Goal: Task Accomplishment & Management: Manage account settings

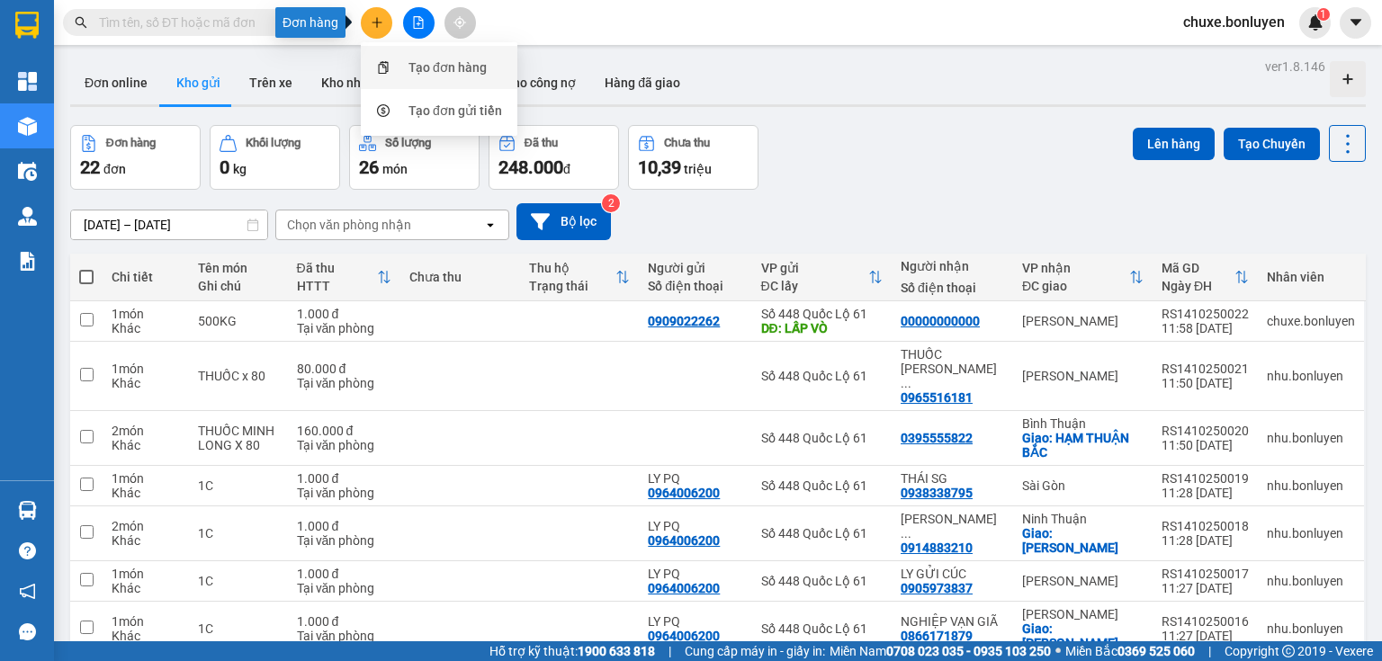
scroll to position [576, 0]
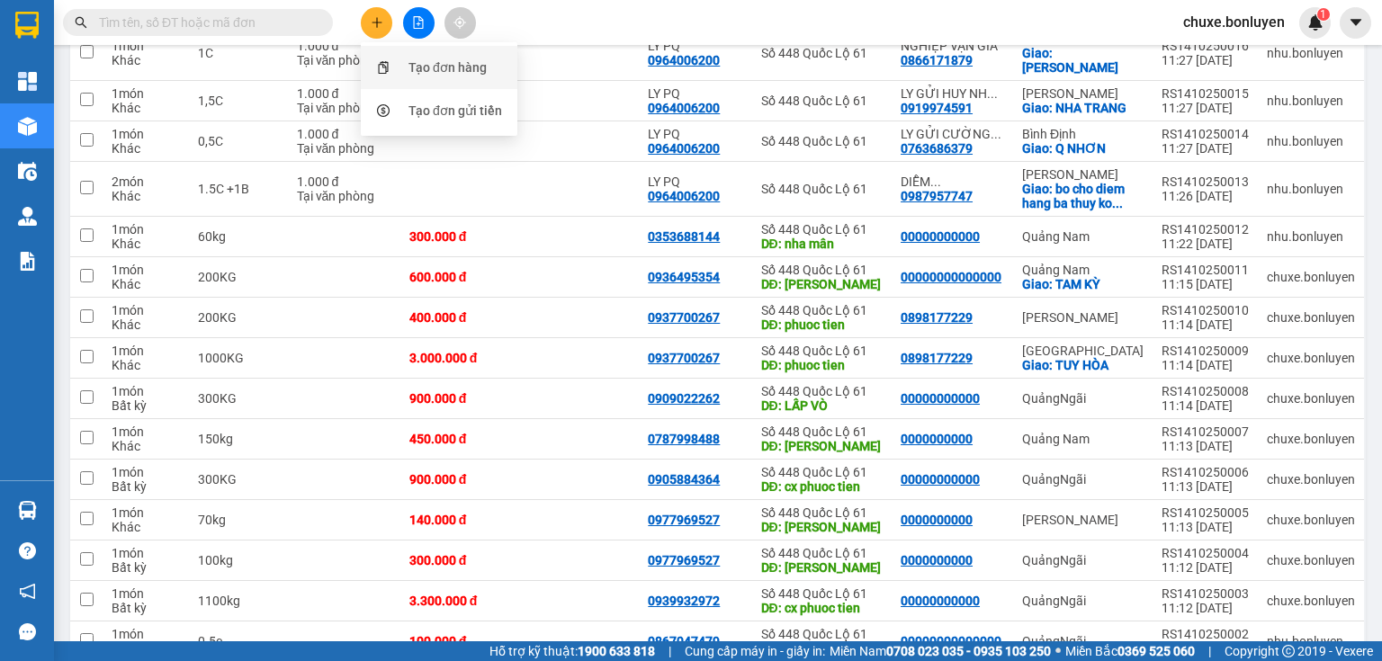
click at [434, 61] on div "Tạo đơn hàng" at bounding box center [448, 68] width 78 height 20
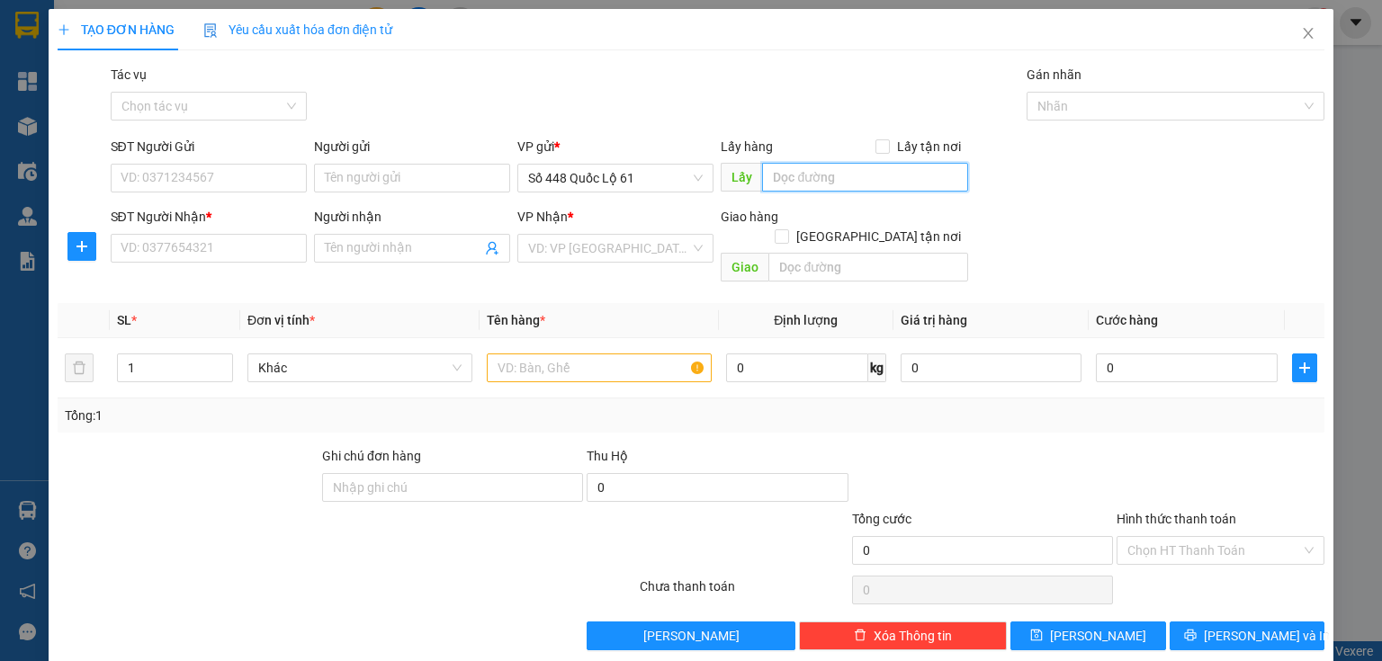
drag, startPoint x: 839, startPoint y: 173, endPoint x: 821, endPoint y: 167, distance: 18.8
click at [838, 173] on input "text" at bounding box center [865, 177] width 206 height 29
type input "minh phat"
click at [253, 247] on input "SĐT Người Nhận *" at bounding box center [209, 248] width 196 height 29
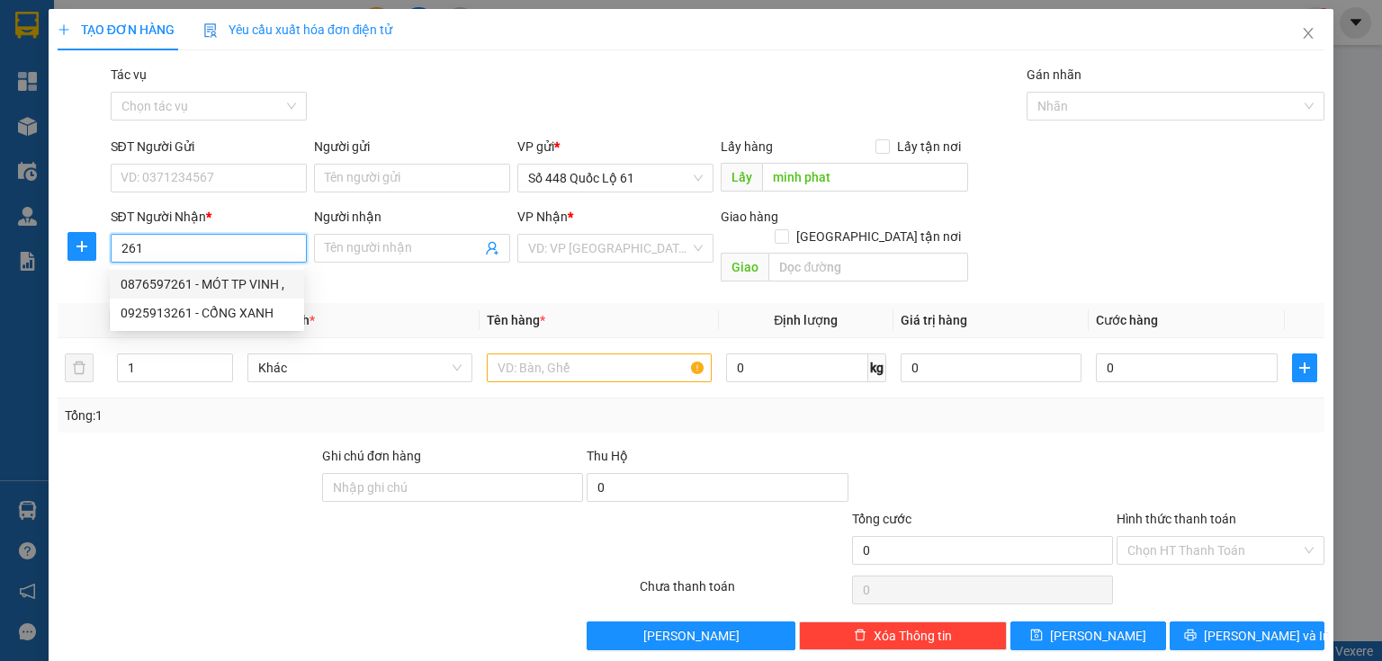
click at [203, 278] on div "0876597261 - MÓT TP VINH ," at bounding box center [207, 284] width 173 height 20
type input "0876597261"
type input "MÓT TP VINH ,"
checkbox input "true"
type input "TP VINH"
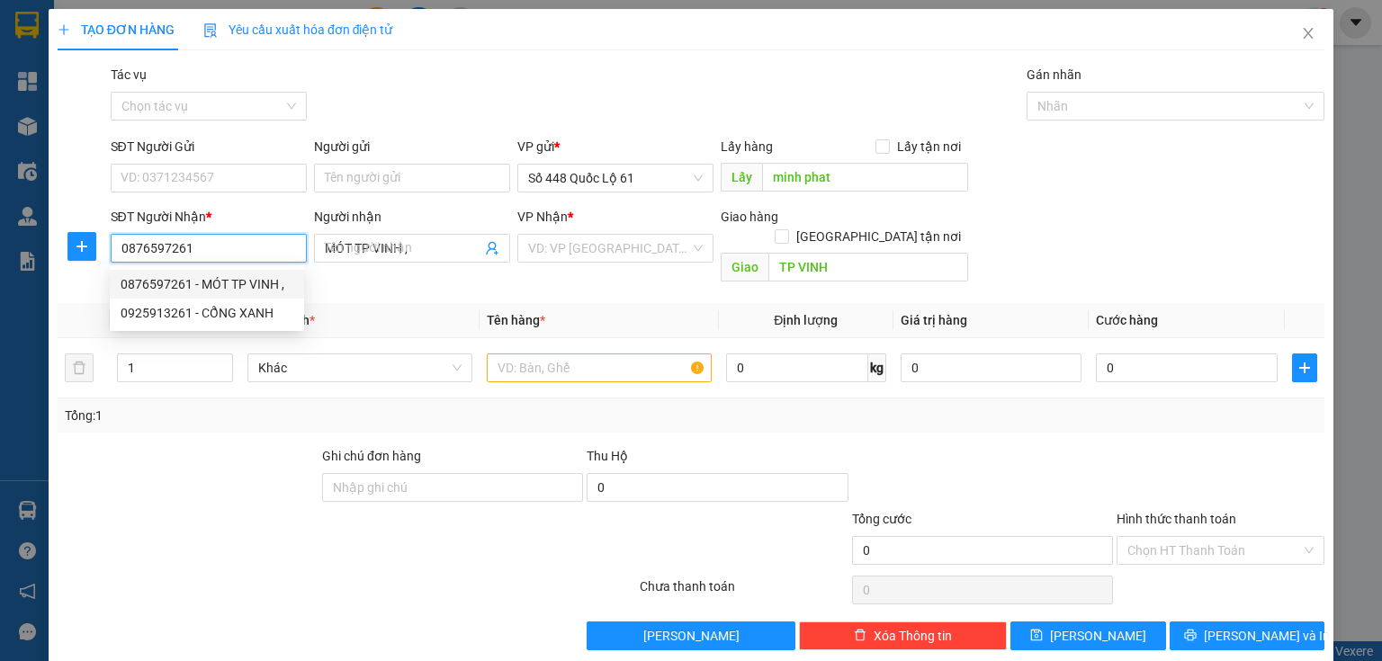
type input "1.000"
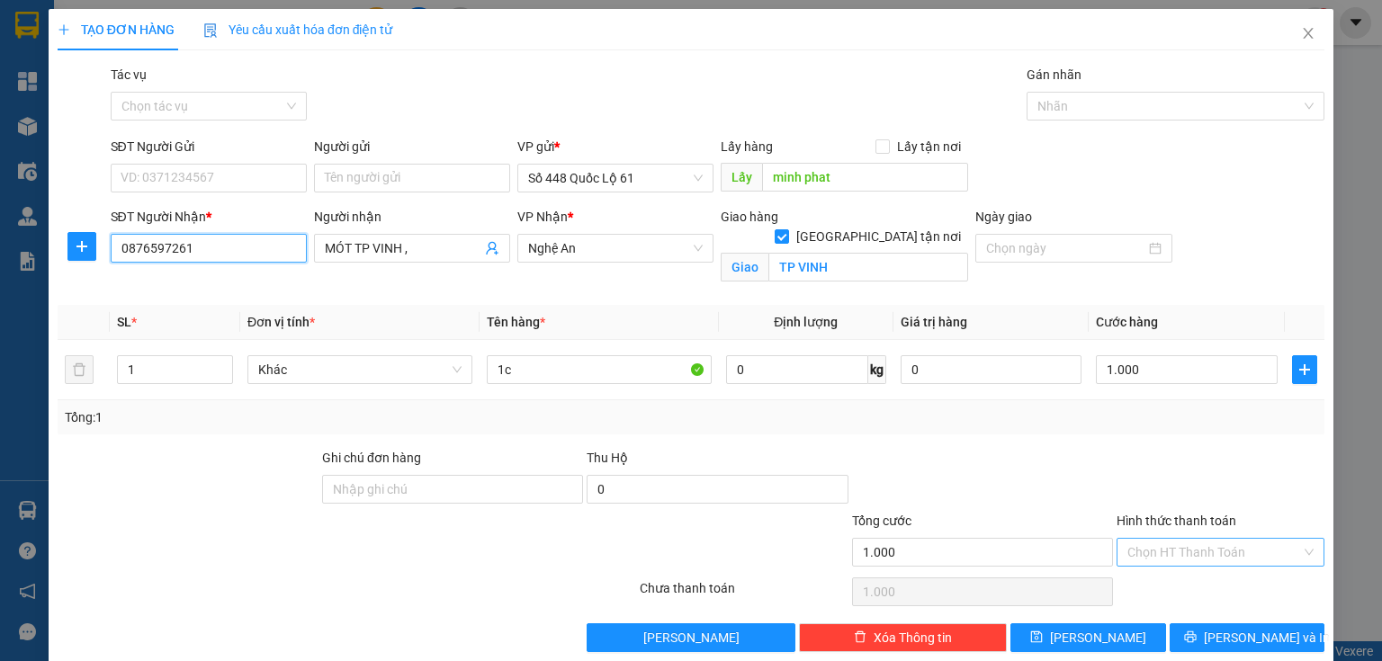
type input "0876597261"
drag, startPoint x: 1133, startPoint y: 556, endPoint x: 1123, endPoint y: 572, distance: 19.0
click at [1134, 558] on input "Hình thức thanh toán" at bounding box center [1214, 552] width 174 height 27
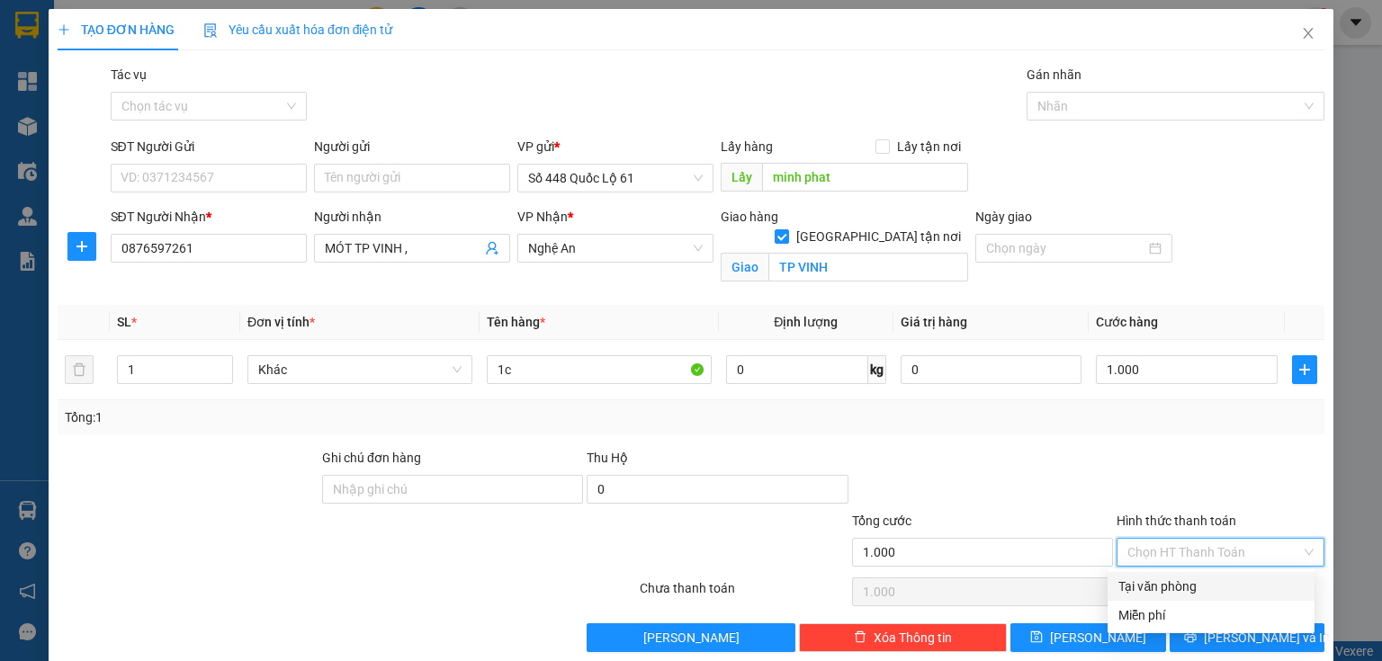
drag, startPoint x: 1121, startPoint y: 574, endPoint x: 1116, endPoint y: 582, distance: 9.7
click at [1121, 575] on div "Tại văn phòng" at bounding box center [1211, 586] width 207 height 29
type input "0"
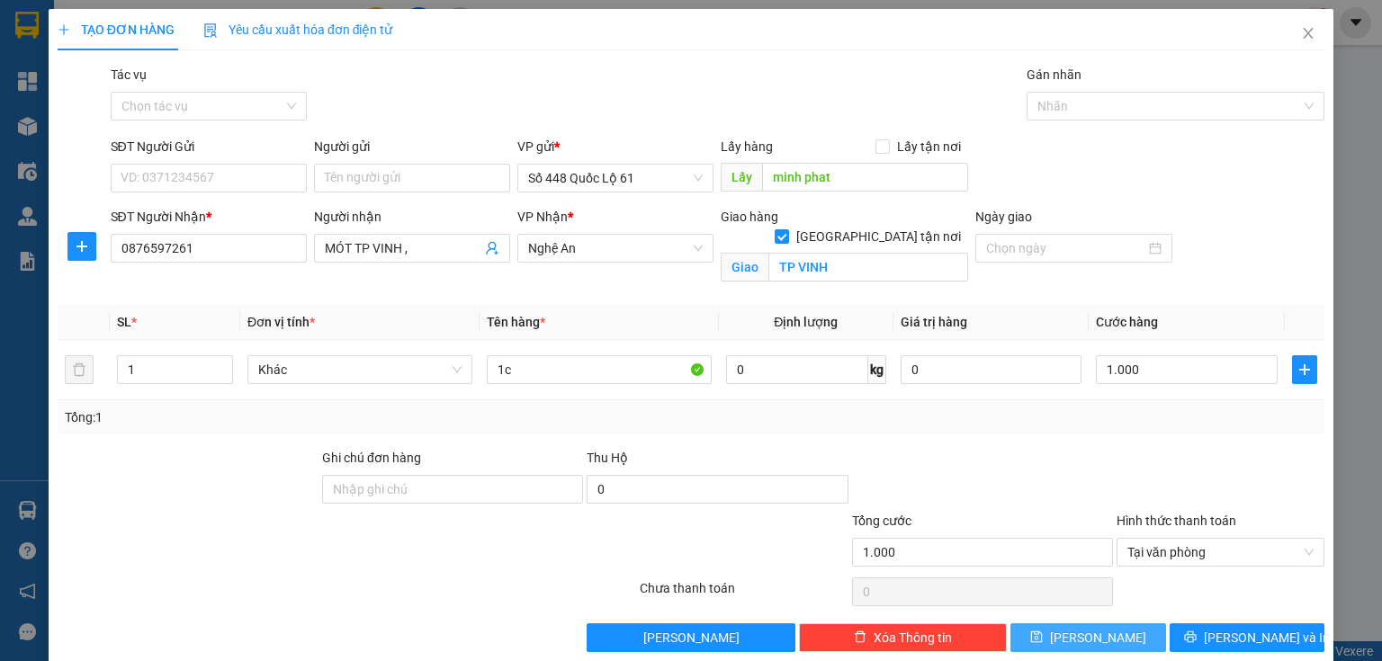
click at [1108, 629] on button "[PERSON_NAME]" at bounding box center [1088, 638] width 156 height 29
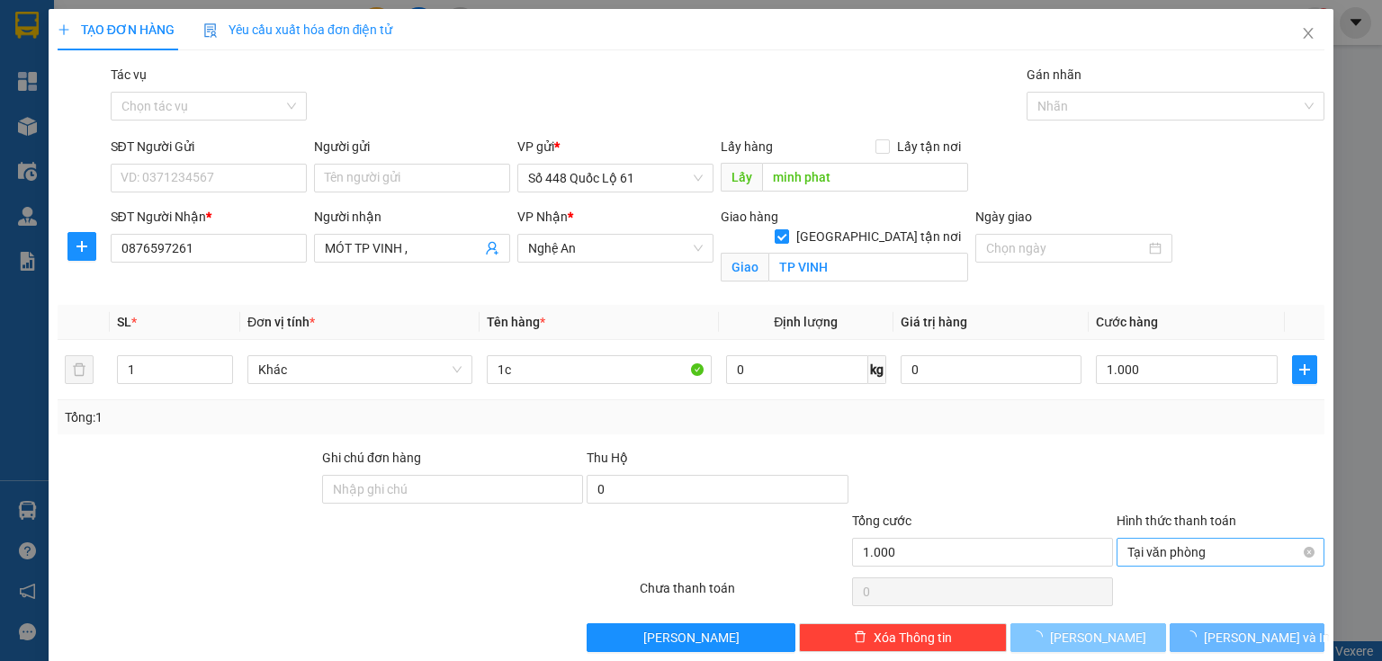
checkbox input "false"
type input "0"
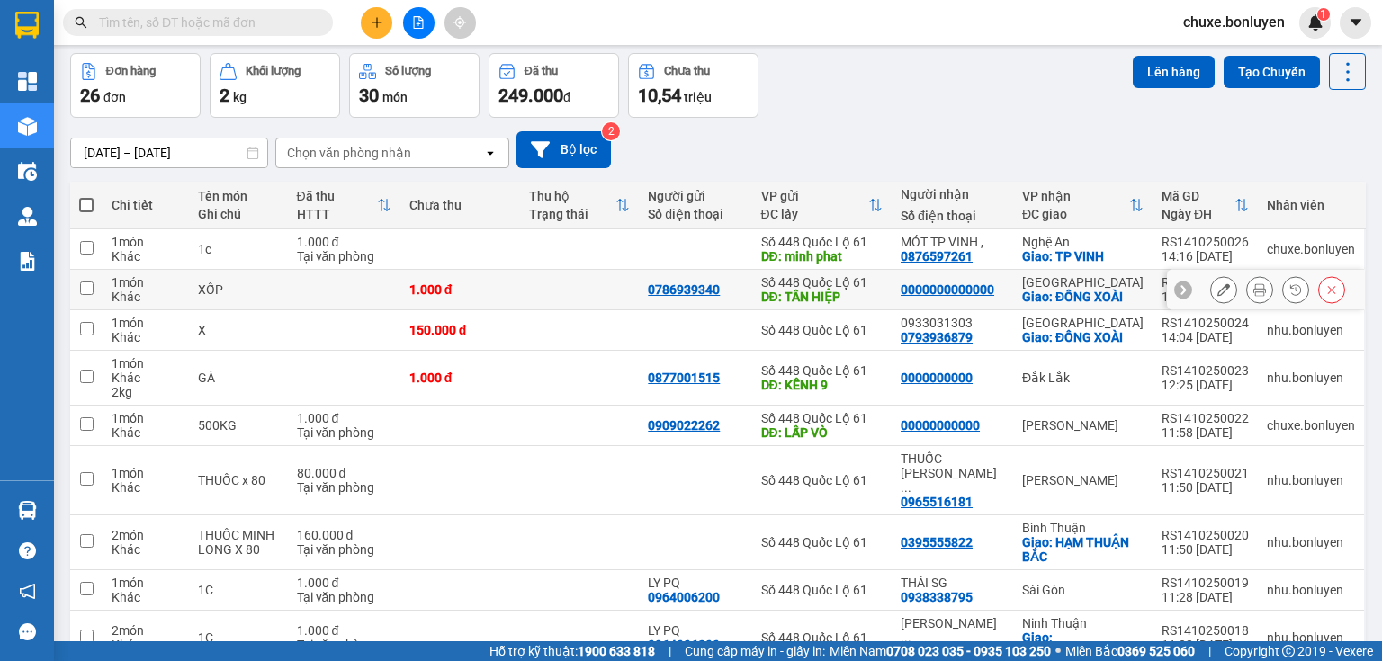
scroll to position [144, 0]
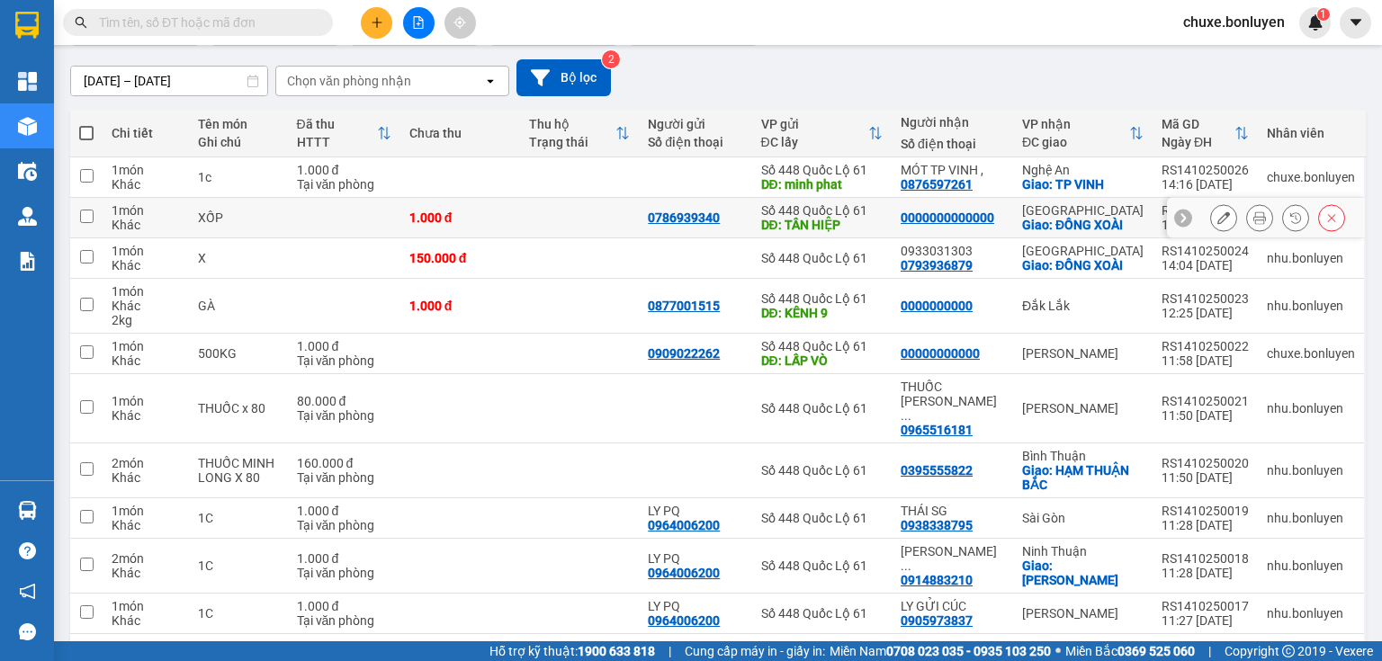
click at [1217, 220] on icon at bounding box center [1223, 217] width 13 height 13
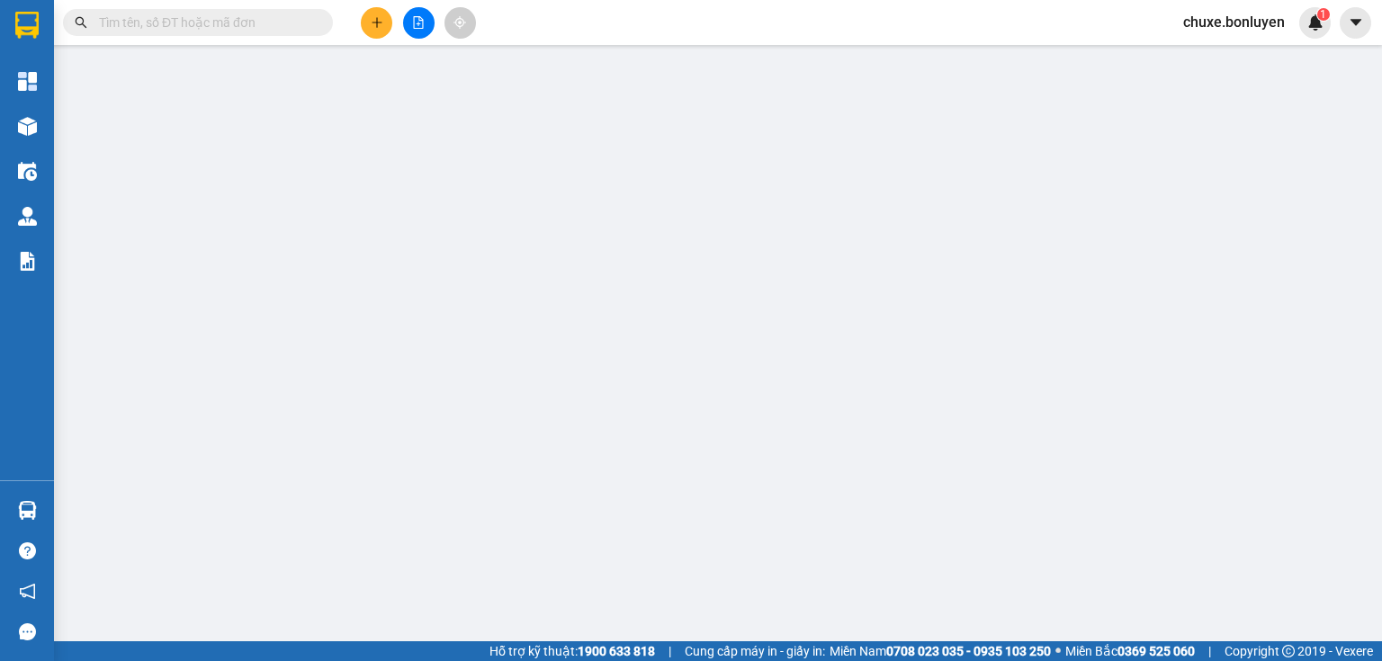
type input "0786939340"
type input "TÂN HIỆP"
type input "0000000000000"
checkbox input "true"
type input "ĐỒNG XOÀI"
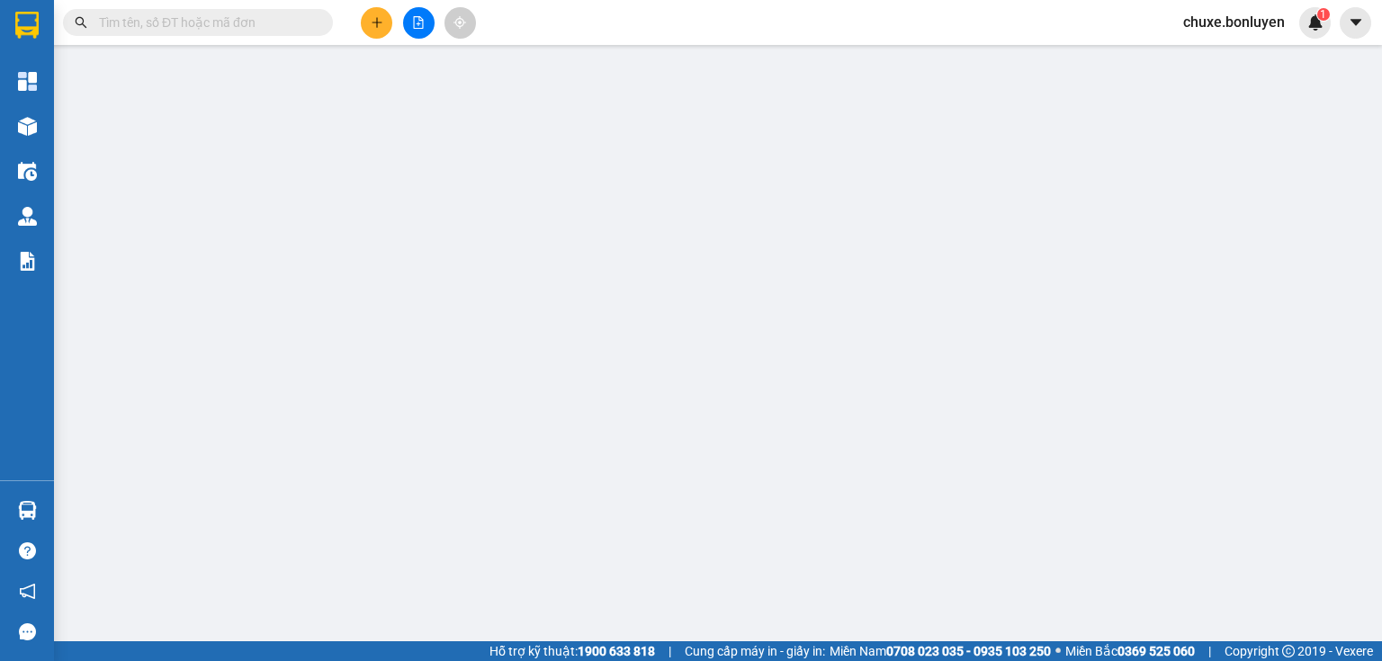
type input "1.000"
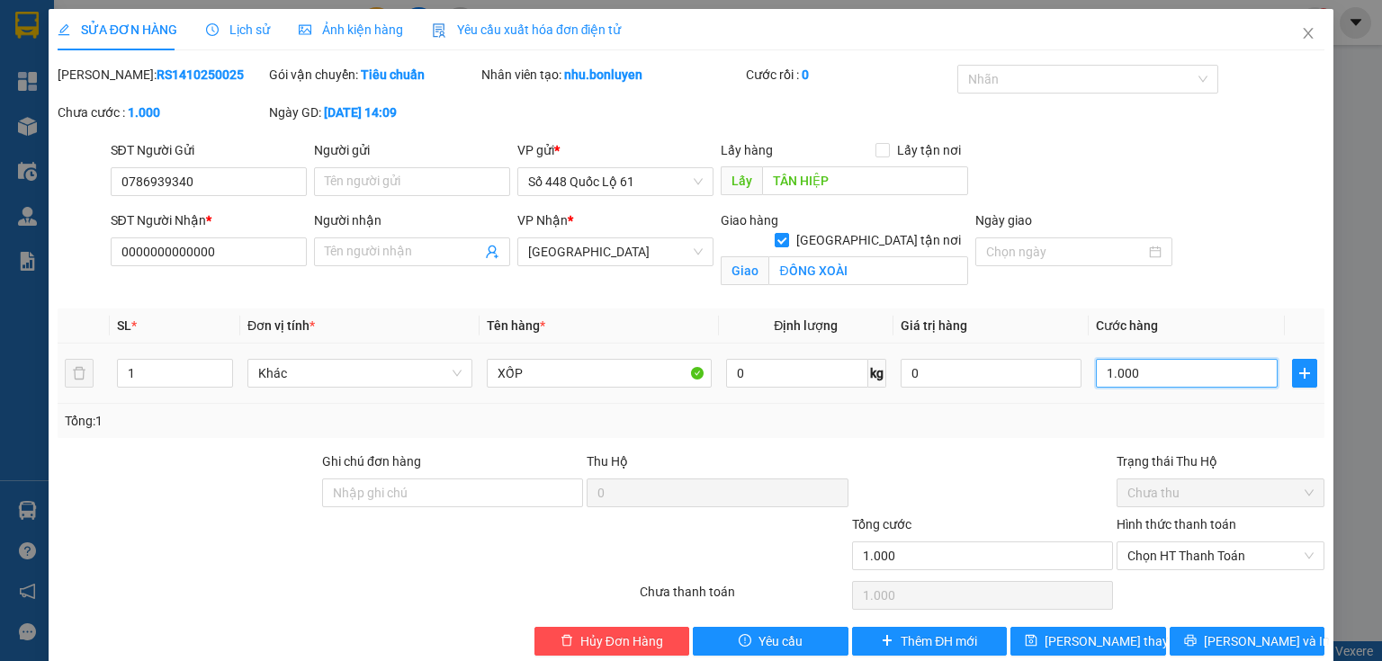
click at [1149, 372] on input "1.000" at bounding box center [1187, 373] width 182 height 29
type input "2"
type input "20"
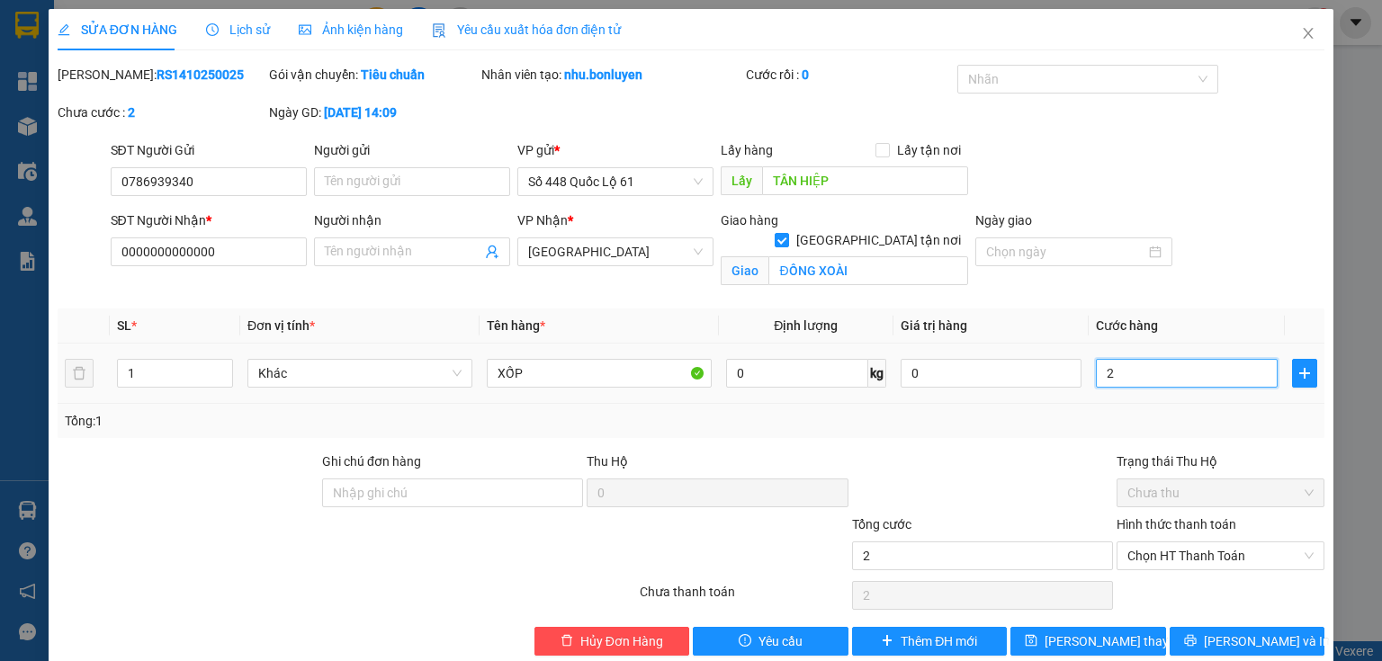
type input "20"
type input "200"
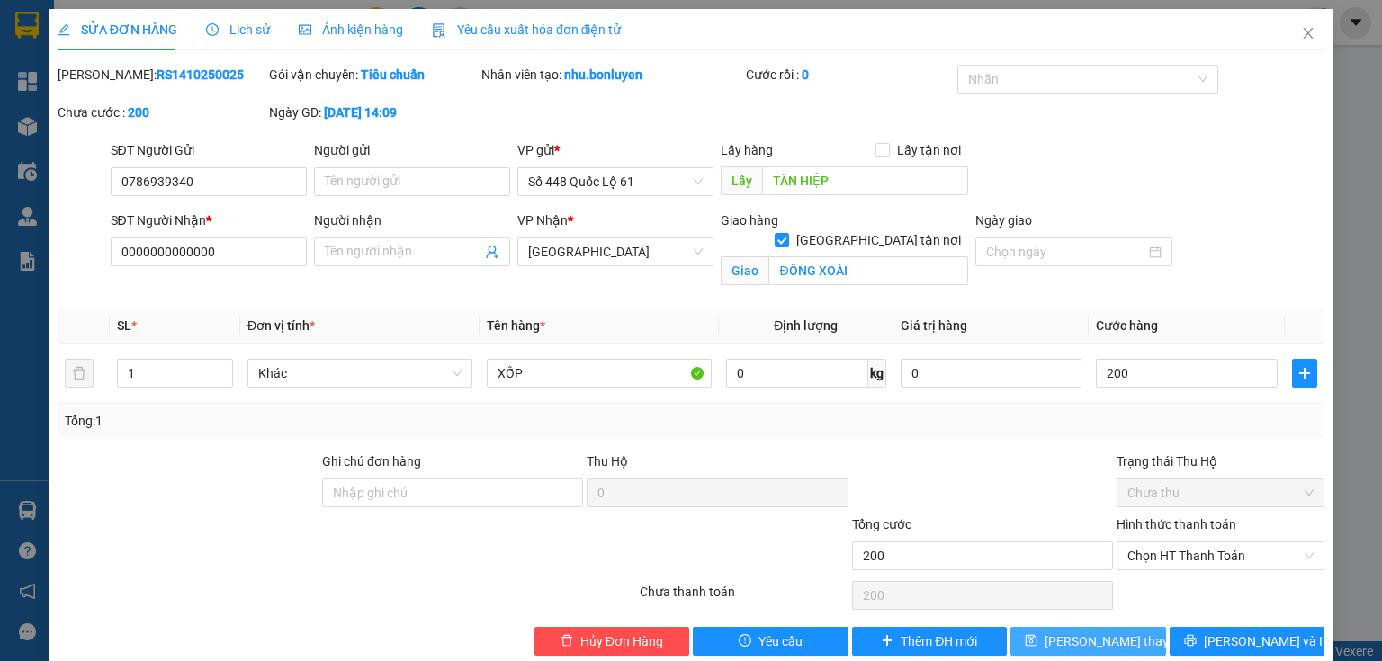
type input "200.000"
click at [1131, 629] on button "[PERSON_NAME] thay đổi" at bounding box center [1088, 641] width 156 height 29
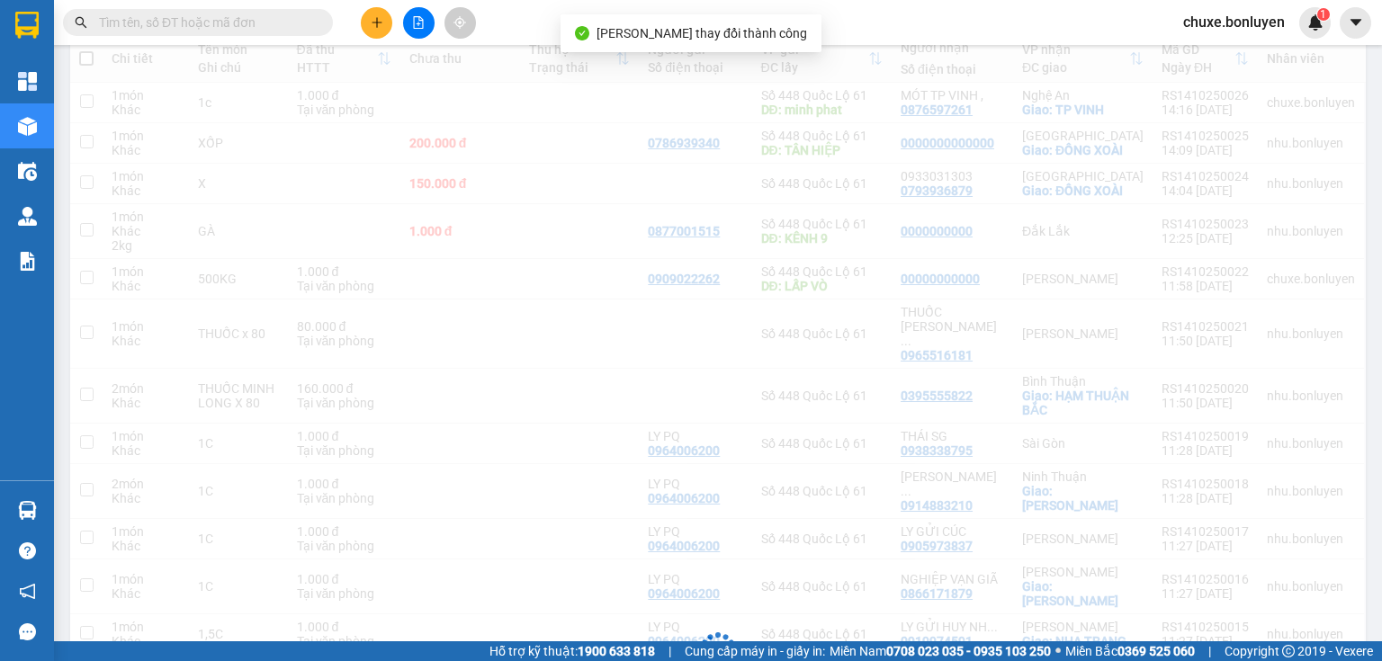
scroll to position [219, 0]
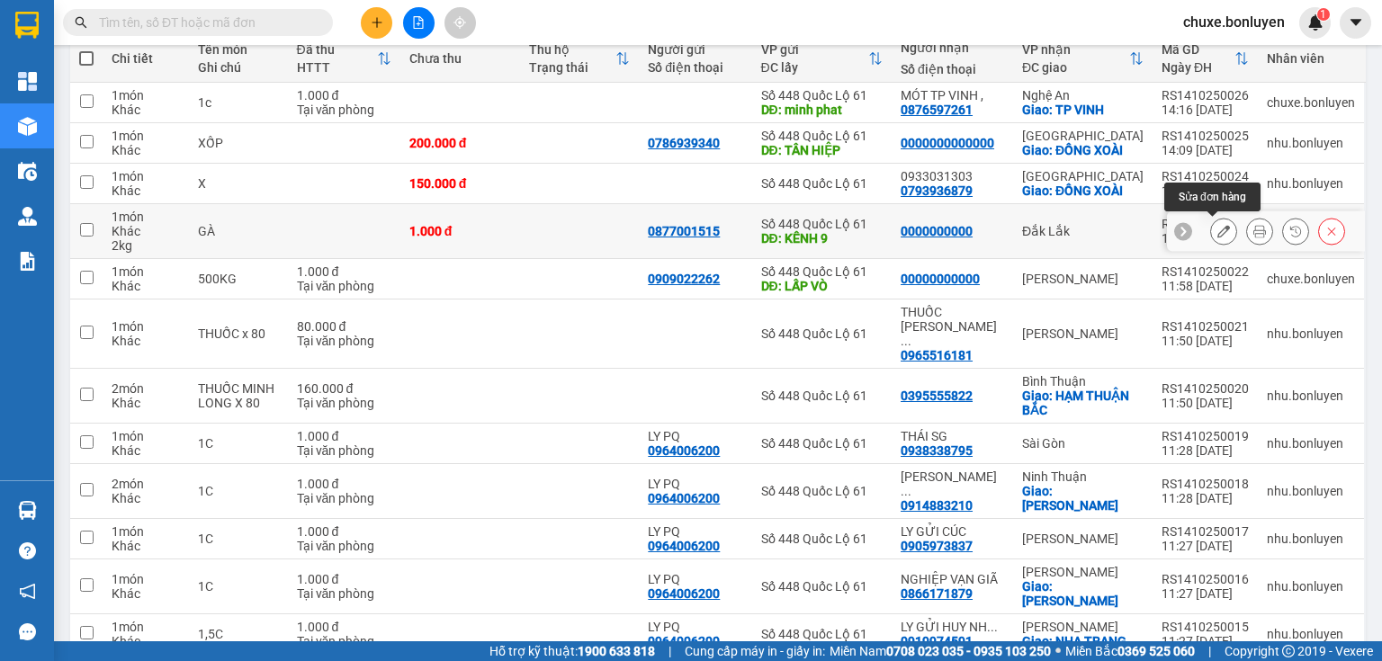
click at [1211, 238] on button at bounding box center [1223, 231] width 25 height 31
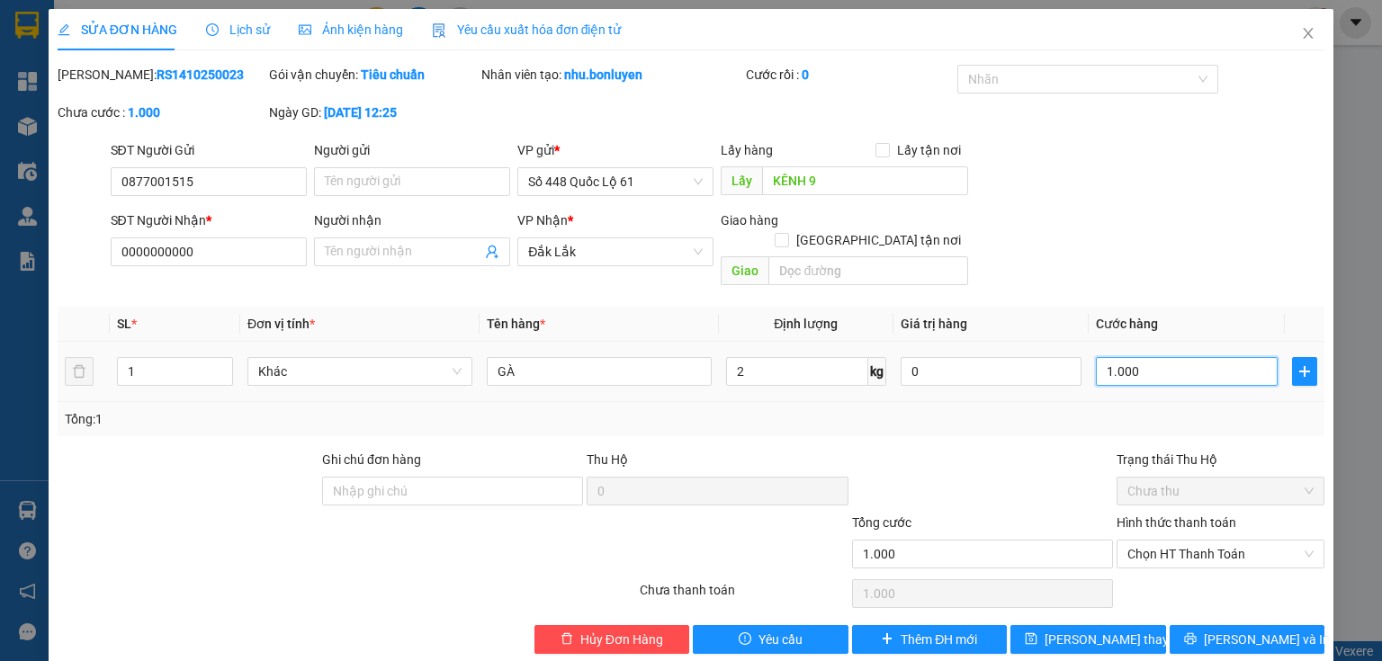
click at [1115, 357] on input "1.000" at bounding box center [1187, 371] width 182 height 29
type input "4"
type input "40"
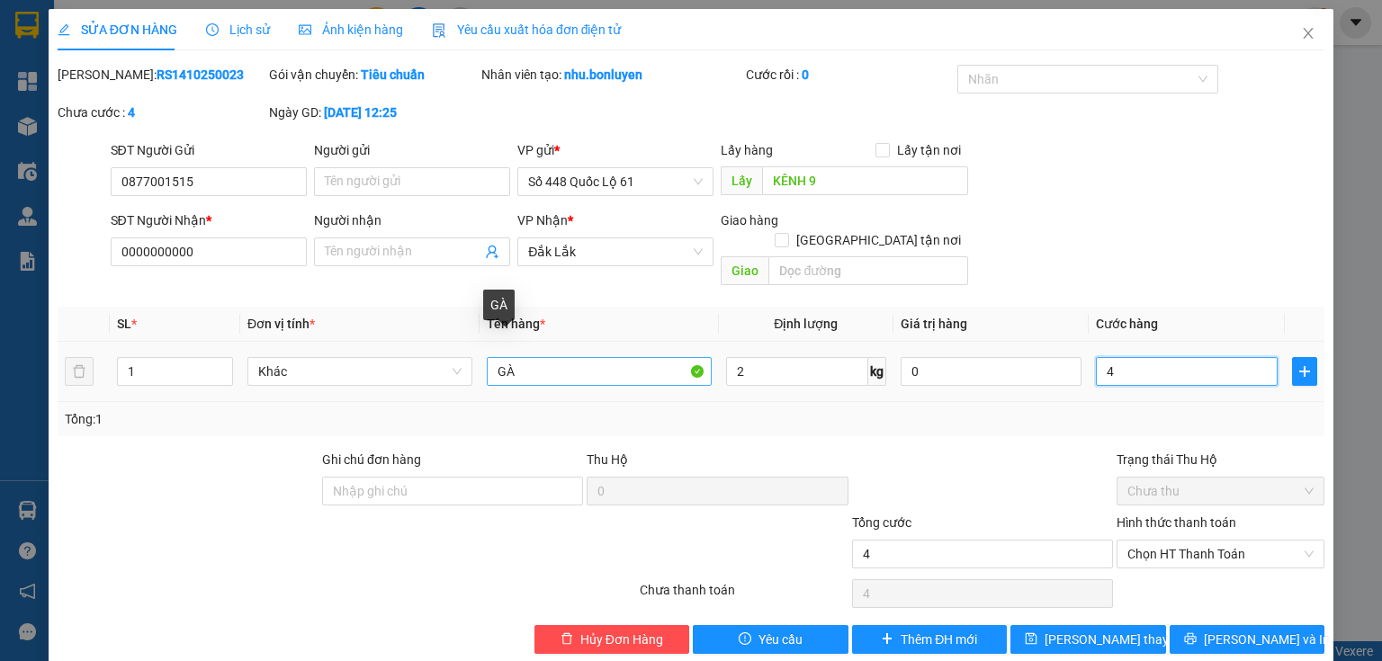
type input "40"
type input "400"
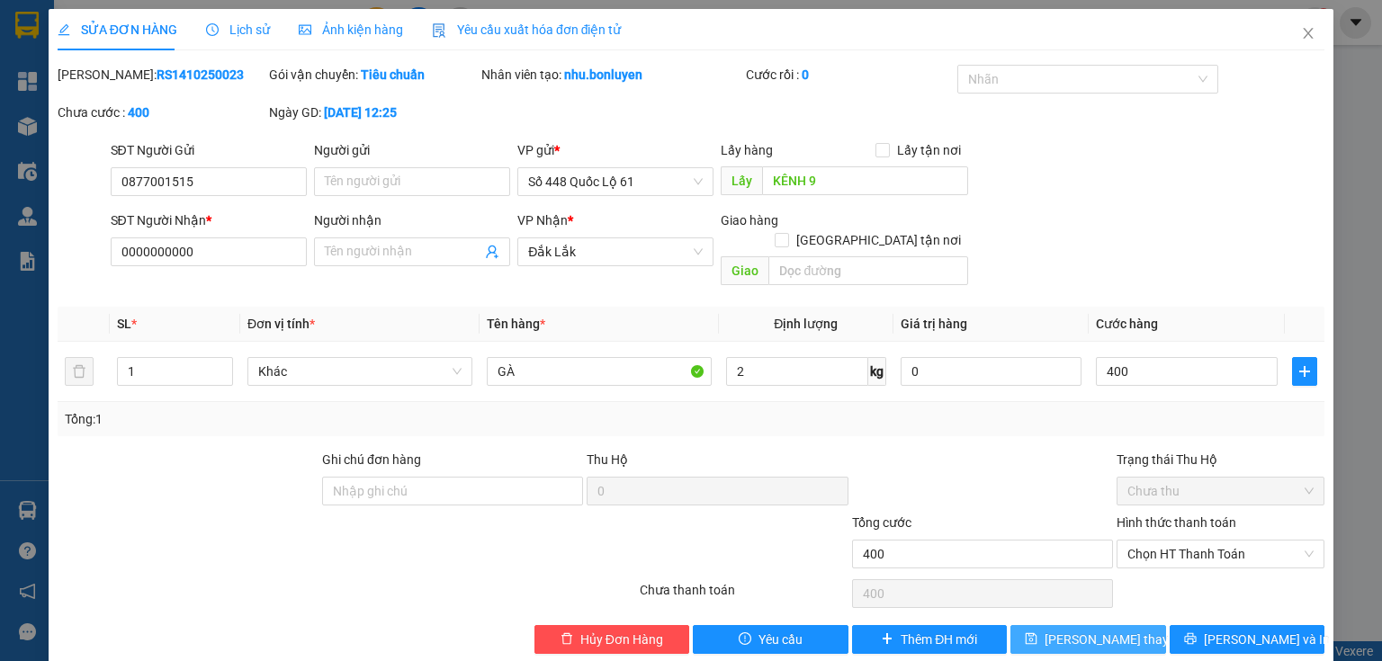
type input "400.000"
click at [1037, 633] on icon "save" at bounding box center [1031, 639] width 13 height 13
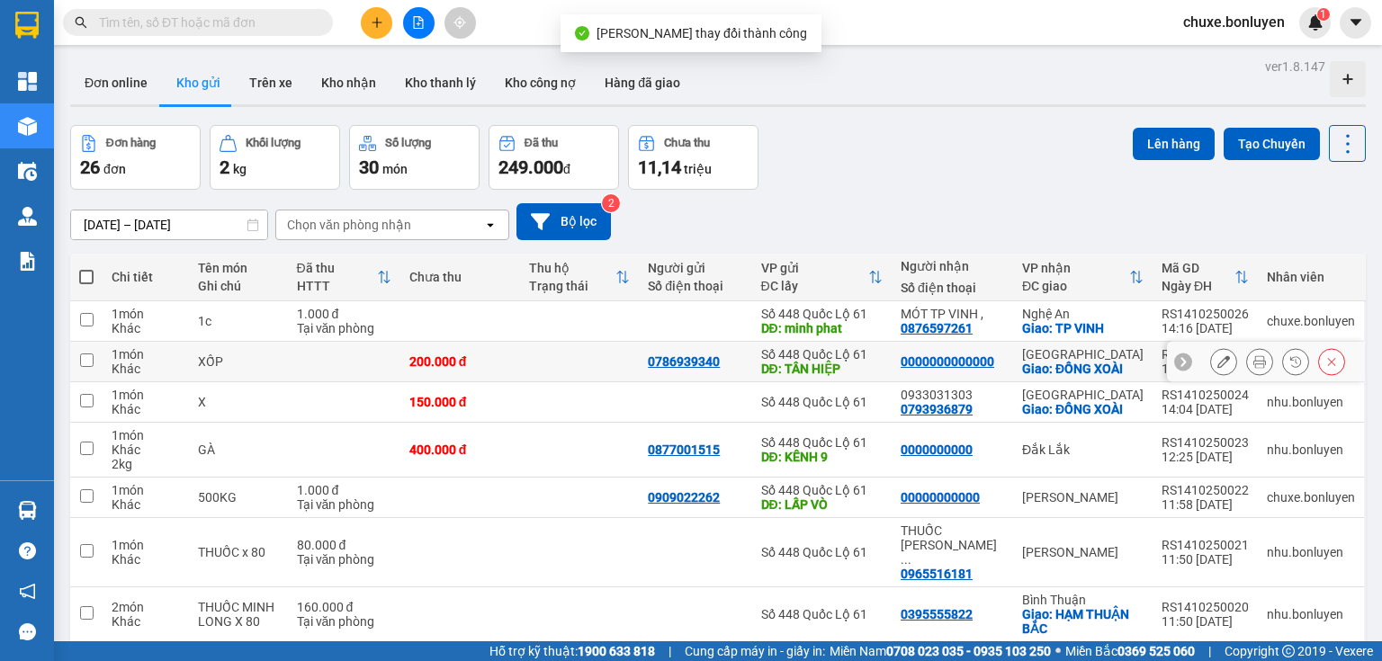
click at [644, 356] on td "0786939340" at bounding box center [695, 362] width 112 height 40
checkbox input "true"
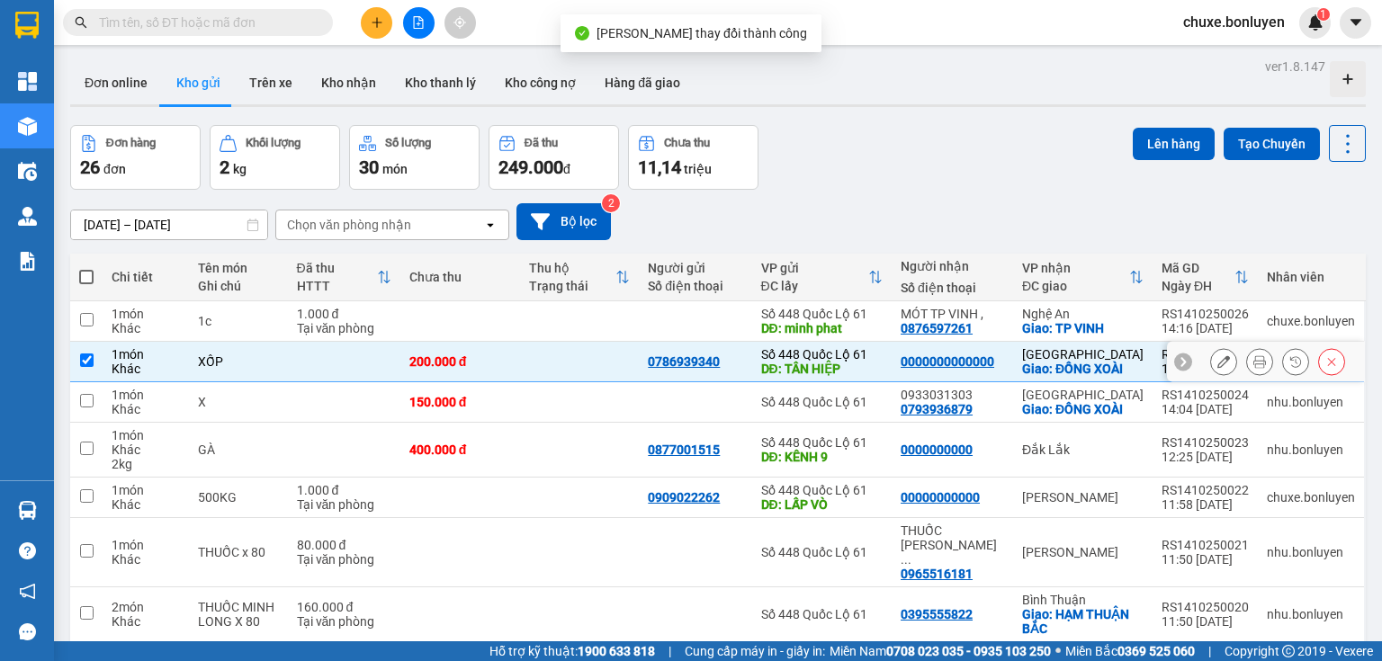
scroll to position [288, 0]
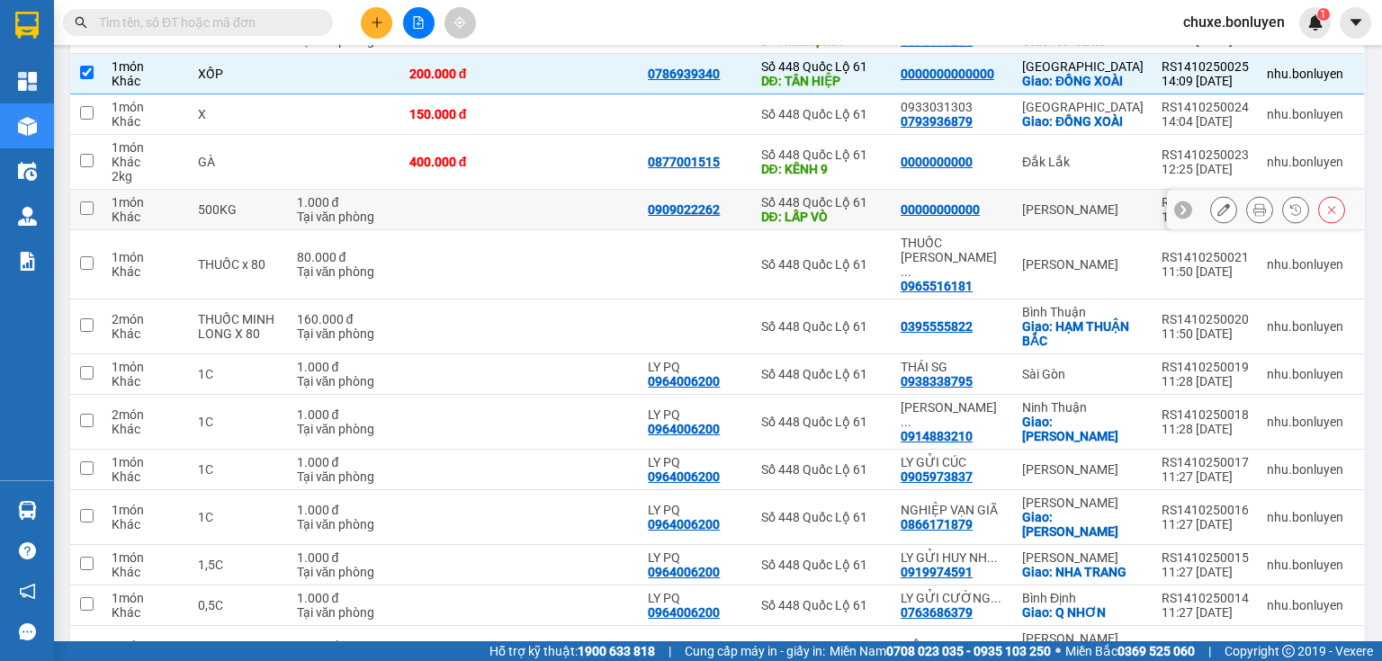
click at [605, 209] on td at bounding box center [580, 210] width 120 height 40
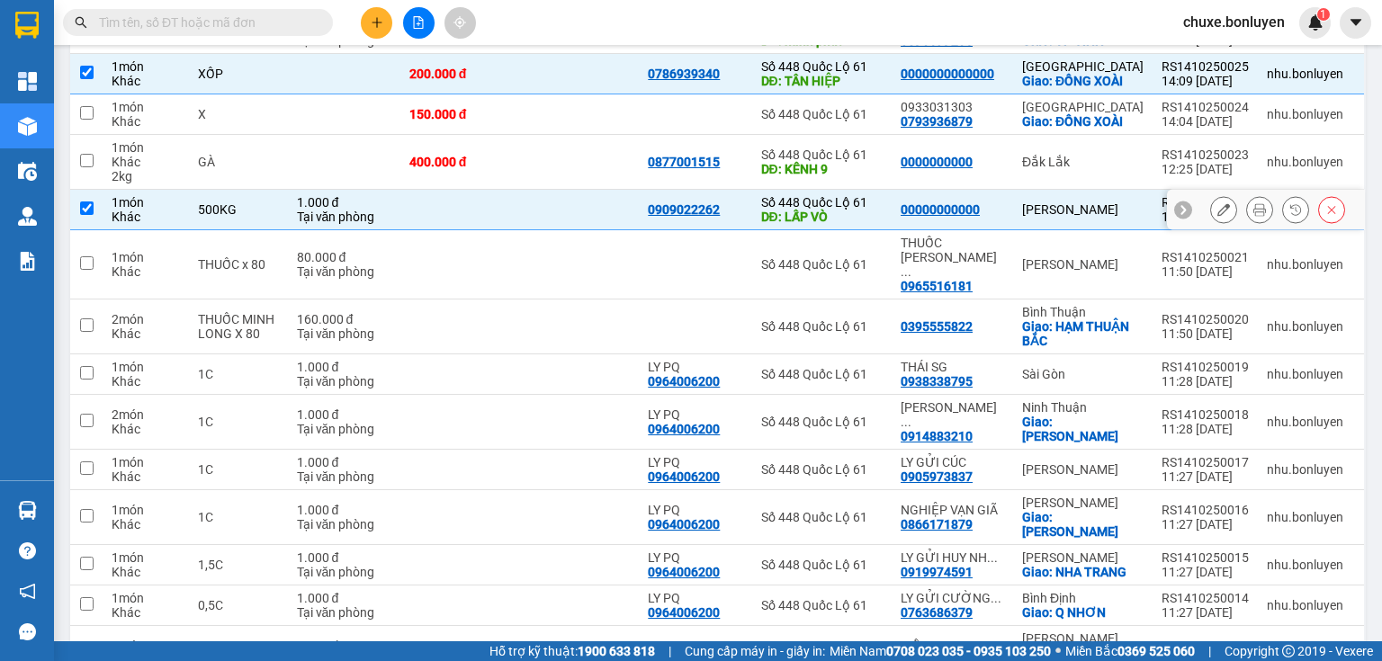
checkbox input "true"
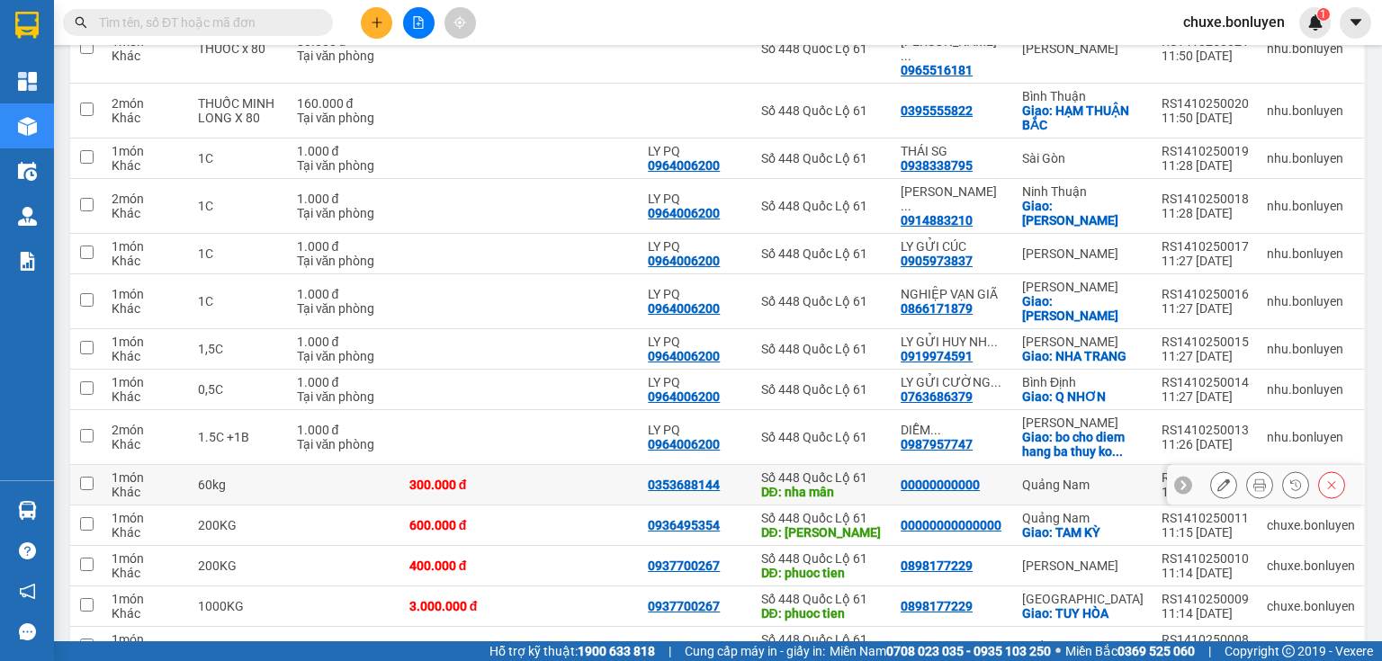
scroll to position [648, 0]
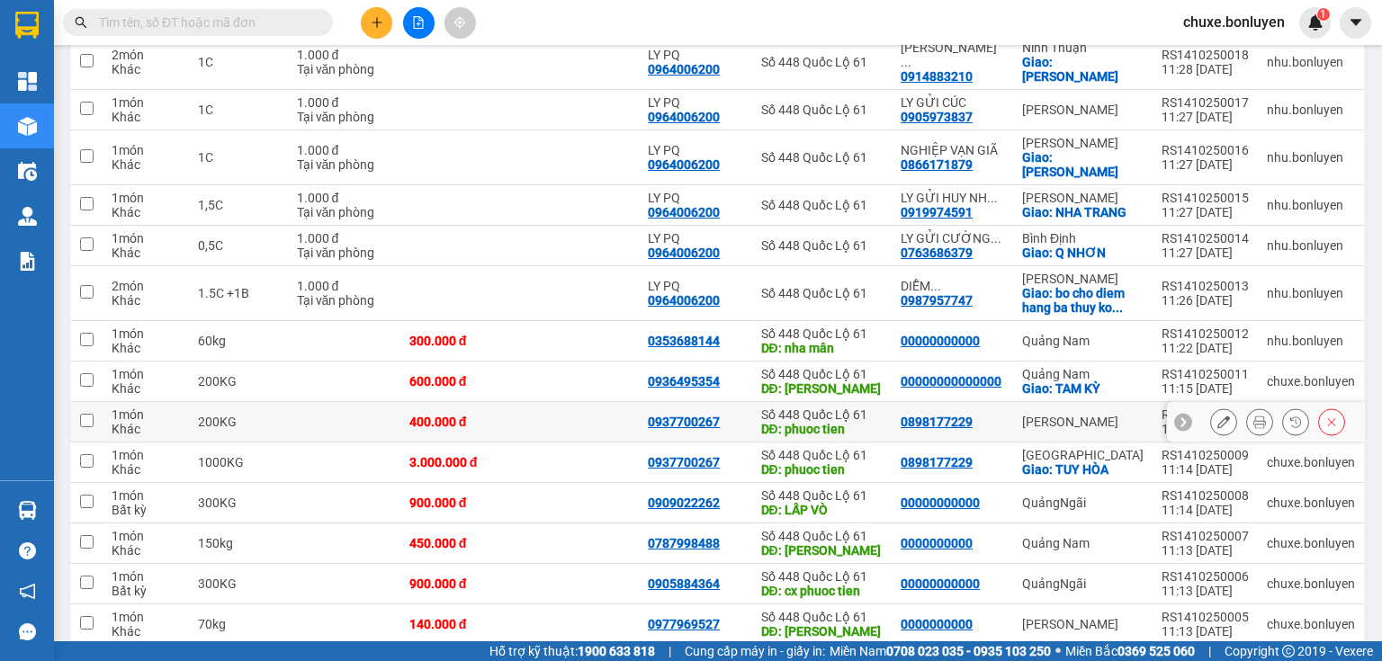
click at [633, 402] on td at bounding box center [580, 422] width 120 height 40
checkbox input "true"
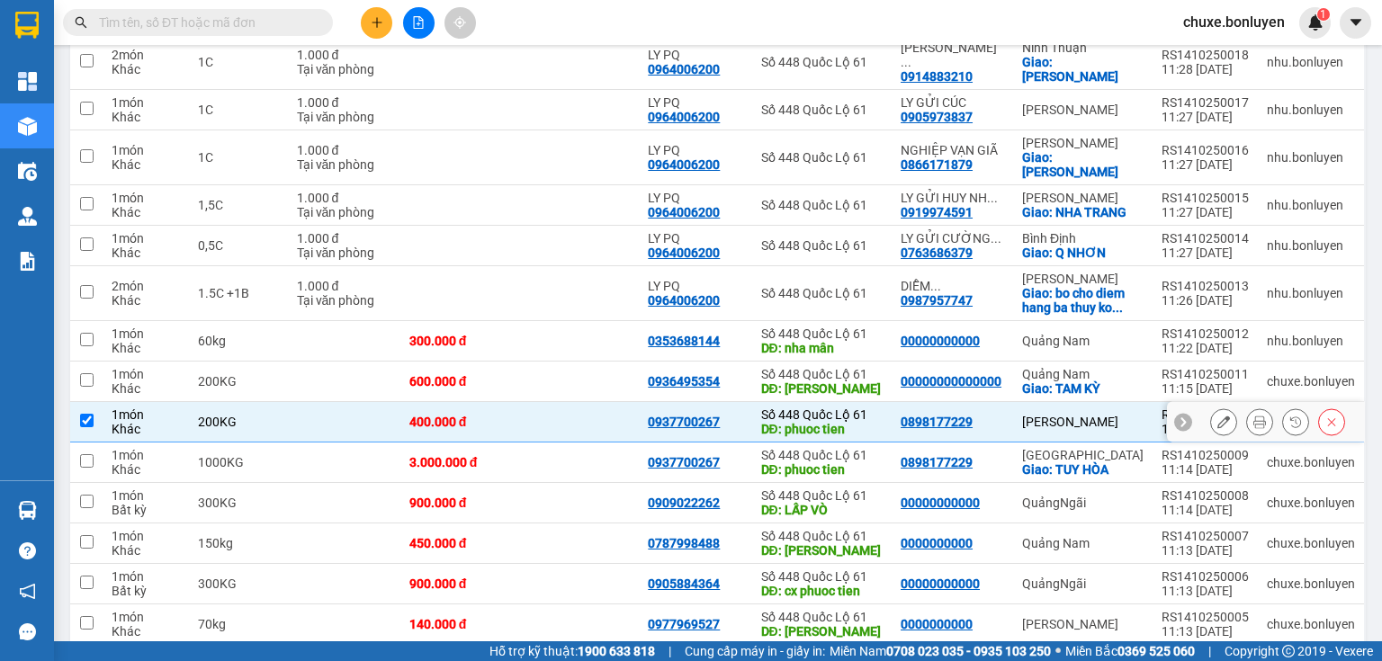
scroll to position [792, 0]
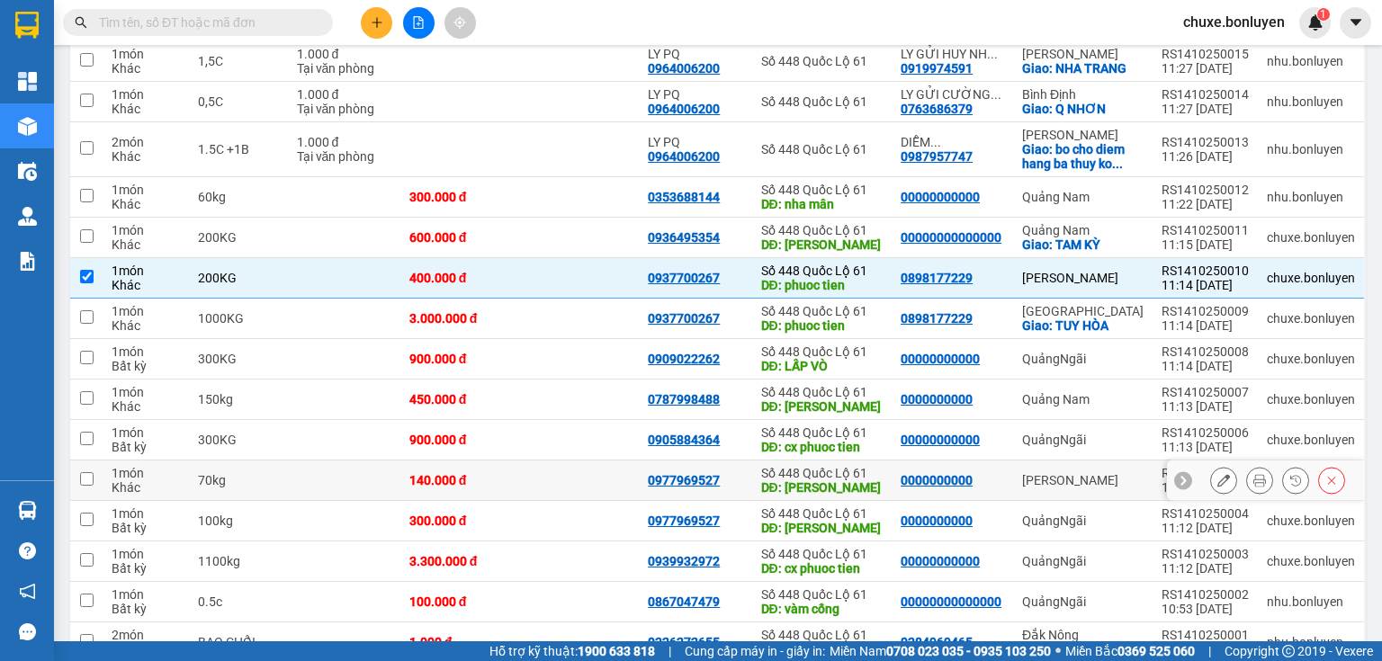
click at [606, 461] on td at bounding box center [580, 481] width 120 height 40
checkbox input "true"
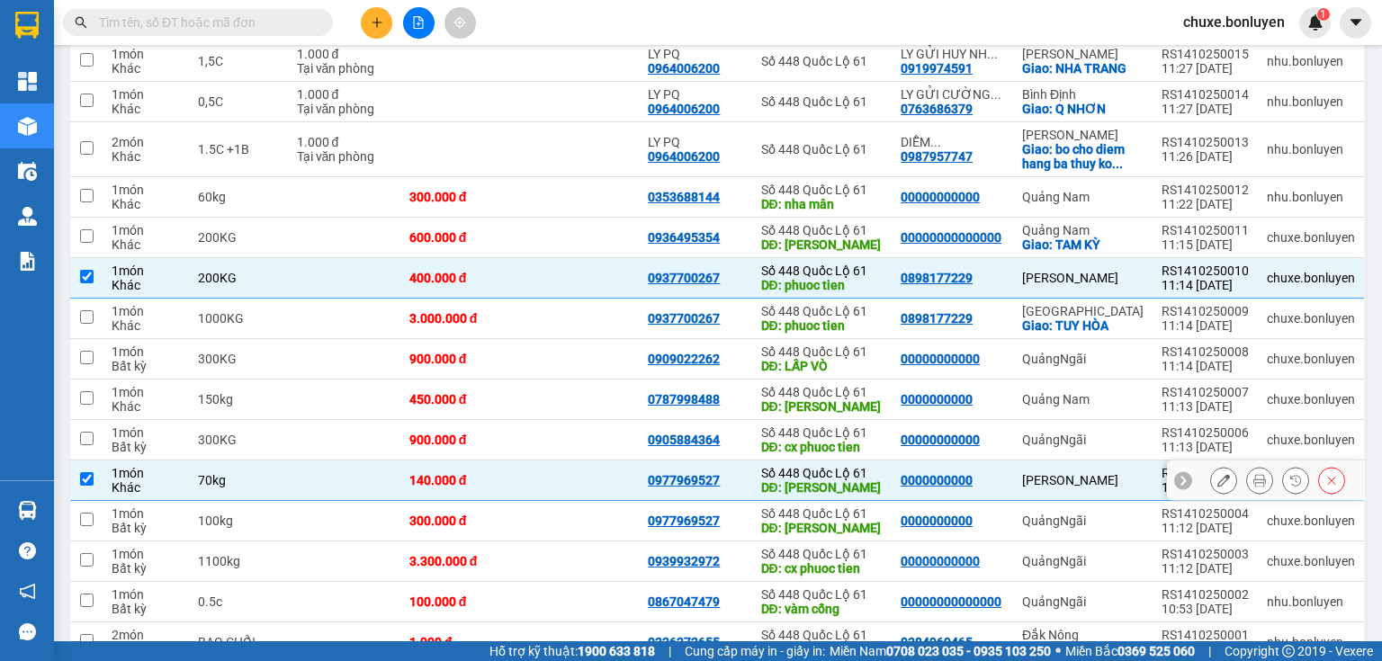
scroll to position [823, 0]
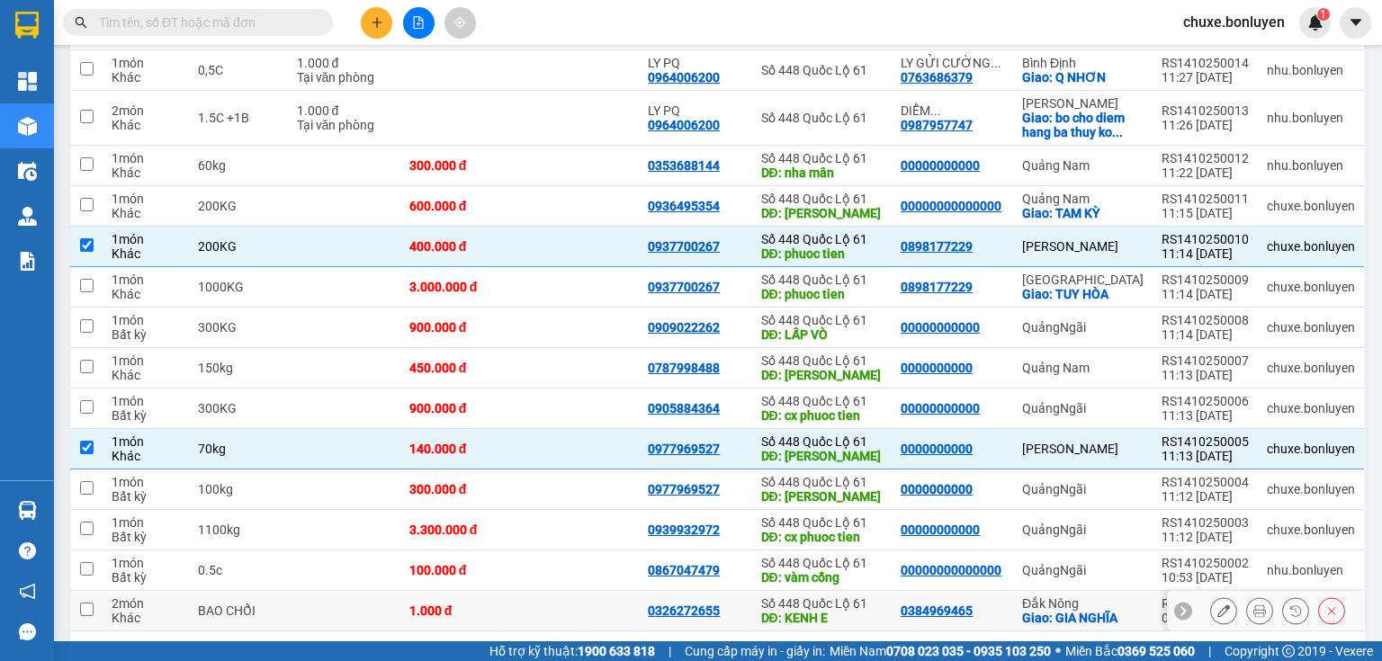
click at [611, 591] on td at bounding box center [580, 611] width 120 height 40
checkbox input "true"
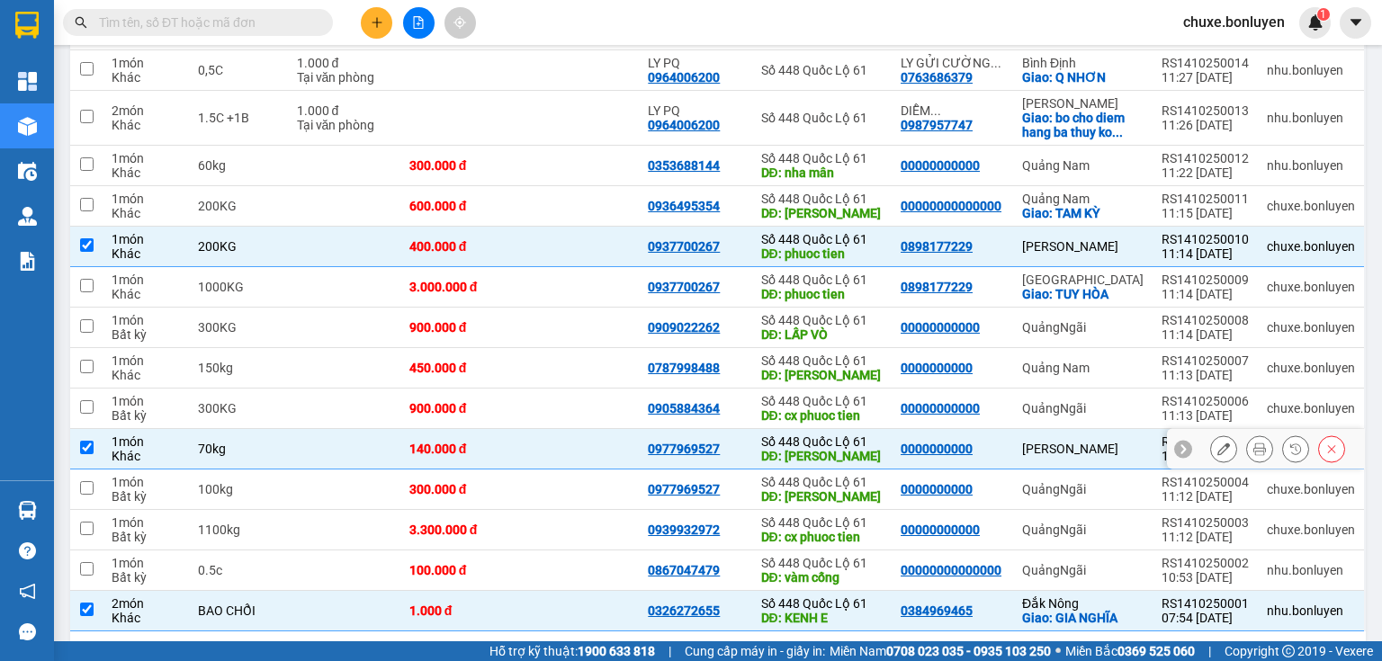
drag, startPoint x: 572, startPoint y: 396, endPoint x: 551, endPoint y: 294, distance: 103.9
click at [570, 429] on td at bounding box center [580, 449] width 120 height 40
checkbox input "false"
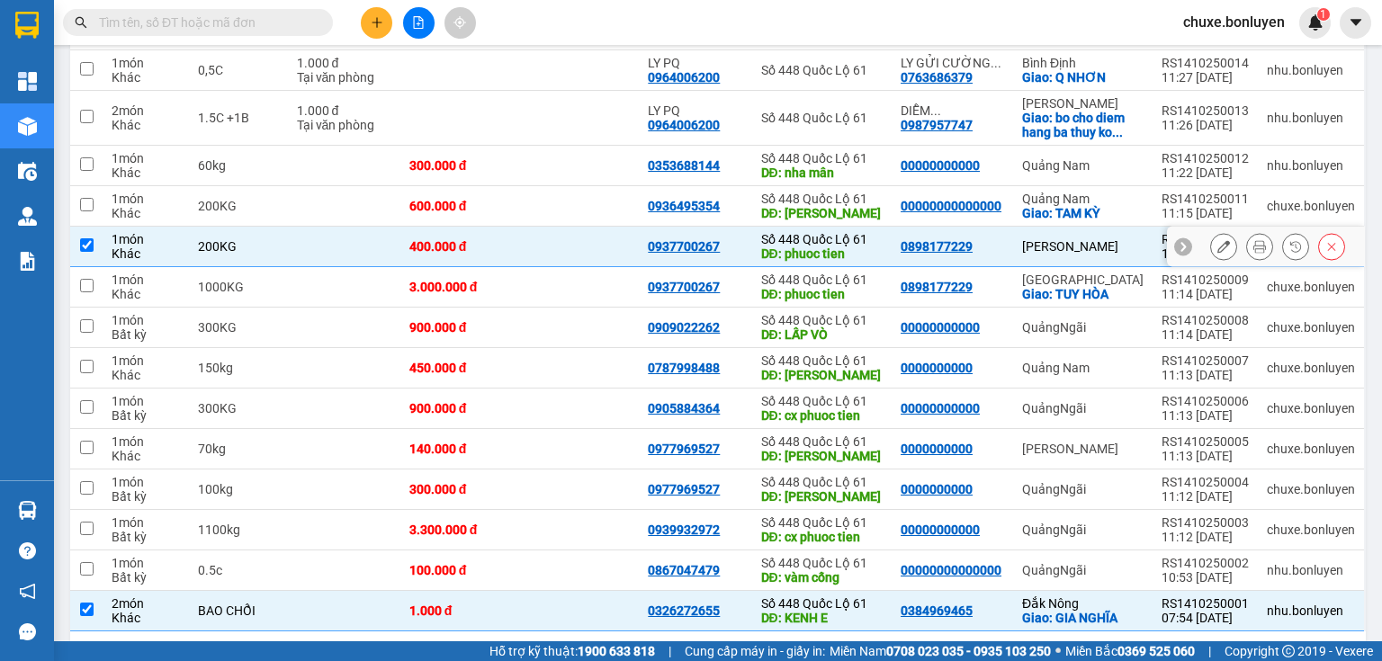
click at [540, 227] on td at bounding box center [580, 247] width 120 height 40
checkbox input "false"
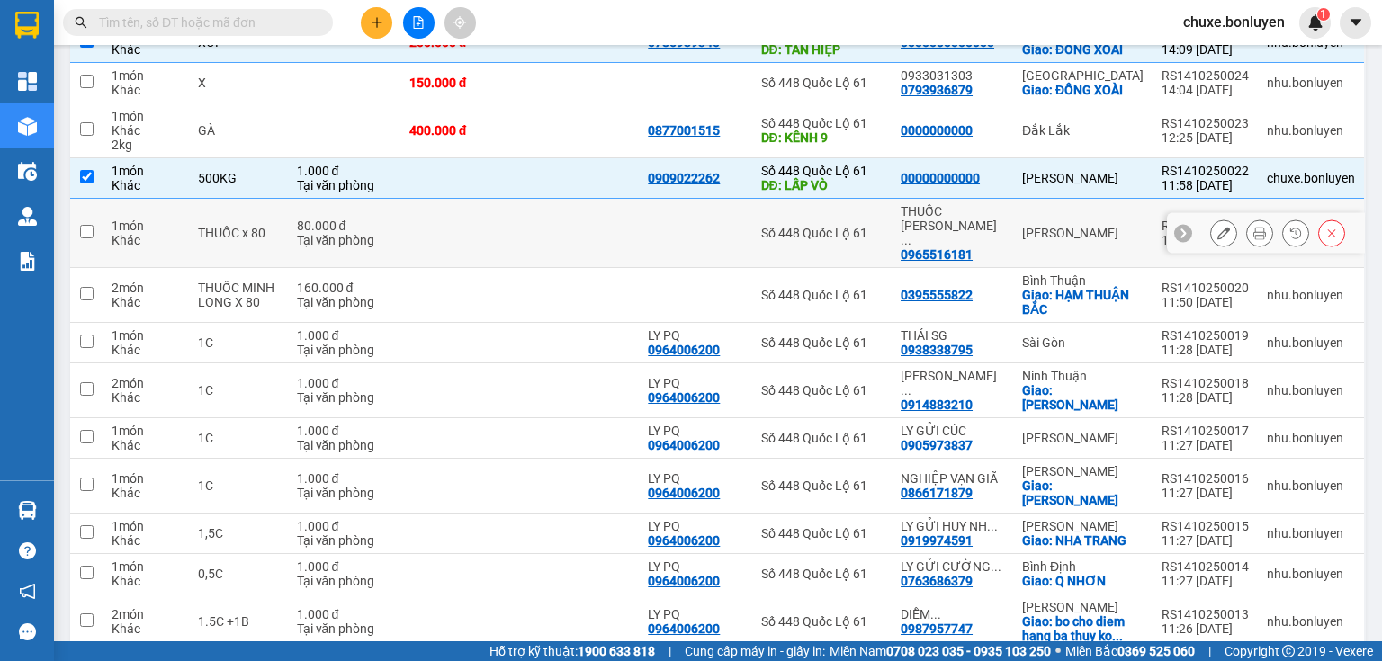
scroll to position [247, 0]
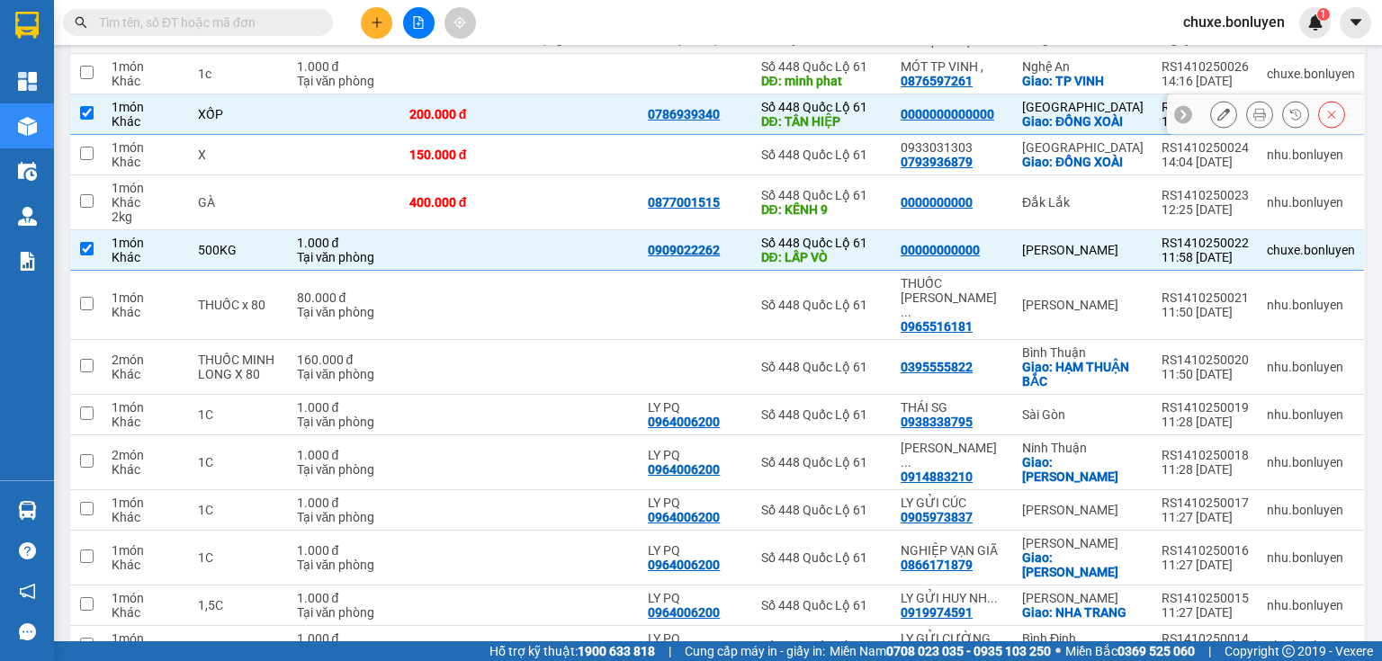
drag, startPoint x: 557, startPoint y: 112, endPoint x: 567, endPoint y: 173, distance: 62.0
click at [557, 112] on td at bounding box center [580, 114] width 120 height 40
checkbox input "false"
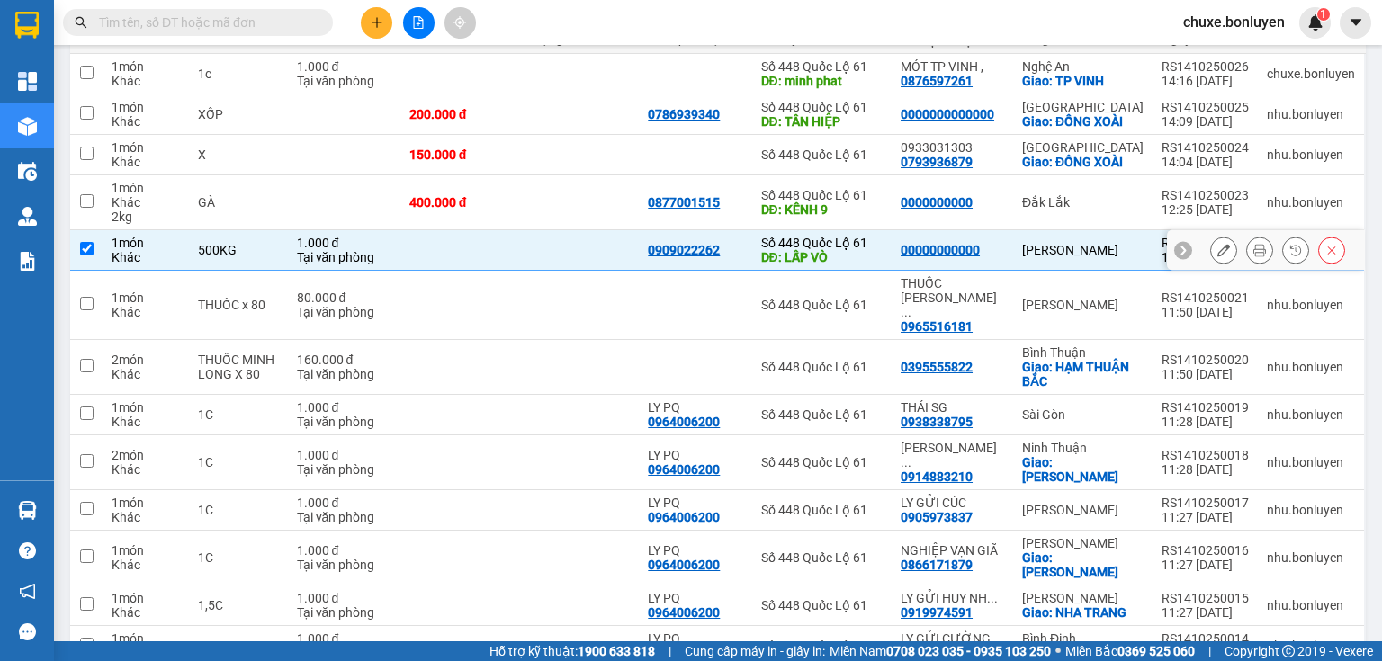
click at [581, 255] on td at bounding box center [580, 250] width 120 height 40
checkbox input "false"
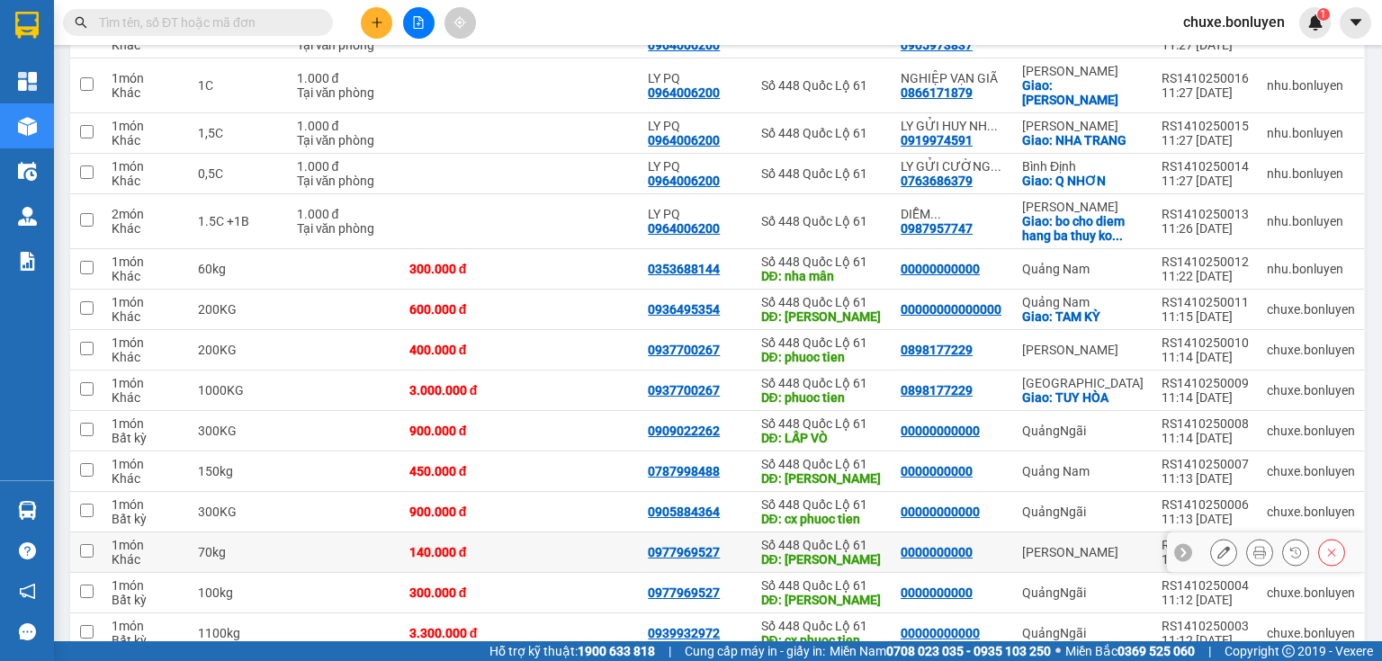
scroll to position [823, 0]
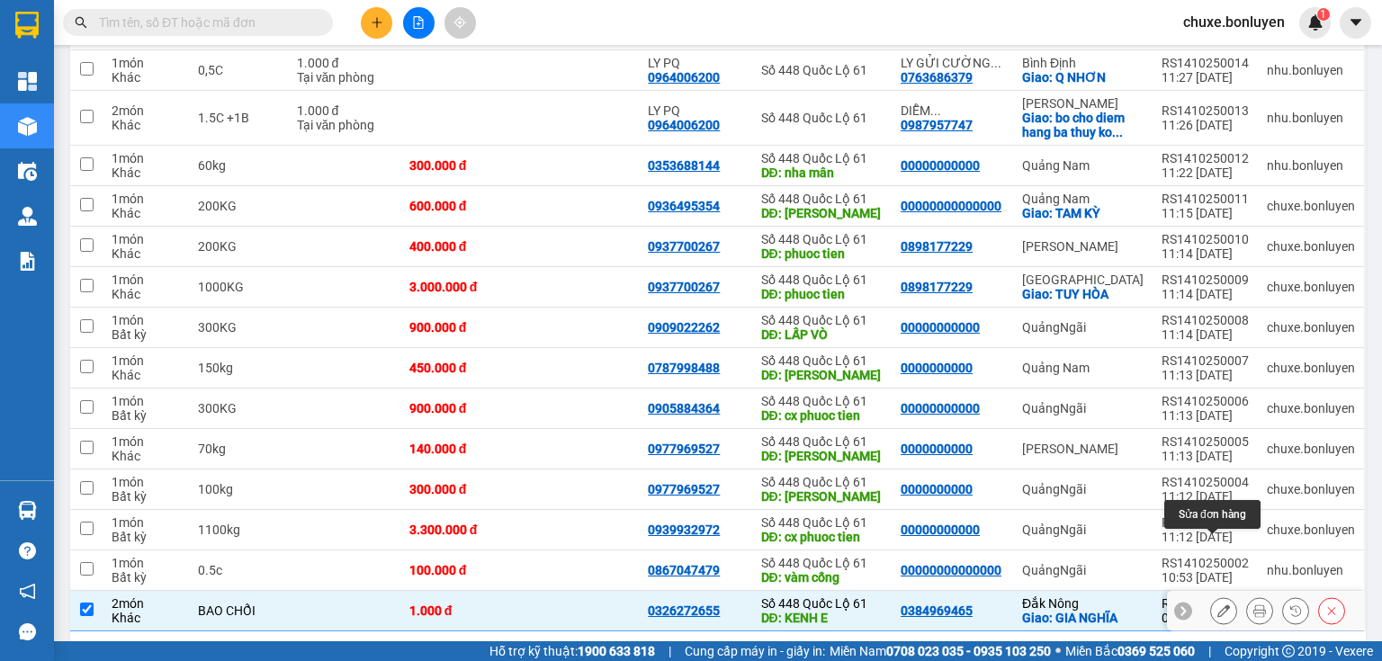
click at [1217, 605] on icon at bounding box center [1223, 611] width 13 height 13
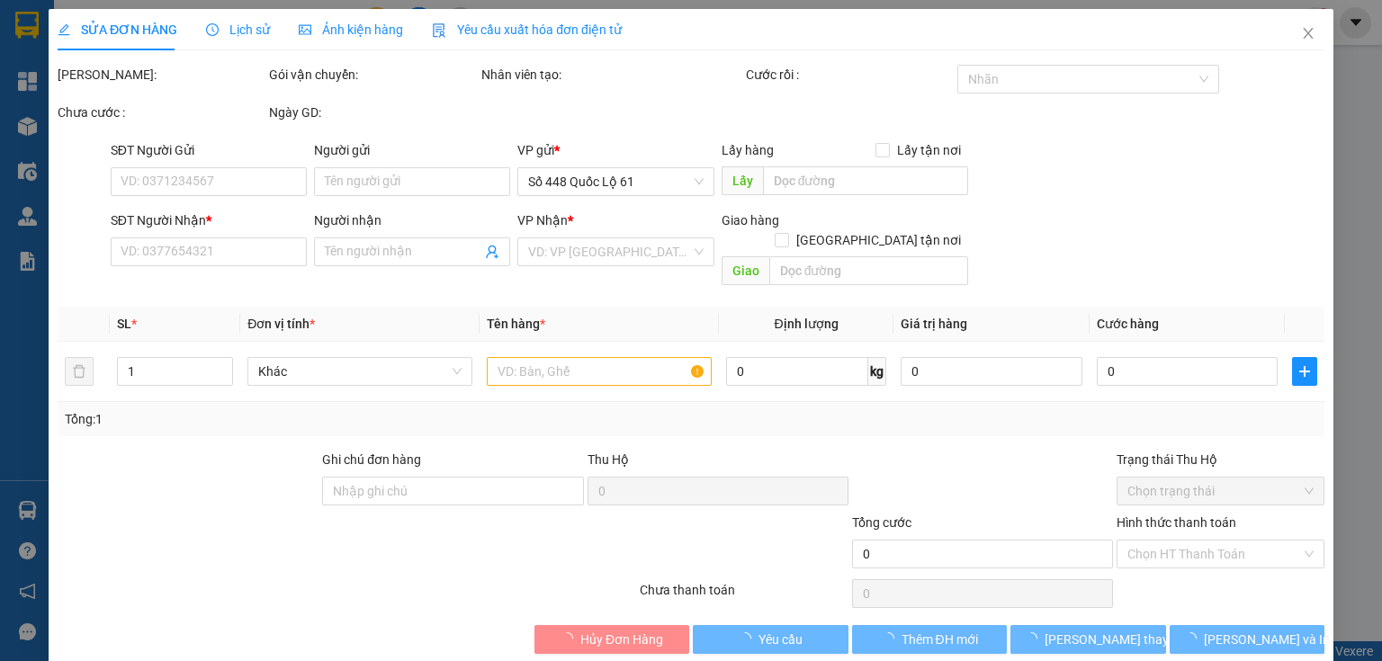
type input "0326272655"
type input "KENH E"
type input "0384969465"
checkbox input "true"
type input "GIA NGHĨA"
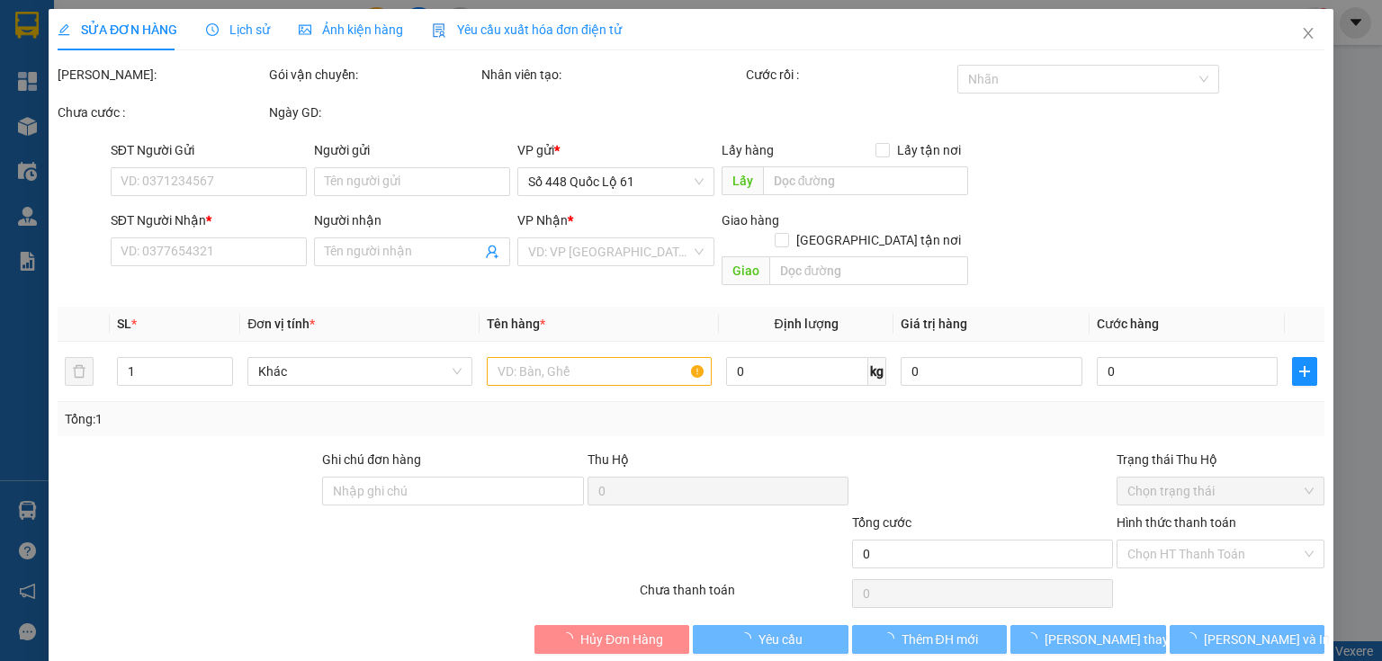
type input "1.000"
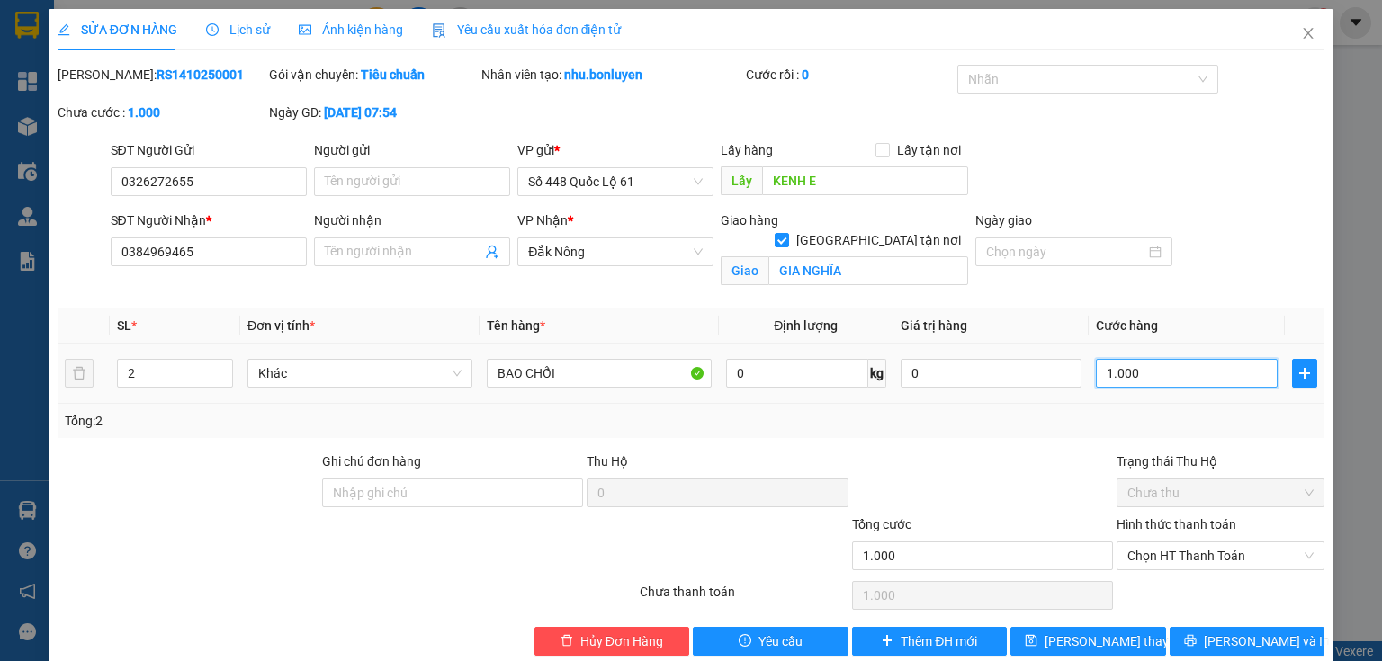
click at [1099, 373] on input "1.000" at bounding box center [1187, 373] width 182 height 29
type input "4"
type input "40"
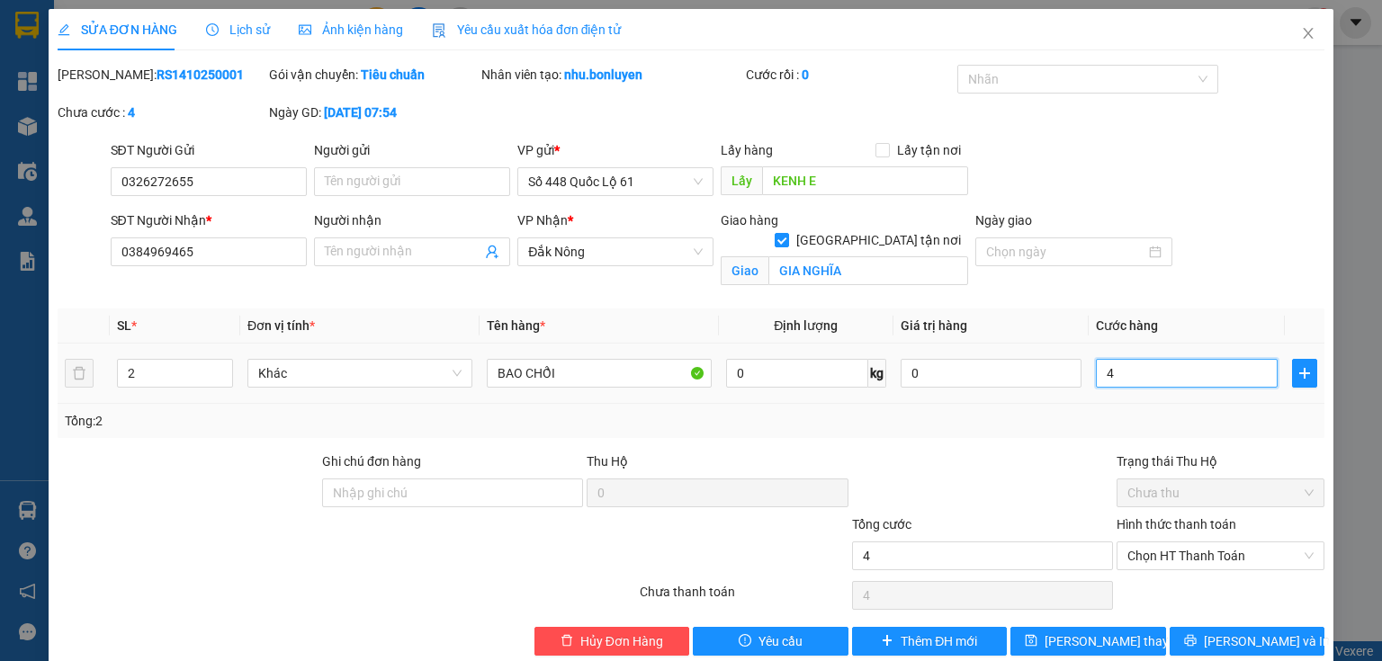
type input "40"
type input "400"
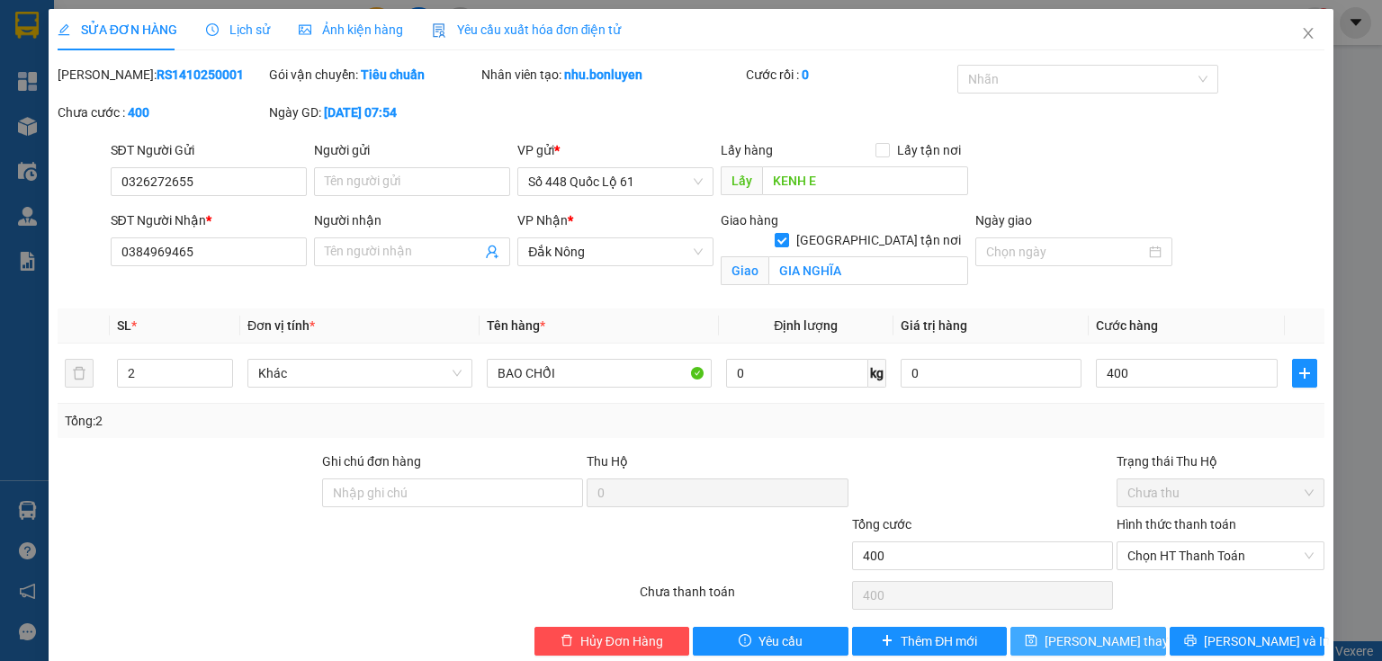
type input "400.000"
click at [1110, 637] on span "[PERSON_NAME] thay đổi" at bounding box center [1117, 642] width 144 height 20
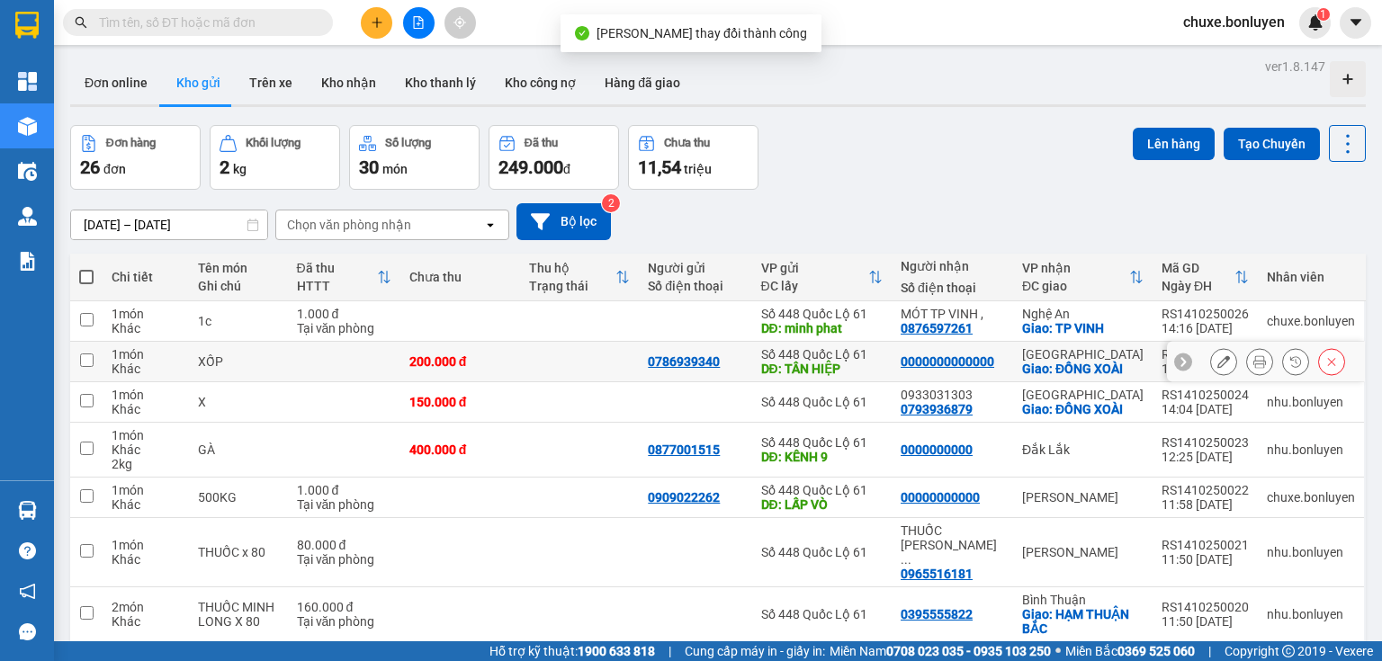
click at [583, 362] on td at bounding box center [580, 362] width 120 height 40
checkbox input "true"
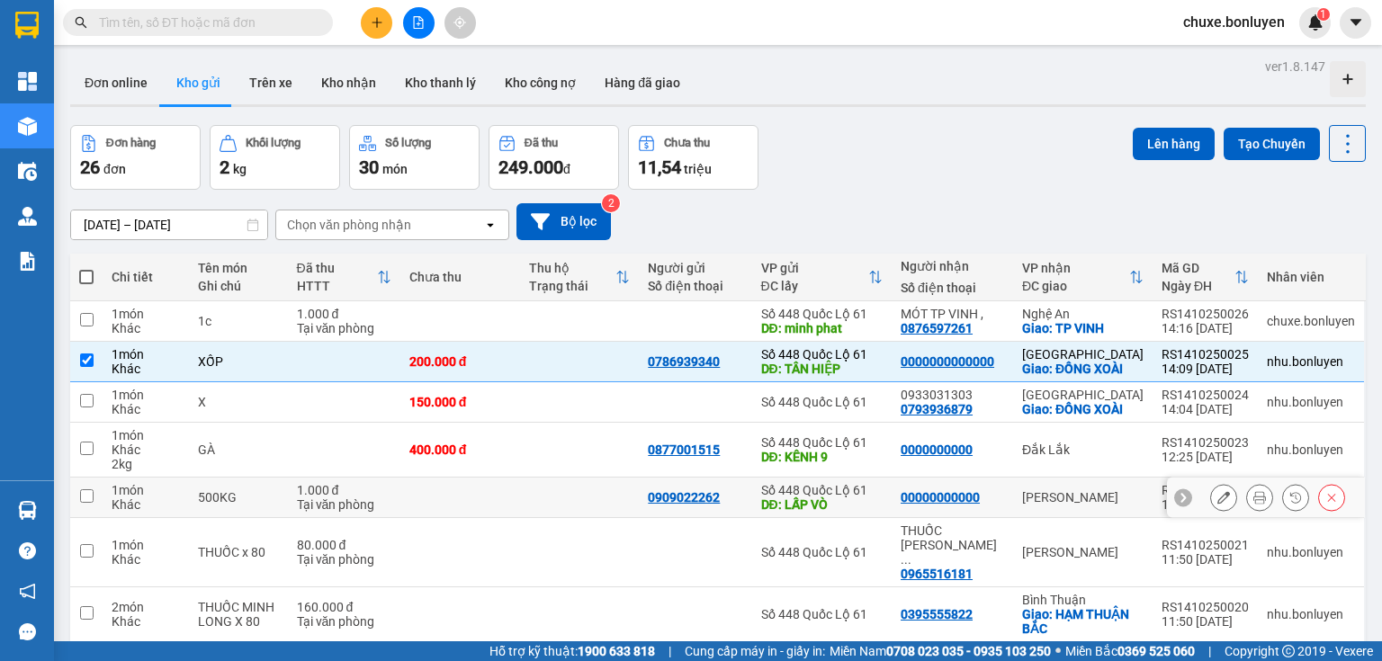
scroll to position [144, 0]
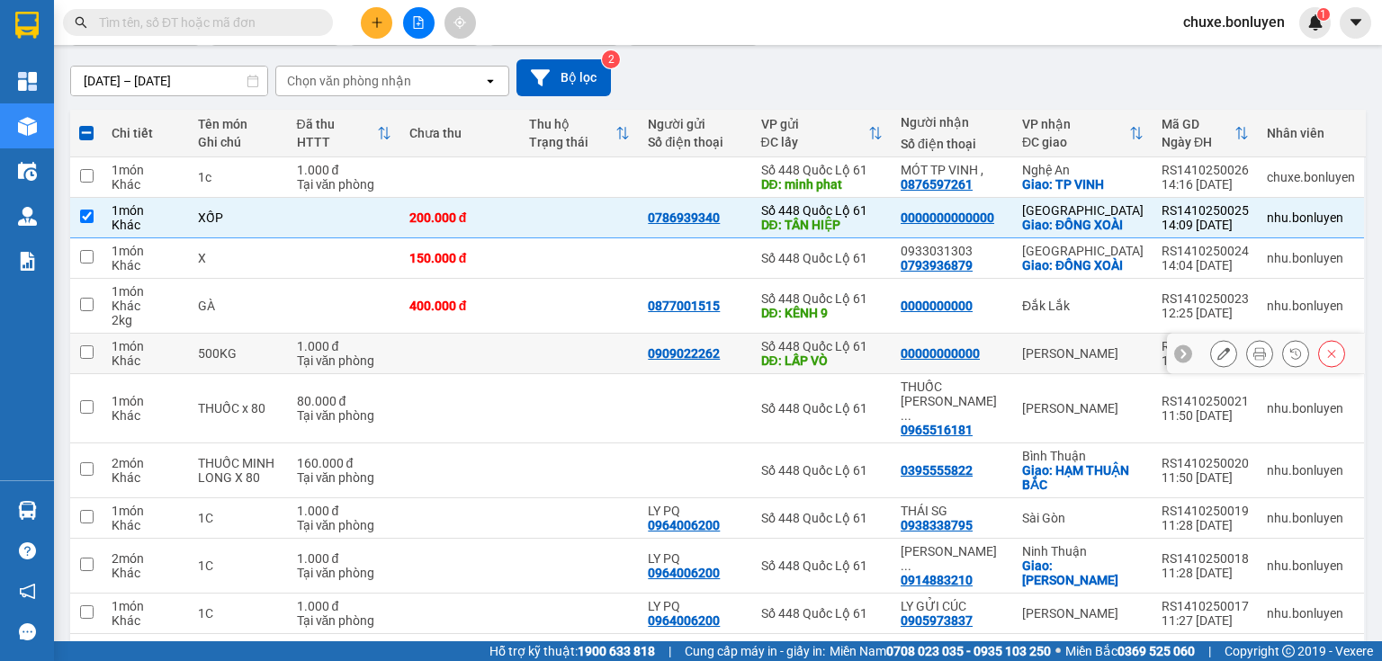
click at [582, 354] on td at bounding box center [580, 354] width 120 height 40
checkbox input "true"
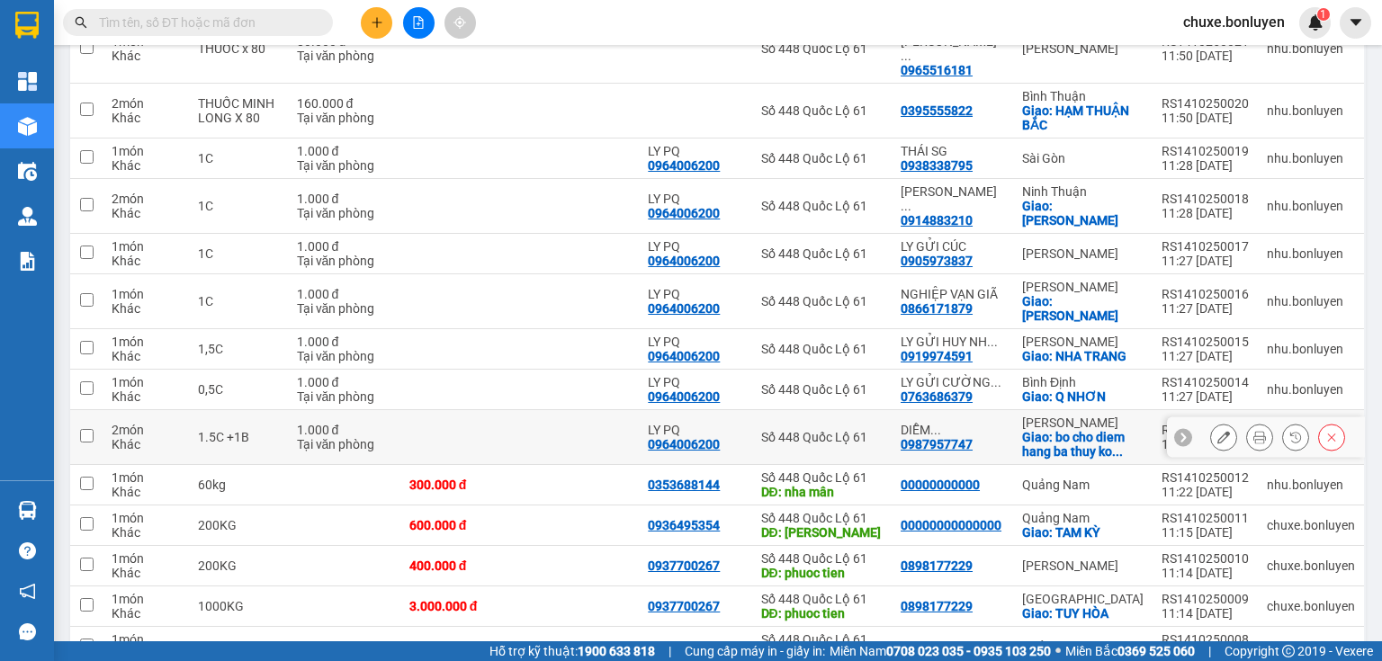
scroll to position [576, 0]
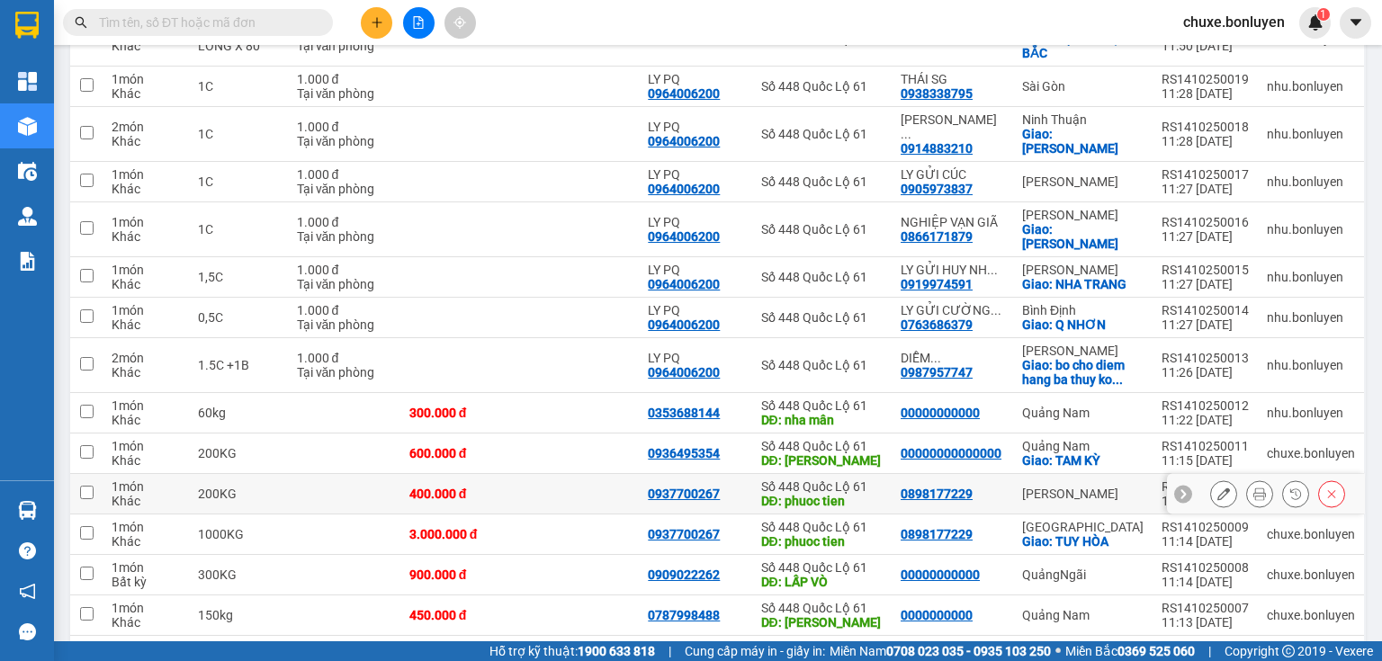
click at [612, 474] on td at bounding box center [580, 494] width 120 height 40
checkbox input "true"
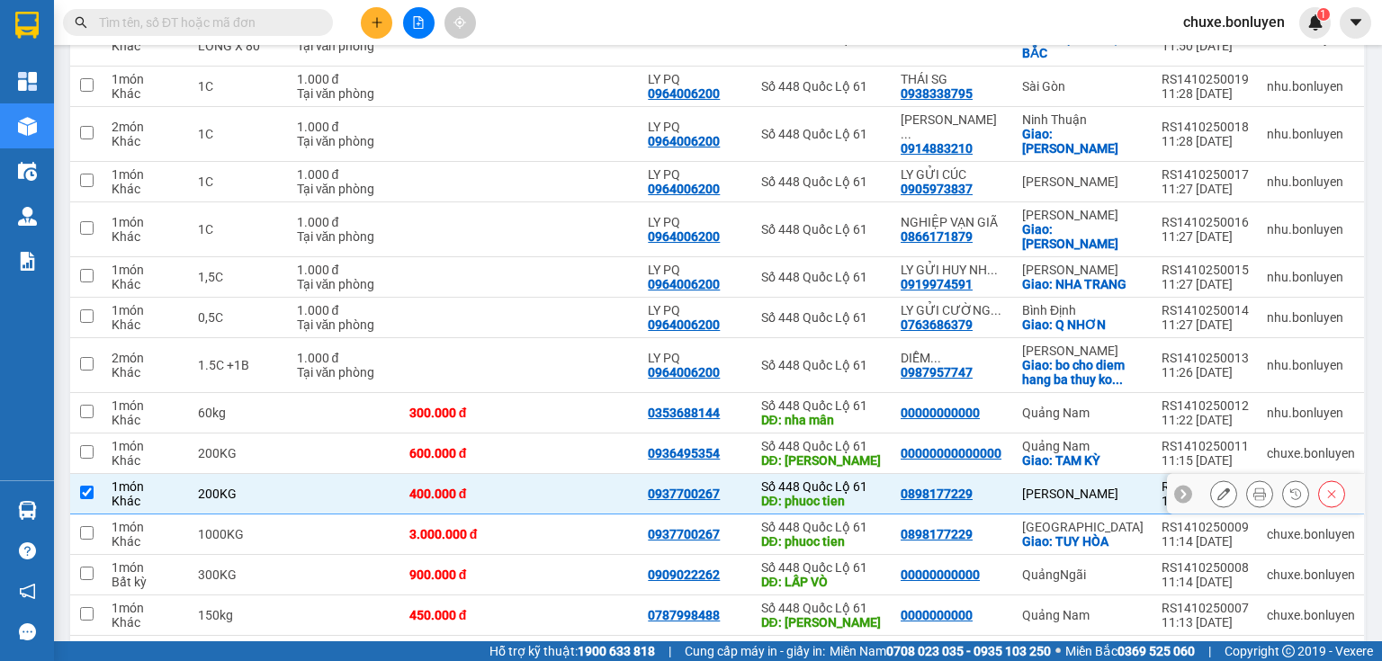
scroll to position [823, 0]
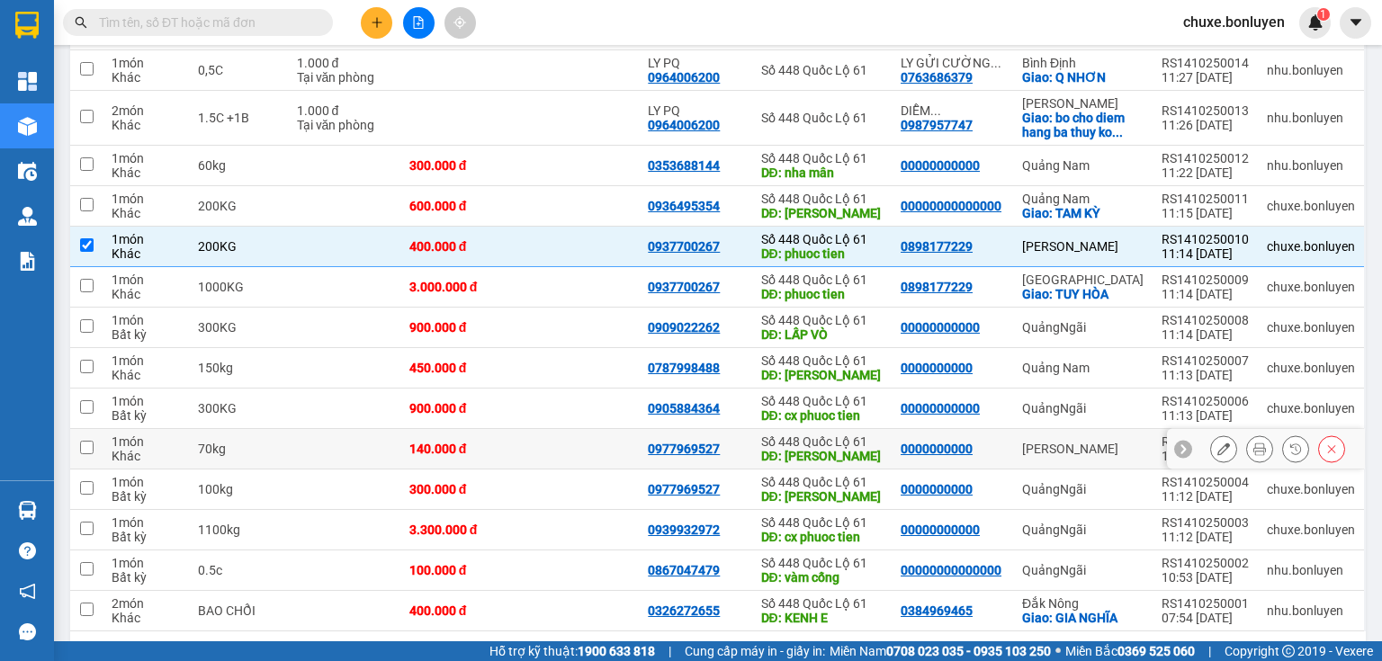
click at [607, 429] on td at bounding box center [580, 449] width 120 height 40
checkbox input "true"
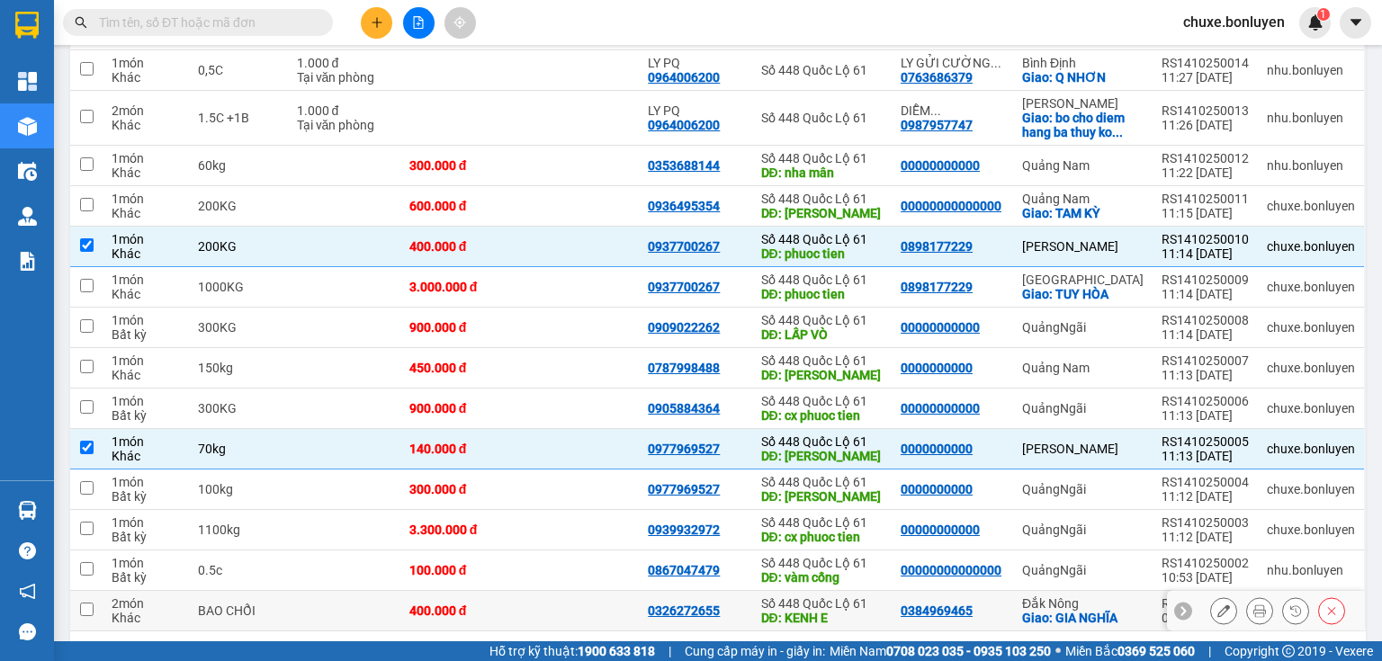
drag, startPoint x: 569, startPoint y: 540, endPoint x: 572, endPoint y: 516, distance: 23.7
click at [569, 591] on td at bounding box center [580, 611] width 120 height 40
checkbox input "true"
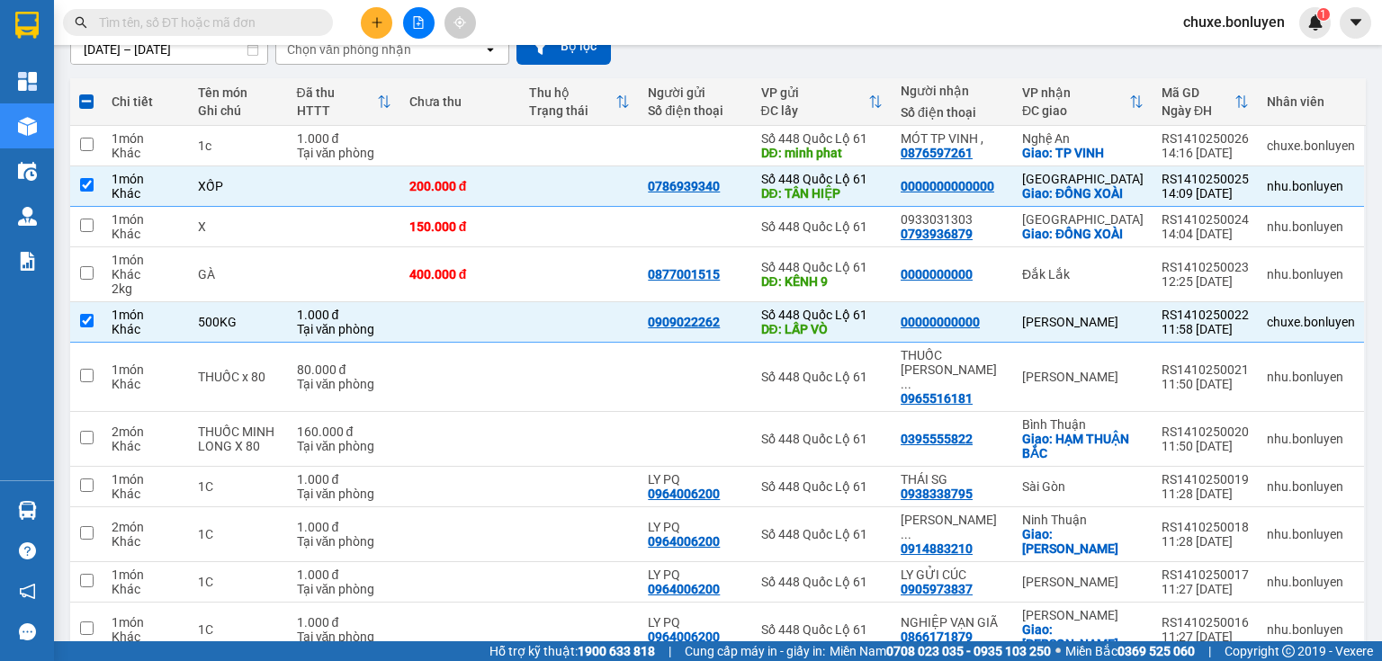
scroll to position [0, 0]
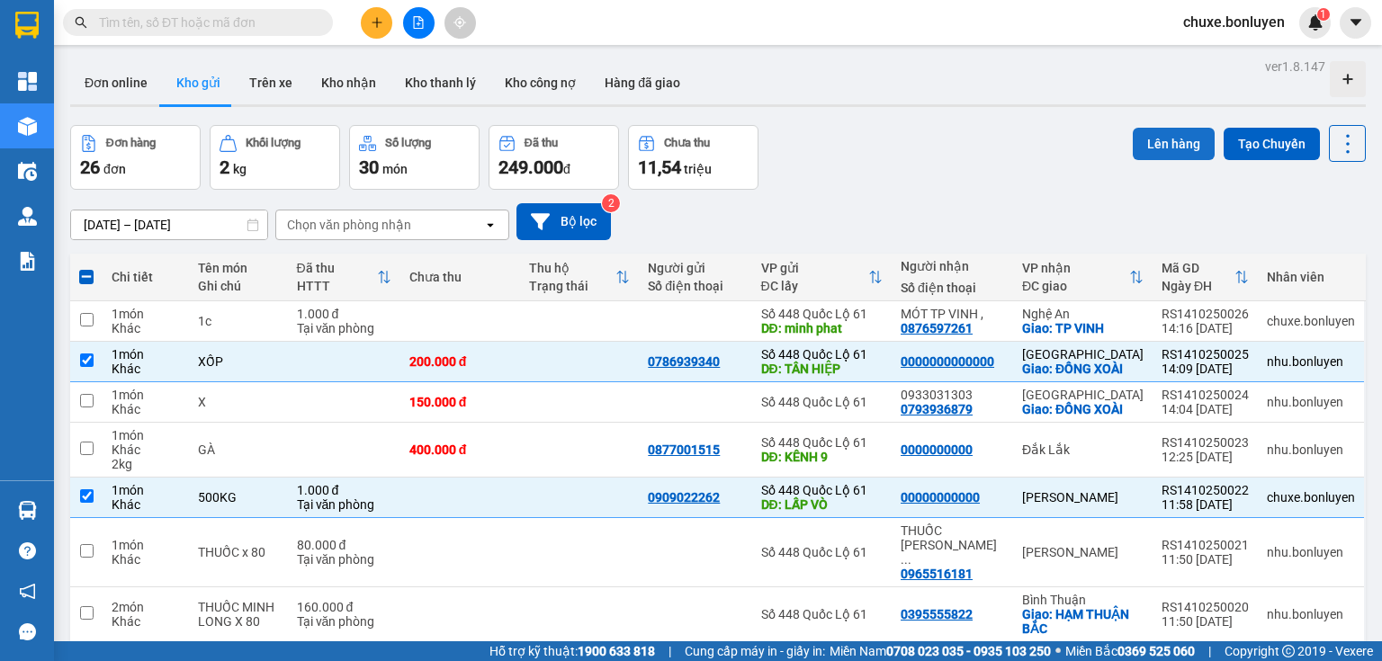
click at [1139, 151] on button "Lên hàng" at bounding box center [1174, 144] width 82 height 32
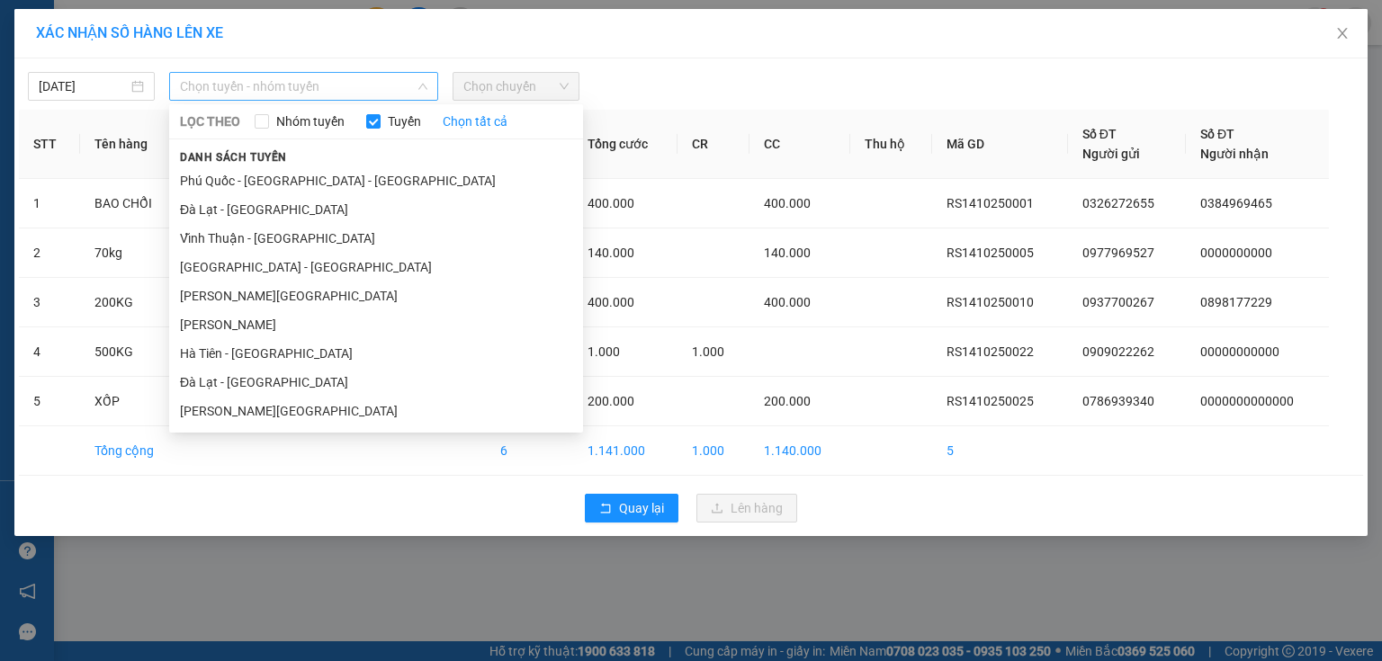
click at [338, 87] on span "Chọn tuyến - nhóm tuyến" at bounding box center [303, 86] width 247 height 27
drag, startPoint x: 263, startPoint y: 326, endPoint x: 276, endPoint y: 313, distance: 18.5
click at [263, 325] on li "[PERSON_NAME]" at bounding box center [376, 324] width 414 height 29
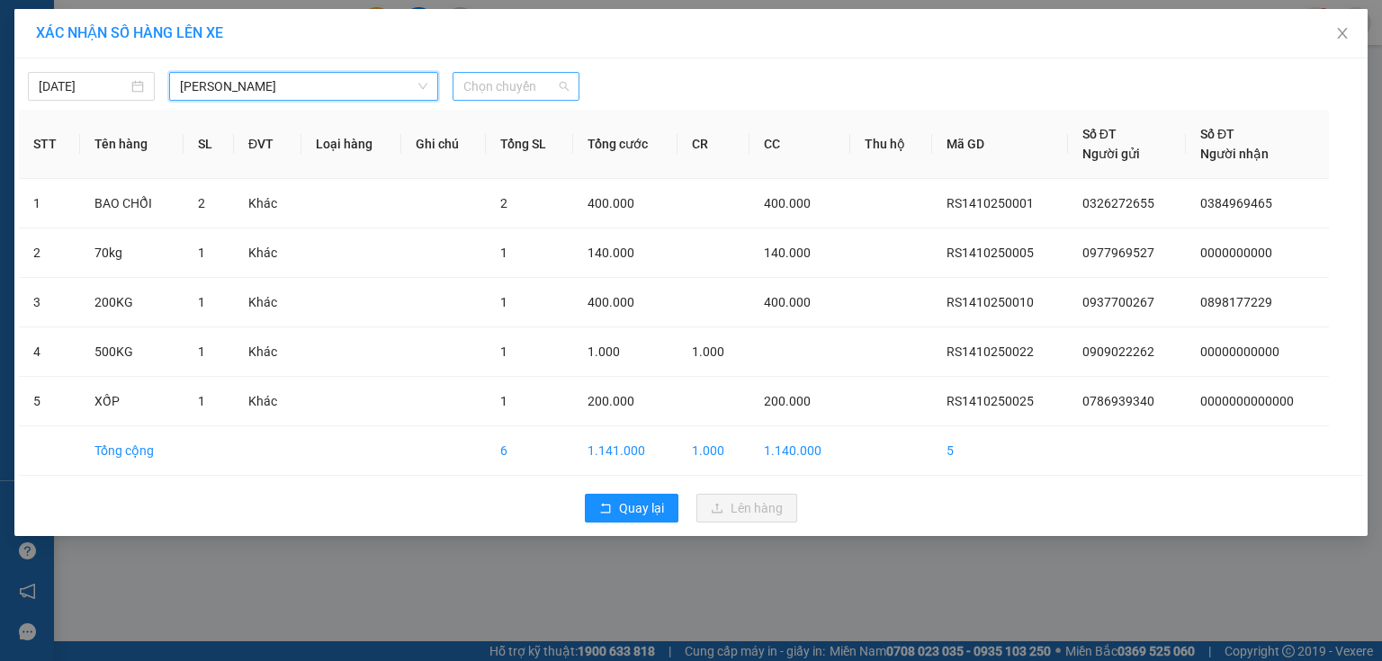
click at [561, 78] on span "Chọn chuyến" at bounding box center [515, 86] width 105 height 27
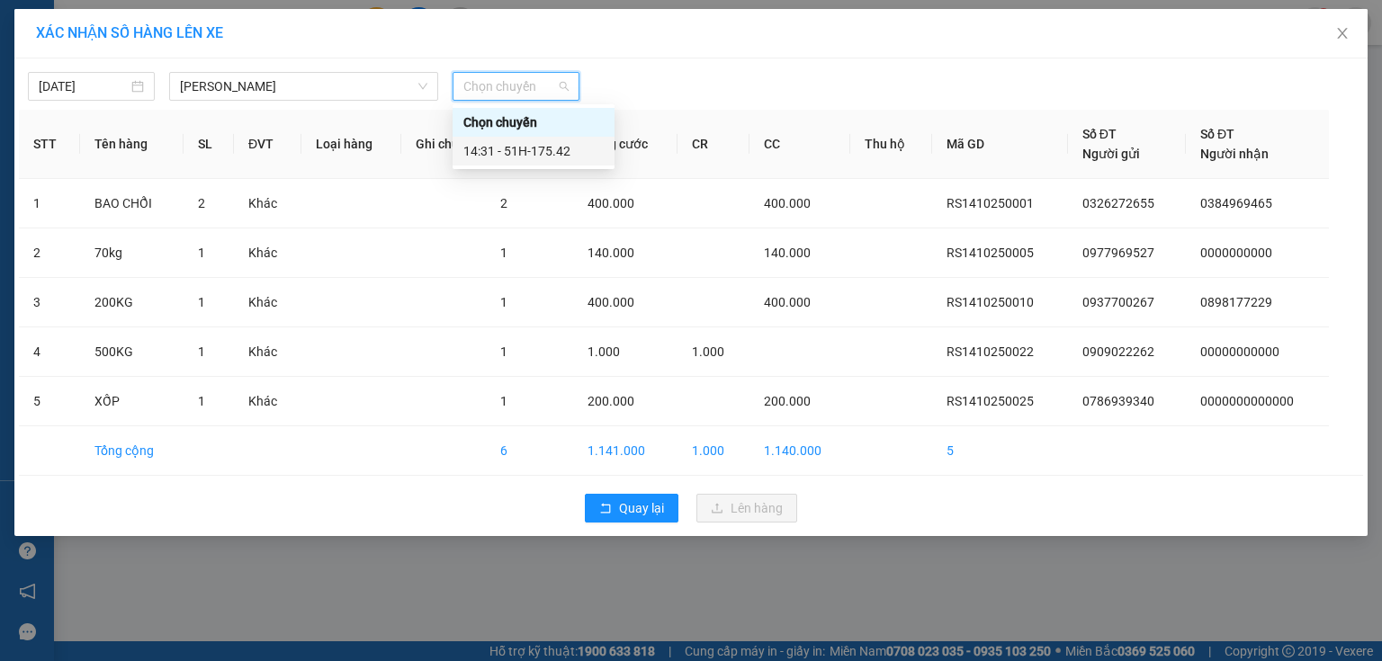
click at [574, 149] on div "14:31 - 51H-175.42" at bounding box center [533, 151] width 140 height 20
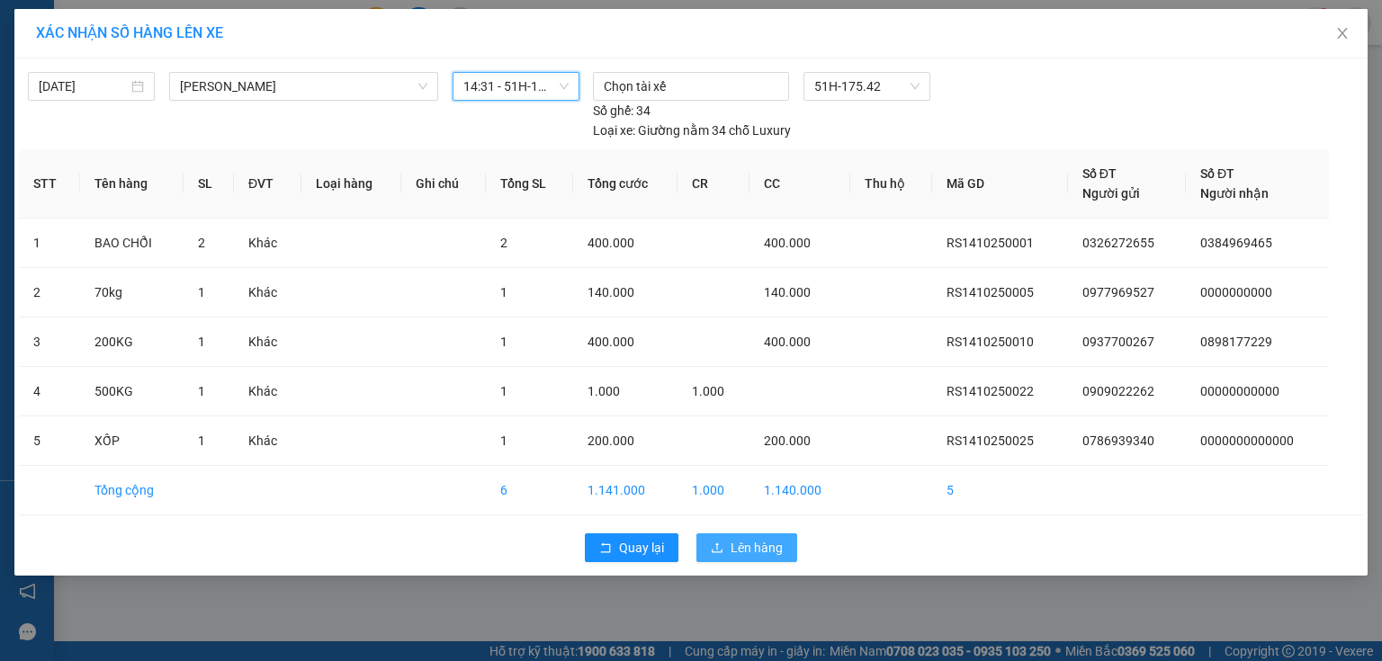
click at [769, 538] on span "Lên hàng" at bounding box center [757, 548] width 52 height 20
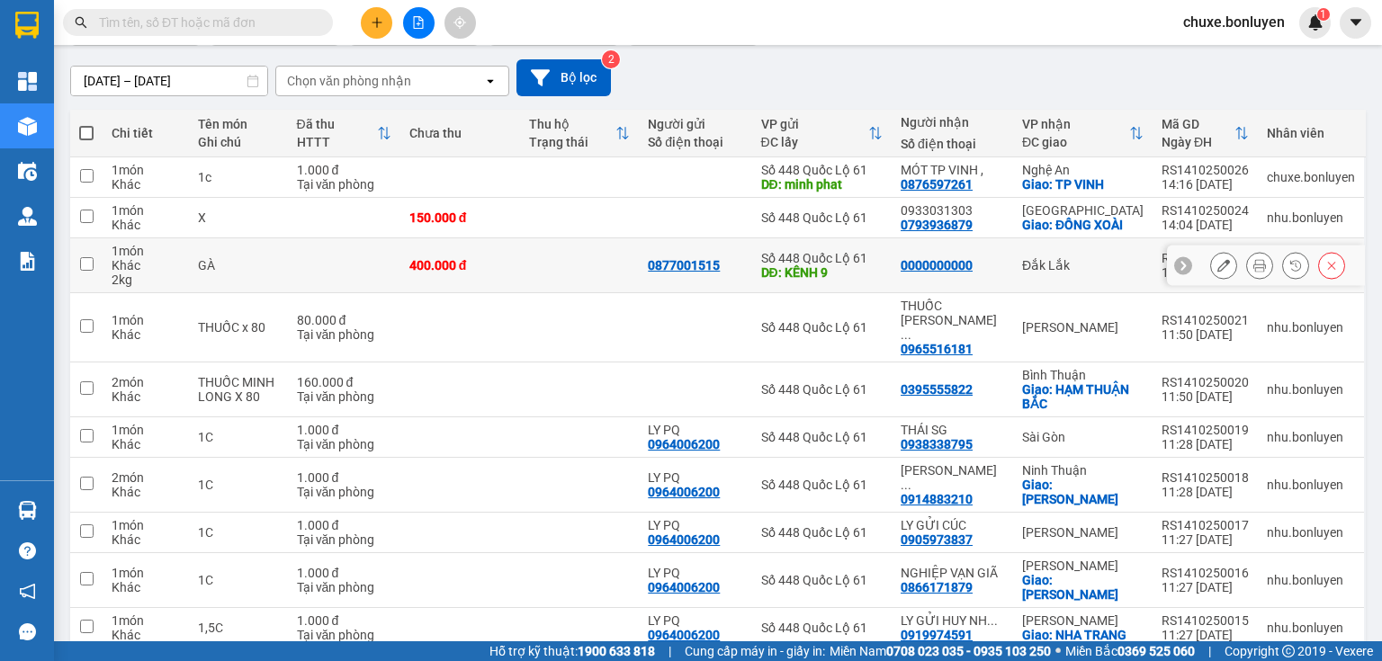
scroll to position [216, 0]
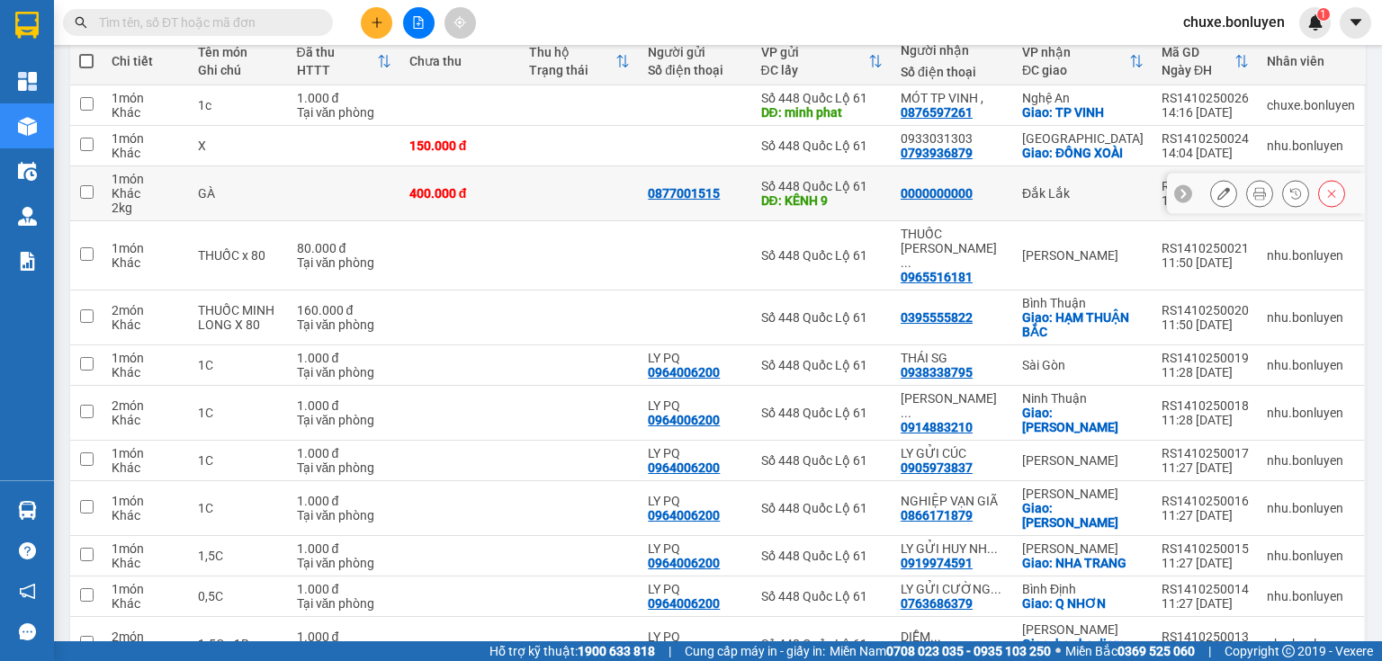
click at [518, 187] on td "400.000 đ" at bounding box center [460, 193] width 120 height 55
checkbox input "true"
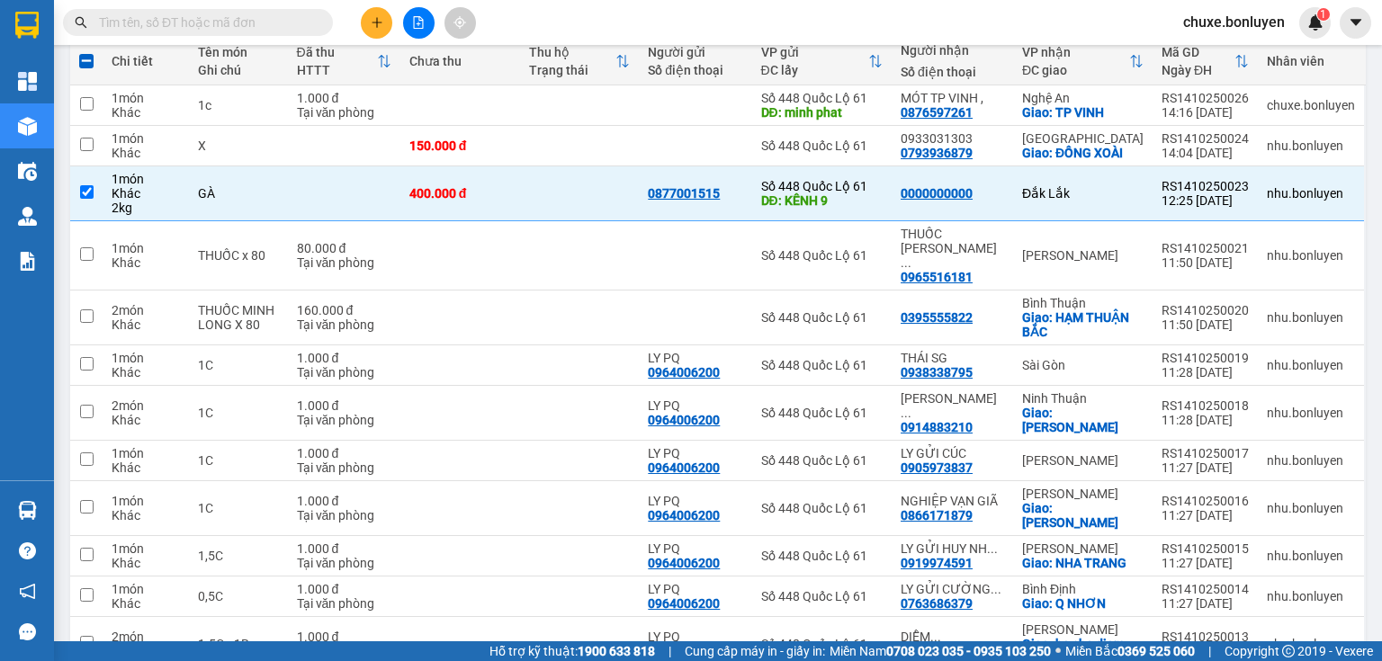
scroll to position [0, 0]
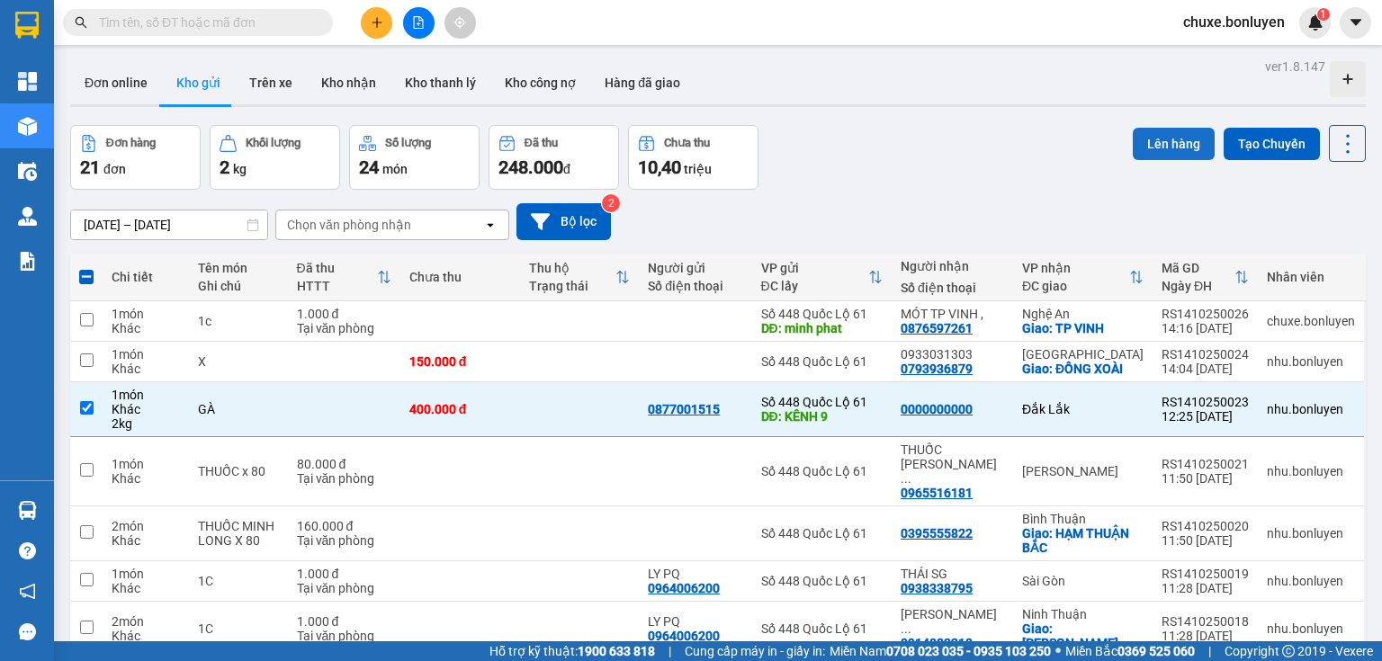
click at [1157, 139] on button "Lên hàng" at bounding box center [1174, 144] width 82 height 32
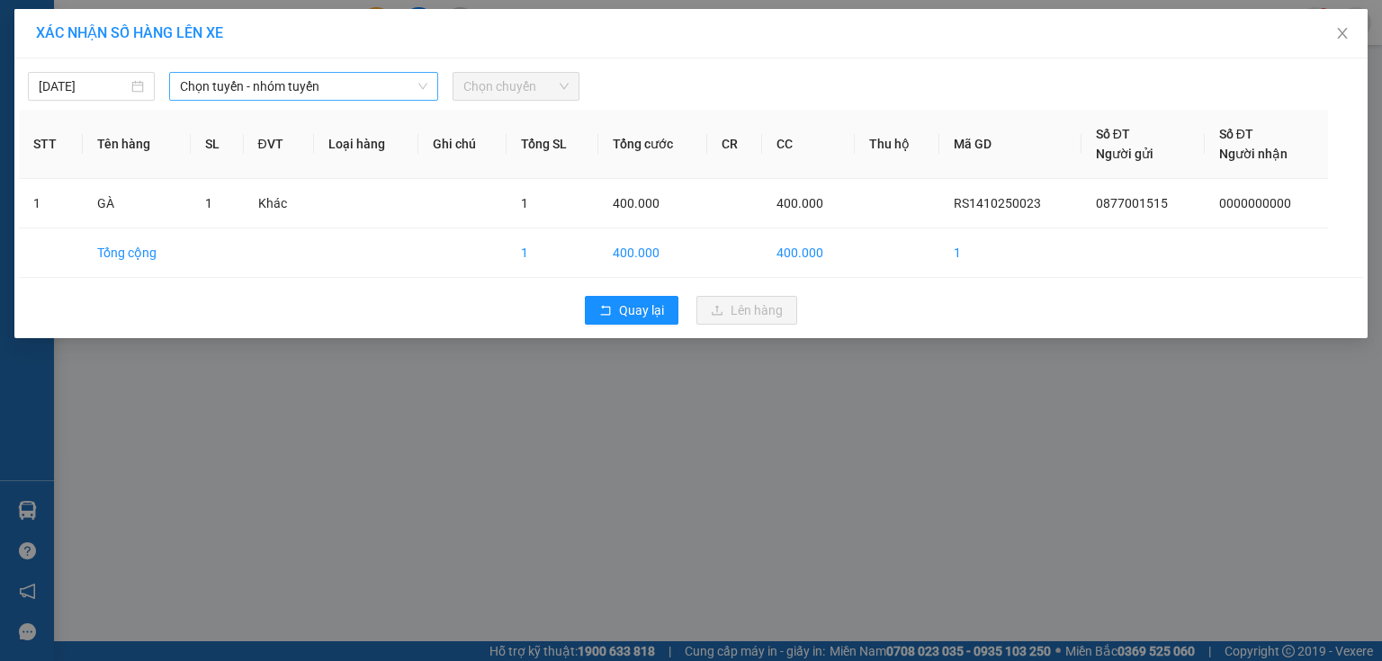
click at [354, 83] on span "Chọn tuyến - nhóm tuyến" at bounding box center [303, 86] width 247 height 27
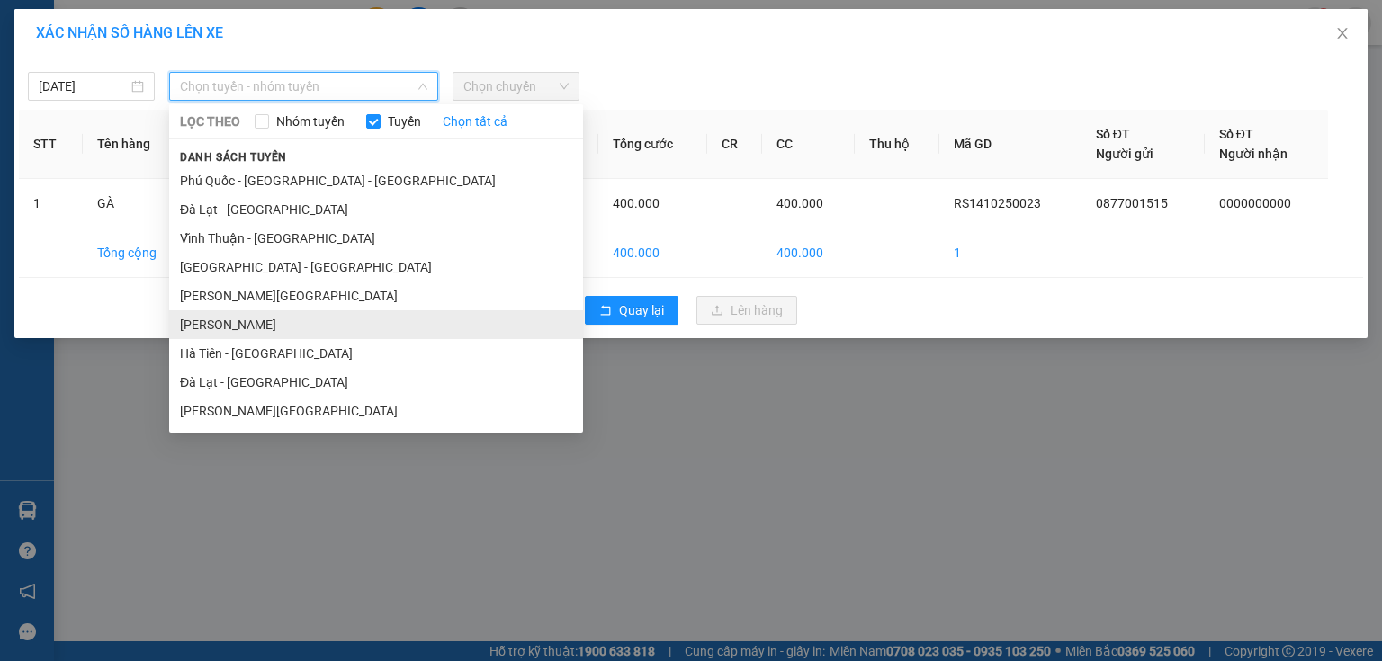
click at [263, 328] on li "[PERSON_NAME]" at bounding box center [376, 324] width 414 height 29
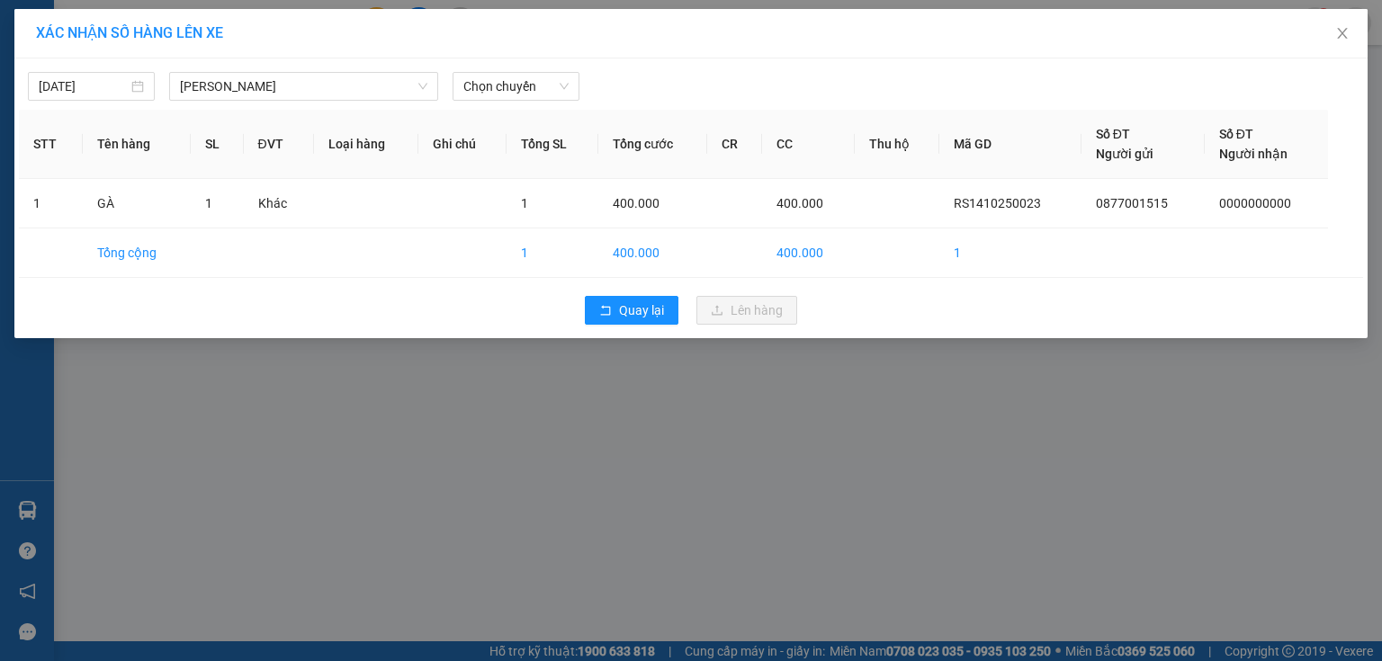
click at [508, 69] on div "[DATE] [GEOGRAPHIC_DATA] - [GEOGRAPHIC_DATA] LỌC THEO Nhóm tuyến Tuyến Chọn tất…" at bounding box center [691, 82] width 1344 height 38
click at [511, 77] on span "Chọn chuyến" at bounding box center [515, 86] width 105 height 27
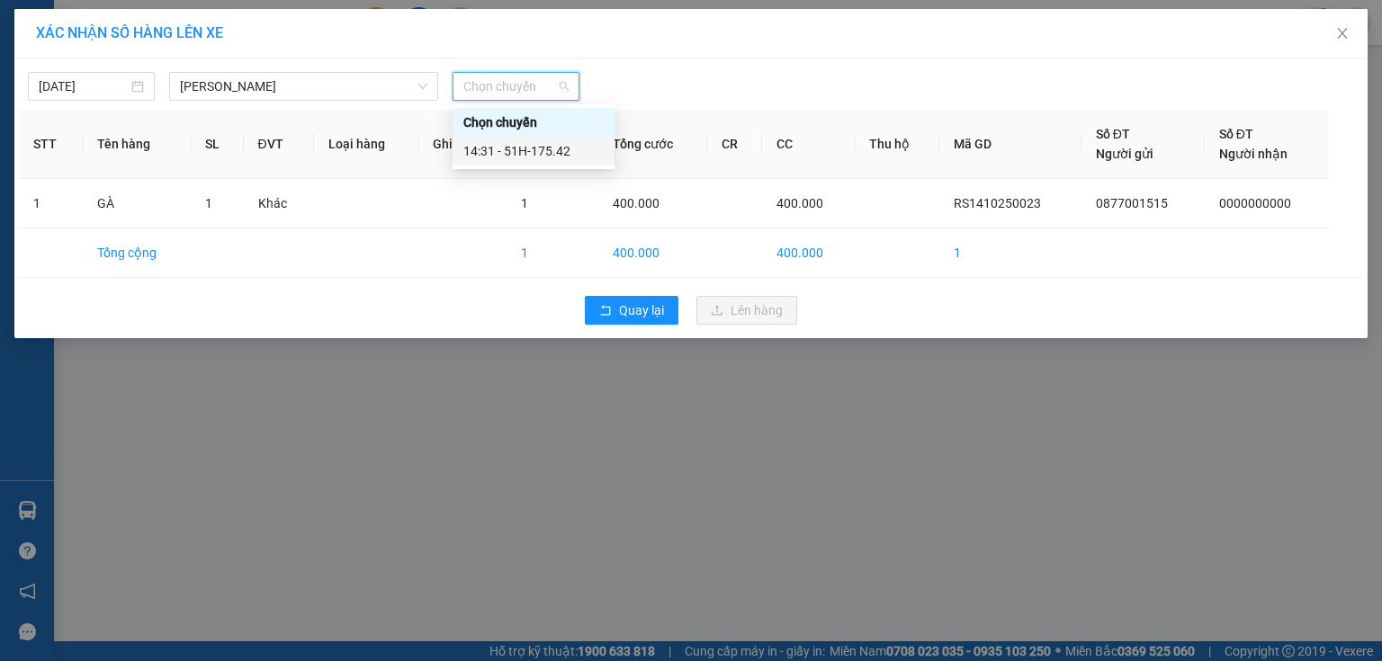
click at [533, 147] on div "14:31 - 51H-175.42" at bounding box center [533, 151] width 140 height 20
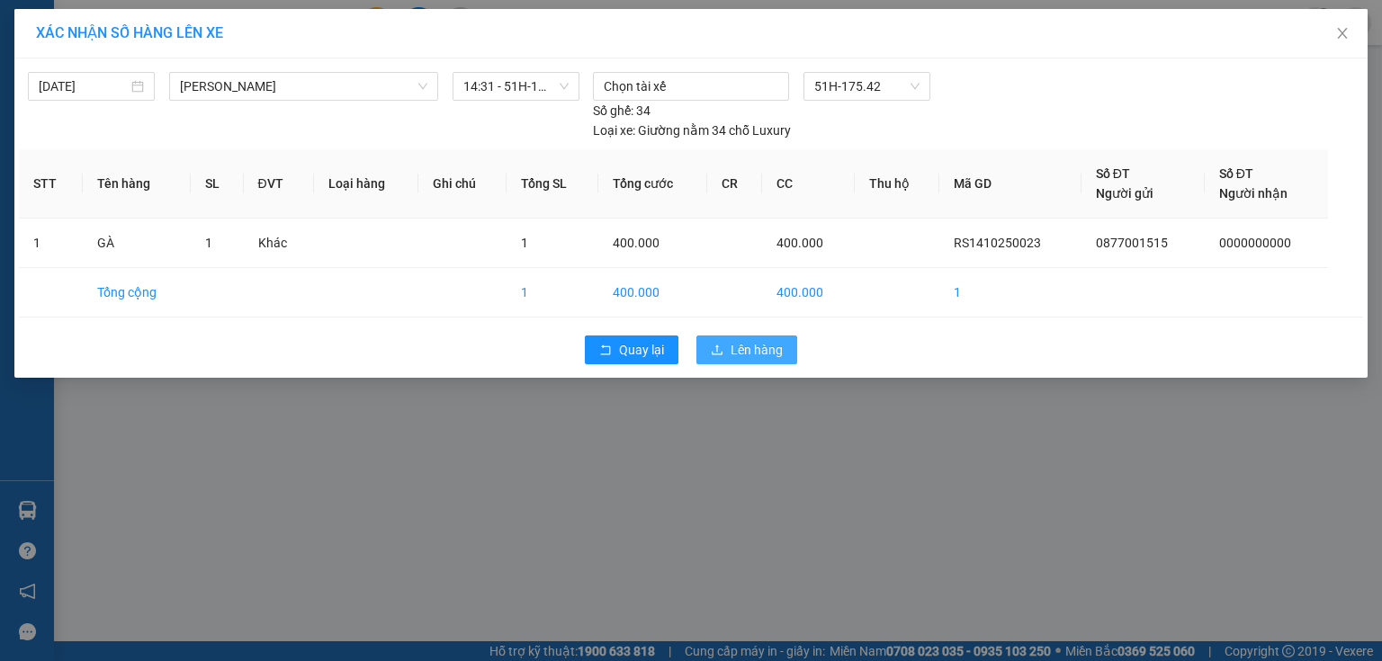
click at [747, 340] on span "Lên hàng" at bounding box center [757, 350] width 52 height 20
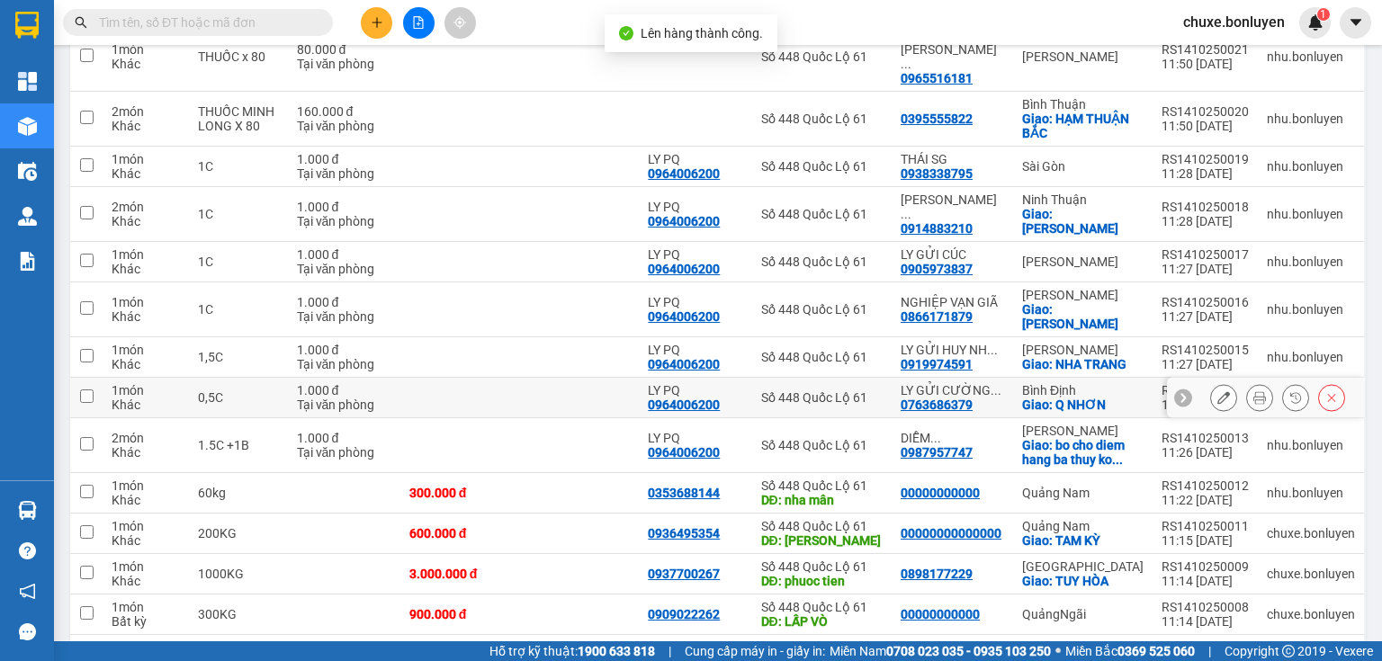
scroll to position [567, 0]
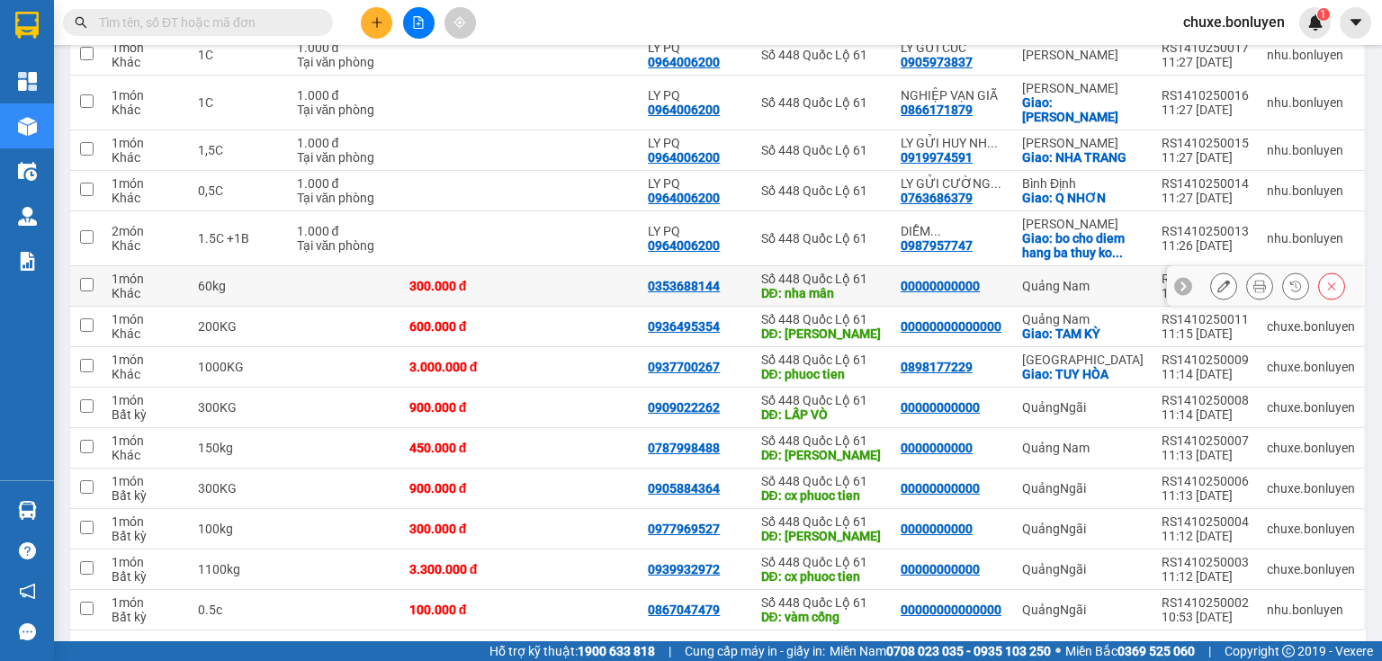
click at [590, 266] on td at bounding box center [580, 286] width 120 height 40
checkbox input "true"
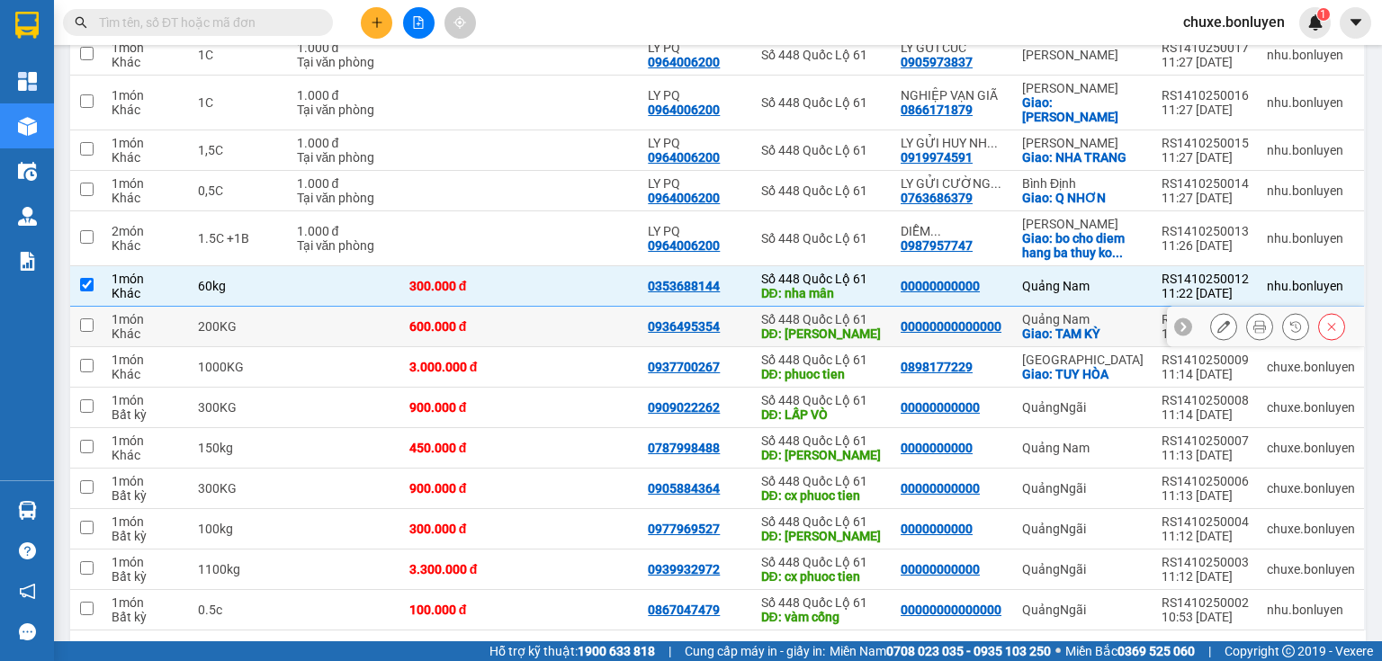
click at [615, 307] on td at bounding box center [580, 327] width 120 height 40
checkbox input "true"
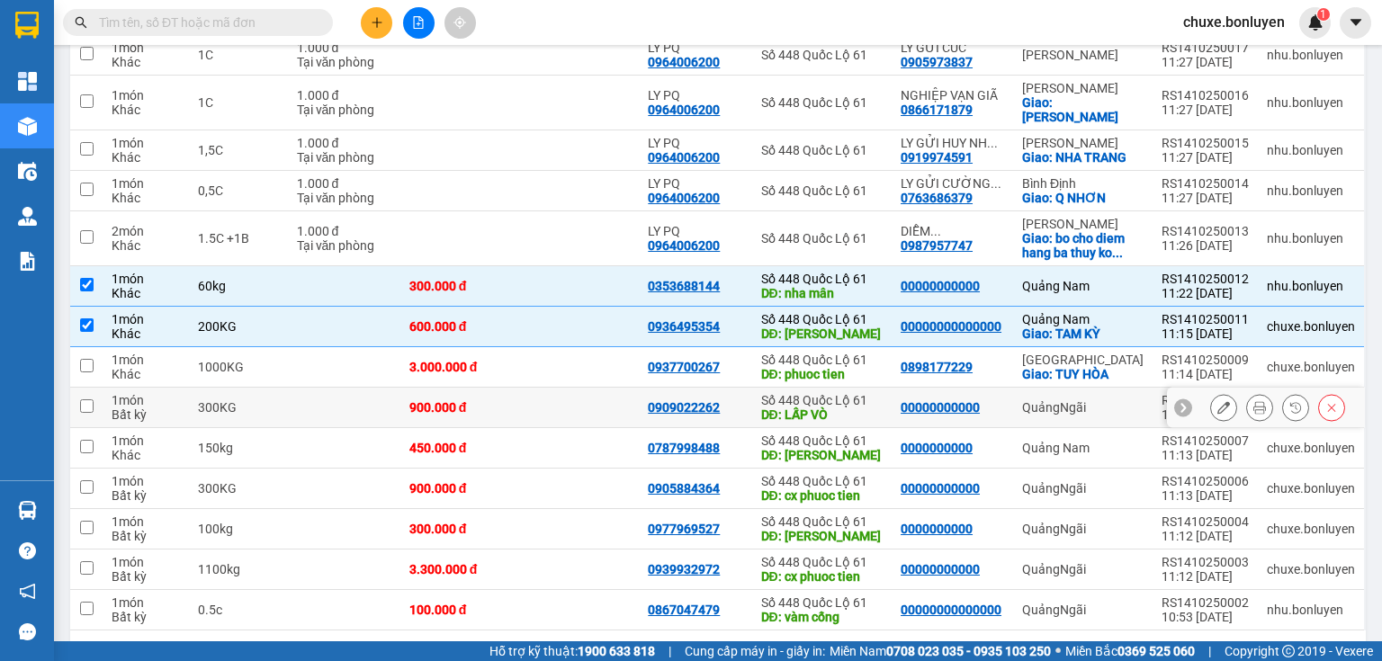
click at [598, 388] on td at bounding box center [580, 408] width 120 height 40
checkbox input "true"
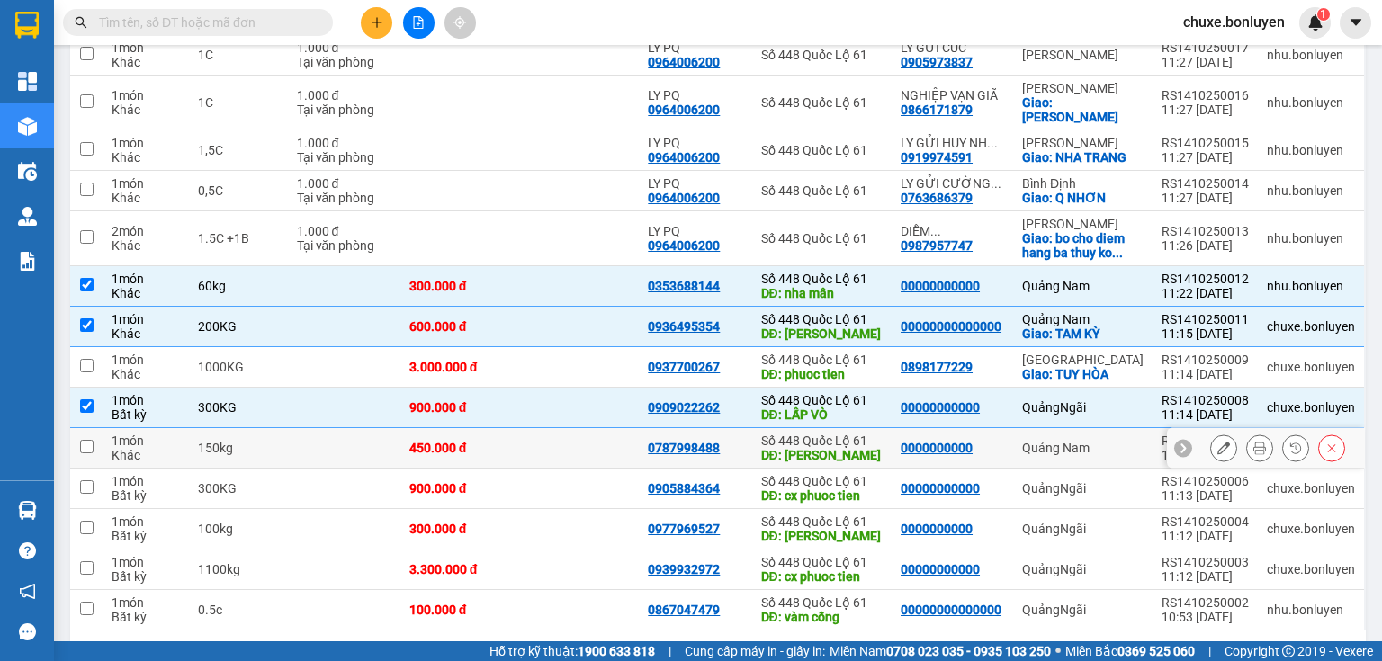
click at [592, 428] on td at bounding box center [580, 448] width 120 height 40
checkbox input "true"
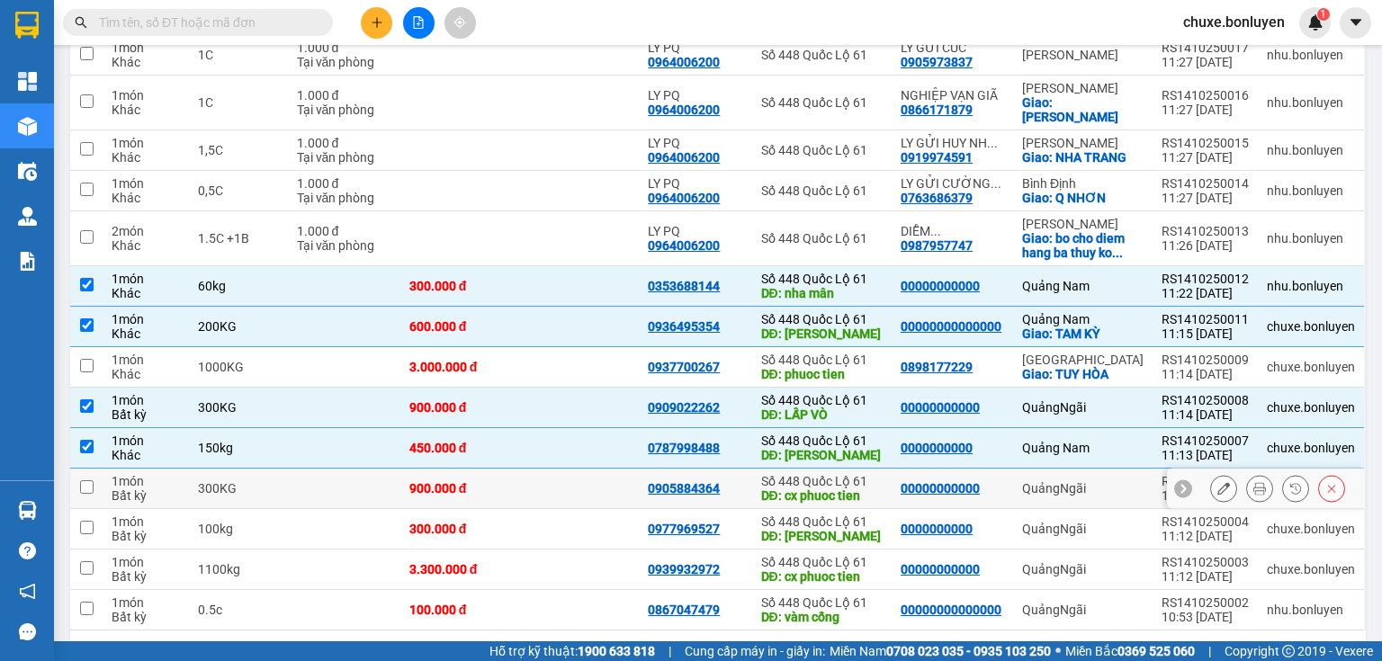
click at [585, 469] on td at bounding box center [580, 489] width 120 height 40
checkbox input "true"
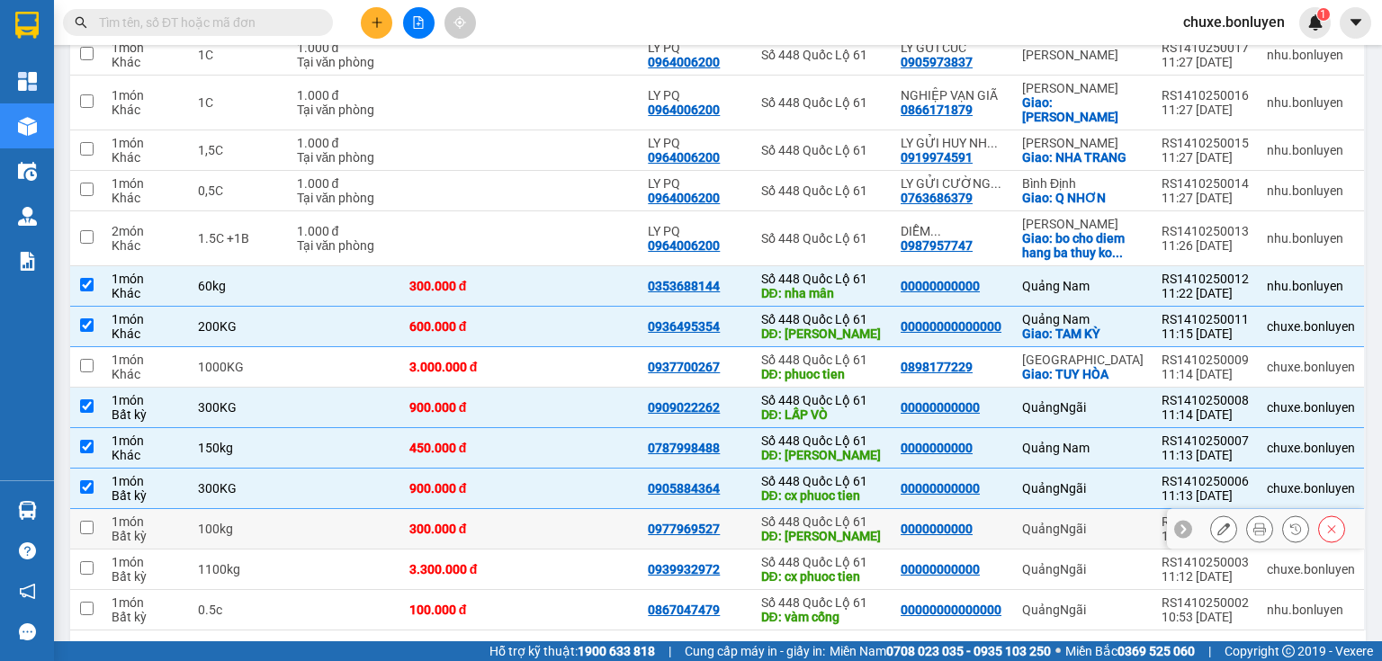
click at [608, 509] on td at bounding box center [580, 529] width 120 height 40
checkbox input "true"
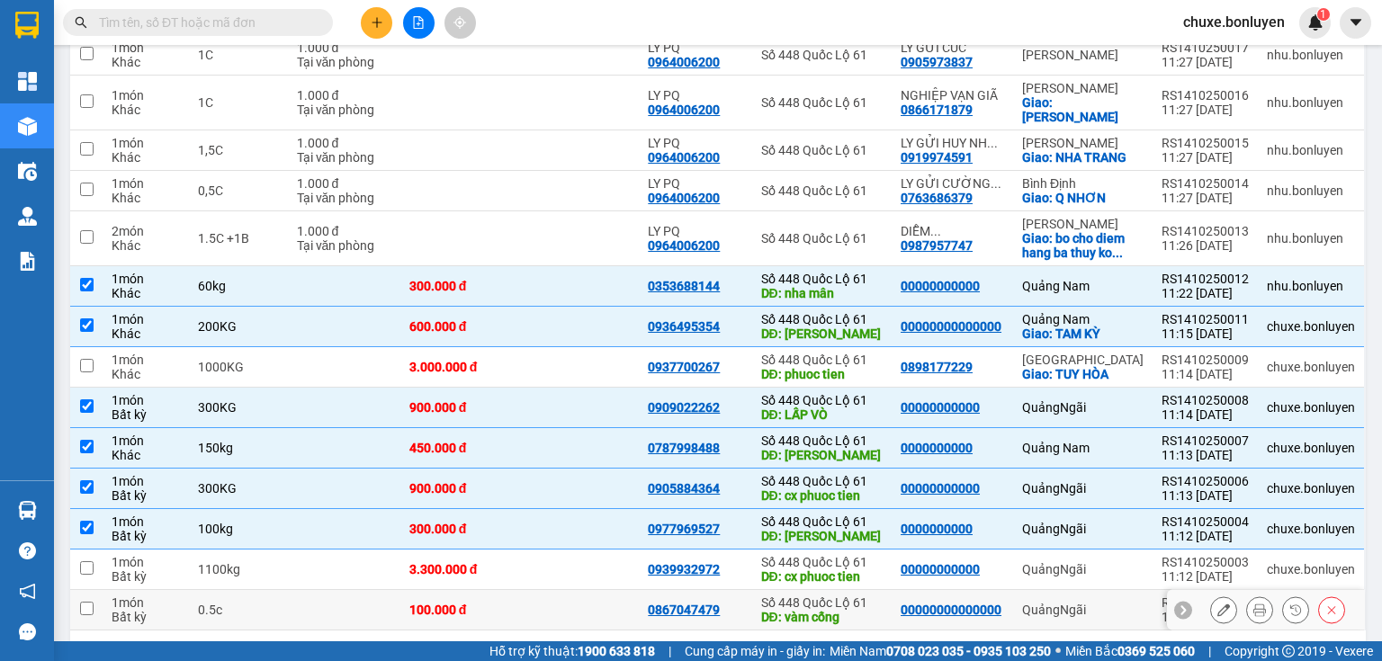
click at [554, 590] on td at bounding box center [580, 610] width 120 height 40
checkbox input "true"
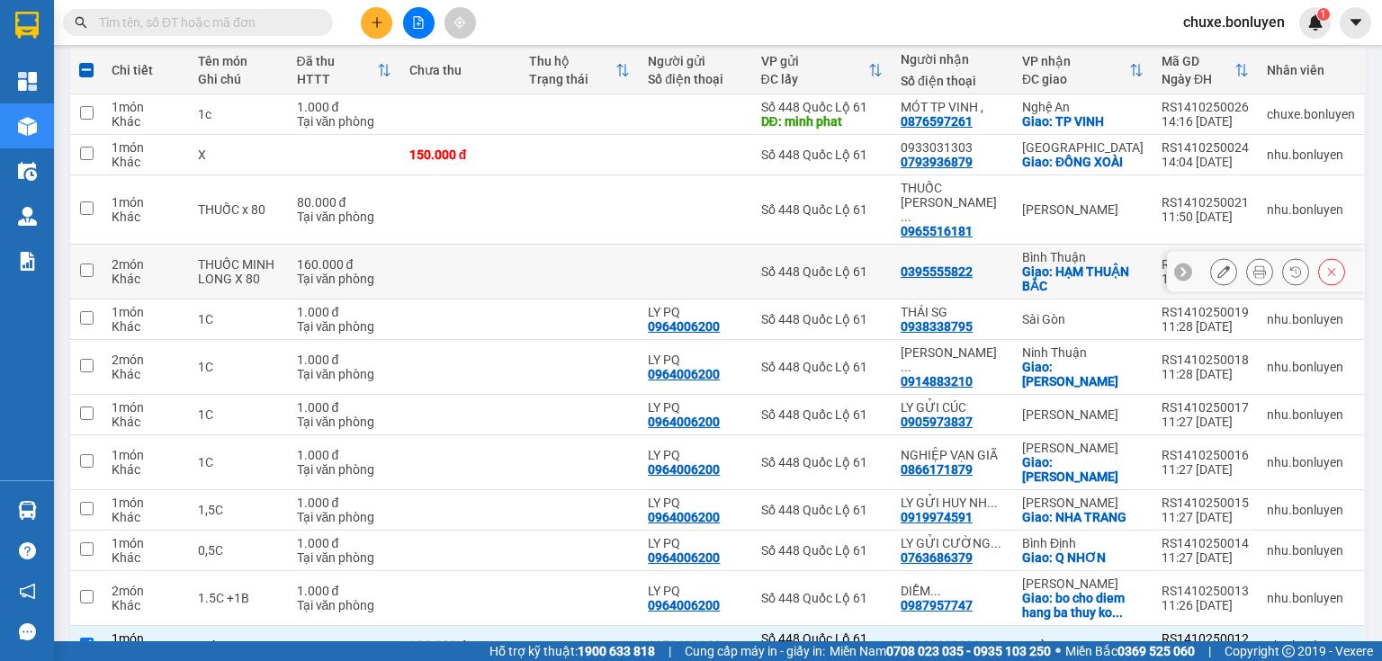
scroll to position [0, 0]
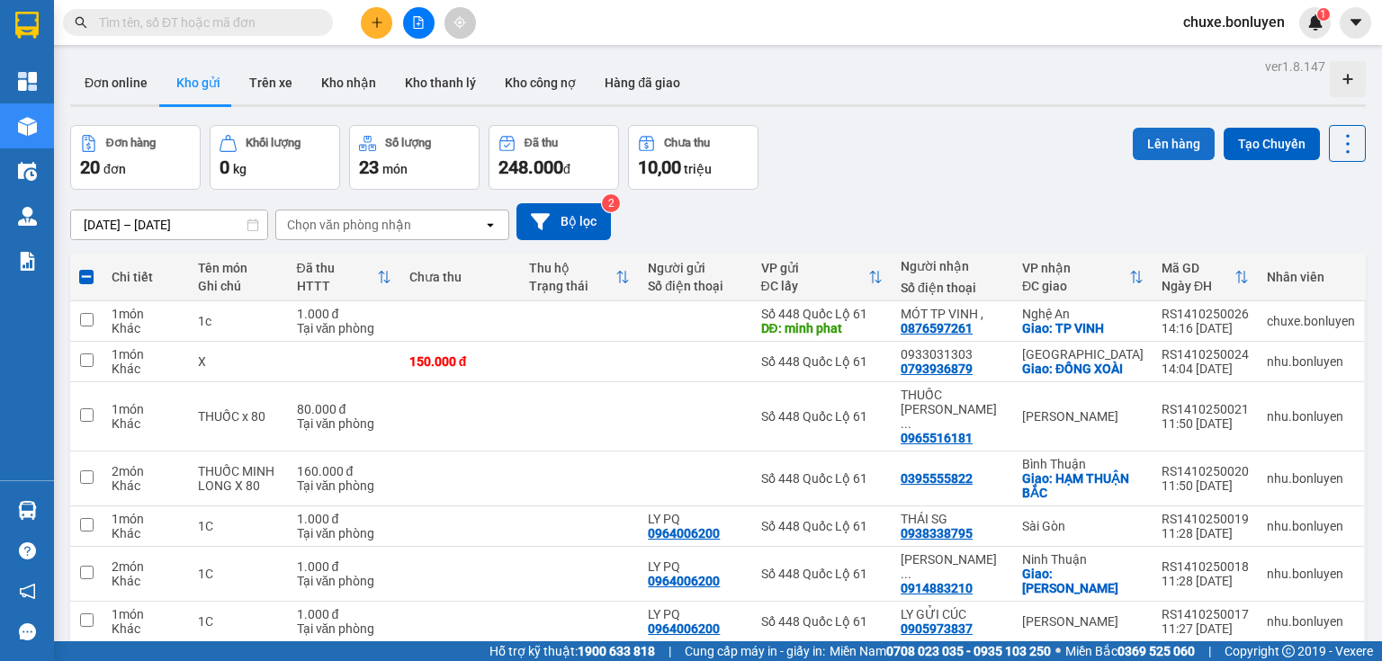
click at [1185, 145] on button "Lên hàng" at bounding box center [1174, 144] width 82 height 32
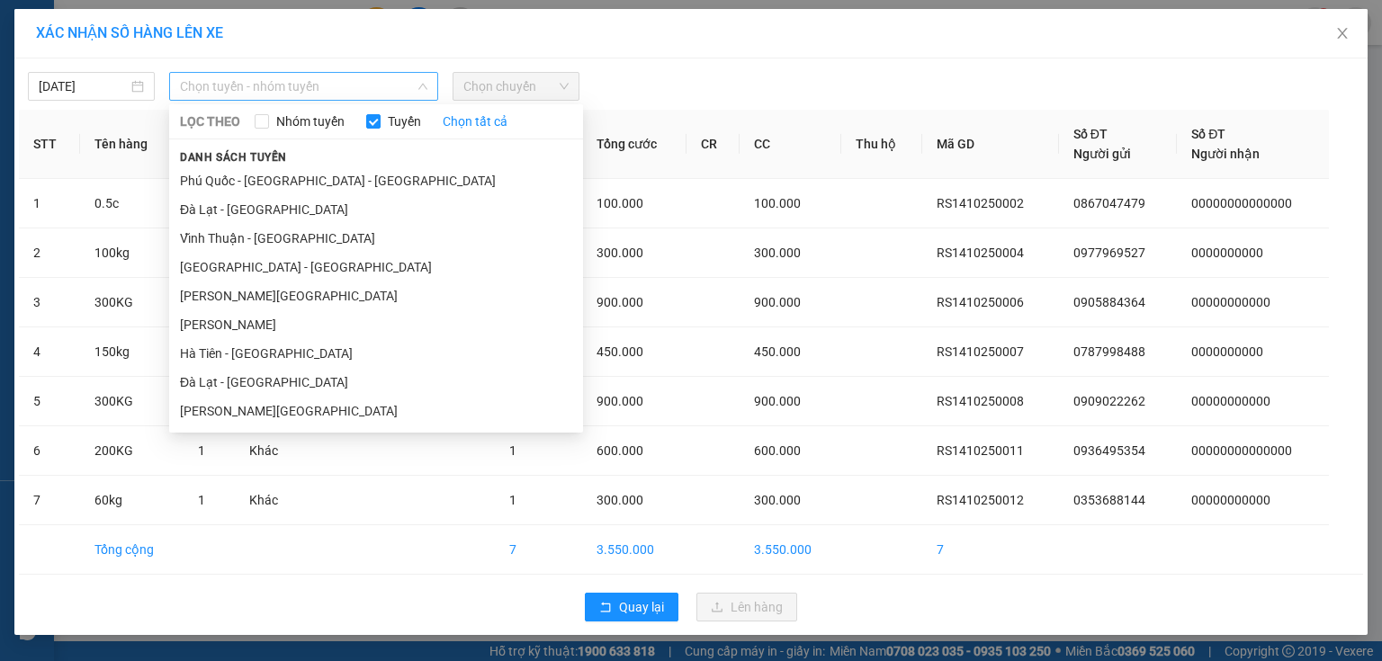
click at [395, 83] on span "Chọn tuyến - nhóm tuyến" at bounding box center [303, 86] width 247 height 27
drag, startPoint x: 311, startPoint y: 352, endPoint x: 320, endPoint y: 310, distance: 42.4
click at [312, 353] on li "Hà Tiên - [GEOGRAPHIC_DATA]" at bounding box center [376, 353] width 414 height 29
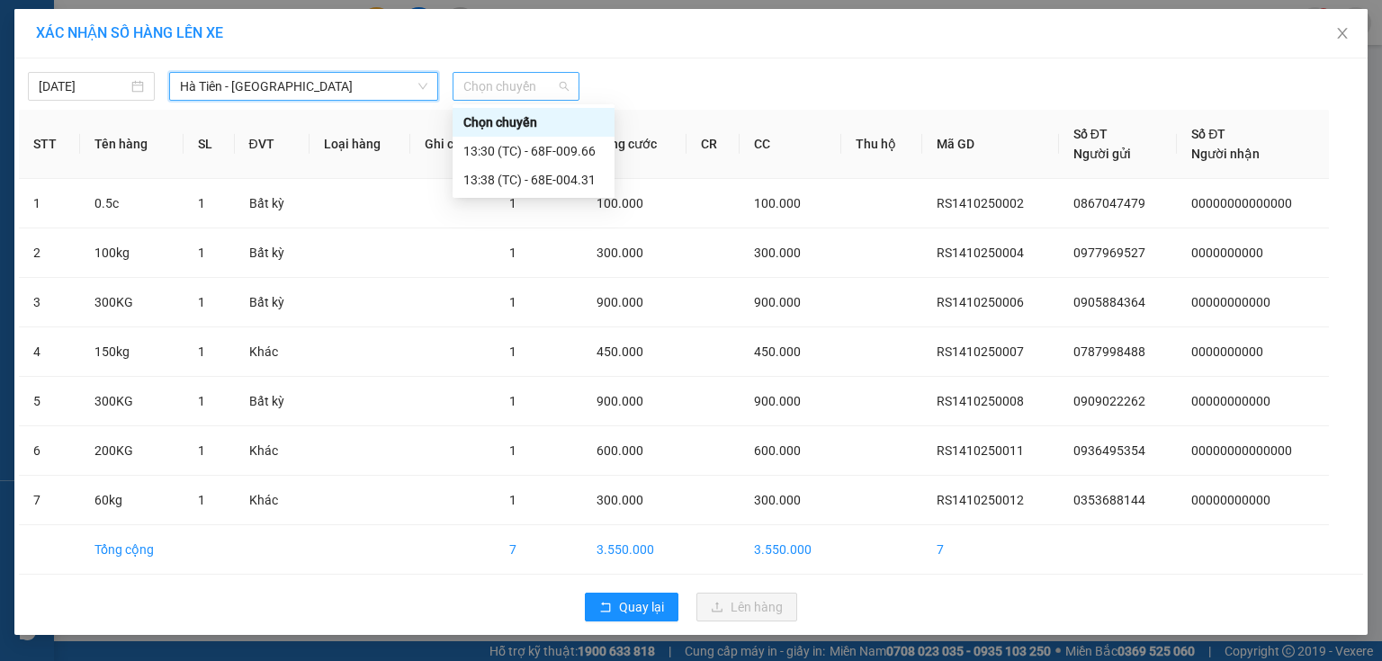
click at [507, 90] on span "Chọn chuyến" at bounding box center [515, 86] width 105 height 27
click at [537, 148] on div "13:30 (TC) - 68F-009.66" at bounding box center [533, 151] width 140 height 20
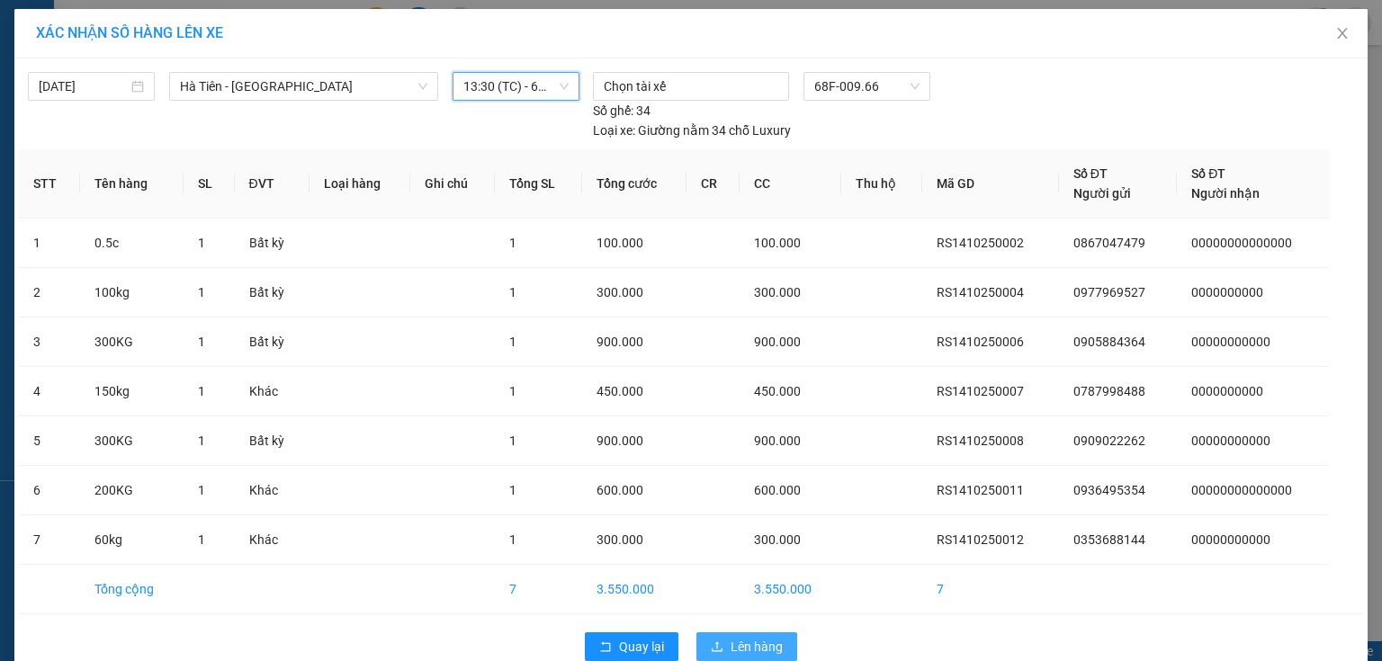
click at [733, 637] on span "Lên hàng" at bounding box center [757, 647] width 52 height 20
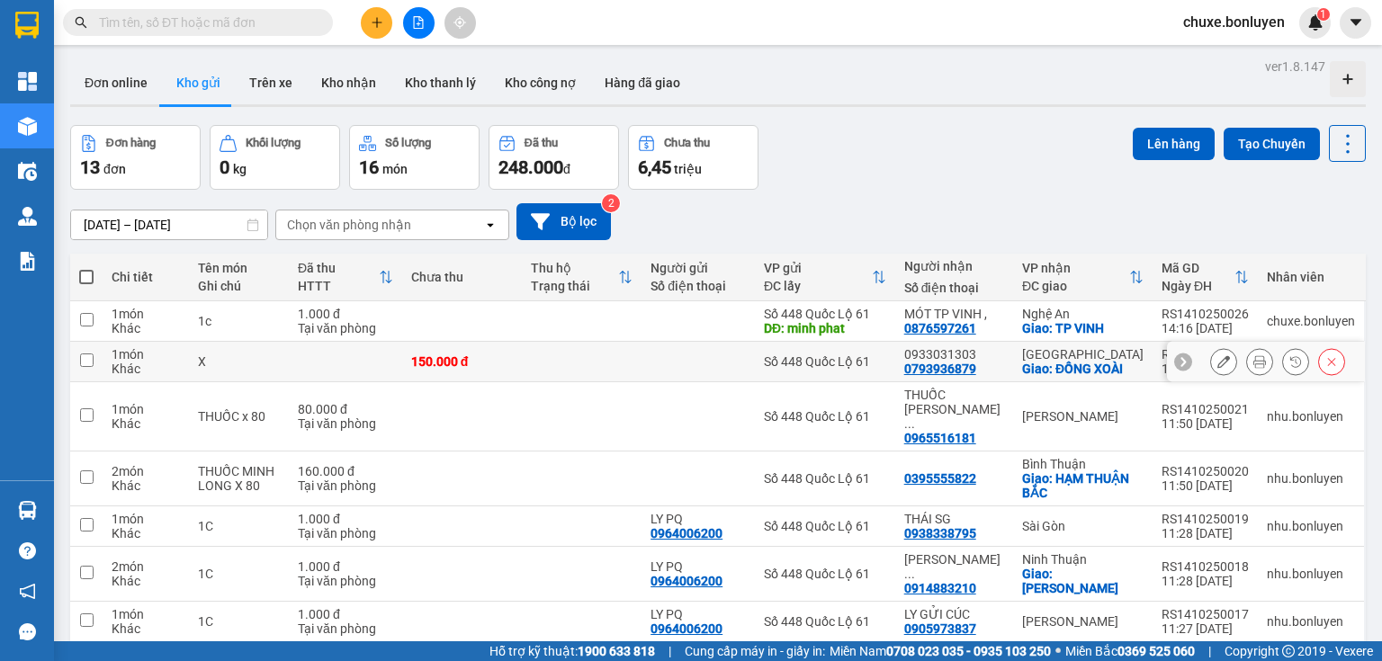
scroll to position [342, 0]
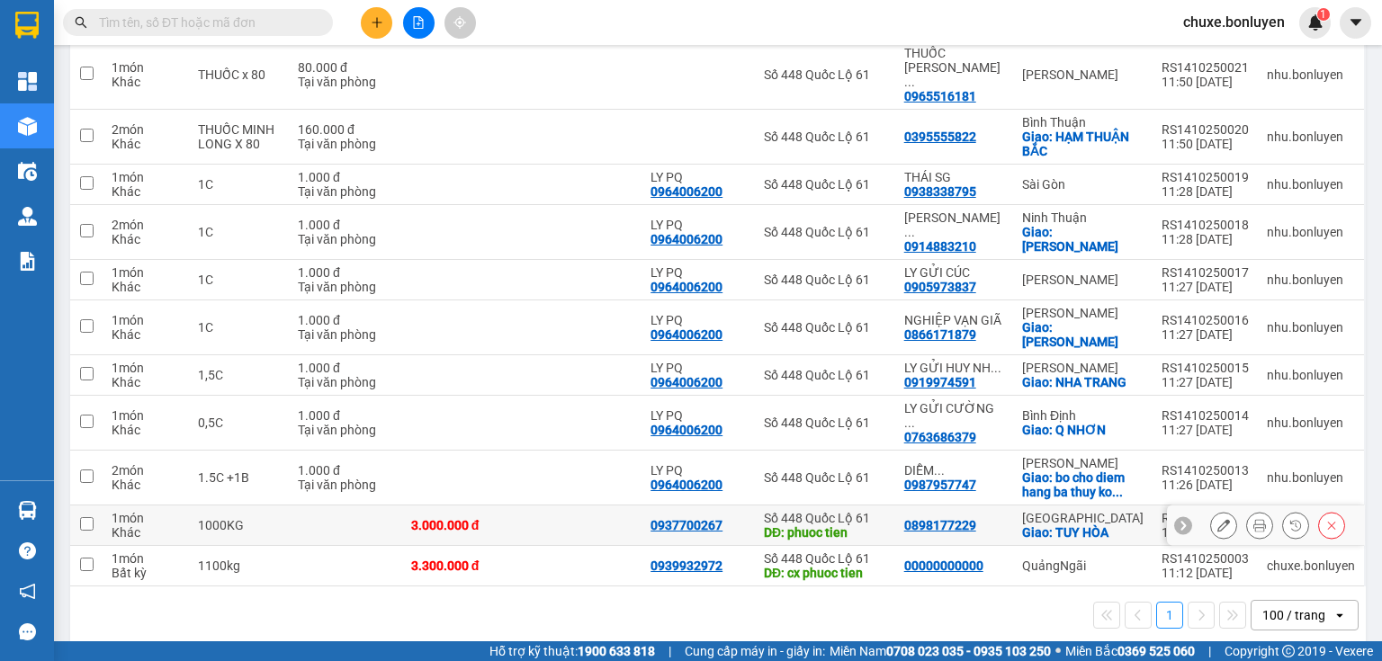
click at [533, 506] on td at bounding box center [582, 526] width 120 height 40
checkbox input "true"
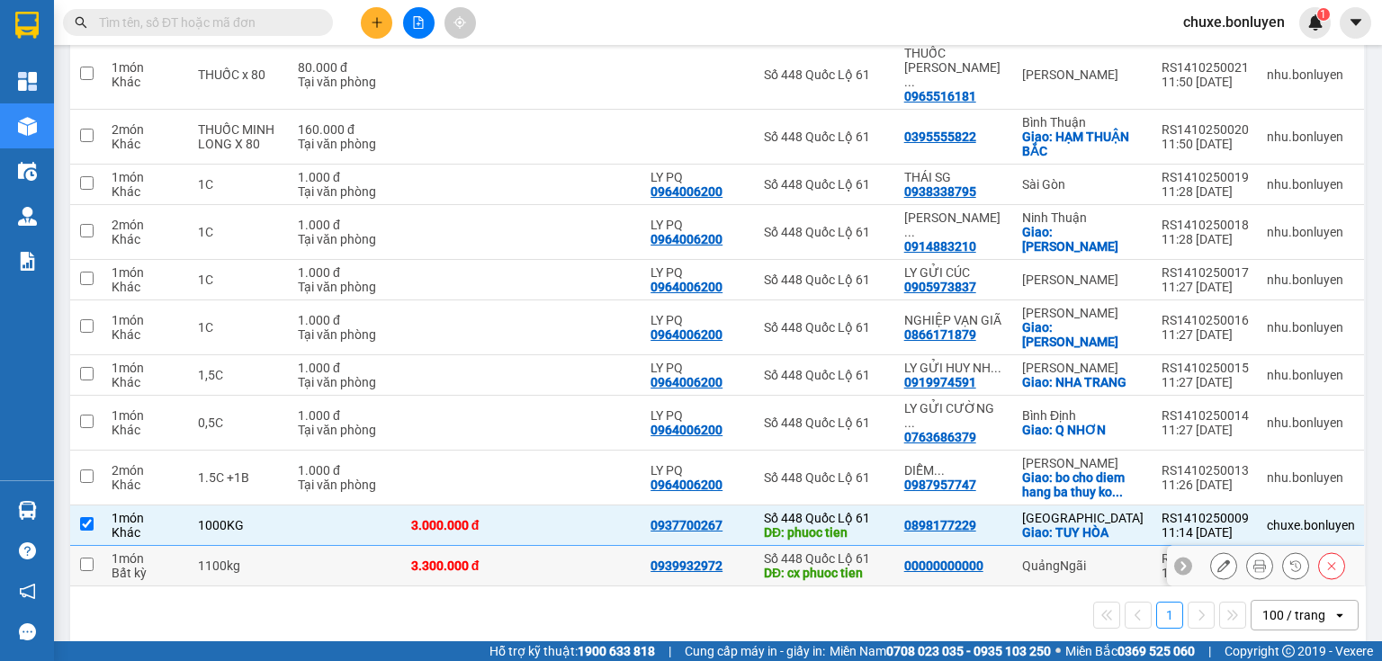
drag, startPoint x: 561, startPoint y: 540, endPoint x: 561, endPoint y: 526, distance: 13.5
click at [561, 546] on td at bounding box center [582, 566] width 120 height 40
checkbox input "true"
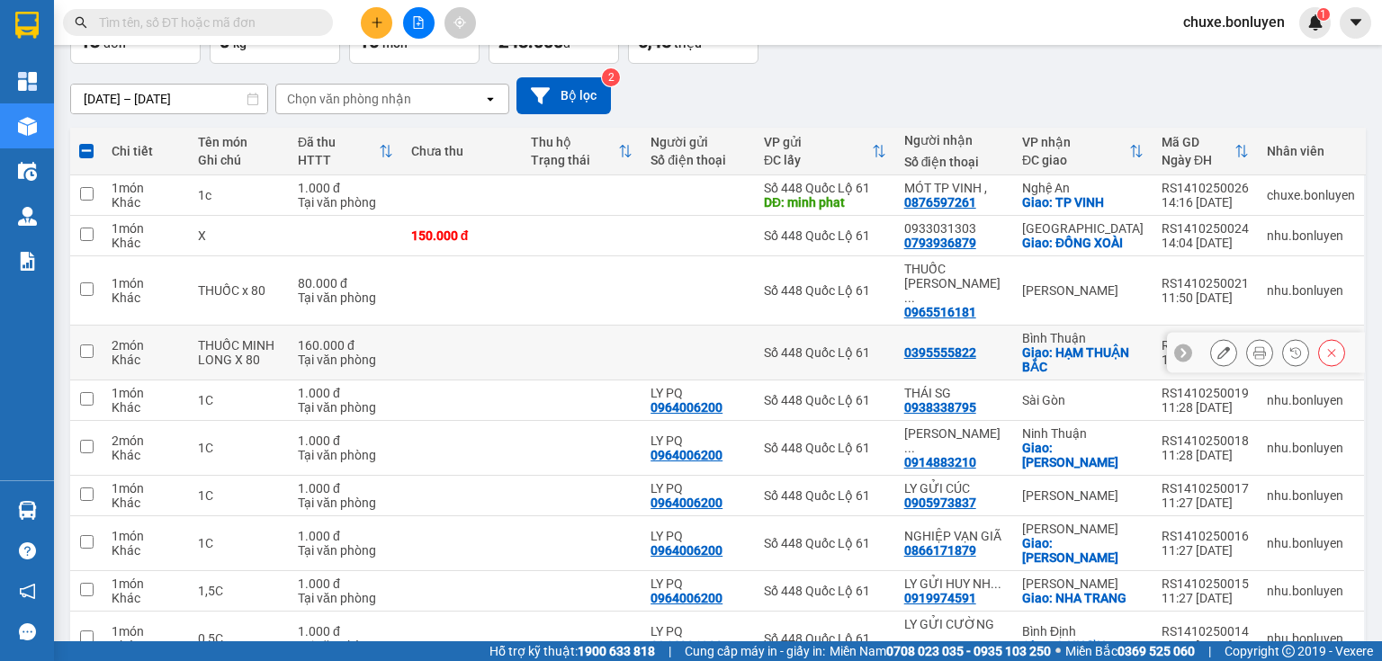
scroll to position [54, 0]
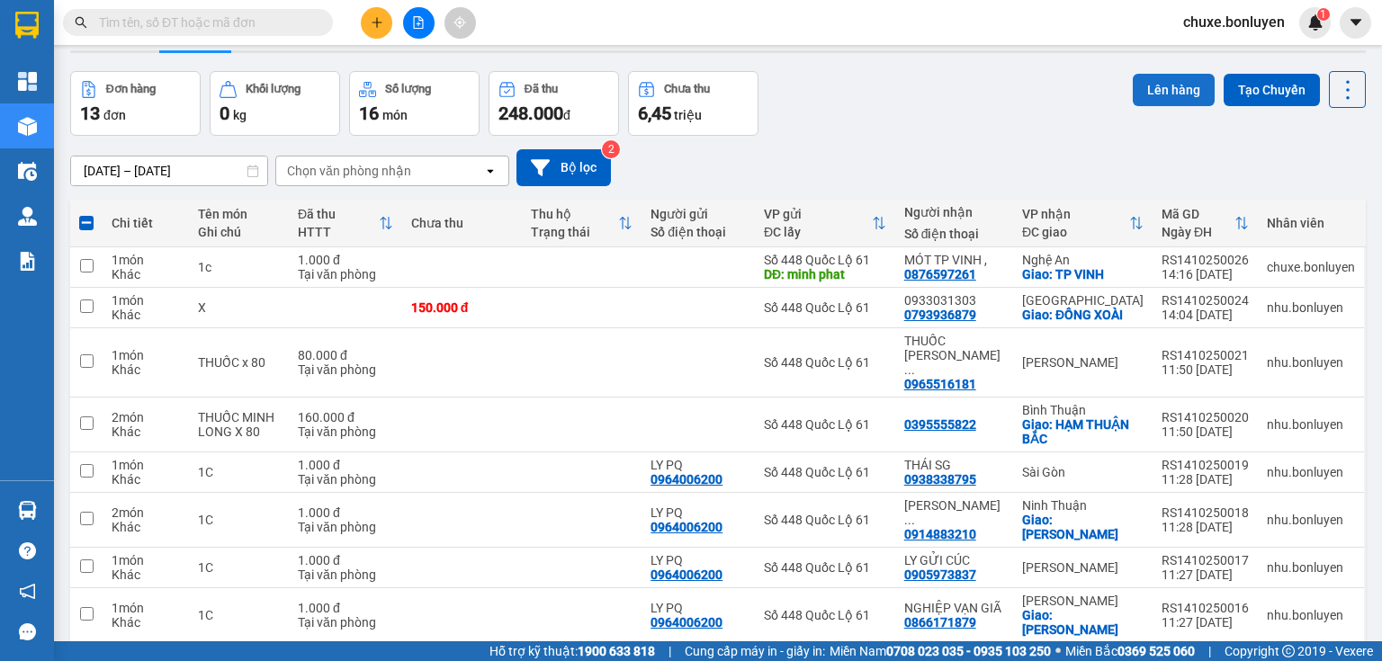
click at [1134, 99] on button "Lên hàng" at bounding box center [1174, 90] width 82 height 32
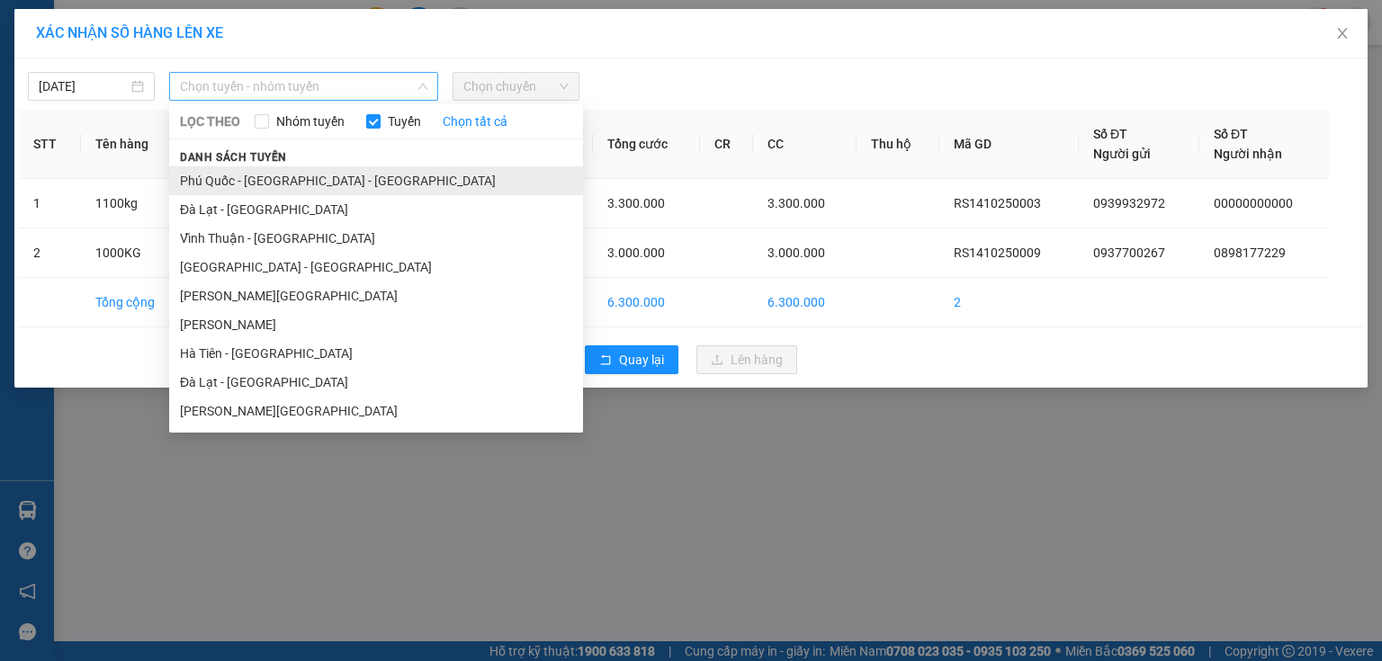
drag, startPoint x: 409, startPoint y: 89, endPoint x: 387, endPoint y: 166, distance: 80.3
click at [409, 90] on span "Chọn tuyến - nhóm tuyến" at bounding box center [303, 86] width 247 height 27
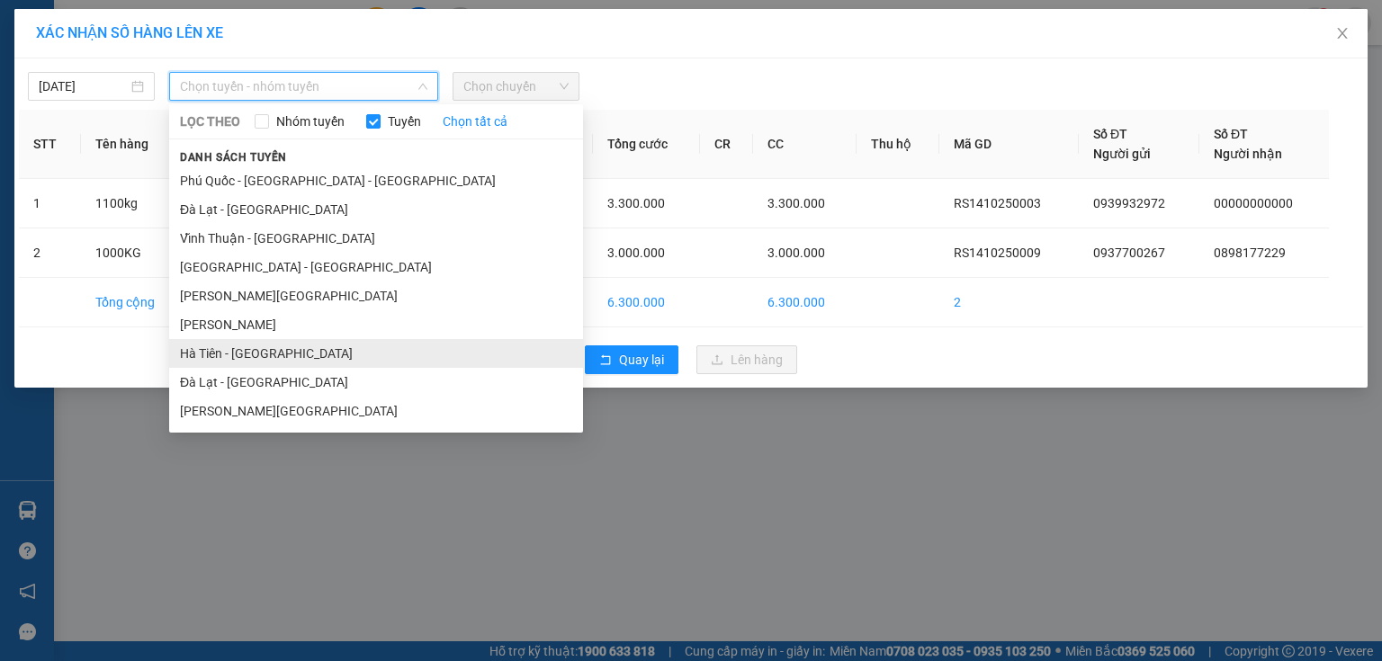
click at [299, 360] on li "Hà Tiên - [GEOGRAPHIC_DATA]" at bounding box center [376, 353] width 414 height 29
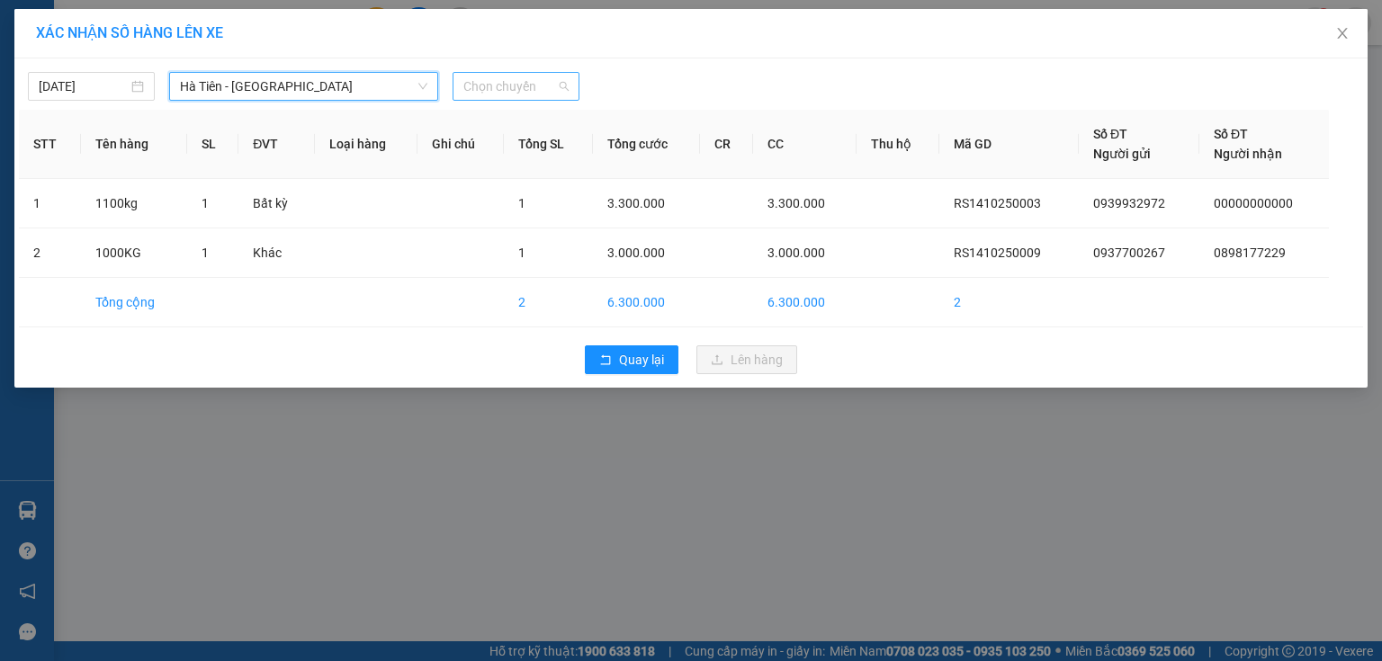
click at [516, 90] on span "Chọn chuyến" at bounding box center [515, 86] width 105 height 27
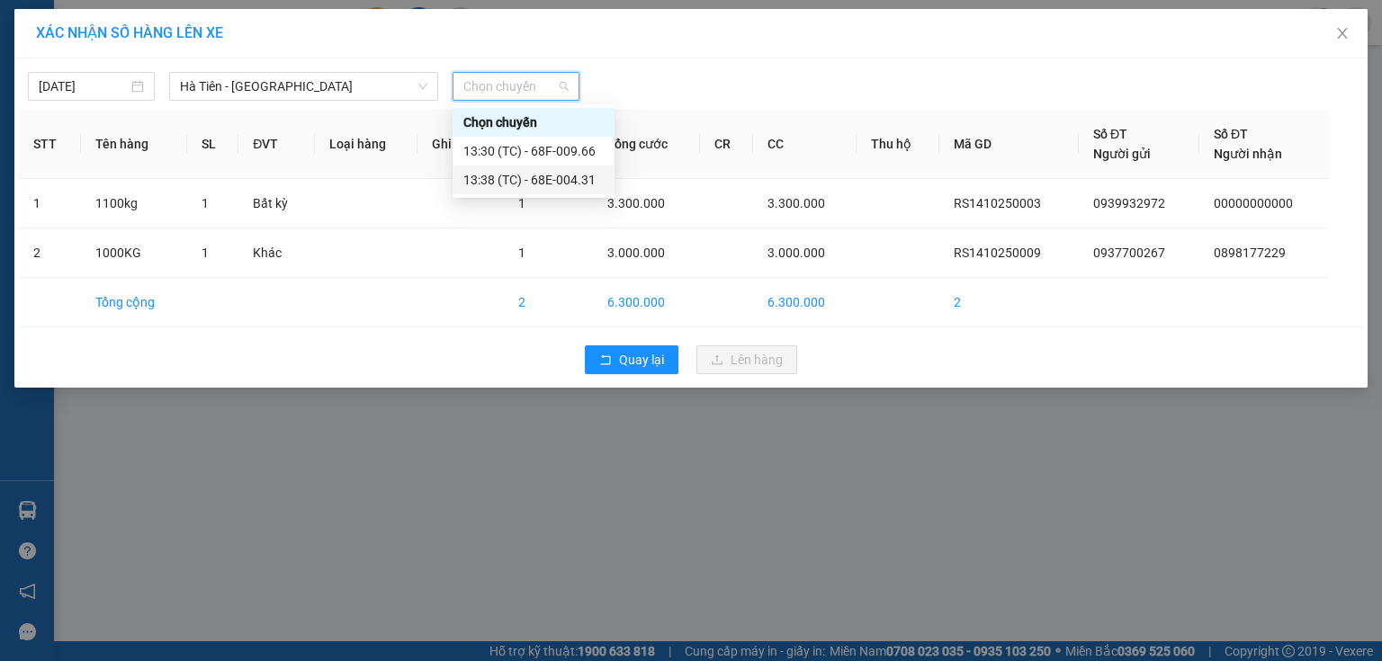
click at [541, 181] on div "13:38 (TC) - 68E-004.31" at bounding box center [533, 180] width 140 height 20
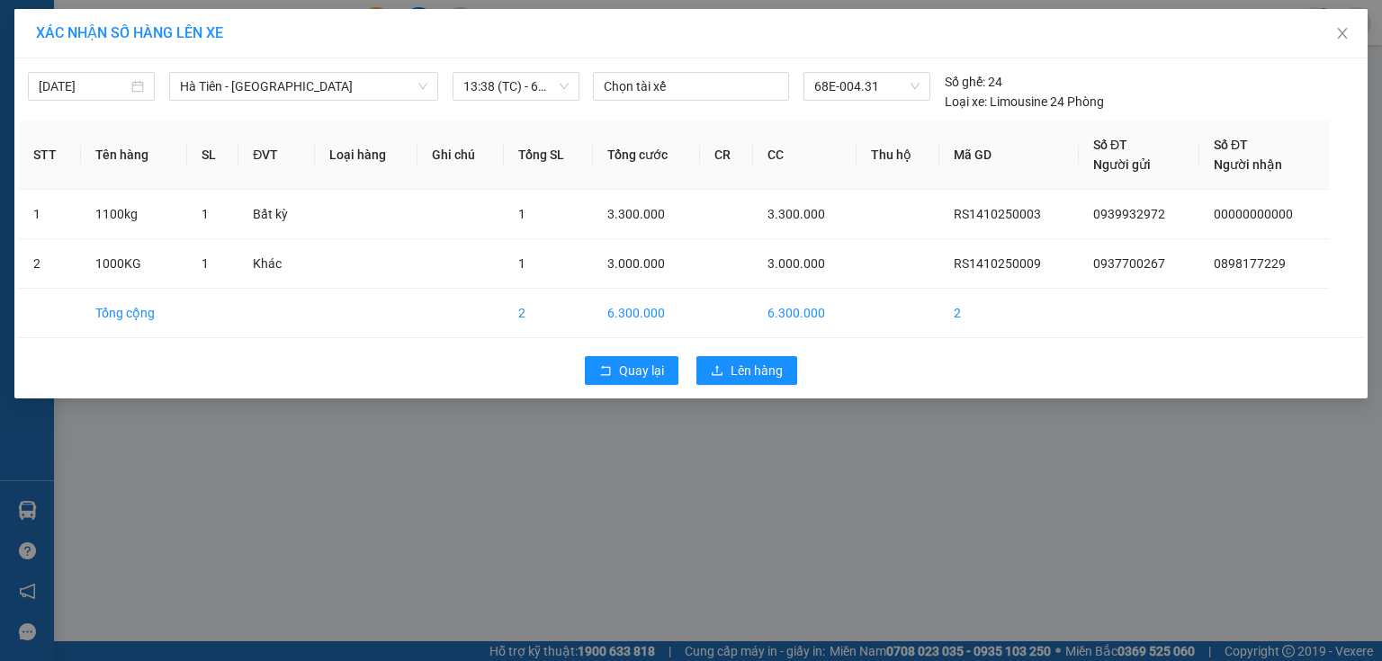
drag, startPoint x: 721, startPoint y: 338, endPoint x: 726, endPoint y: 346, distance: 9.7
click at [725, 346] on div "[DATE] [GEOGRAPHIC_DATA] - [GEOGRAPHIC_DATA] LỌC THEO Nhóm tuyến Tuyến Chọn tất…" at bounding box center [690, 228] width 1353 height 340
click at [728, 355] on div "Quay lại Lên hàng" at bounding box center [691, 370] width 1344 height 47
drag, startPoint x: 732, startPoint y: 363, endPoint x: 734, endPoint y: 351, distance: 12.0
click at [732, 363] on span "Lên hàng" at bounding box center [757, 371] width 52 height 20
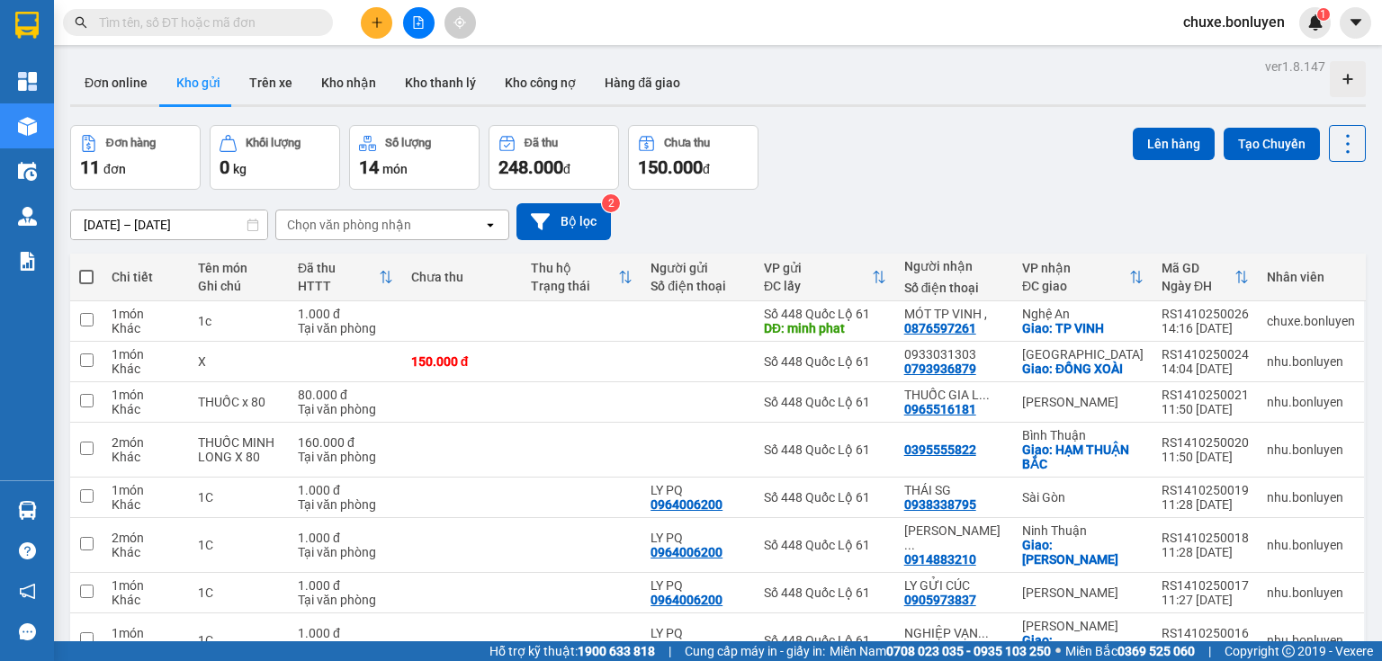
click at [278, 24] on input "text" at bounding box center [205, 23] width 212 height 20
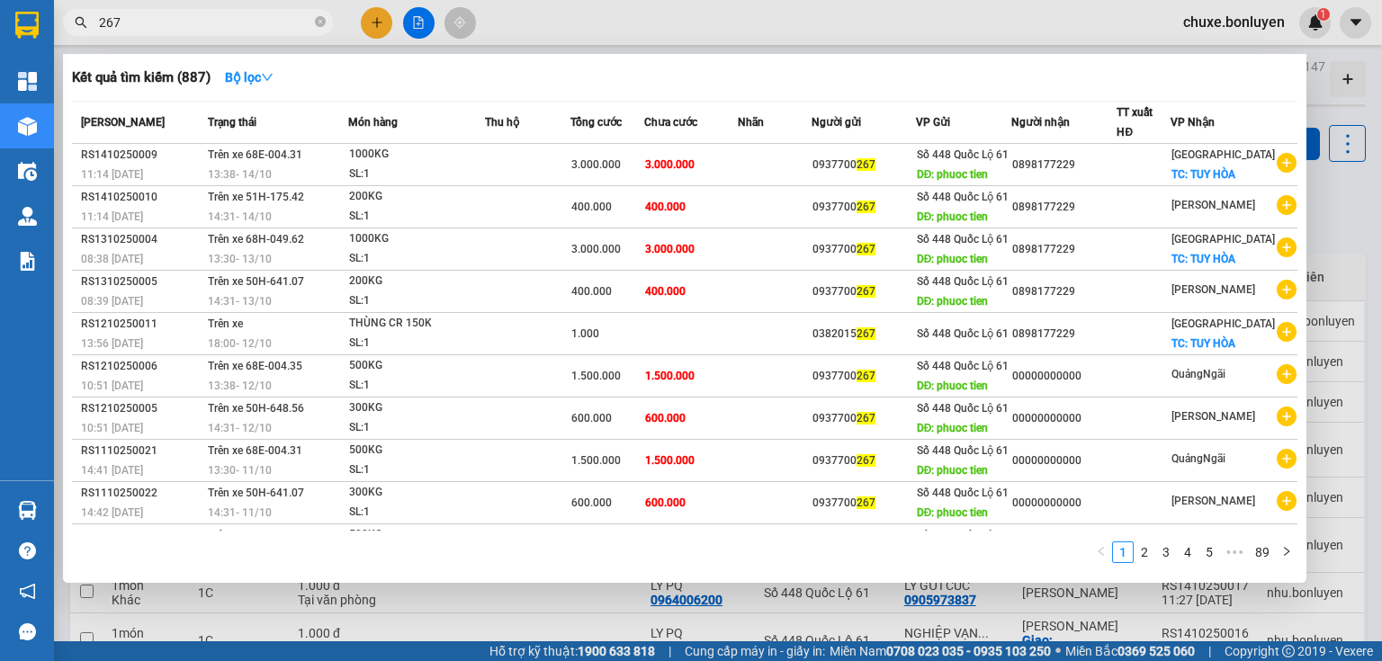
type input "267"
click at [379, 29] on div at bounding box center [691, 330] width 1382 height 661
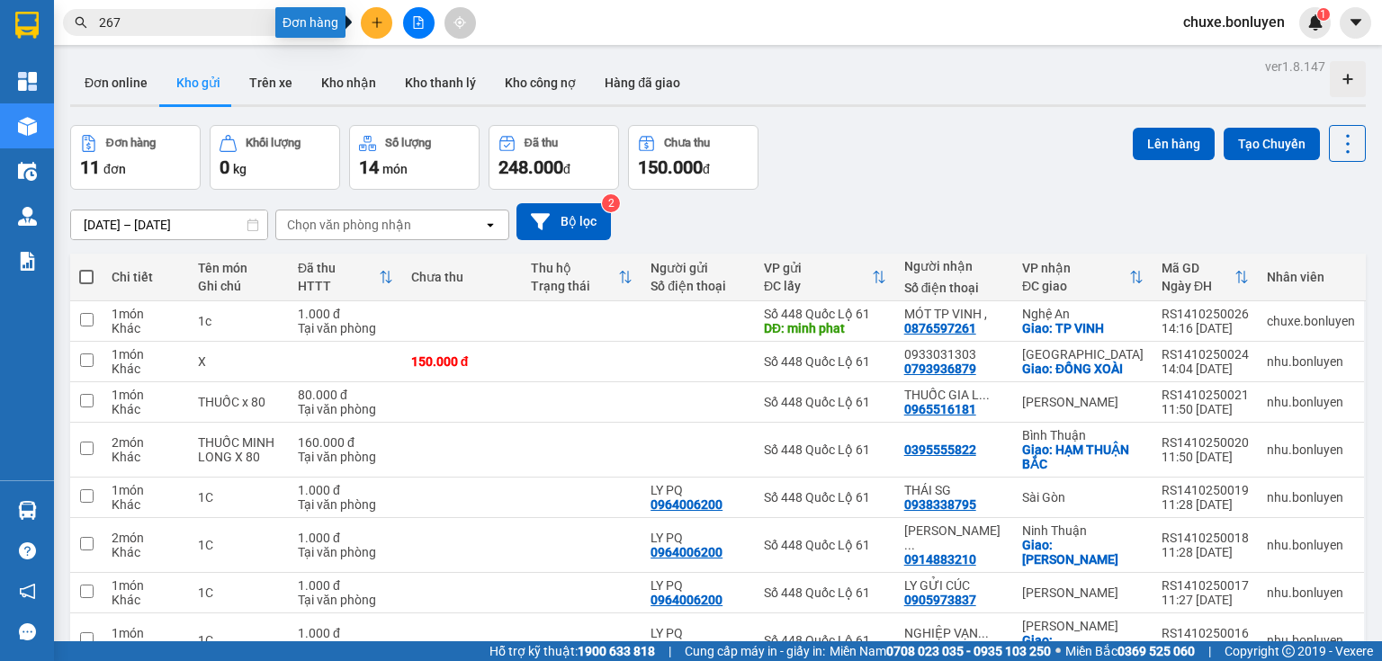
click at [377, 30] on button at bounding box center [376, 22] width 31 height 31
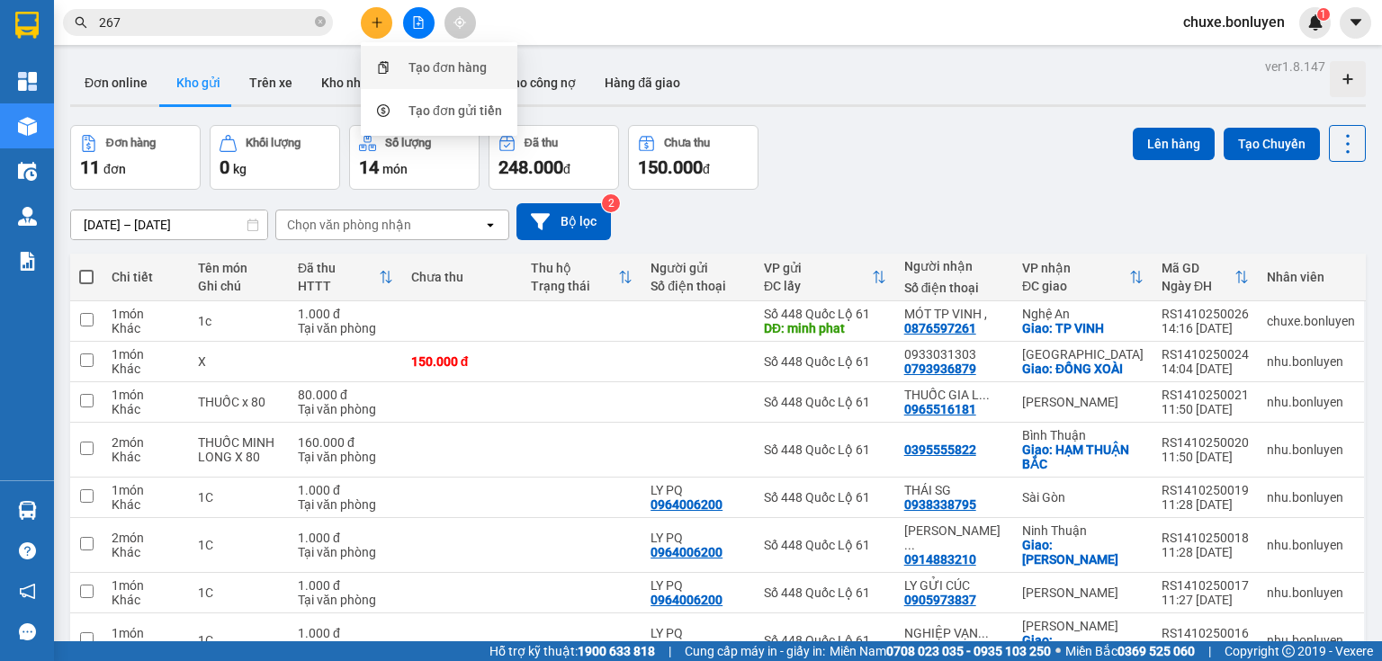
click at [402, 71] on div "Tạo đơn hàng" at bounding box center [439, 67] width 135 height 34
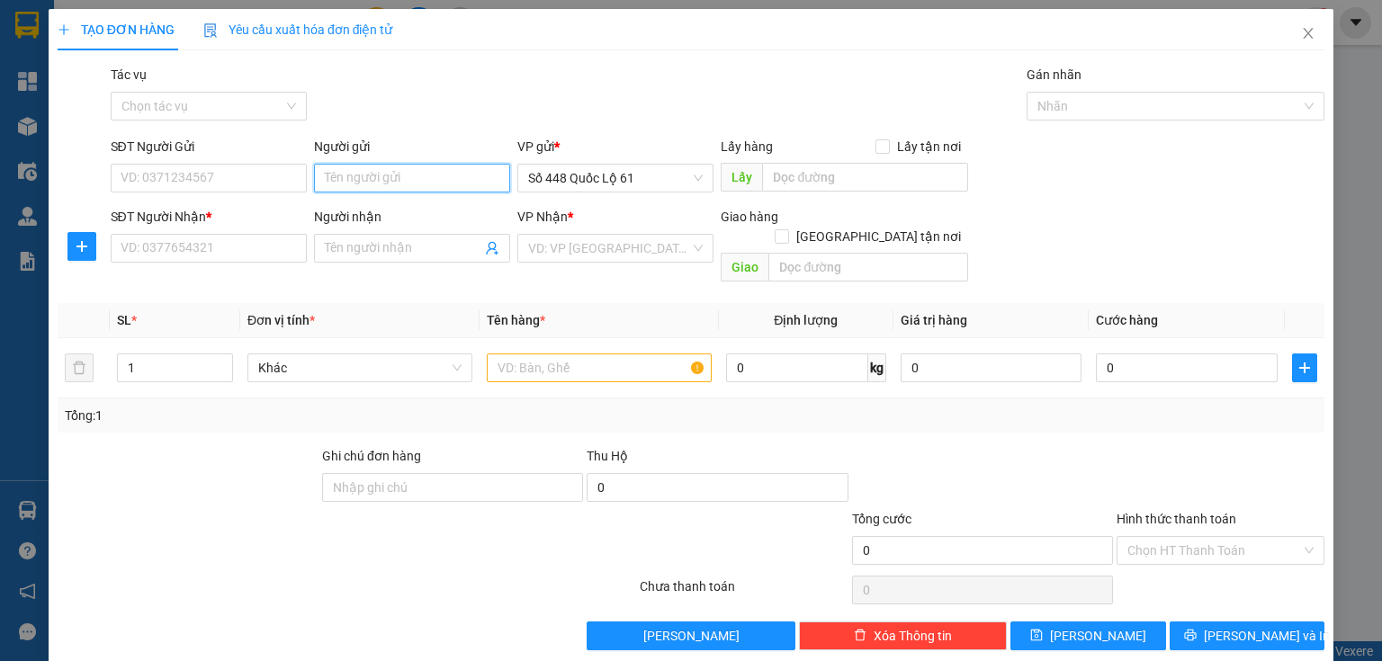
click at [348, 185] on input "Người gửi" at bounding box center [412, 178] width 196 height 29
type input "pq"
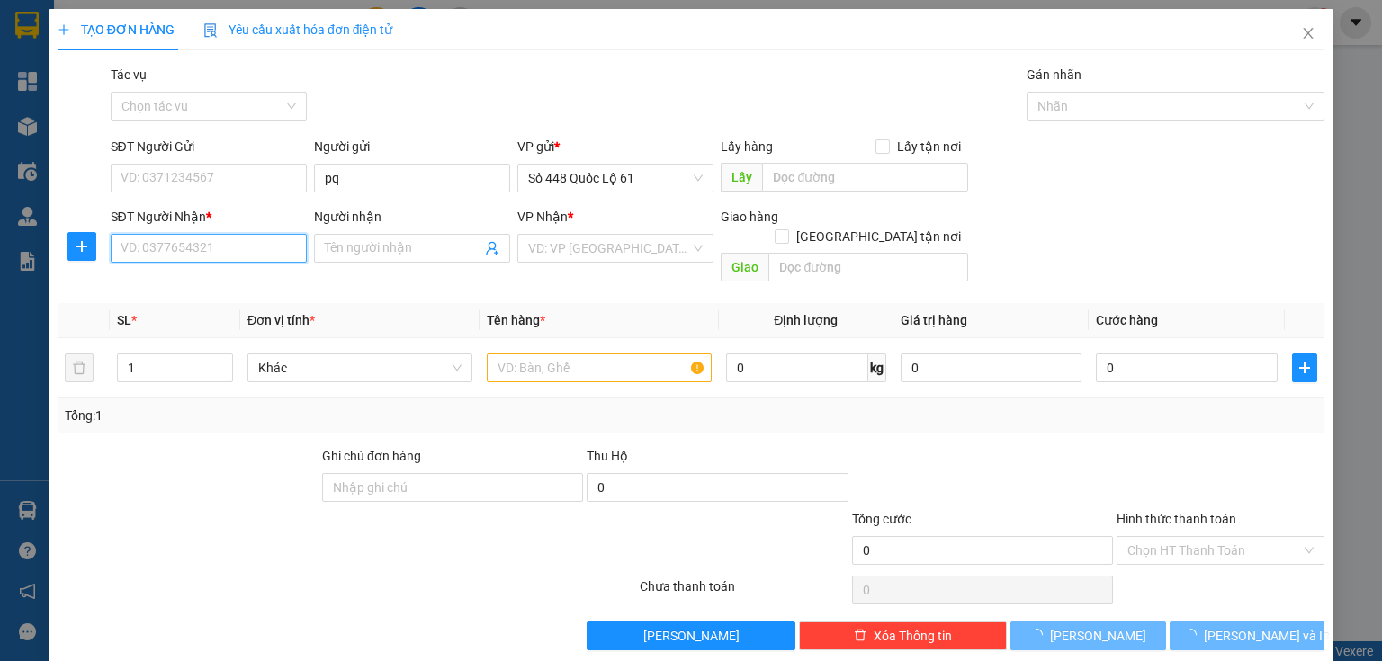
click at [216, 244] on input "SĐT Người Nhận *" at bounding box center [209, 248] width 196 height 29
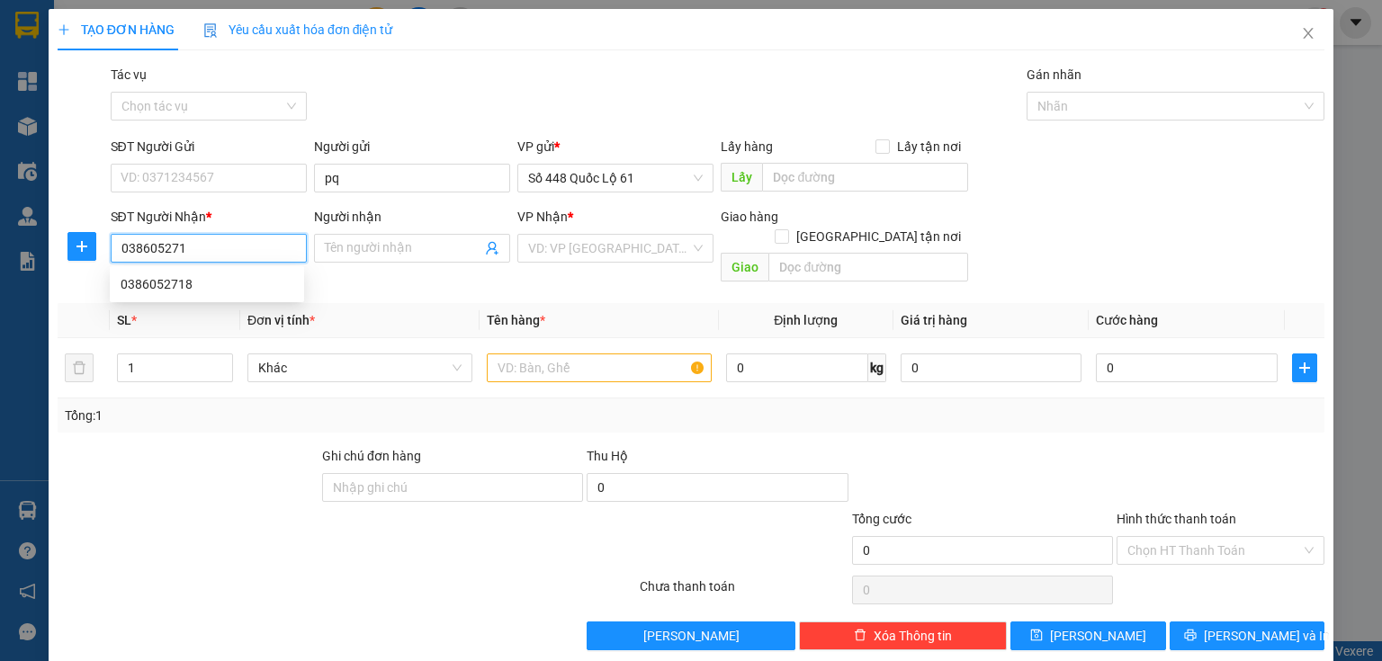
type input "0386052718"
click at [178, 278] on div "0386052718" at bounding box center [207, 284] width 173 height 20
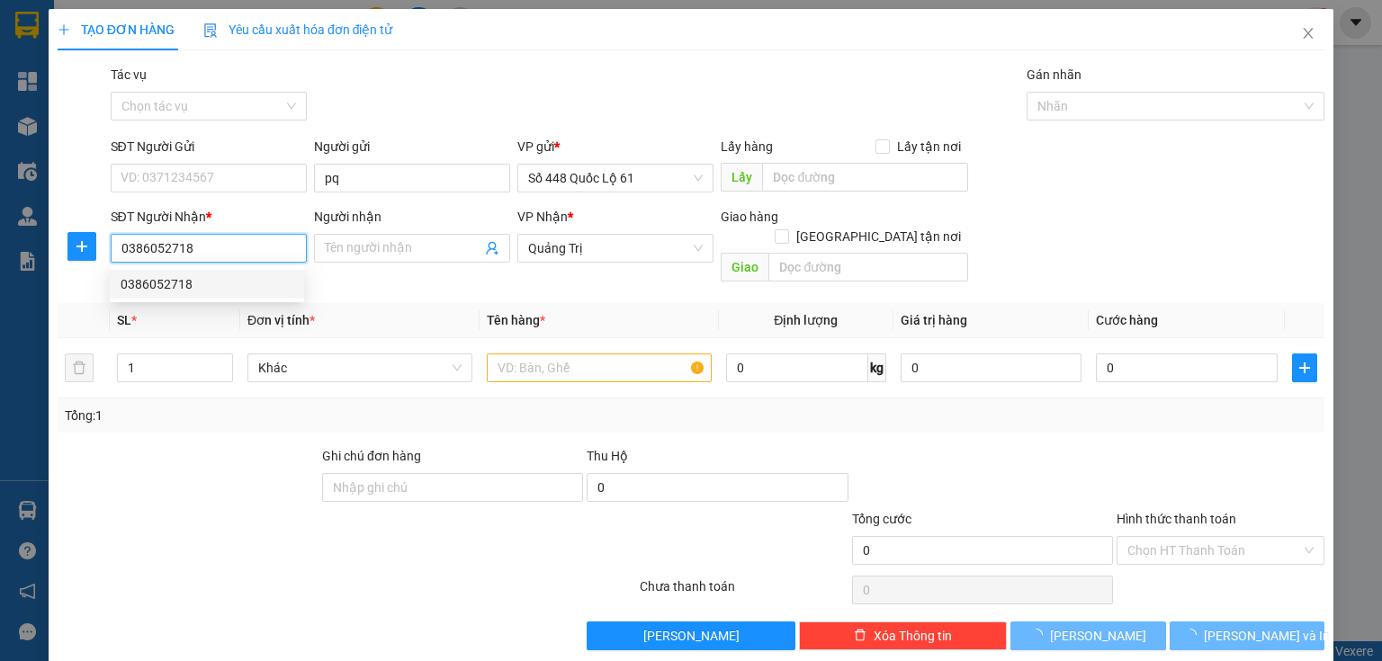
type input "1.000"
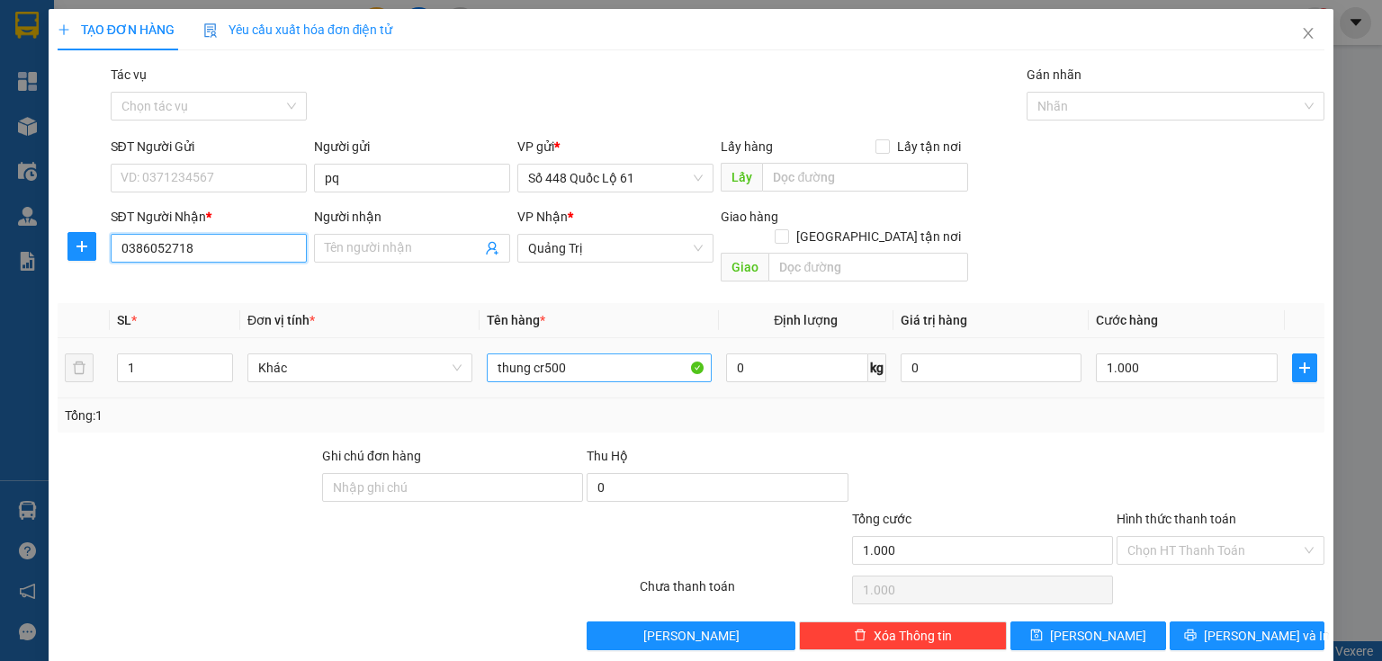
type input "0386052718"
click at [578, 354] on input "thung cr500" at bounding box center [599, 368] width 225 height 29
type input "thung cr450"
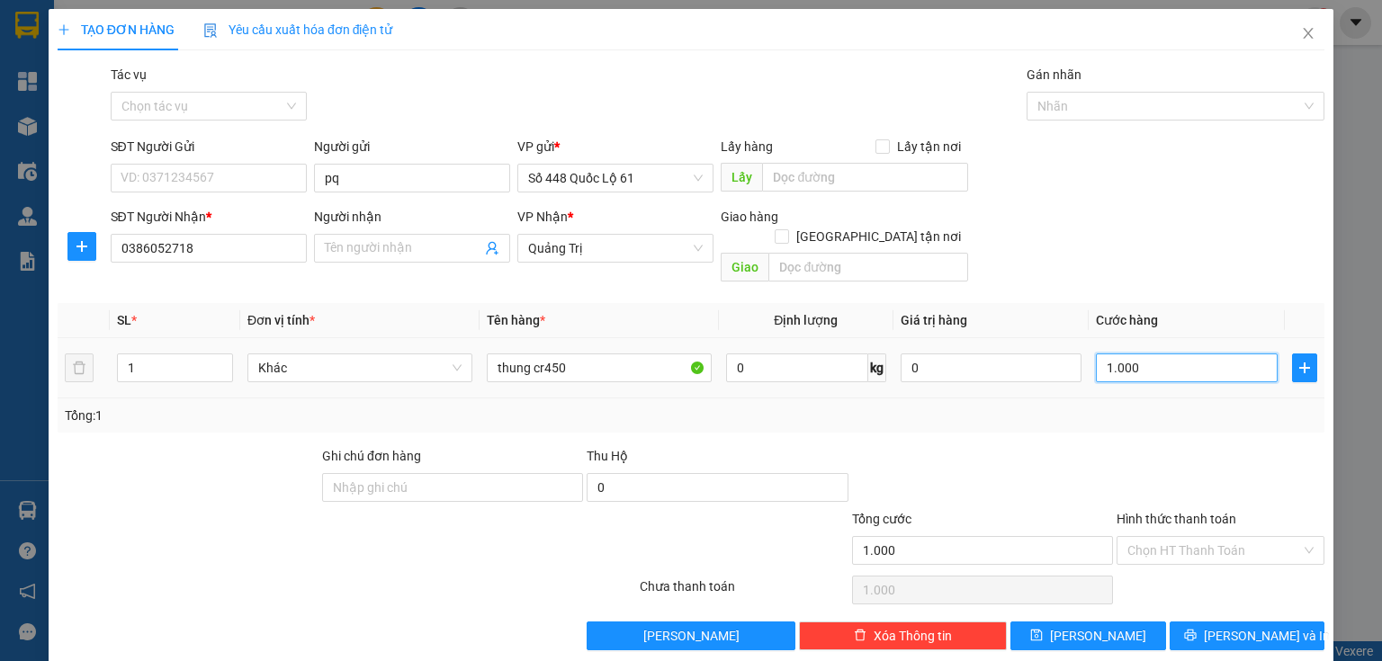
click at [1105, 354] on input "1.000" at bounding box center [1187, 368] width 182 height 29
type input "1"
type input "1.000"
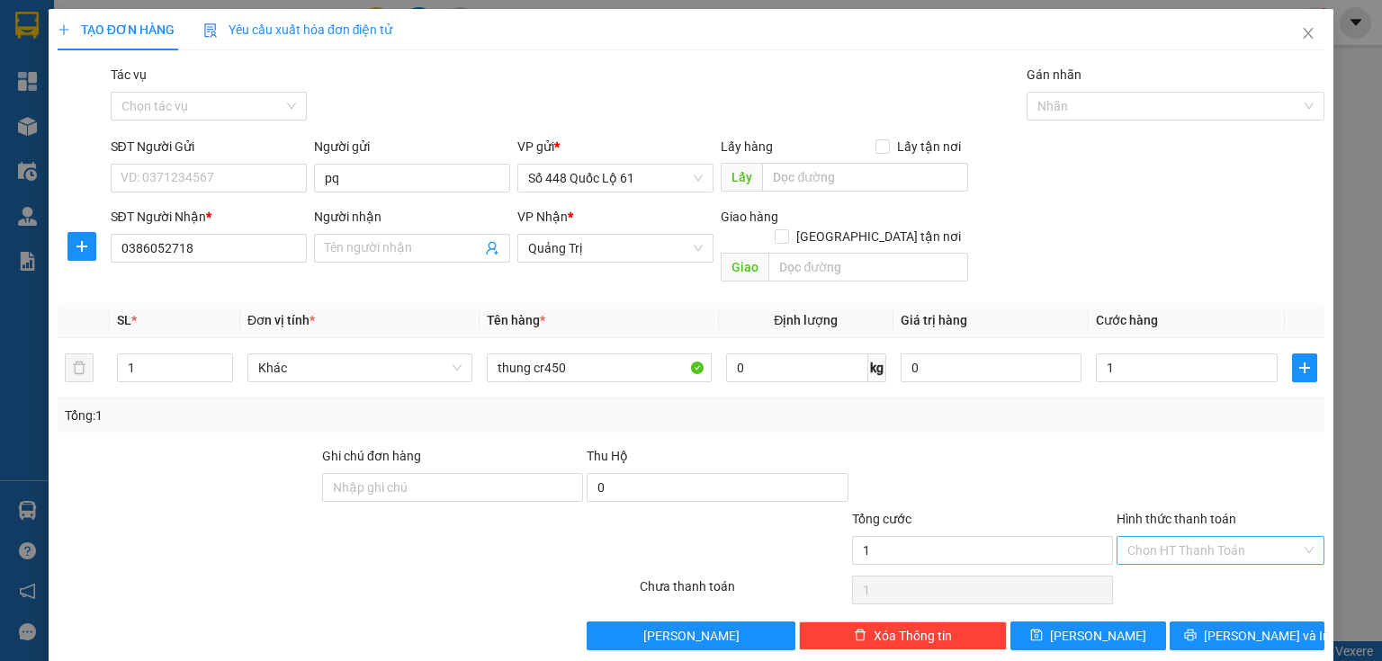
type input "1.000"
drag, startPoint x: 1142, startPoint y: 519, endPoint x: 1142, endPoint y: 530, distance: 10.8
click at [1142, 537] on input "Hình thức thanh toán" at bounding box center [1214, 550] width 174 height 27
click at [1142, 556] on div "Tại văn phòng" at bounding box center [1211, 566] width 207 height 29
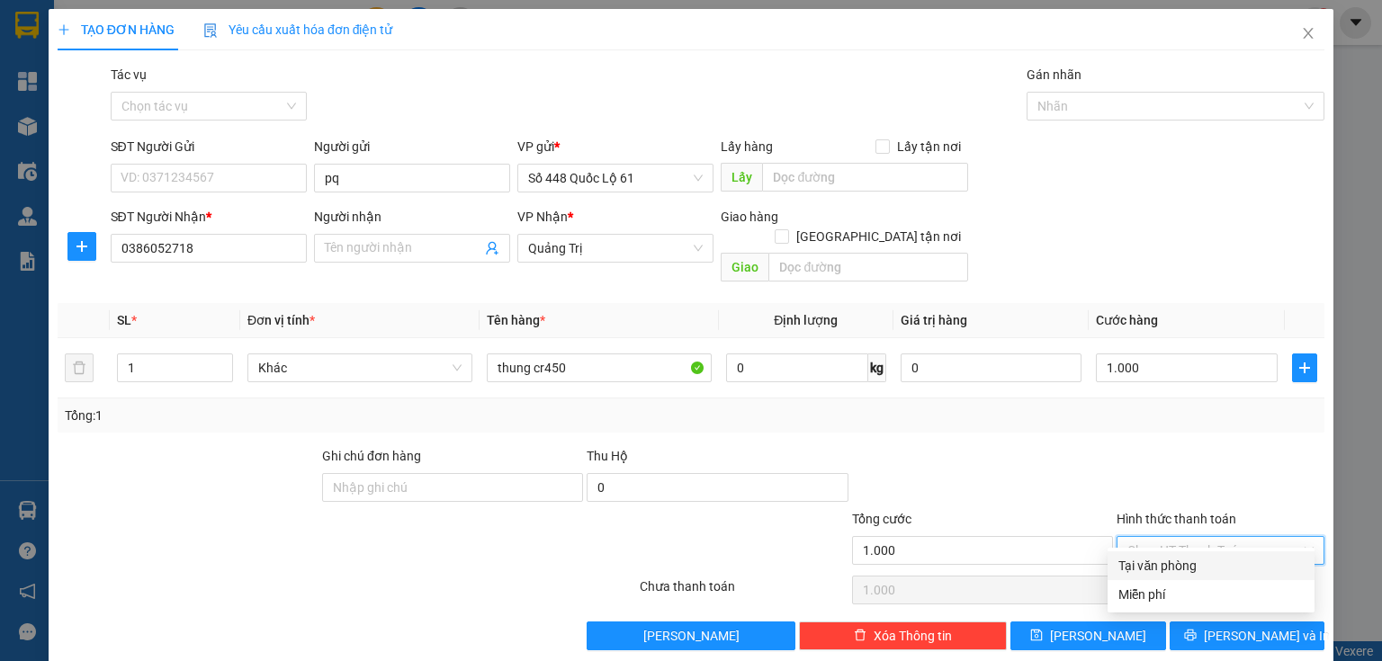
type input "0"
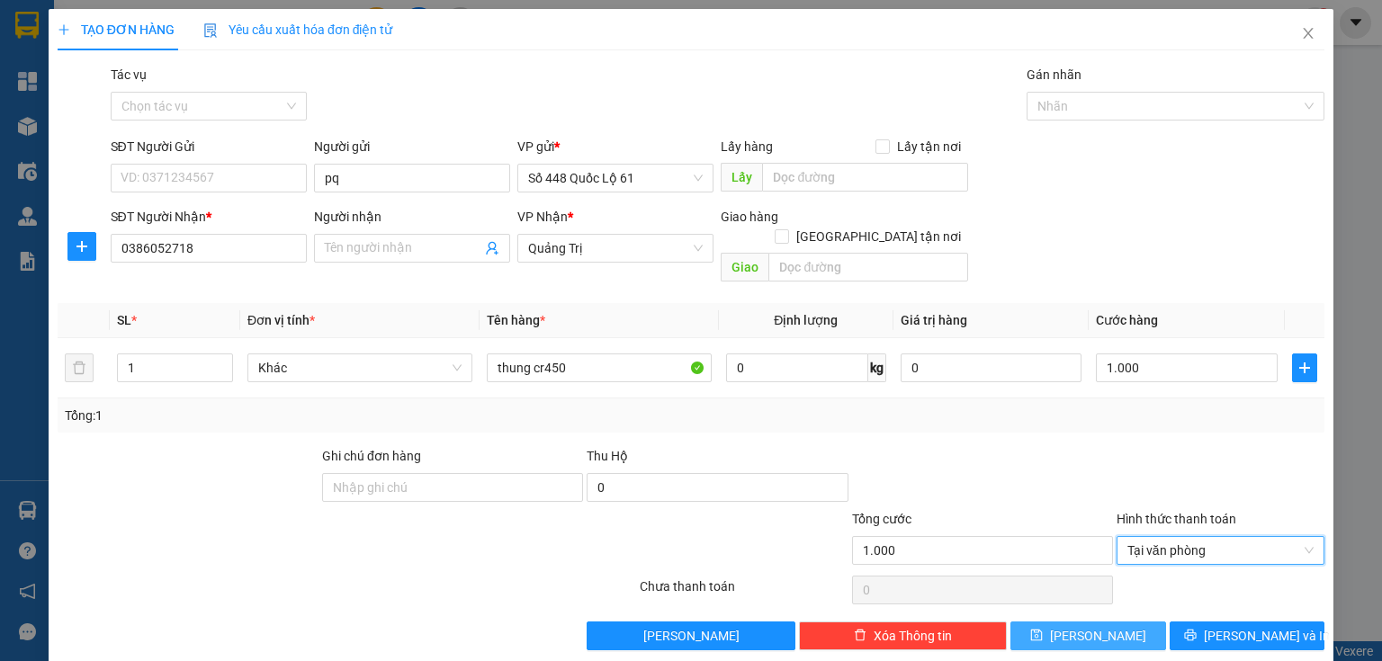
click at [1087, 622] on button "[PERSON_NAME]" at bounding box center [1088, 636] width 156 height 29
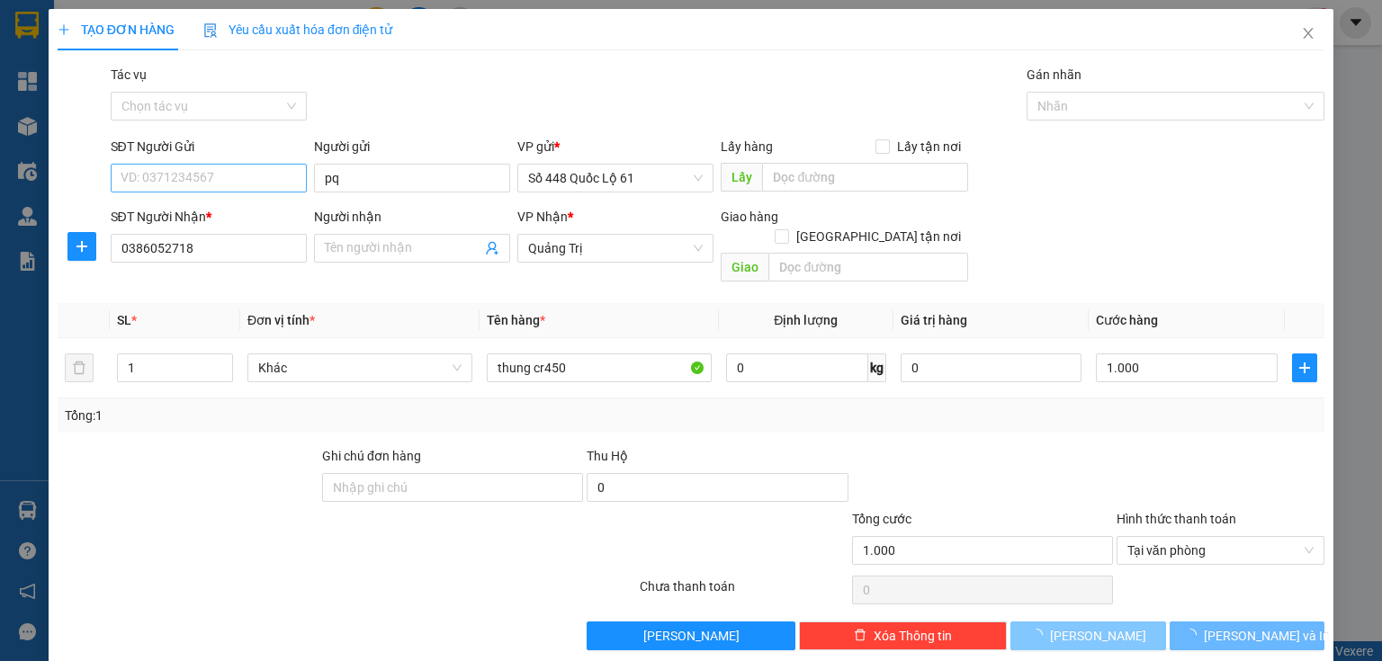
type input "0"
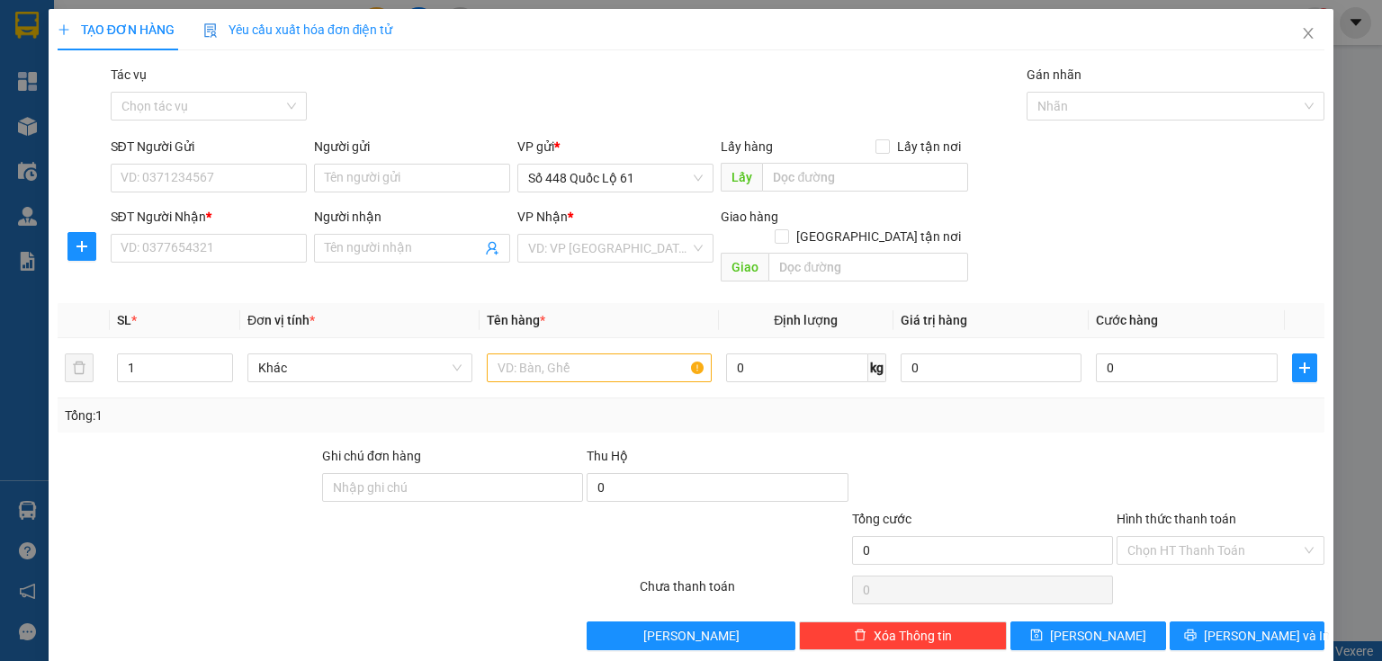
click at [209, 62] on div "TẠO ĐƠN HÀNG Yêu cầu xuất hóa đơn điện tử Transit Pickup Surcharge Ids Transit …" at bounding box center [691, 330] width 1267 height 642
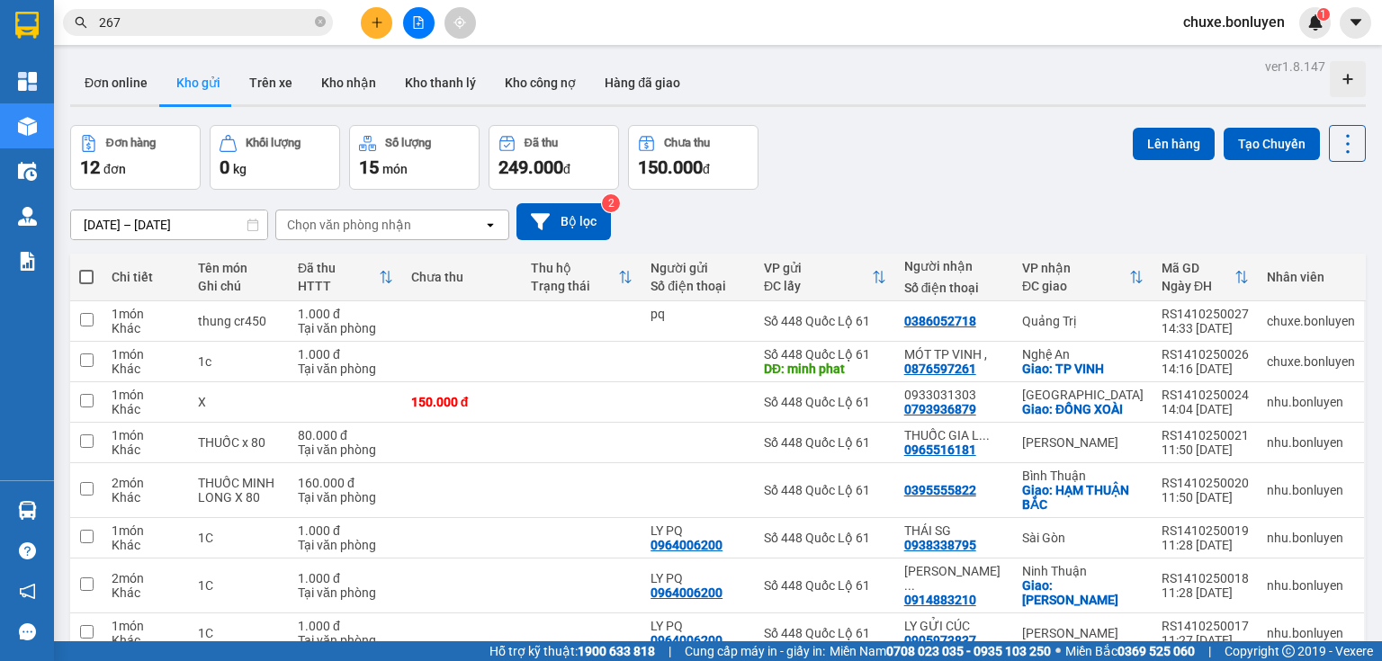
click at [173, 23] on input "267" at bounding box center [205, 23] width 212 height 20
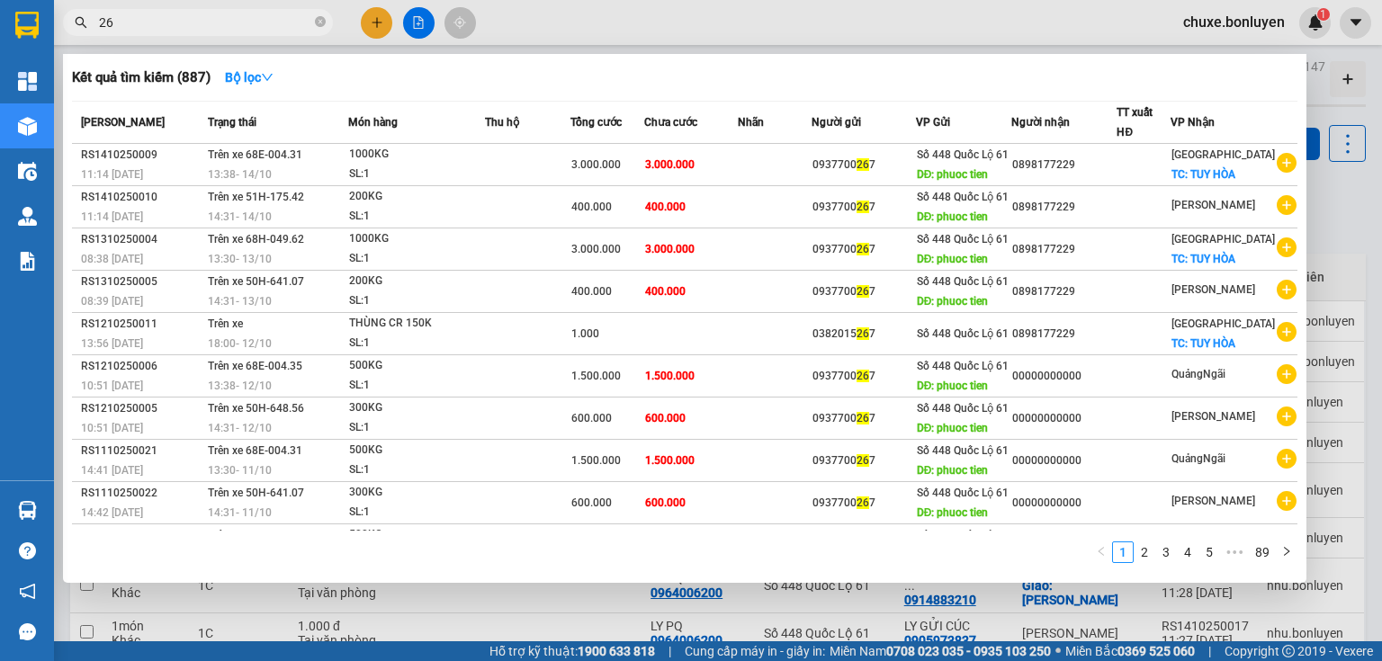
type input "2"
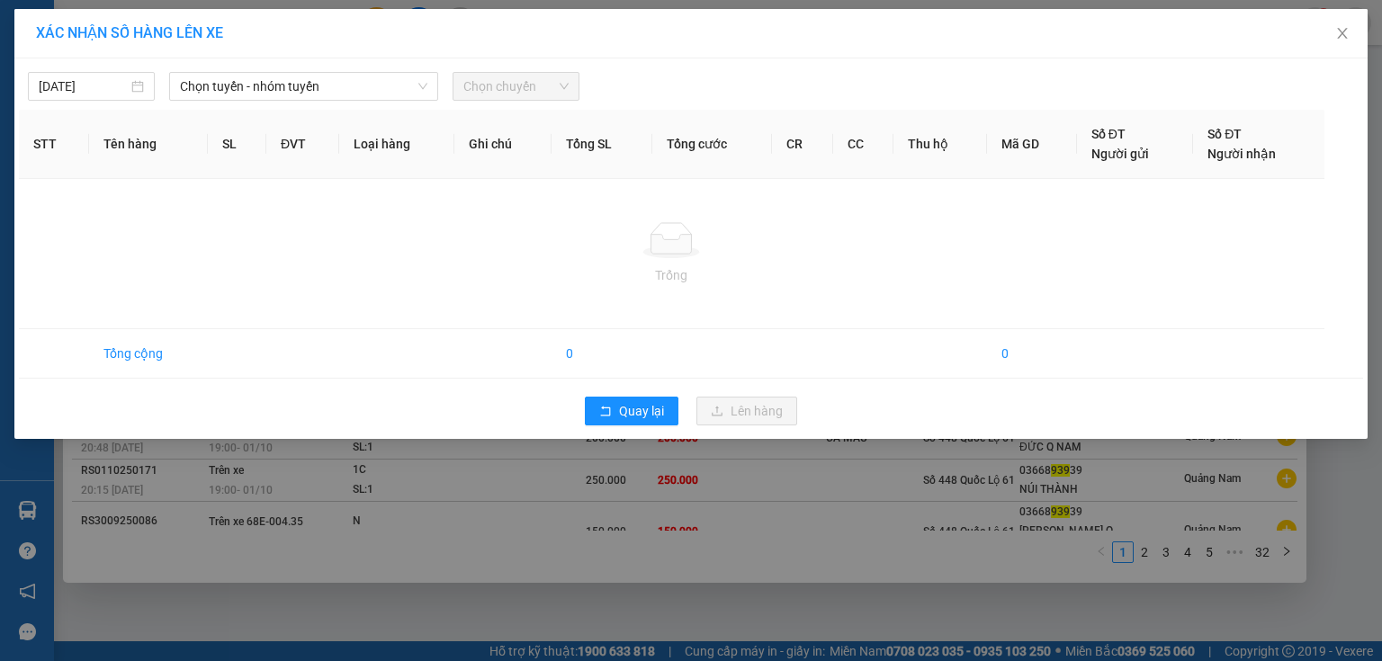
type input "939"
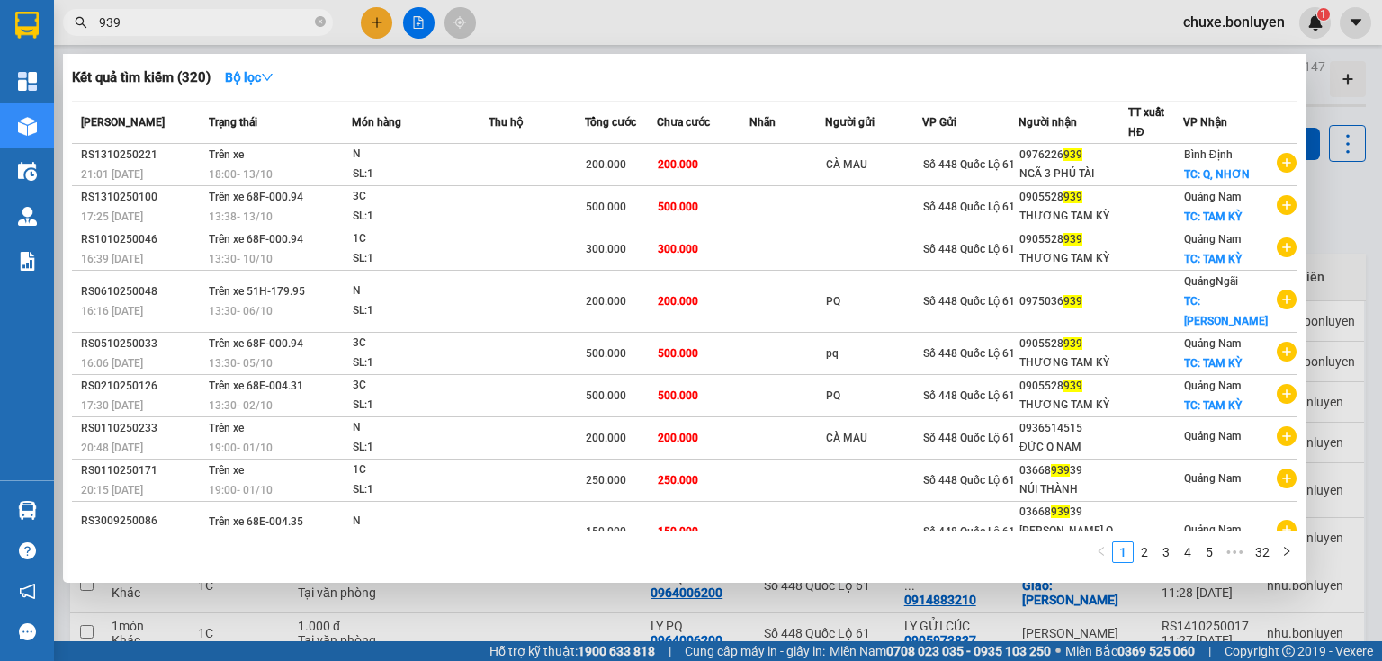
click at [378, 26] on div at bounding box center [691, 330] width 1382 height 661
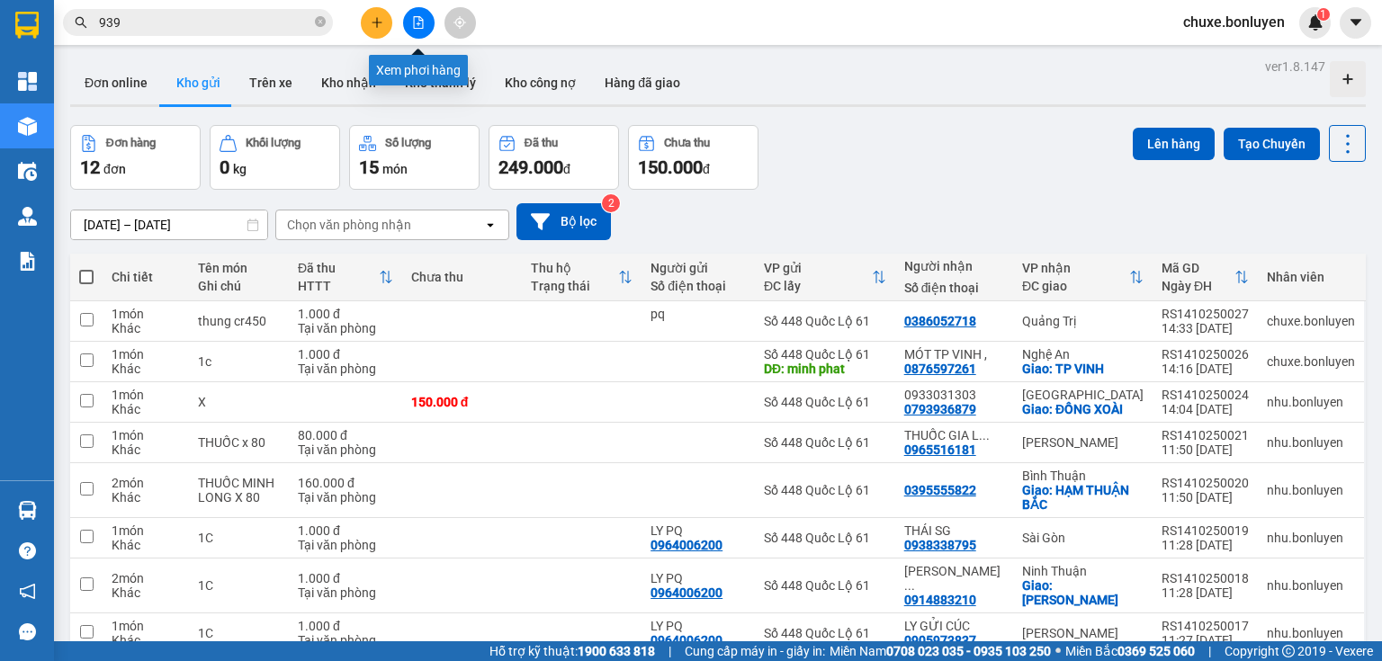
click at [414, 26] on icon "file-add" at bounding box center [418, 22] width 13 height 13
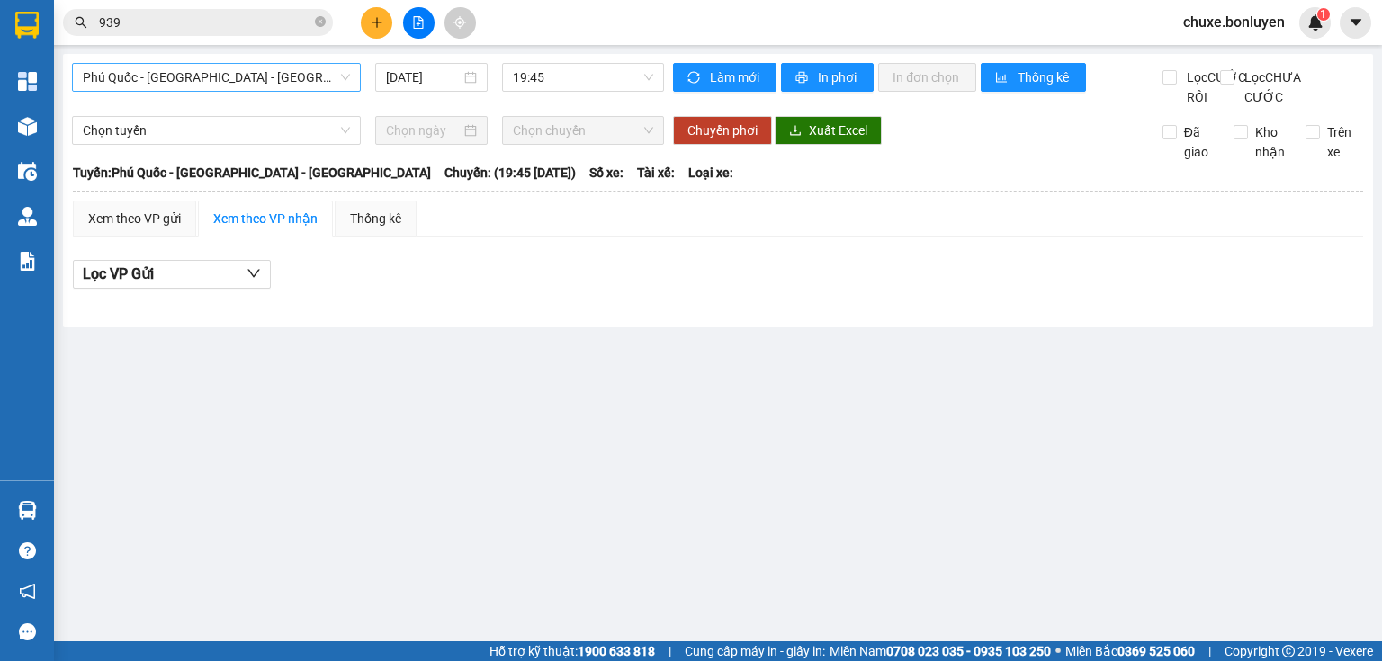
click at [300, 81] on span "Phú Quốc - [GEOGRAPHIC_DATA] - [GEOGRAPHIC_DATA]" at bounding box center [216, 77] width 267 height 27
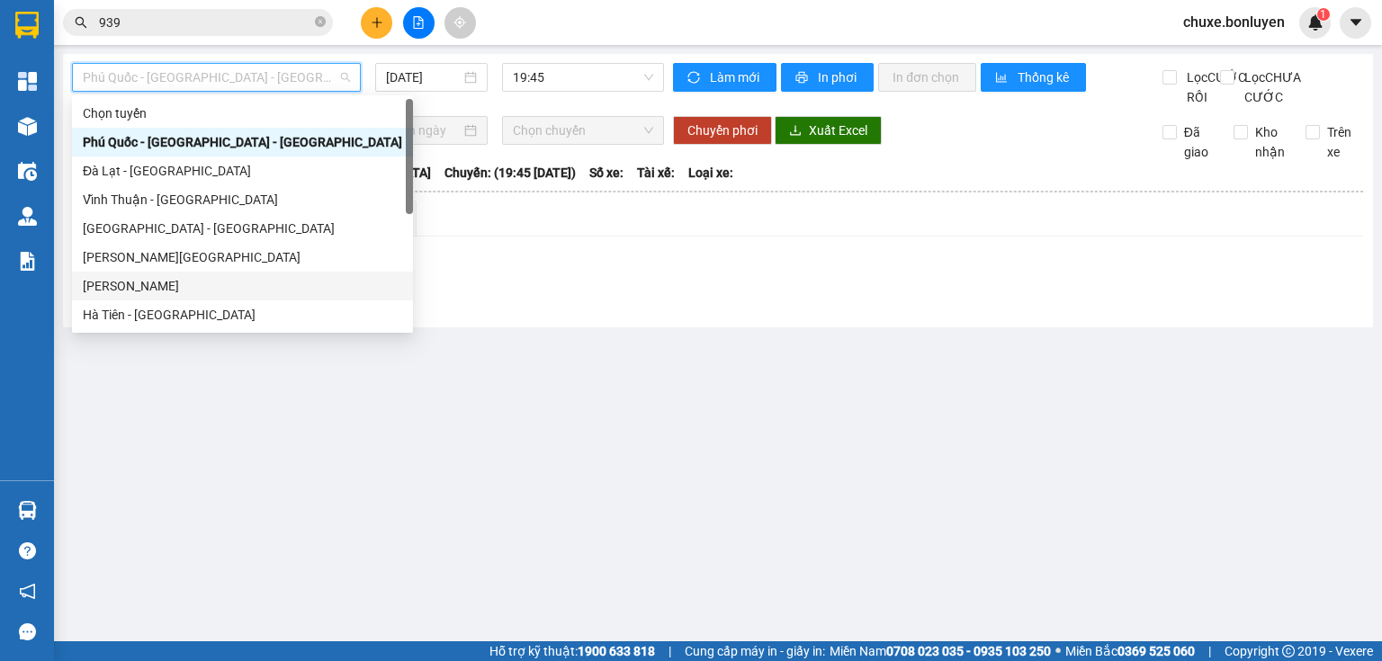
click at [211, 276] on div "[PERSON_NAME]" at bounding box center [242, 286] width 319 height 20
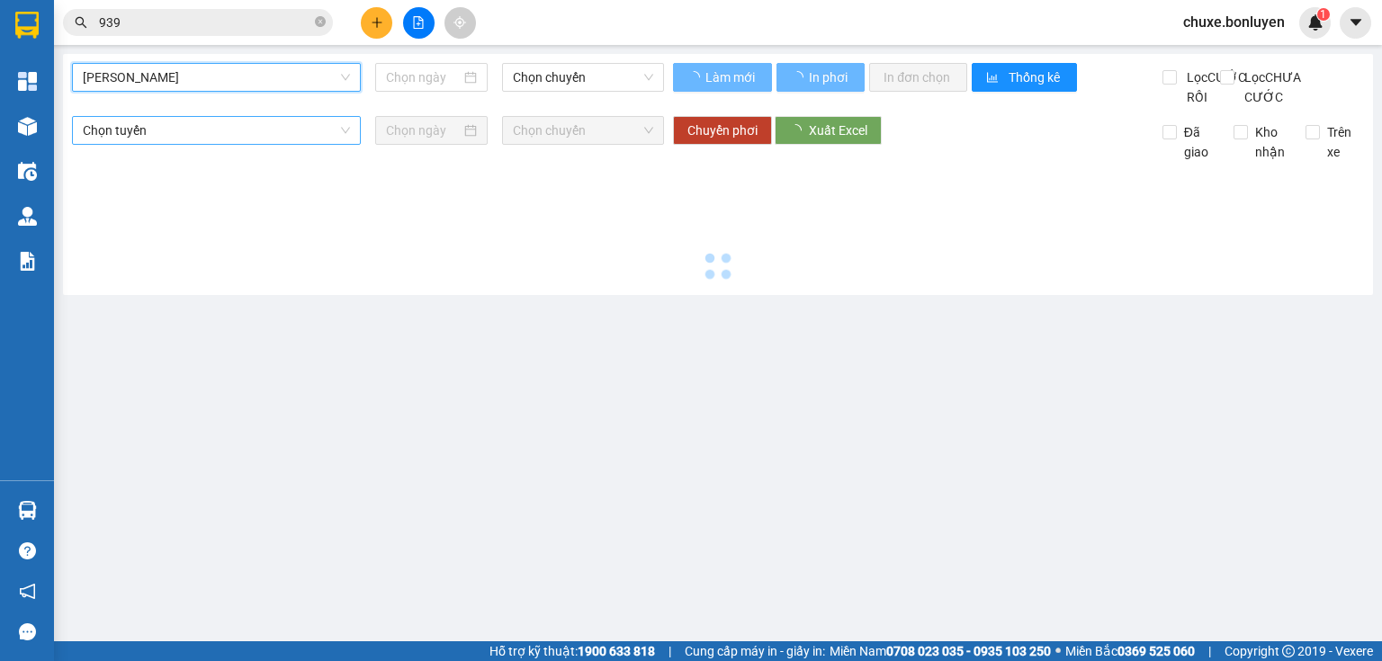
type input "[DATE]"
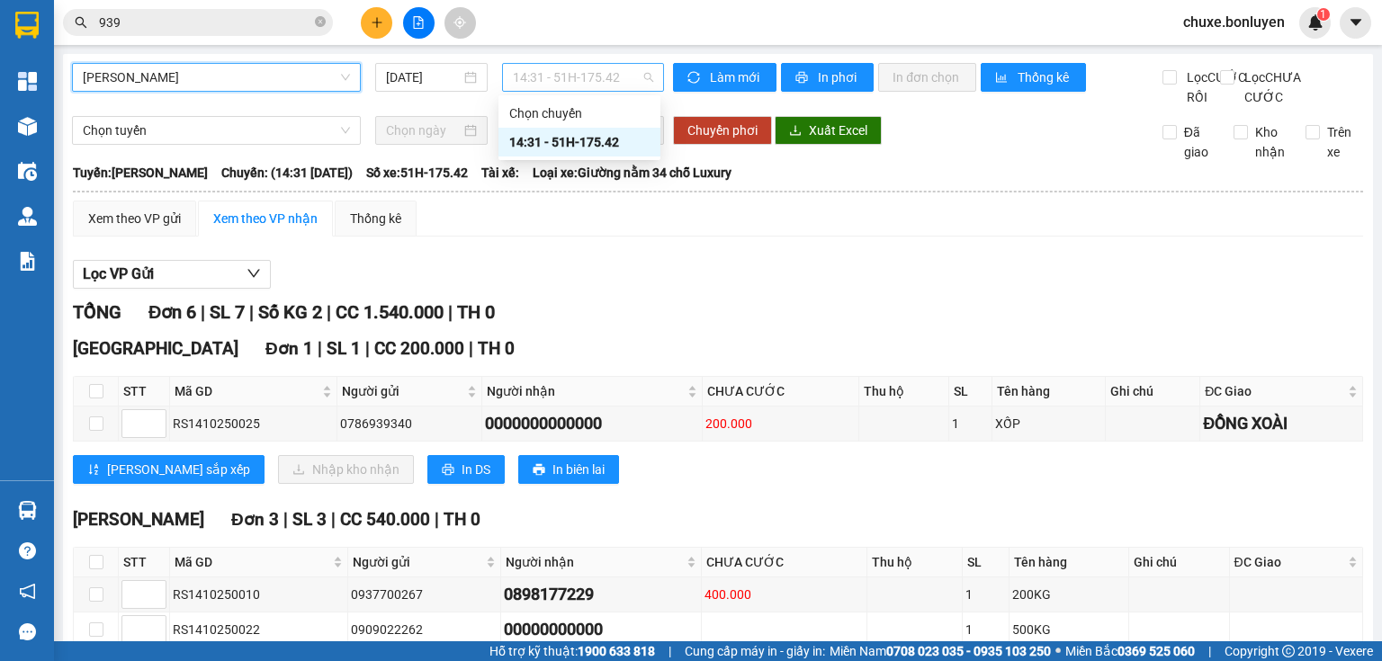
click at [525, 69] on span "14:31 - 51H-175.42" at bounding box center [583, 77] width 141 height 27
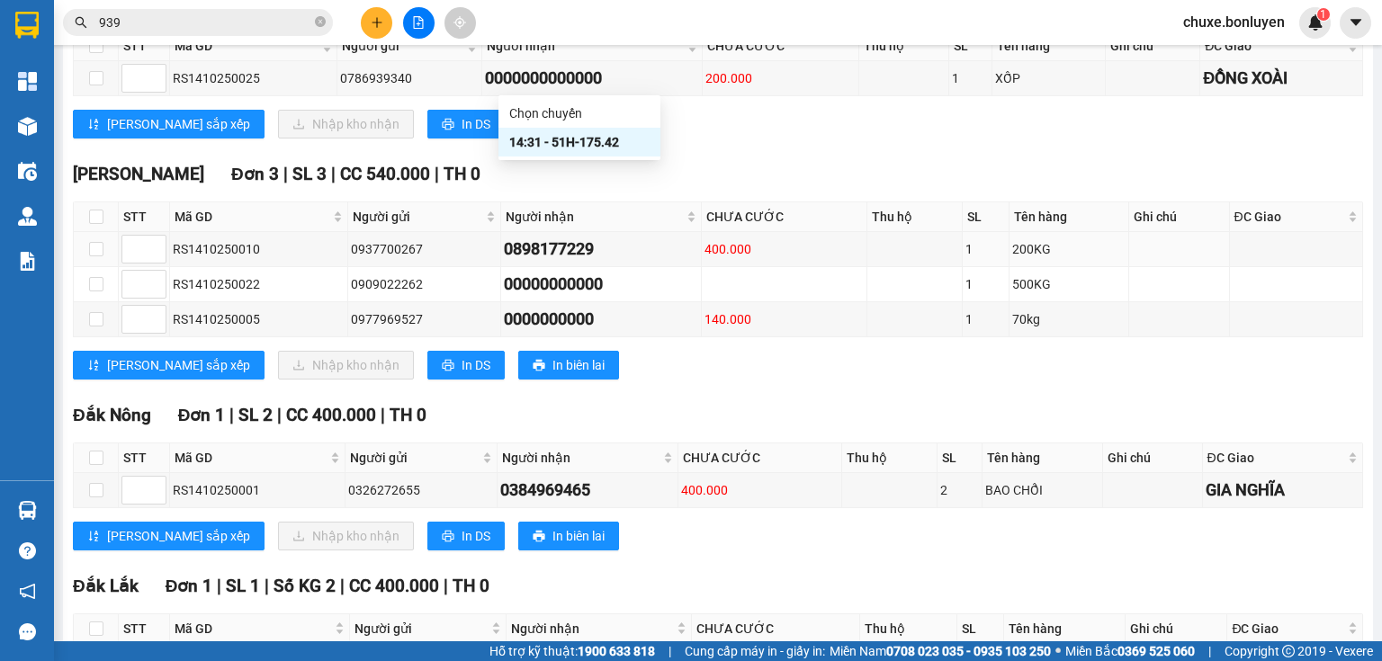
scroll to position [58, 0]
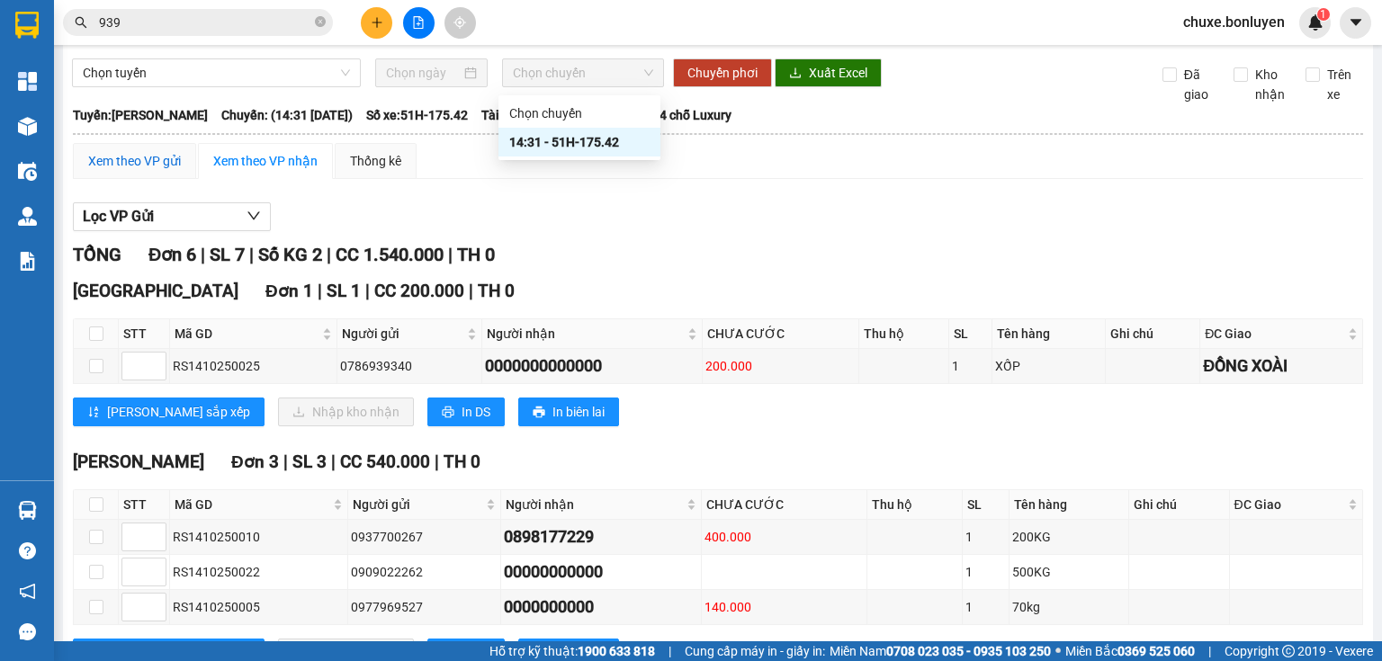
drag, startPoint x: 170, startPoint y: 178, endPoint x: 183, endPoint y: 252, distance: 74.9
click at [170, 171] on div "Xem theo VP gửi" at bounding box center [134, 161] width 93 height 20
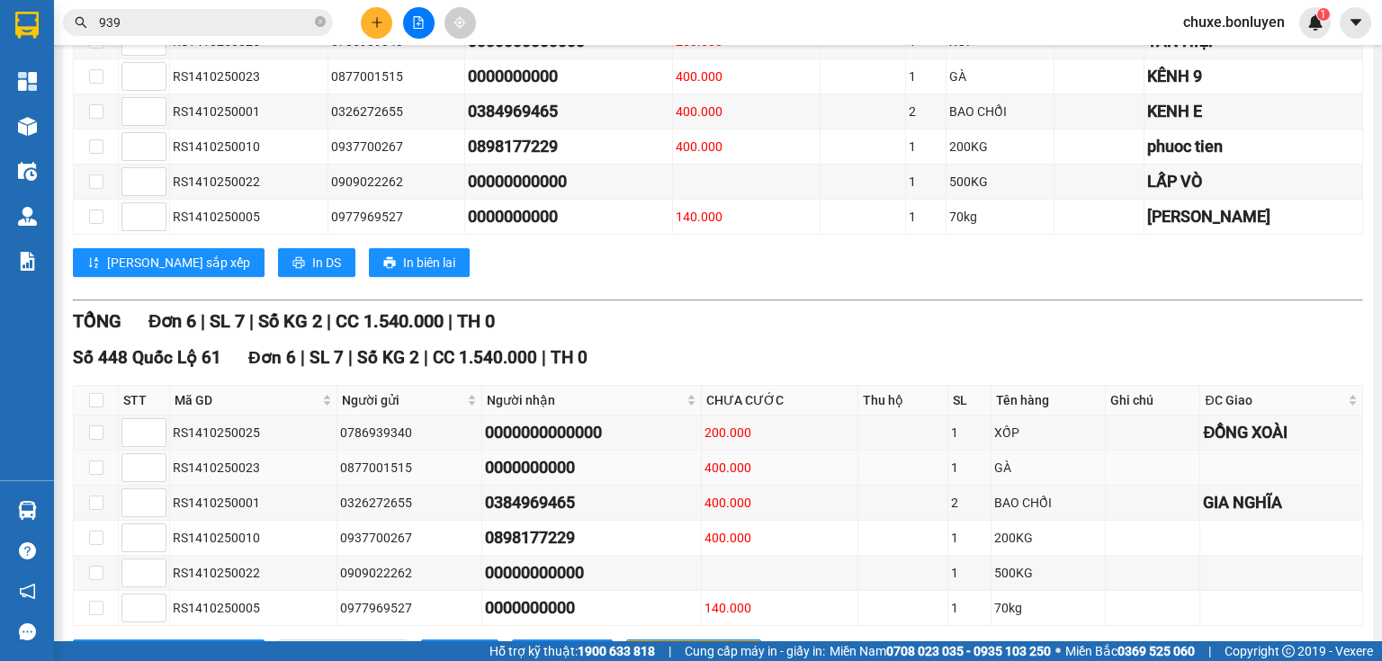
scroll to position [434, 0]
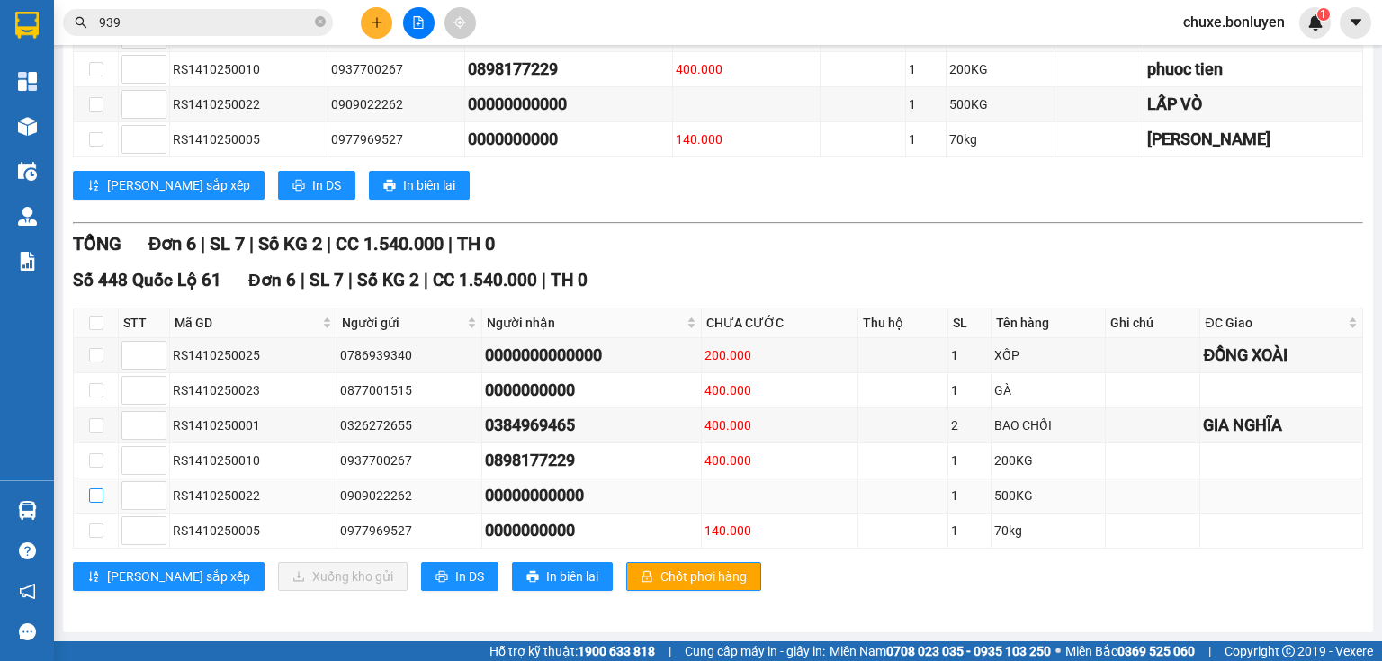
click at [98, 497] on input "checkbox" at bounding box center [96, 496] width 14 height 14
checkbox input "true"
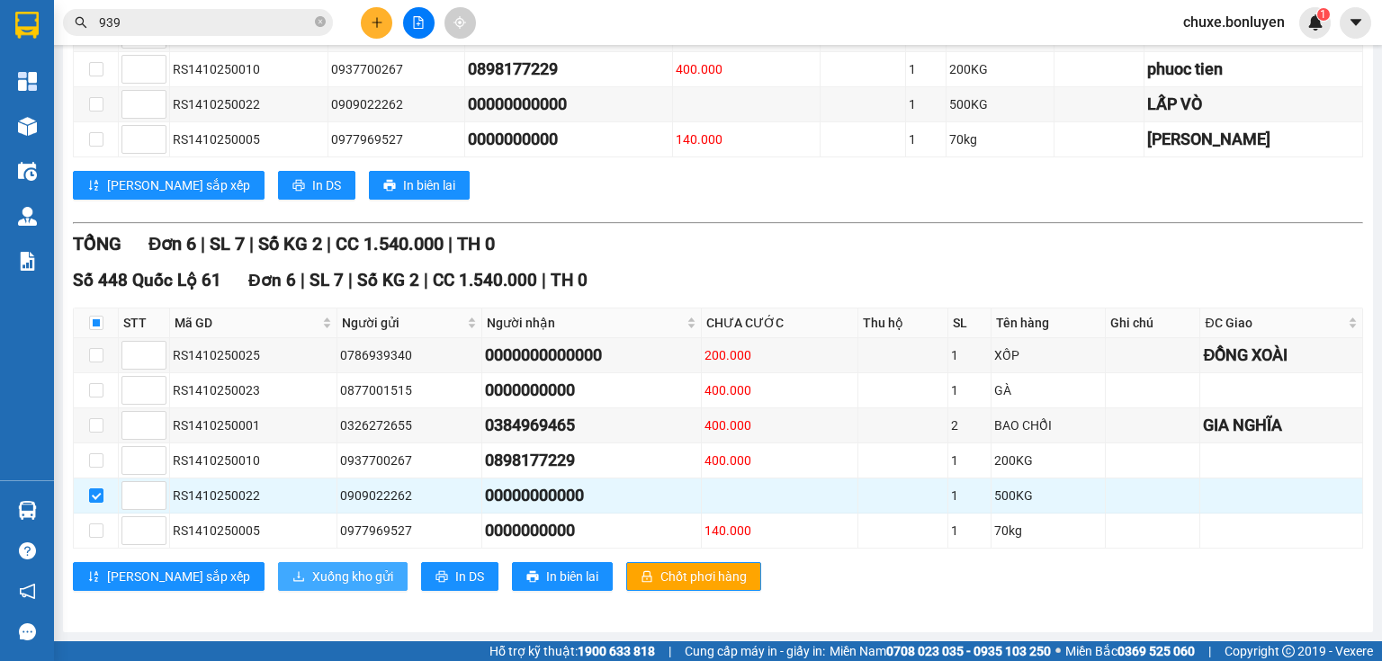
click at [292, 579] on icon "download" at bounding box center [298, 576] width 13 height 13
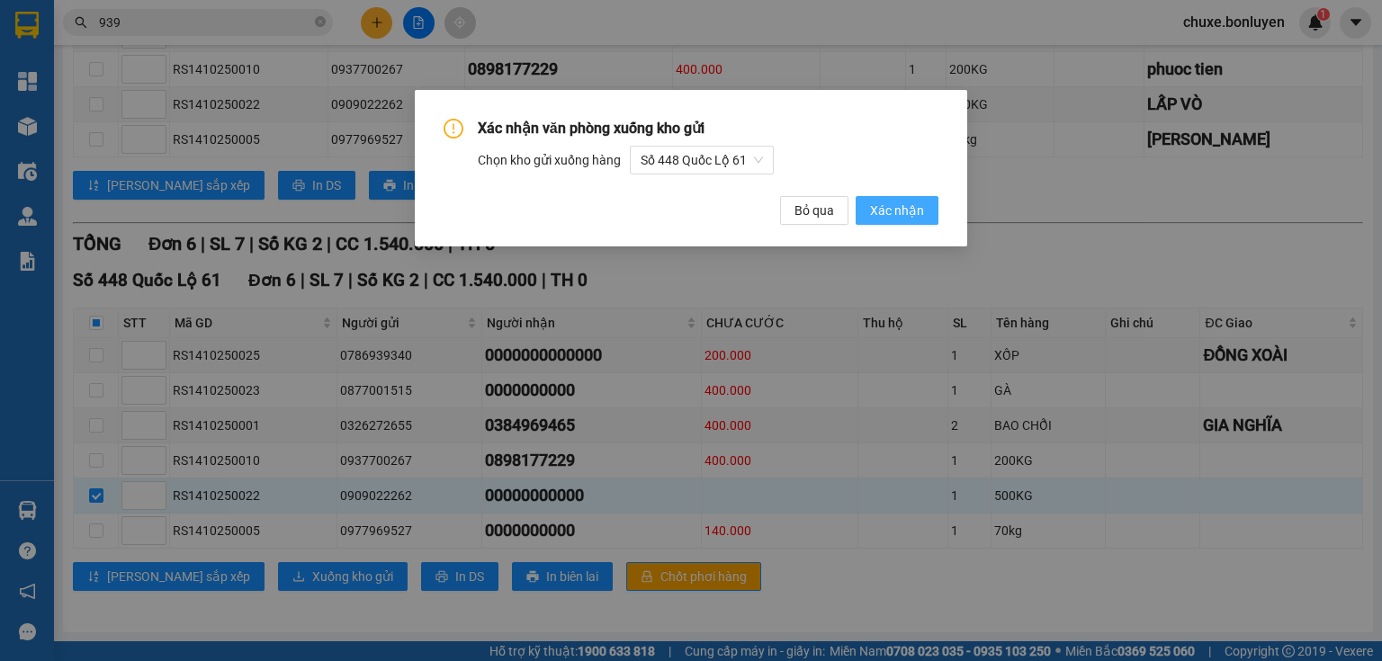
click at [924, 219] on span "Xác nhận" at bounding box center [897, 211] width 54 height 20
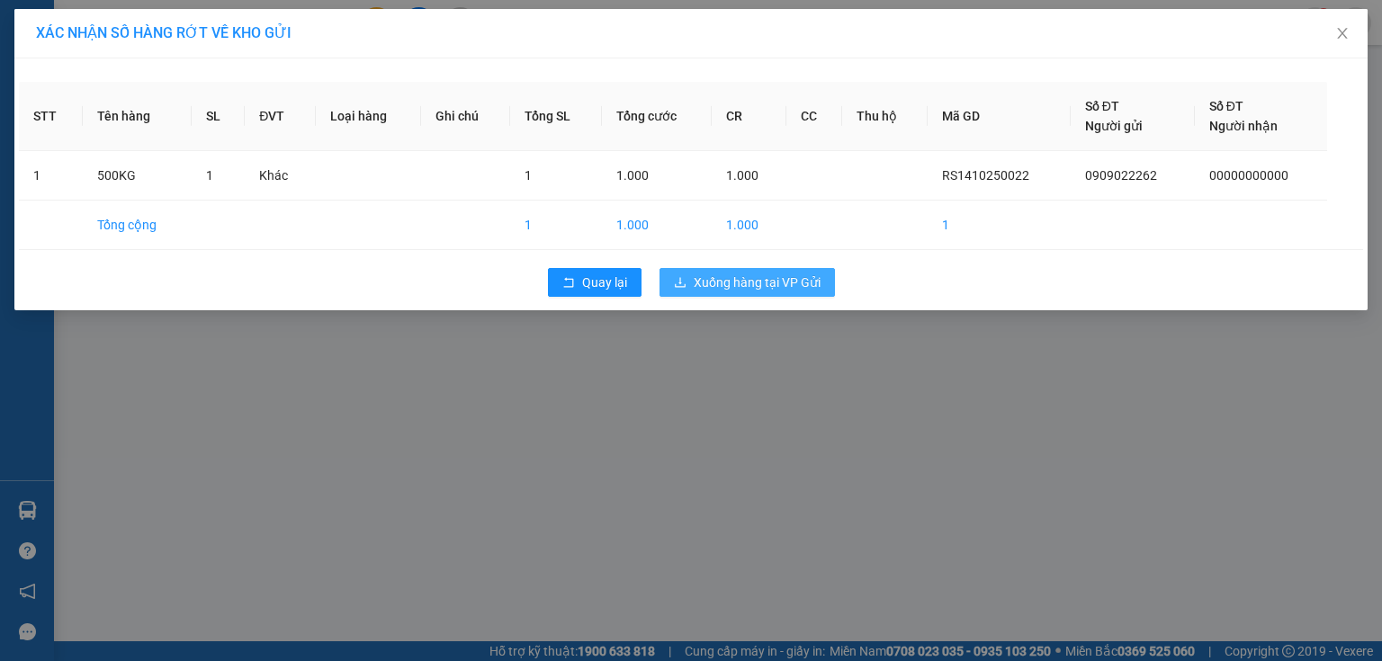
click at [781, 278] on span "Xuống hàng tại VP Gửi" at bounding box center [757, 283] width 127 height 20
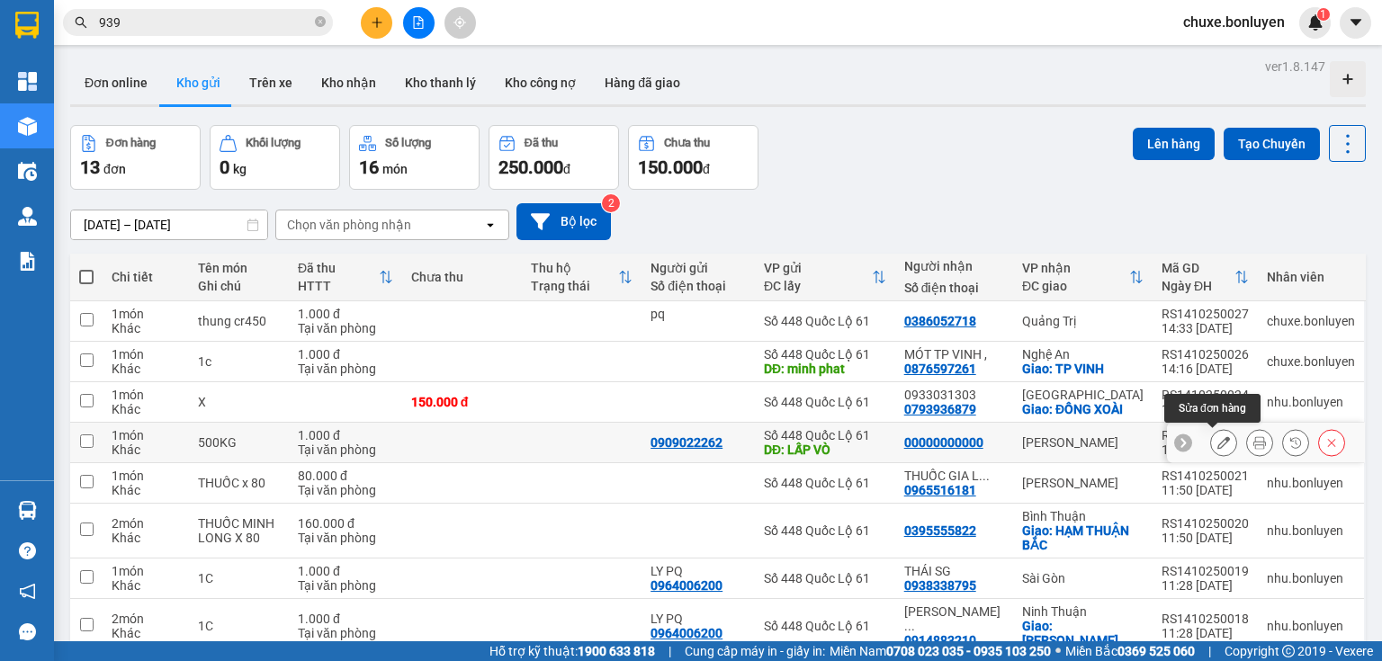
click at [1217, 443] on icon at bounding box center [1223, 442] width 13 height 13
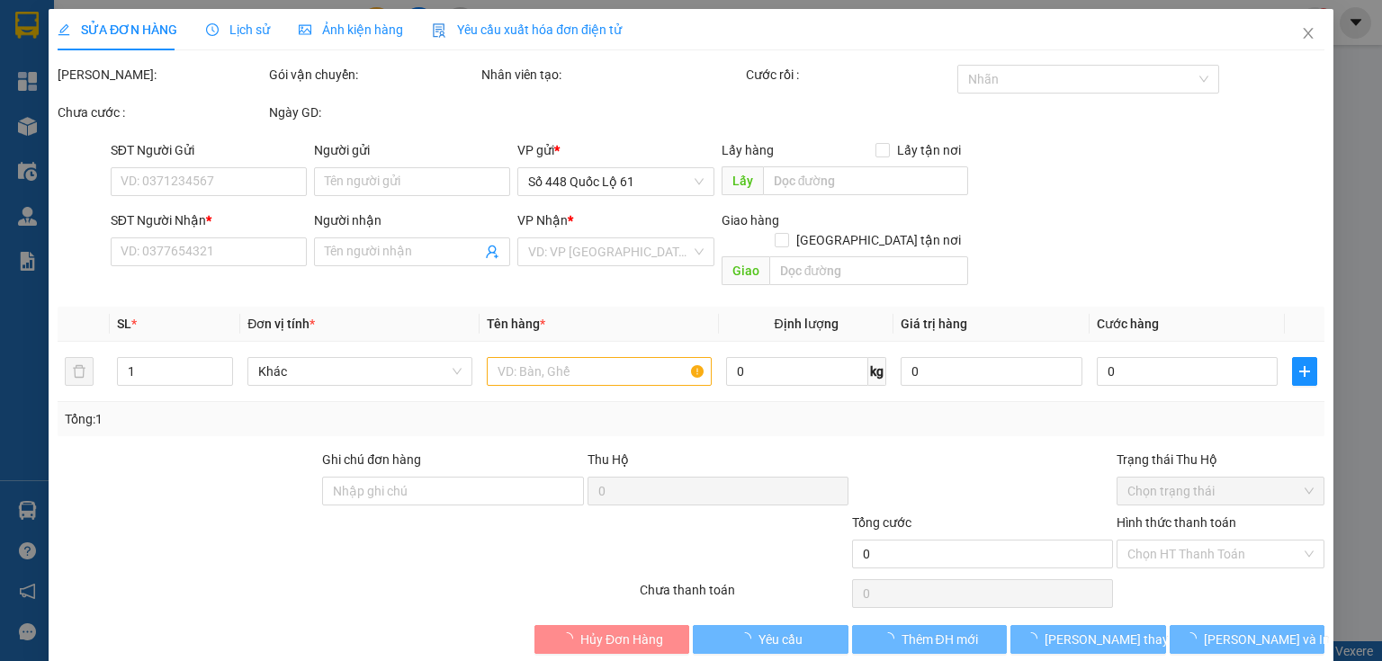
type input "0909022262"
type input "LẤP VÒ"
type input "00000000000"
type input "1.000"
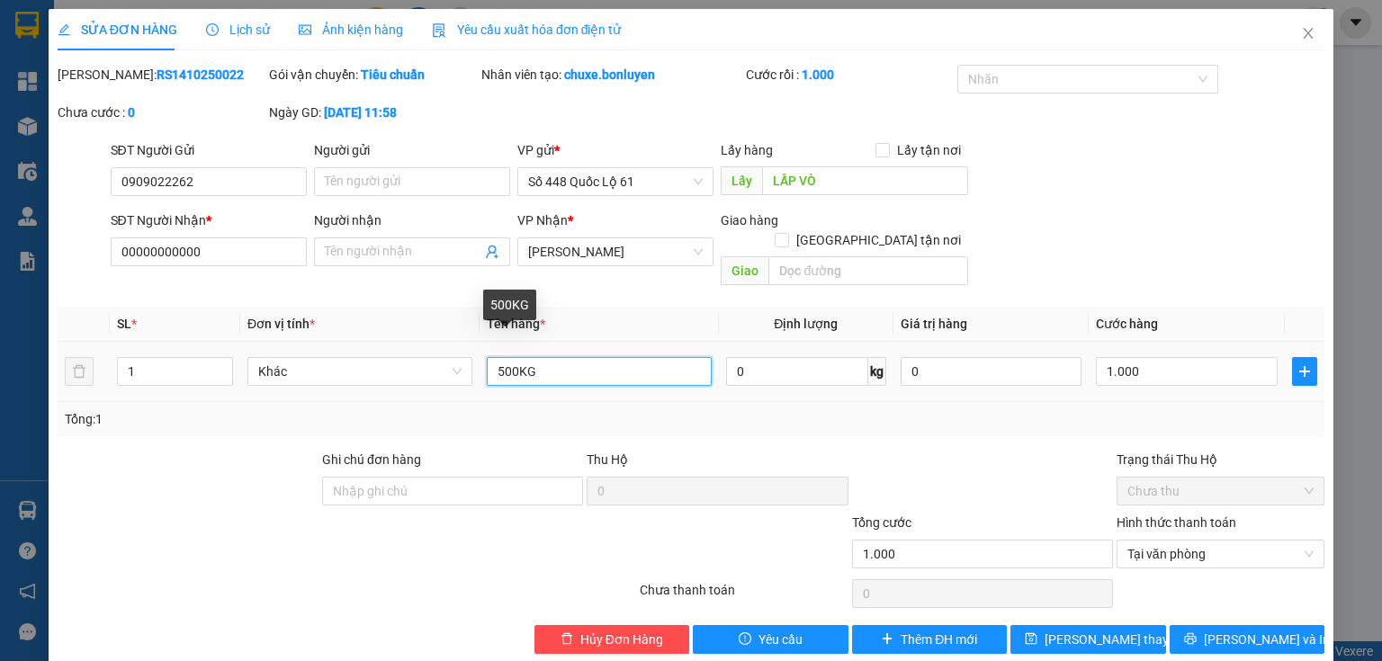
click at [500, 357] on input "500KG" at bounding box center [599, 371] width 225 height 29
type input "700KG"
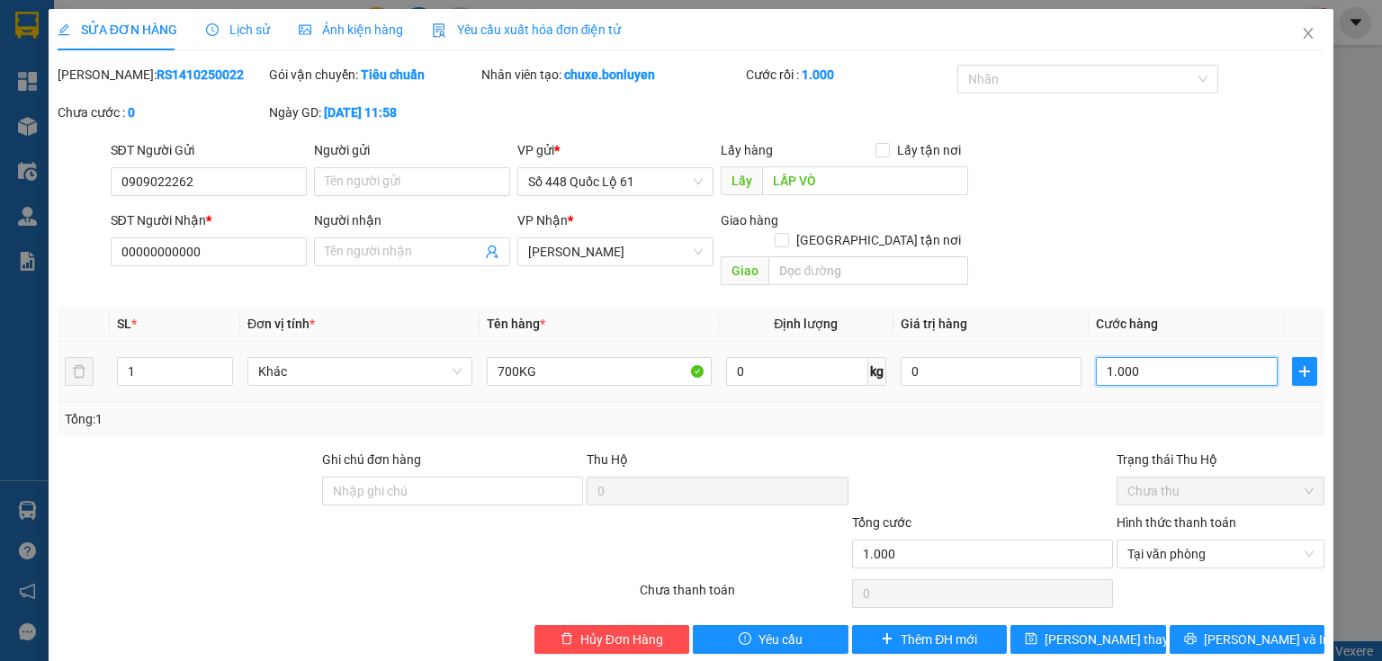
click at [1142, 363] on input "1.000" at bounding box center [1187, 371] width 182 height 29
type input "1.000"
click at [1188, 359] on input "1.000" at bounding box center [1187, 371] width 182 height 29
type input "100"
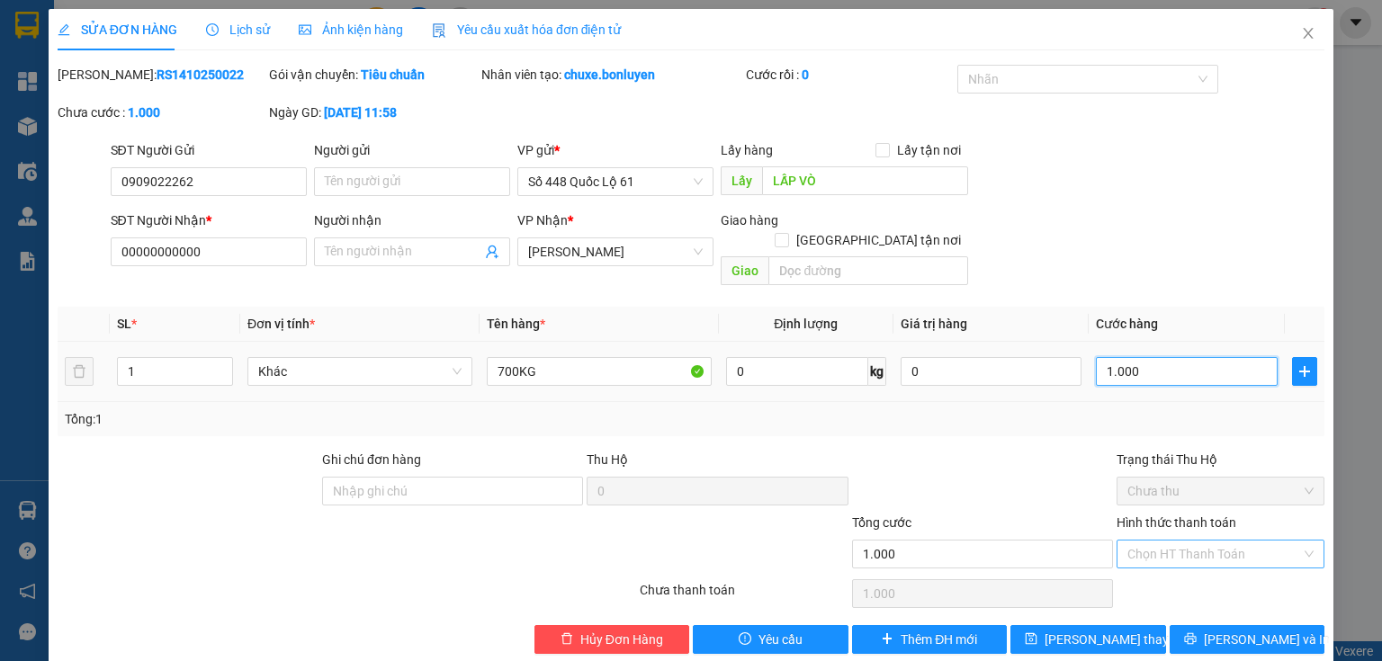
type input "100"
type input "10"
type input "1"
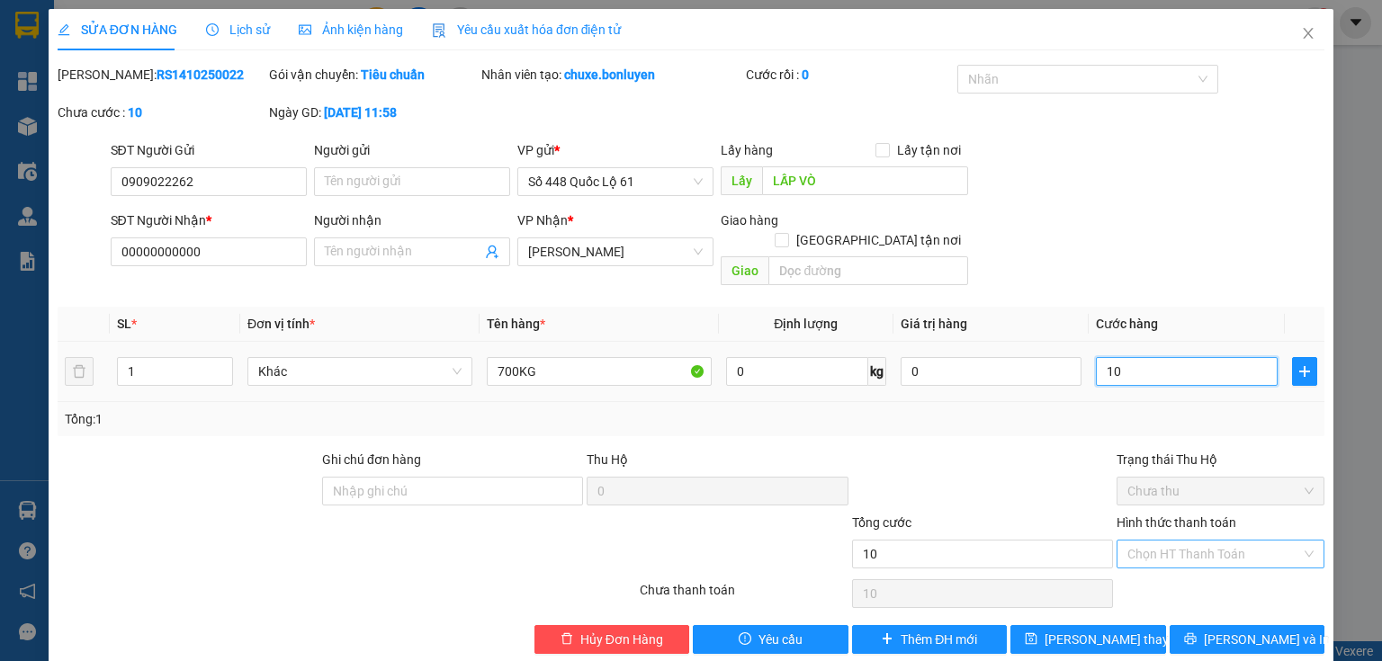
type input "1"
type input "0"
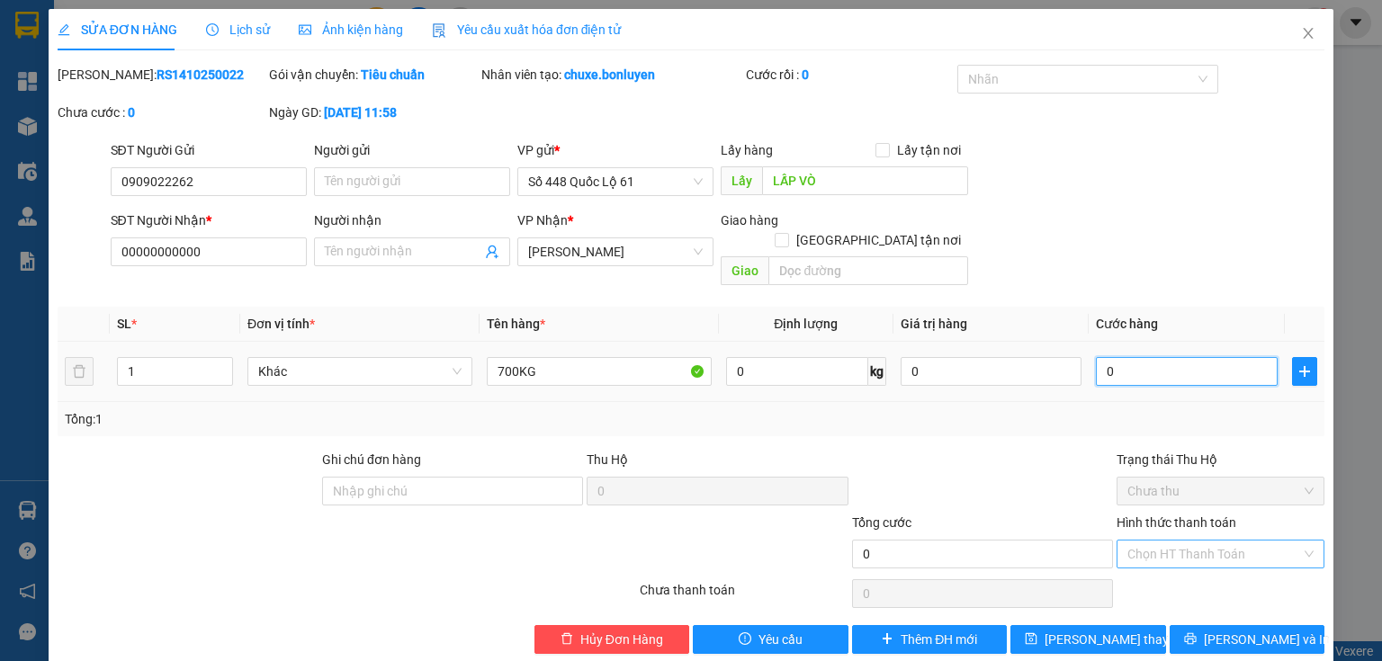
type input "4"
type input "04"
type input "40"
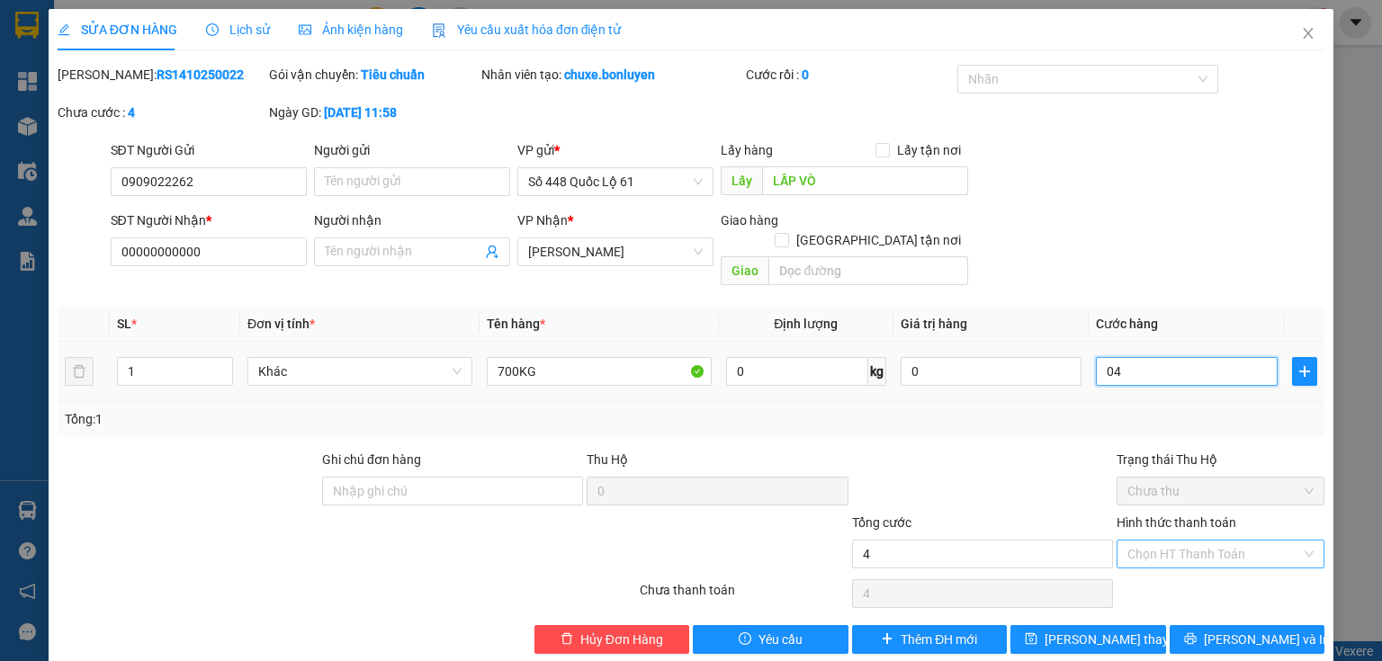
type input "040"
type input "400"
type input "0.400"
type input "40"
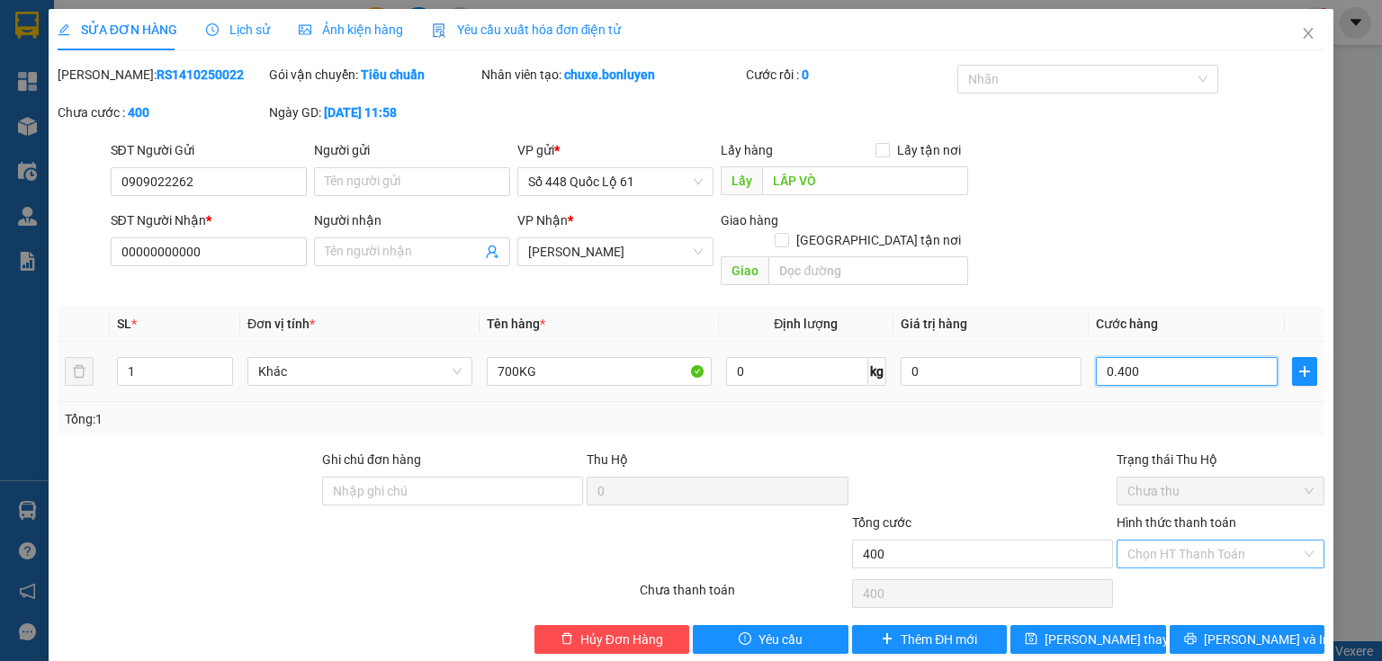
type input "40"
type input "040"
type input "4"
type input "04"
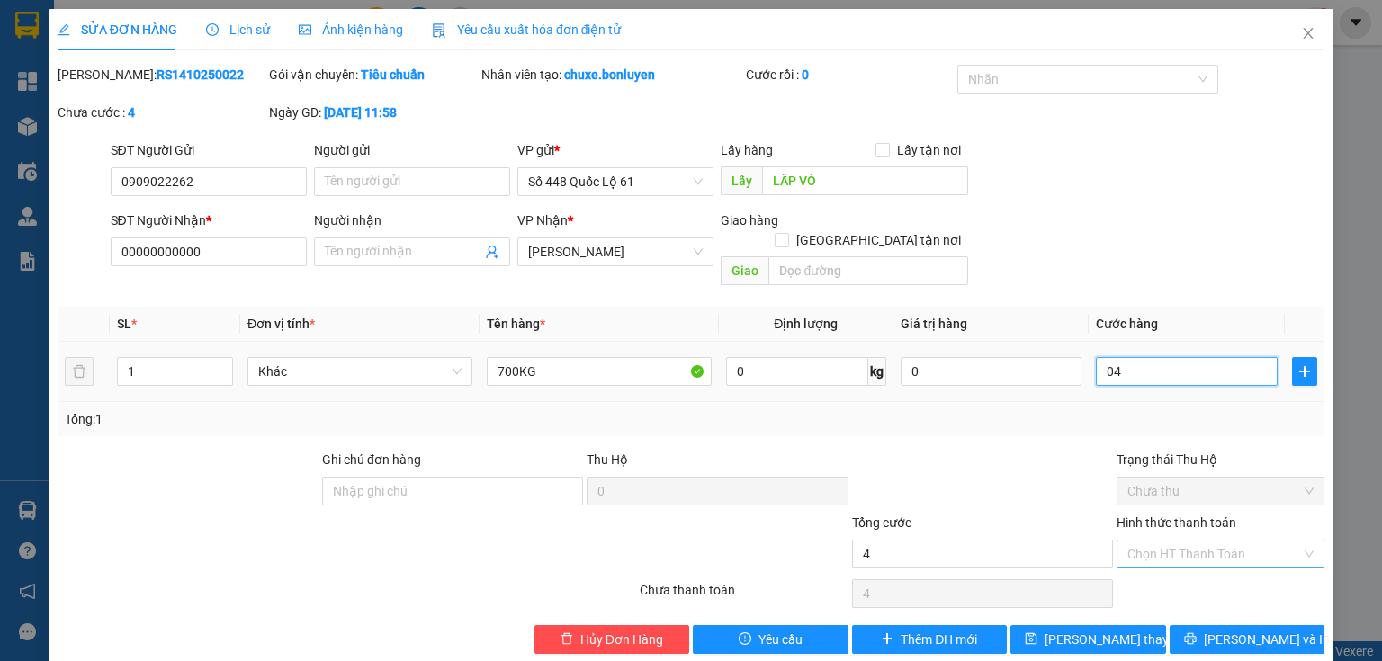
type input "0"
type input "1"
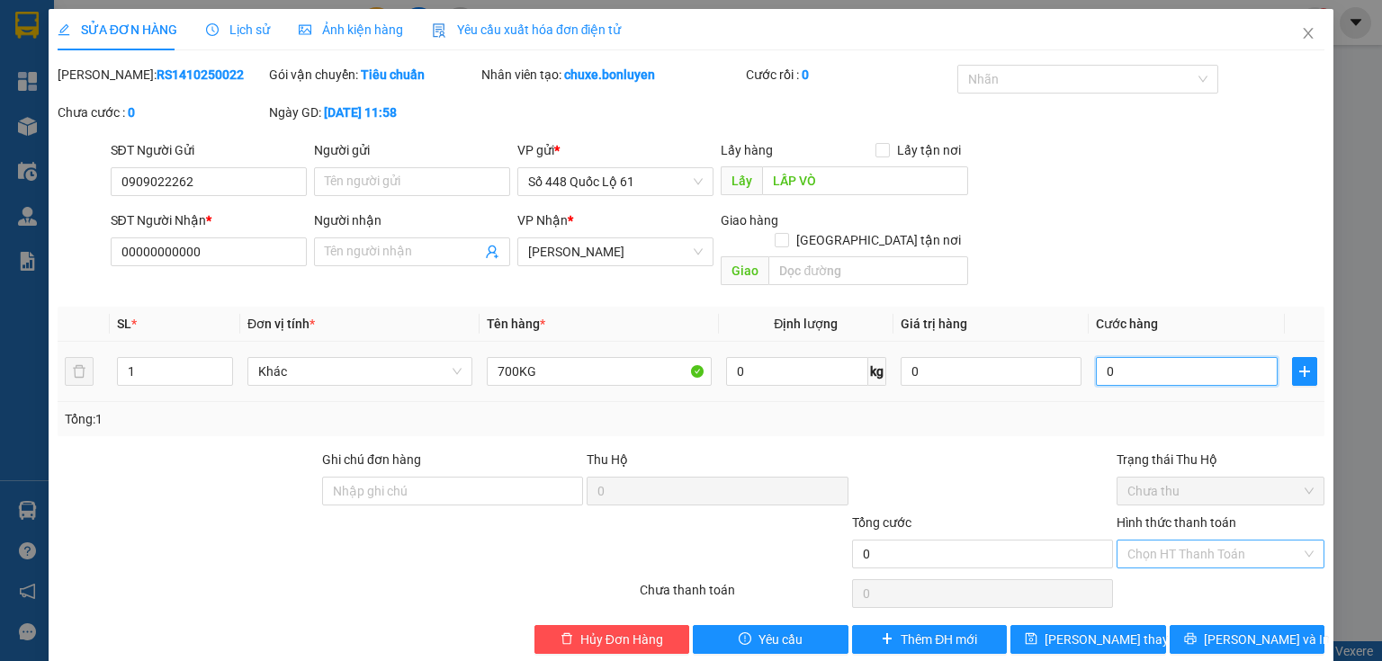
type input "01"
type input "14"
type input "014"
type input "140"
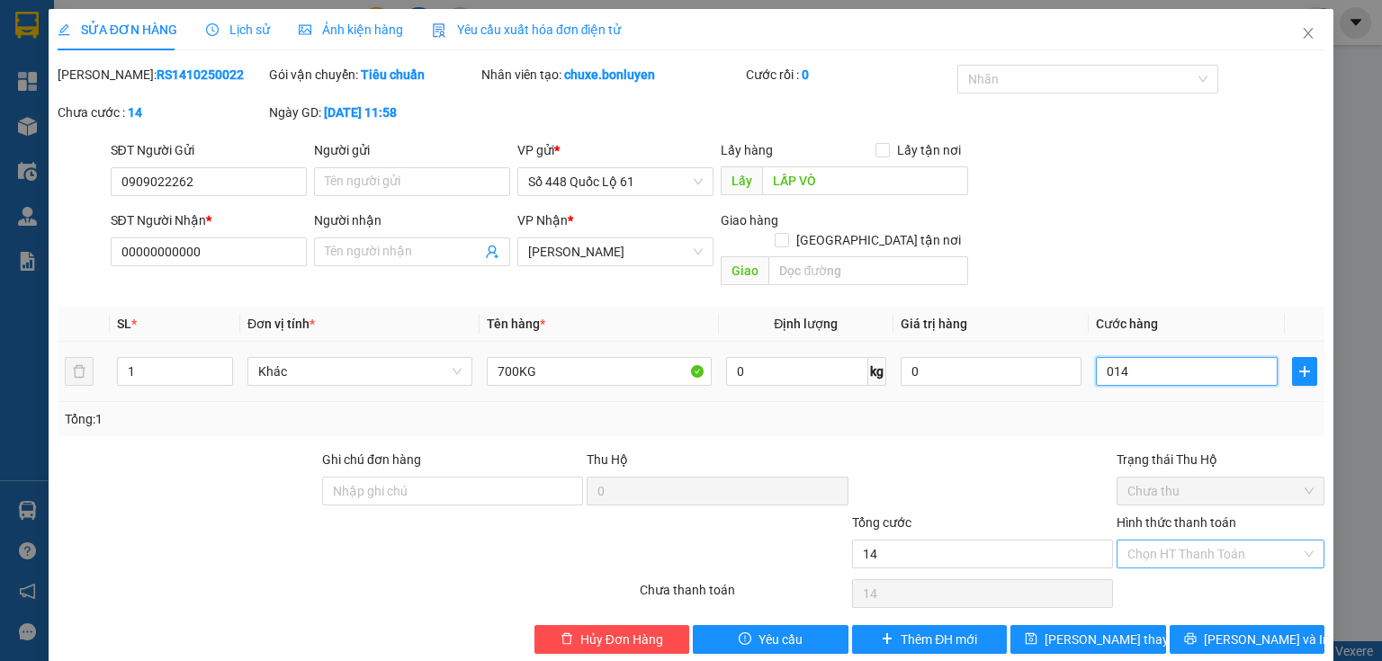
type input "140"
type input "0.140"
type input "1.400"
type input "01.400"
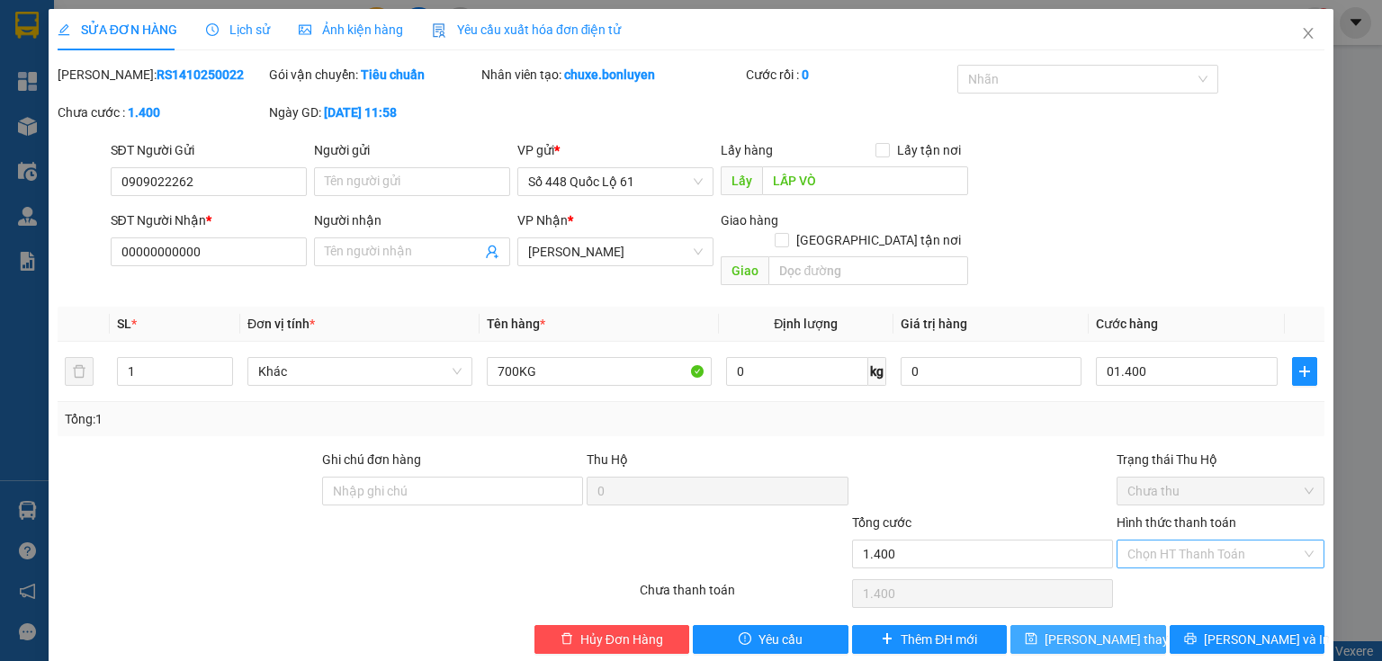
type input "1.400.000"
click at [1120, 630] on span "[PERSON_NAME] thay đổi" at bounding box center [1117, 640] width 144 height 20
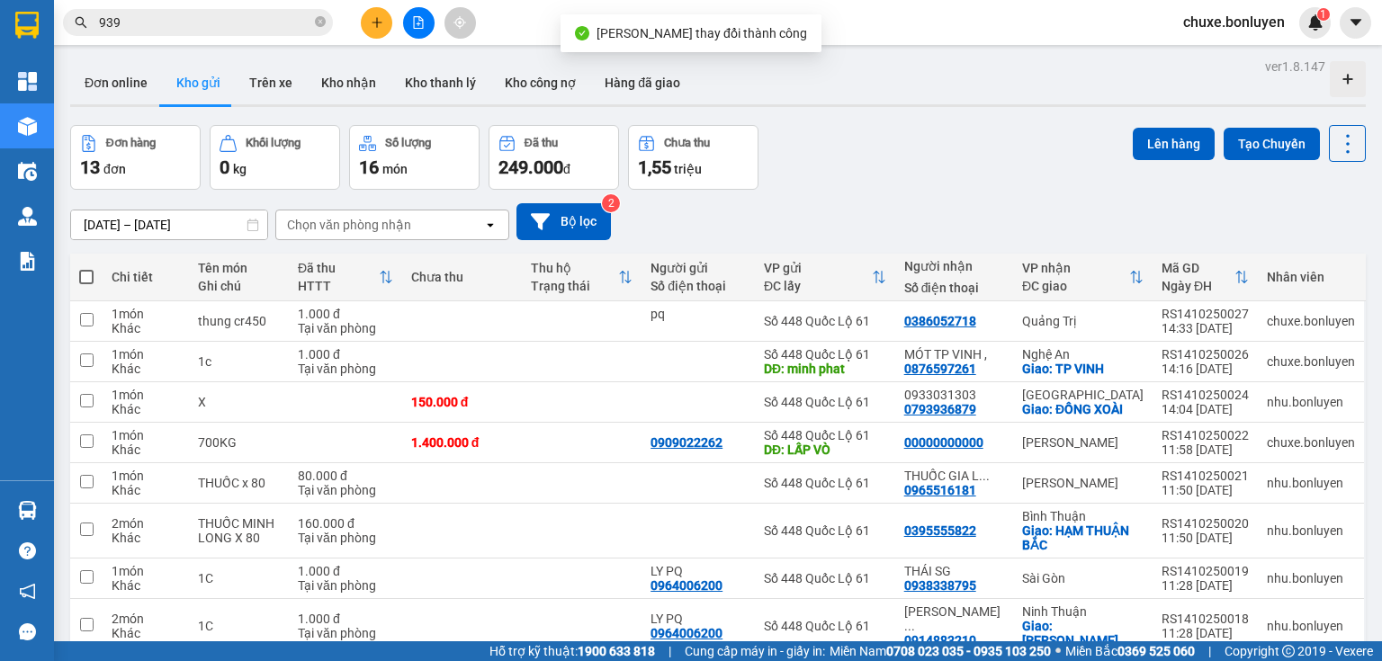
scroll to position [216, 0]
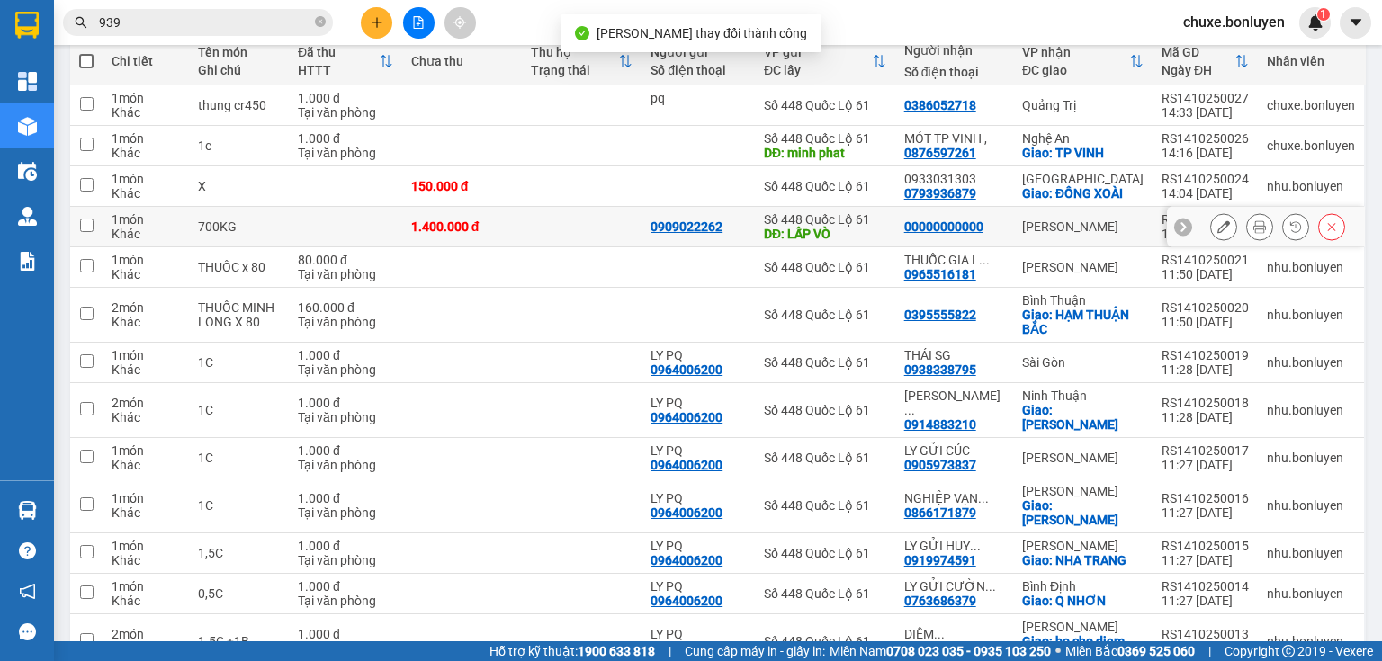
click at [554, 234] on td at bounding box center [582, 227] width 120 height 40
checkbox input "true"
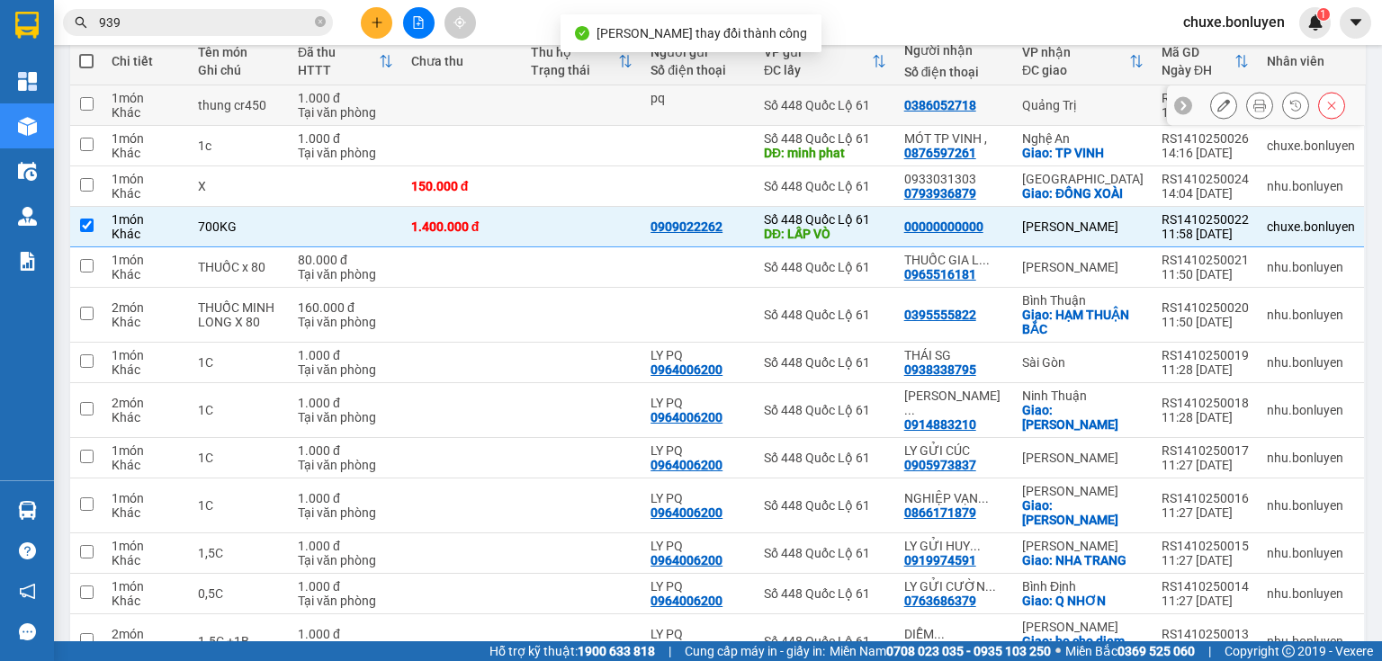
scroll to position [0, 0]
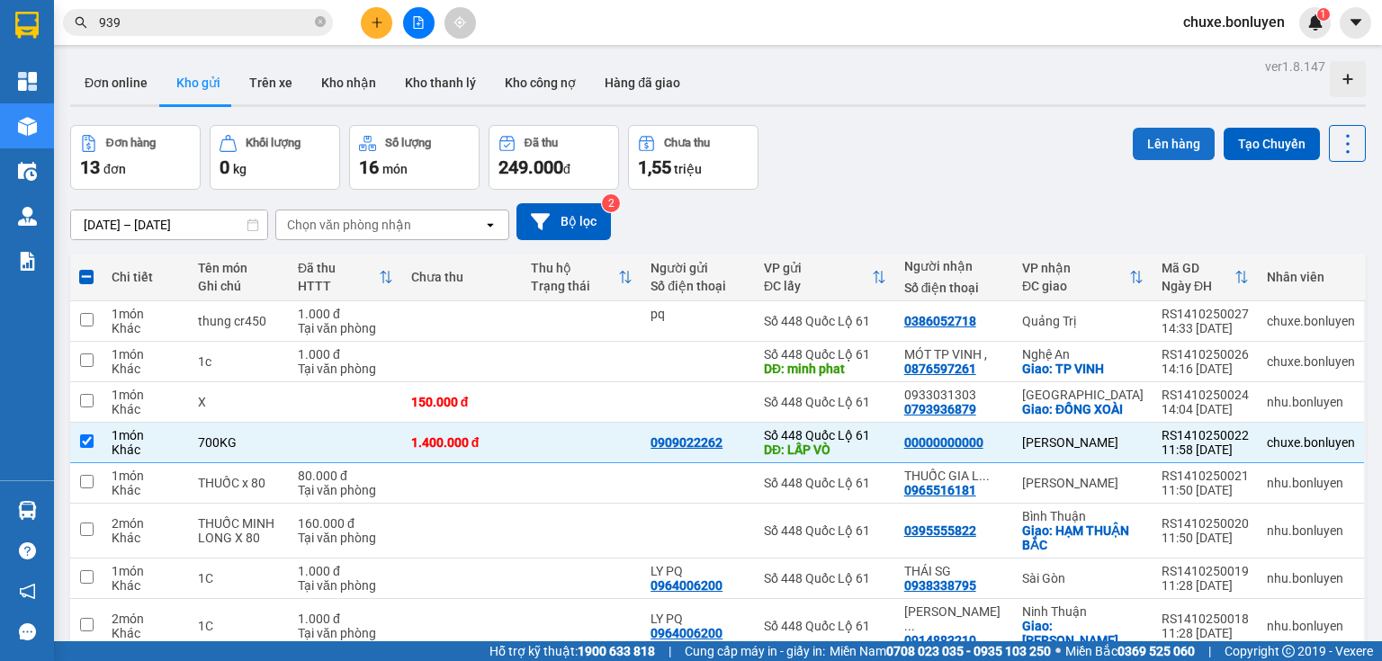
click at [1145, 154] on button "Lên hàng" at bounding box center [1174, 144] width 82 height 32
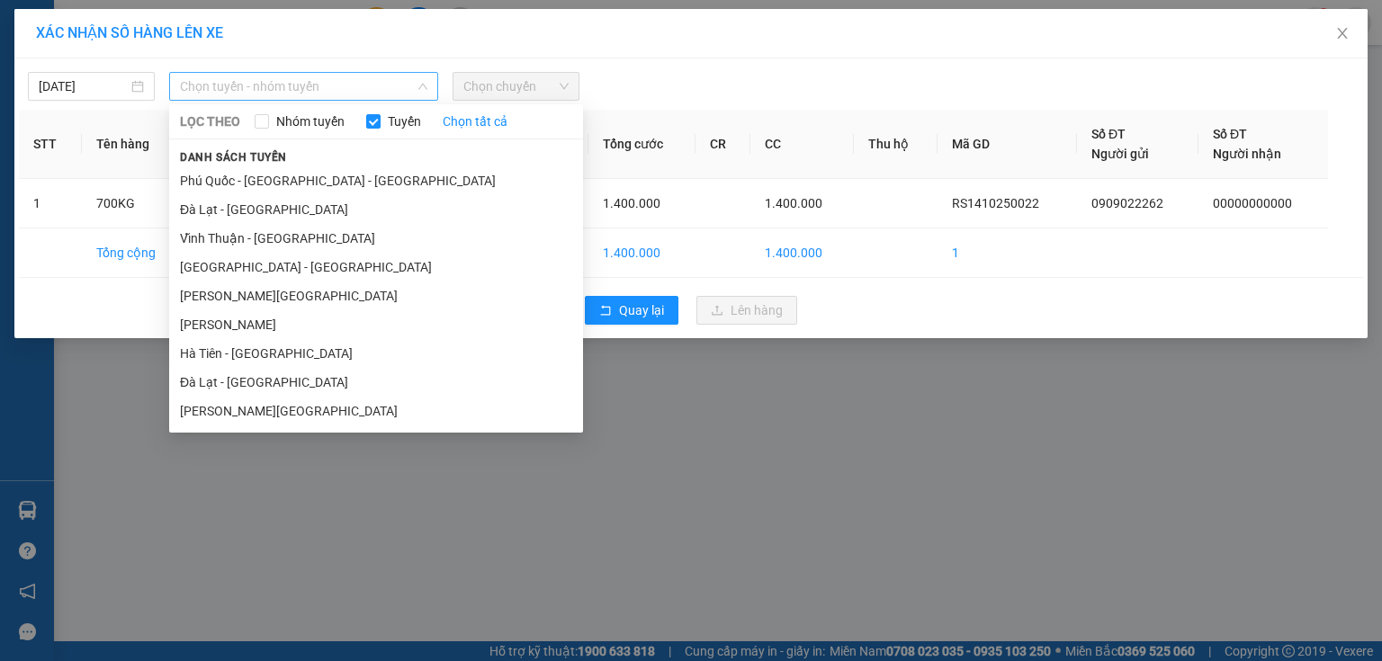
click at [368, 74] on span "Chọn tuyến - nhóm tuyến" at bounding box center [303, 86] width 247 height 27
click at [310, 321] on li "[PERSON_NAME]" at bounding box center [376, 324] width 414 height 29
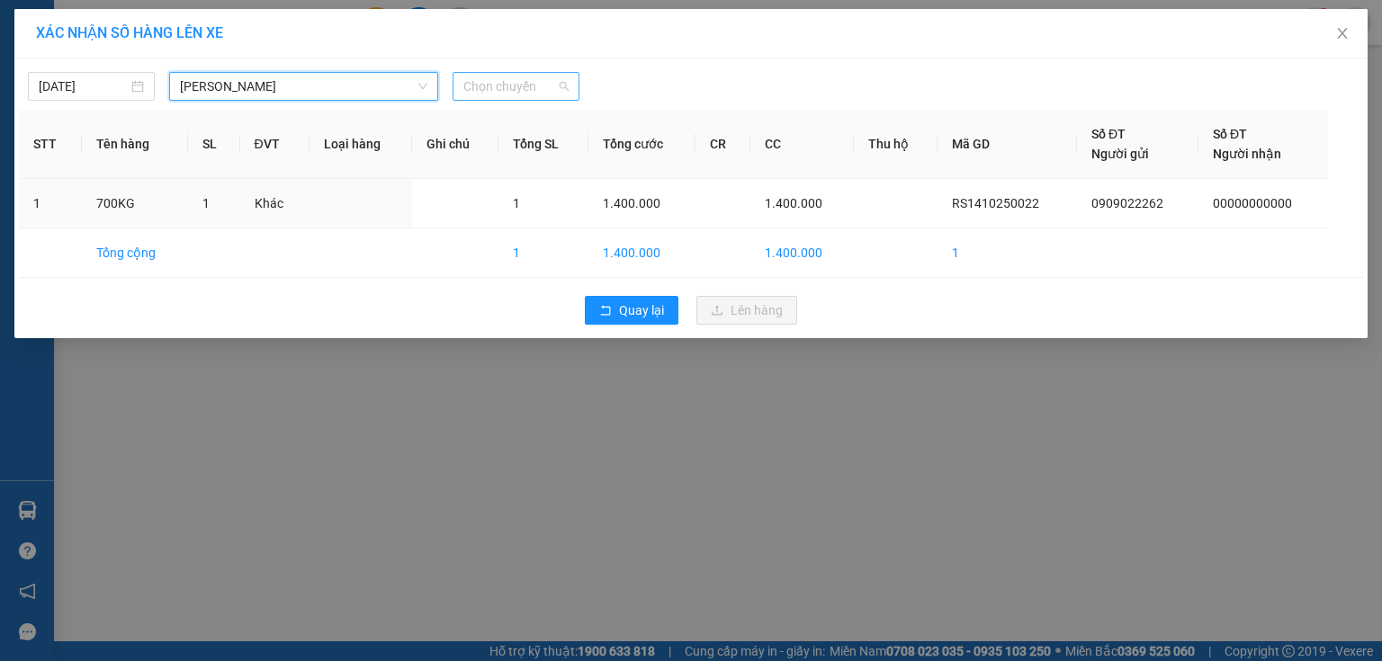
click at [534, 83] on span "Chọn chuyến" at bounding box center [515, 86] width 105 height 27
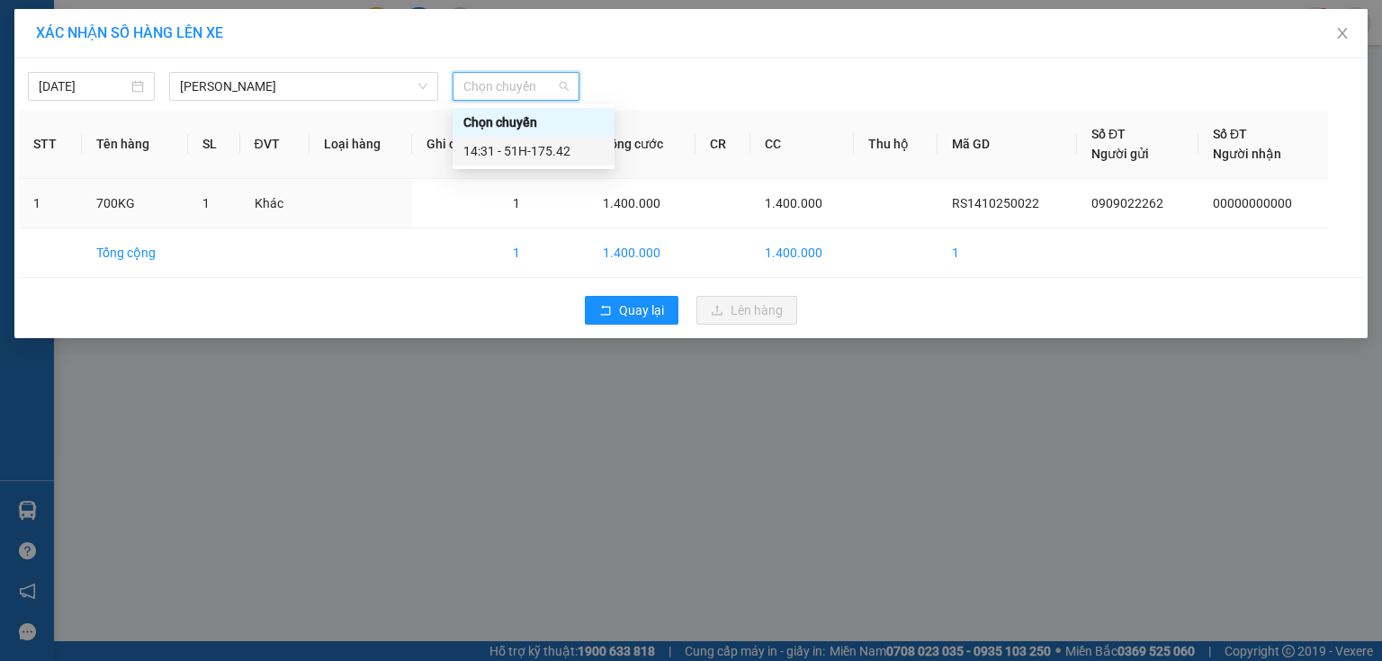
drag, startPoint x: 534, startPoint y: 141, endPoint x: 565, endPoint y: 186, distance: 54.9
click at [534, 148] on div "14:31 - 51H-175.42" at bounding box center [533, 151] width 140 height 20
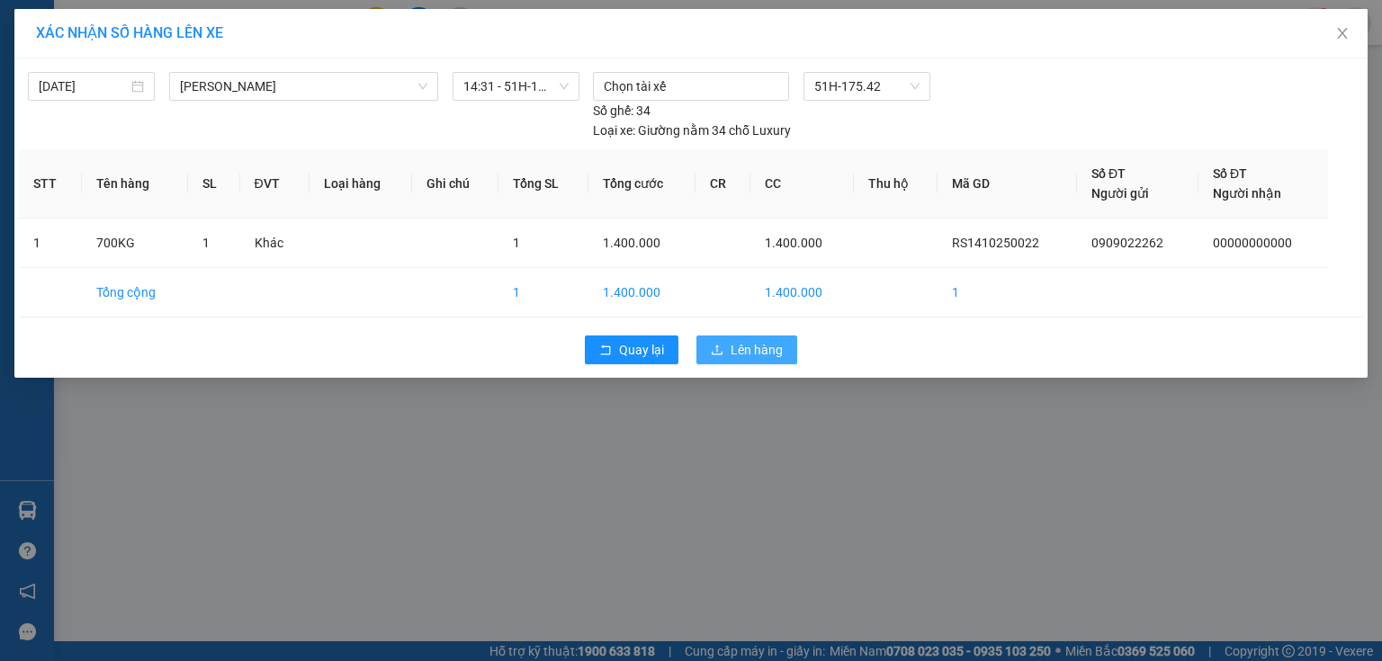
click at [711, 344] on icon "upload" at bounding box center [717, 350] width 13 height 13
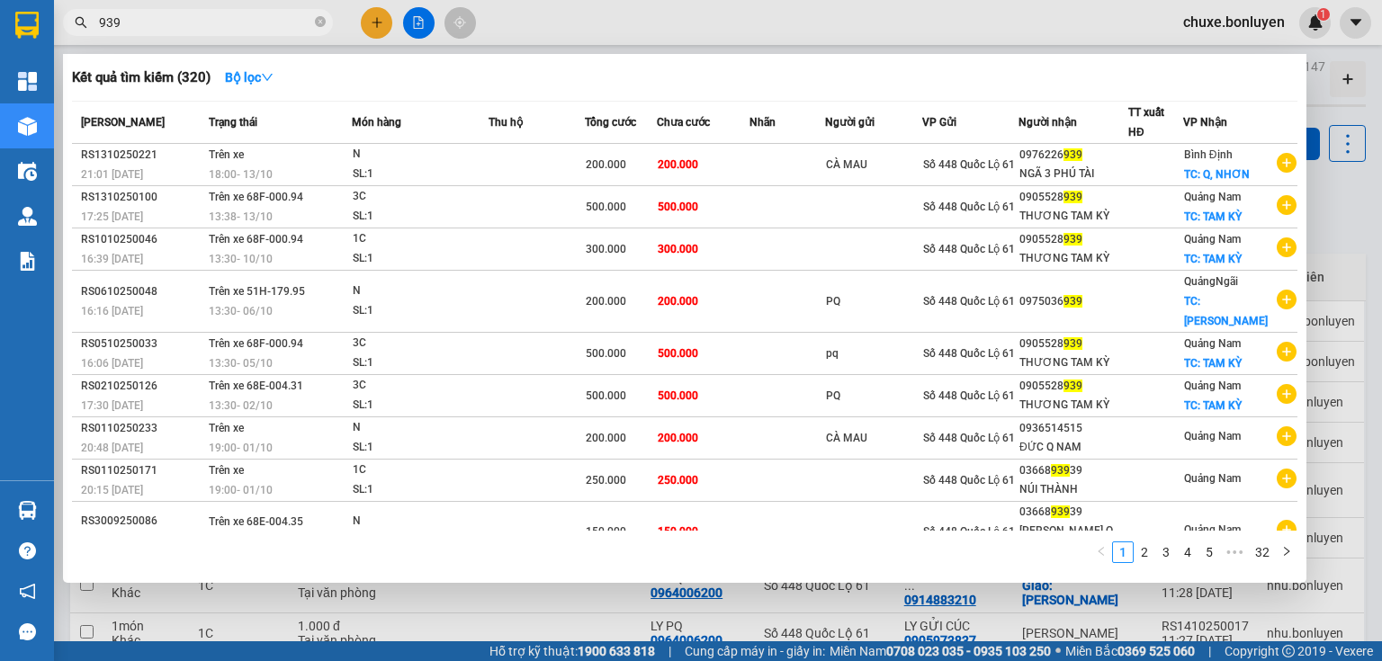
click at [175, 19] on input "939" at bounding box center [205, 23] width 212 height 20
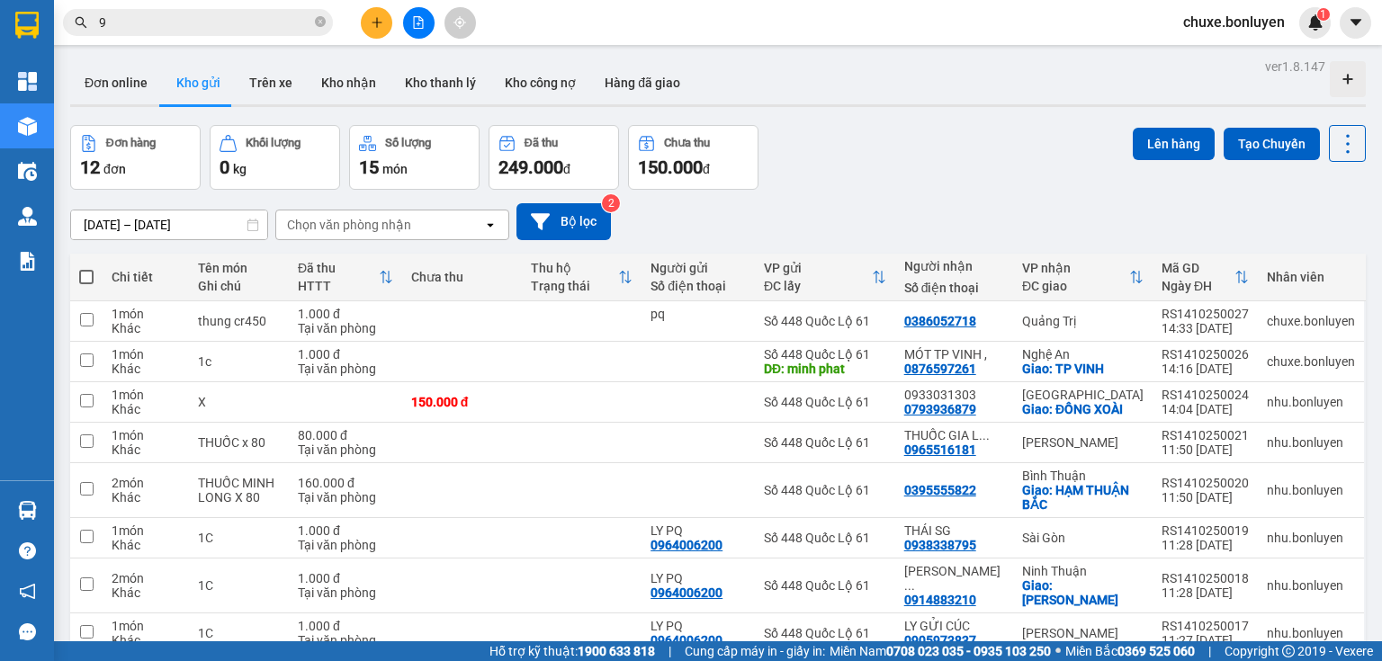
type input "9"
click at [425, 29] on button at bounding box center [418, 22] width 31 height 31
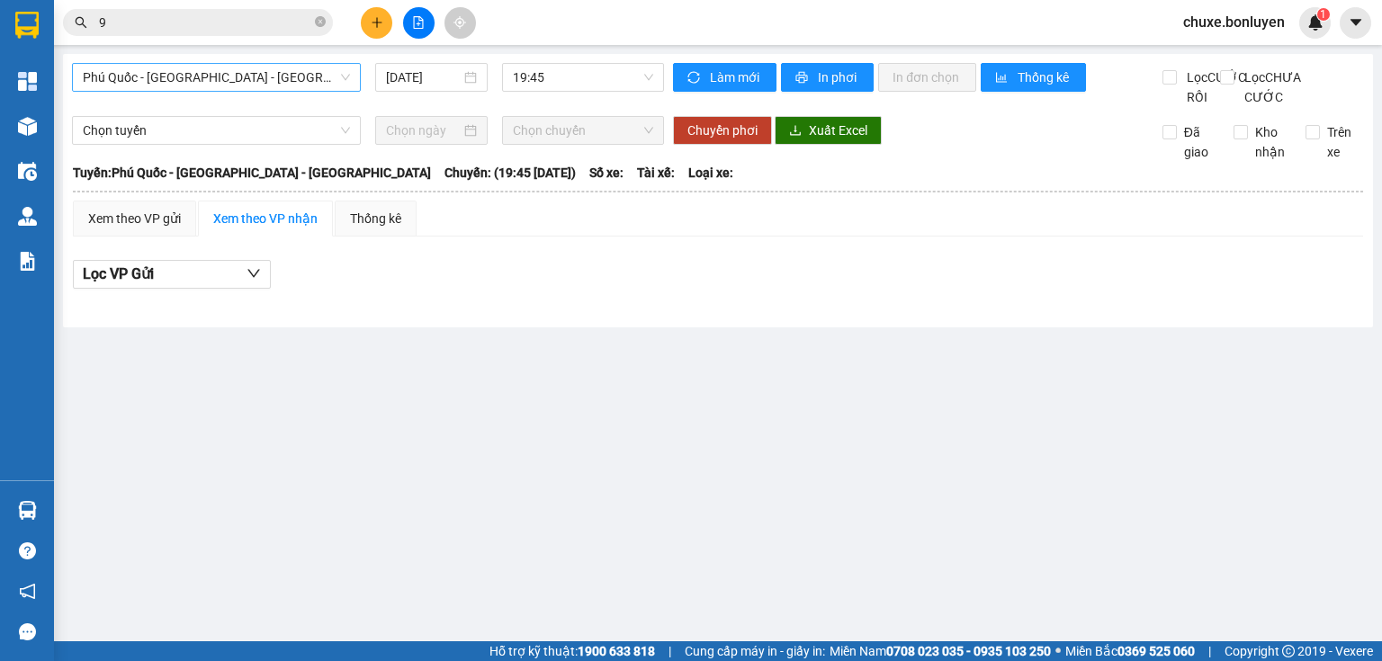
click at [277, 77] on span "Phú Quốc - [GEOGRAPHIC_DATA] - [GEOGRAPHIC_DATA]" at bounding box center [216, 77] width 267 height 27
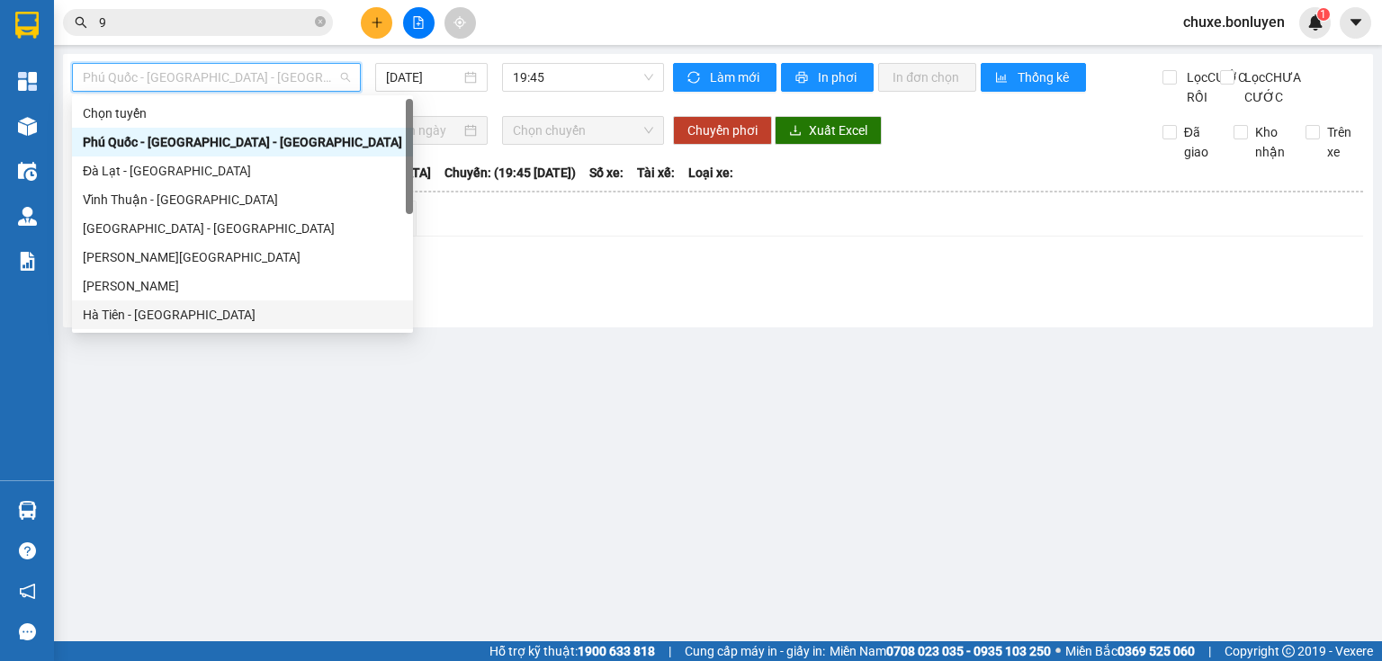
click at [193, 312] on div "Hà Tiên - [GEOGRAPHIC_DATA]" at bounding box center [242, 315] width 319 height 20
type input "[DATE]"
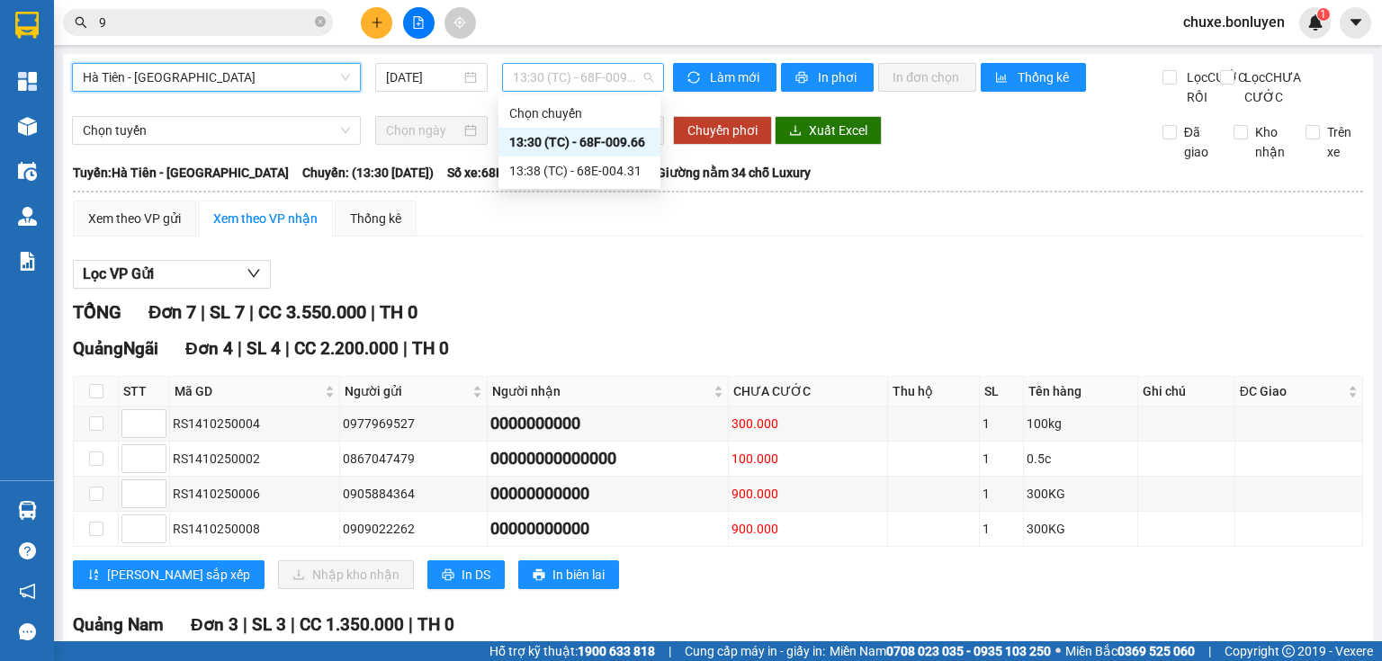
click at [576, 77] on span "13:30 (TC) - 68F-009.66" at bounding box center [583, 77] width 141 height 27
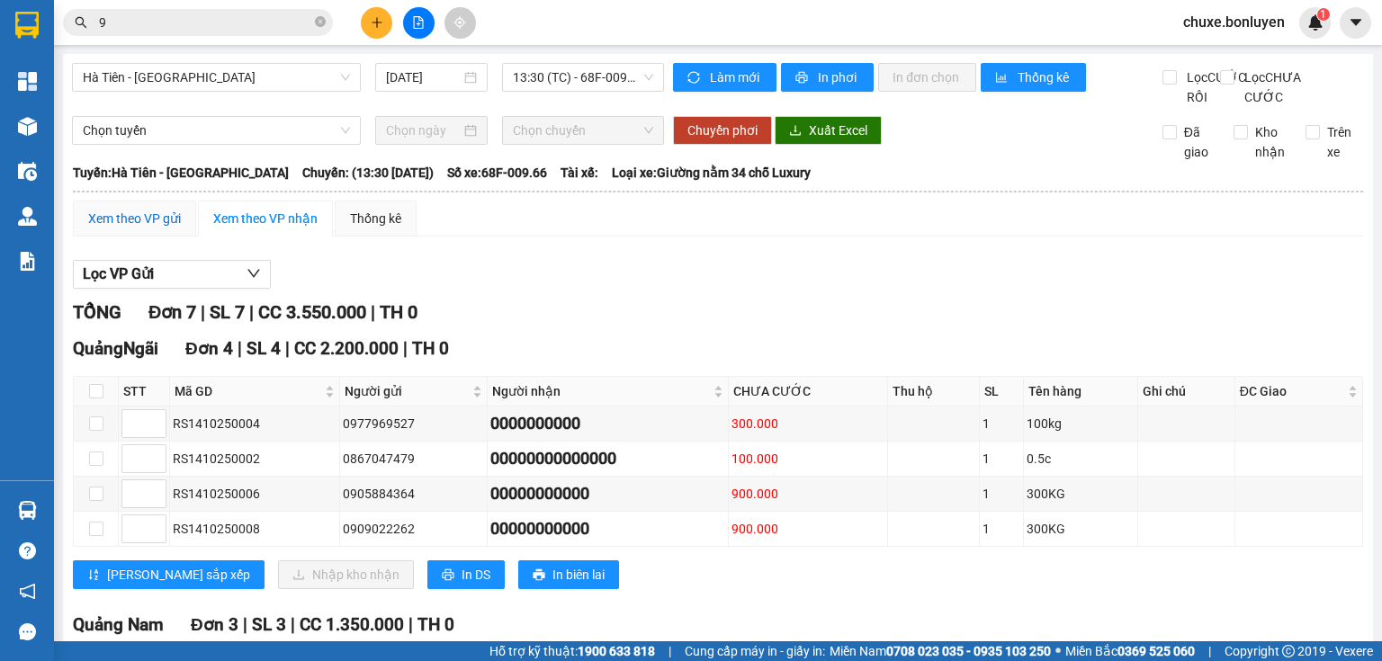
click at [143, 229] on div "Xem theo VP gửi" at bounding box center [134, 219] width 93 height 20
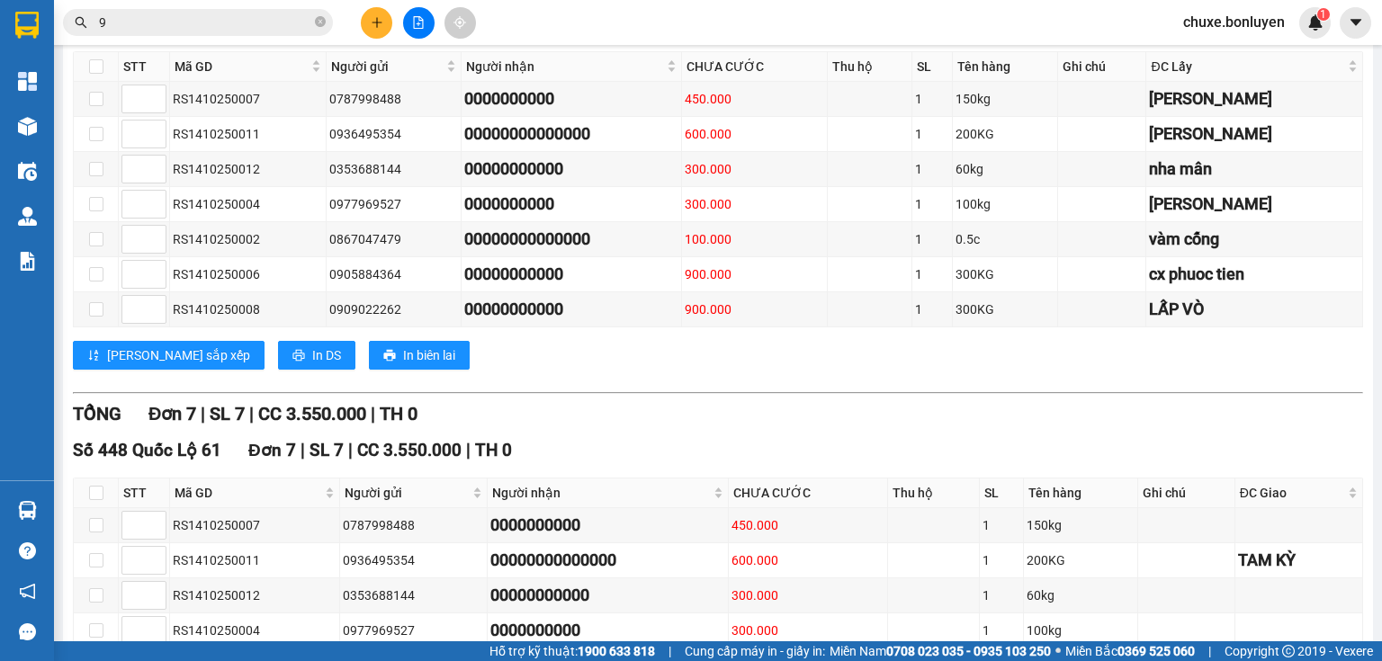
scroll to position [503, 0]
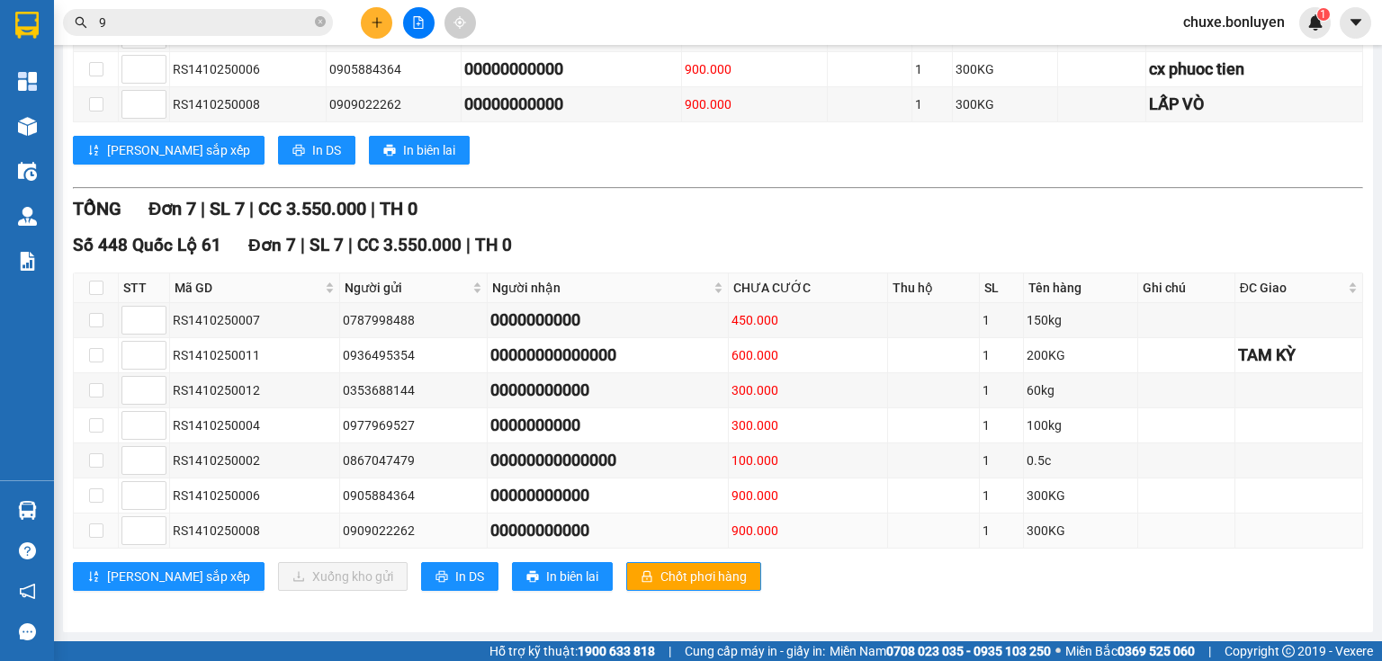
click at [106, 533] on td at bounding box center [96, 531] width 45 height 35
click at [94, 533] on input "checkbox" at bounding box center [96, 531] width 14 height 14
checkbox input "true"
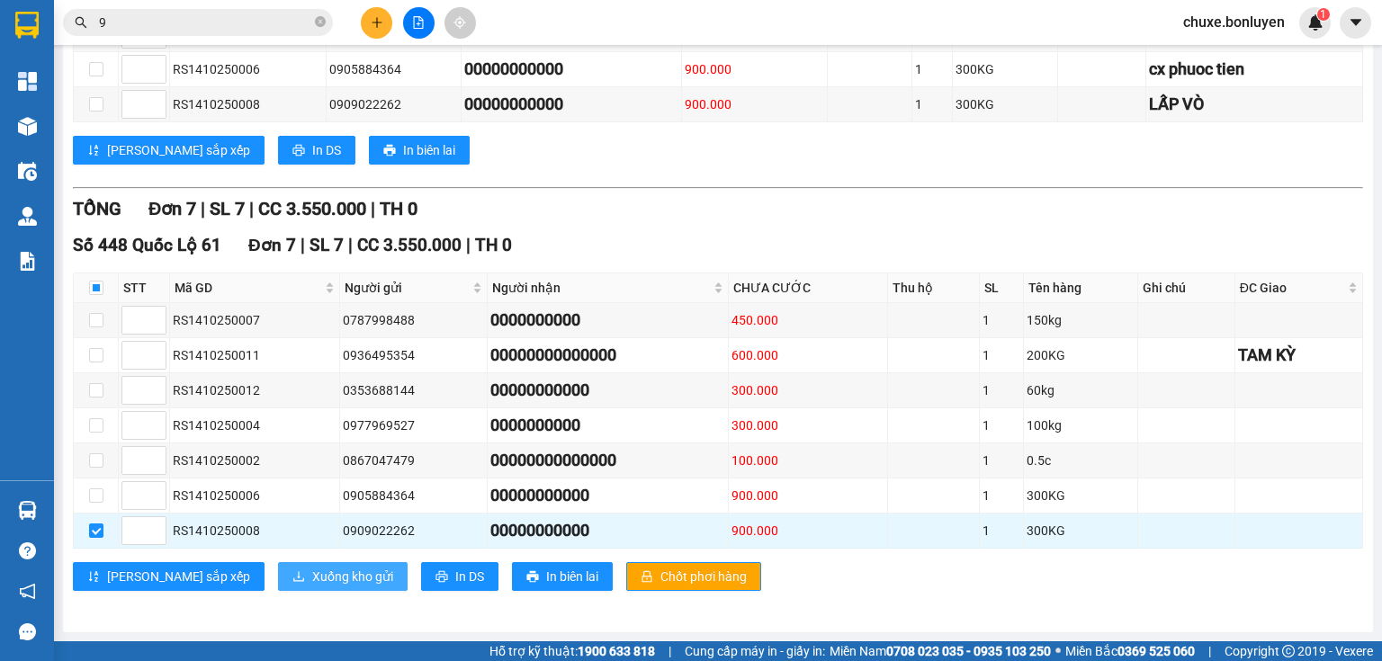
click at [292, 575] on icon "download" at bounding box center [298, 576] width 13 height 13
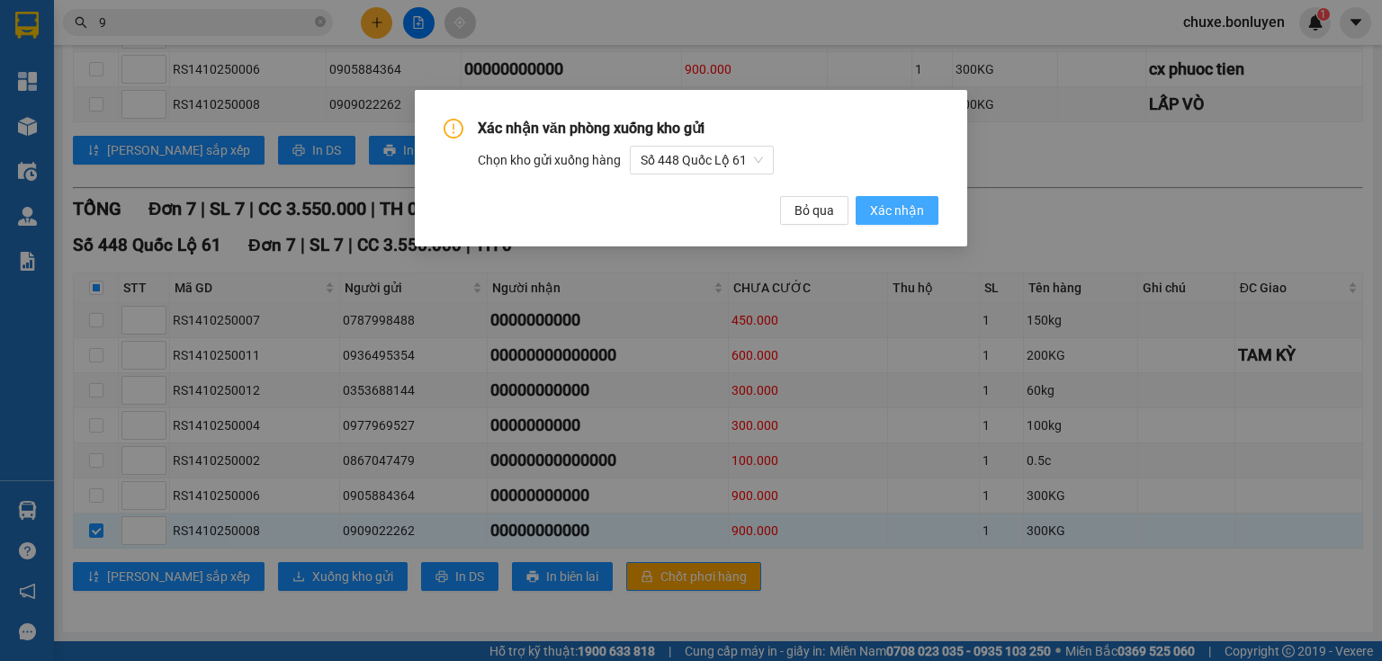
click at [893, 209] on span "Xác nhận" at bounding box center [897, 211] width 54 height 20
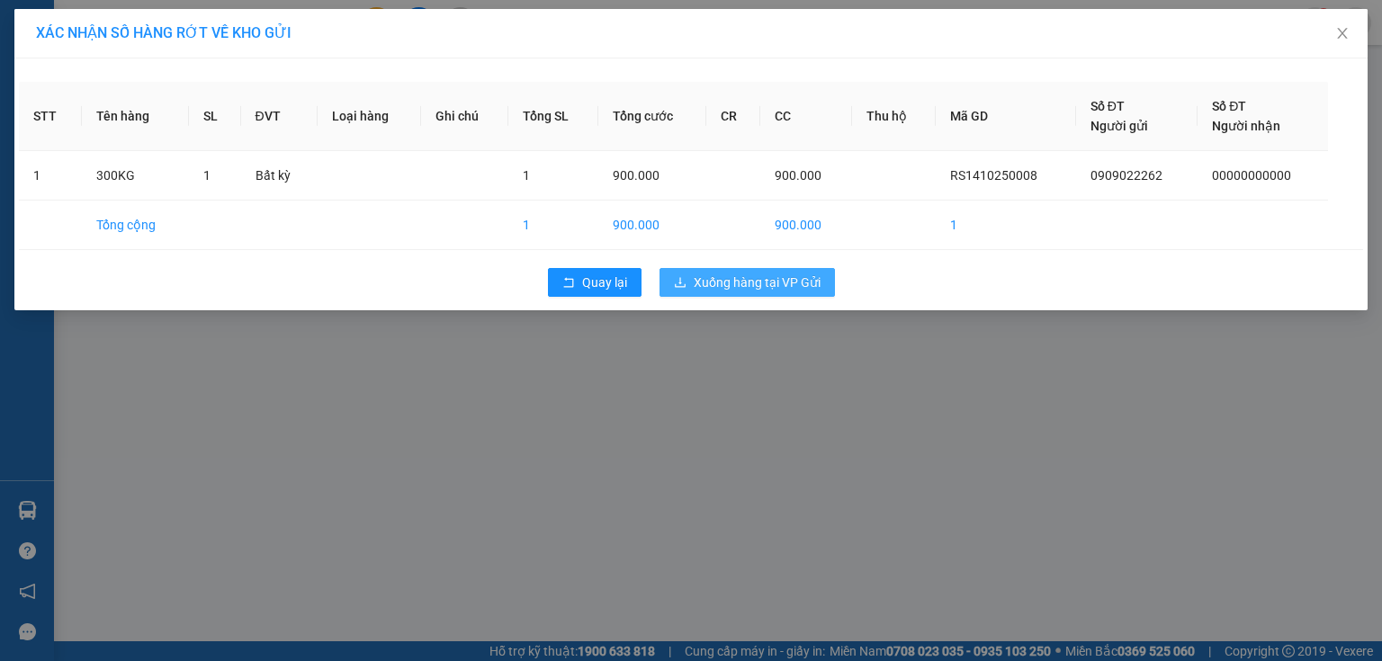
click at [815, 277] on span "Xuống hàng tại VP Gửi" at bounding box center [757, 283] width 127 height 20
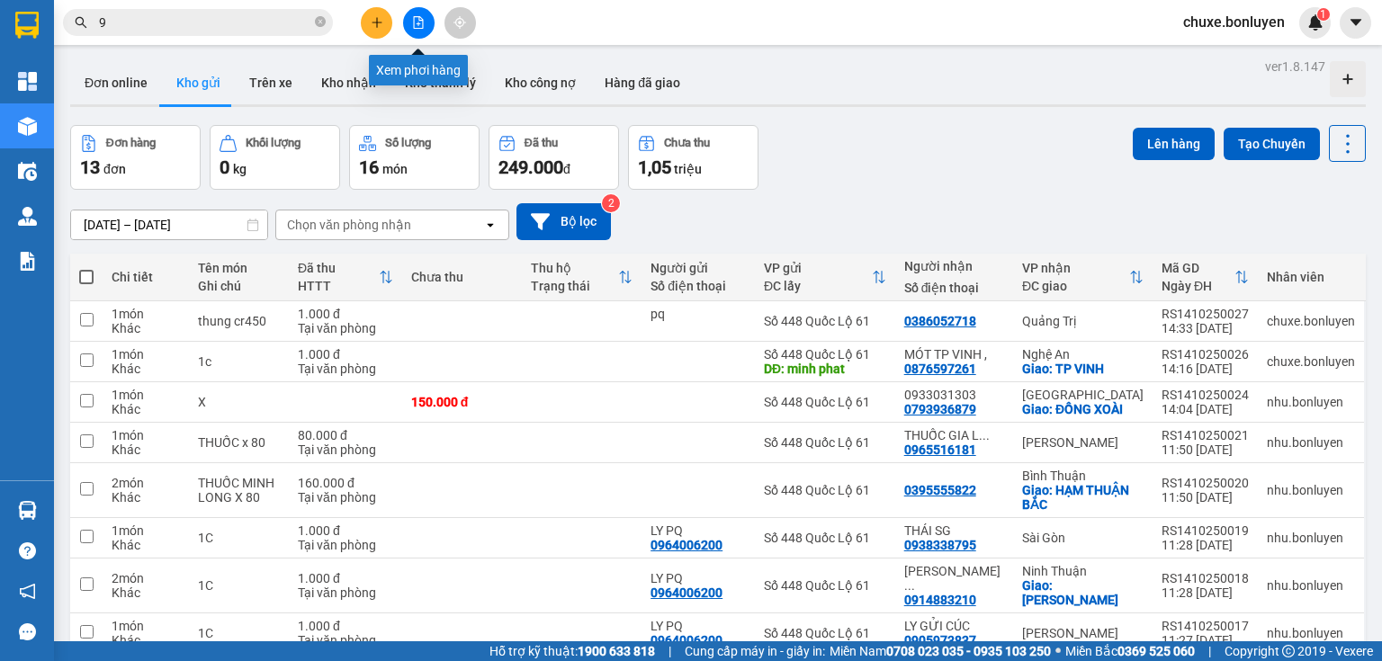
click at [421, 24] on icon "file-add" at bounding box center [418, 22] width 13 height 13
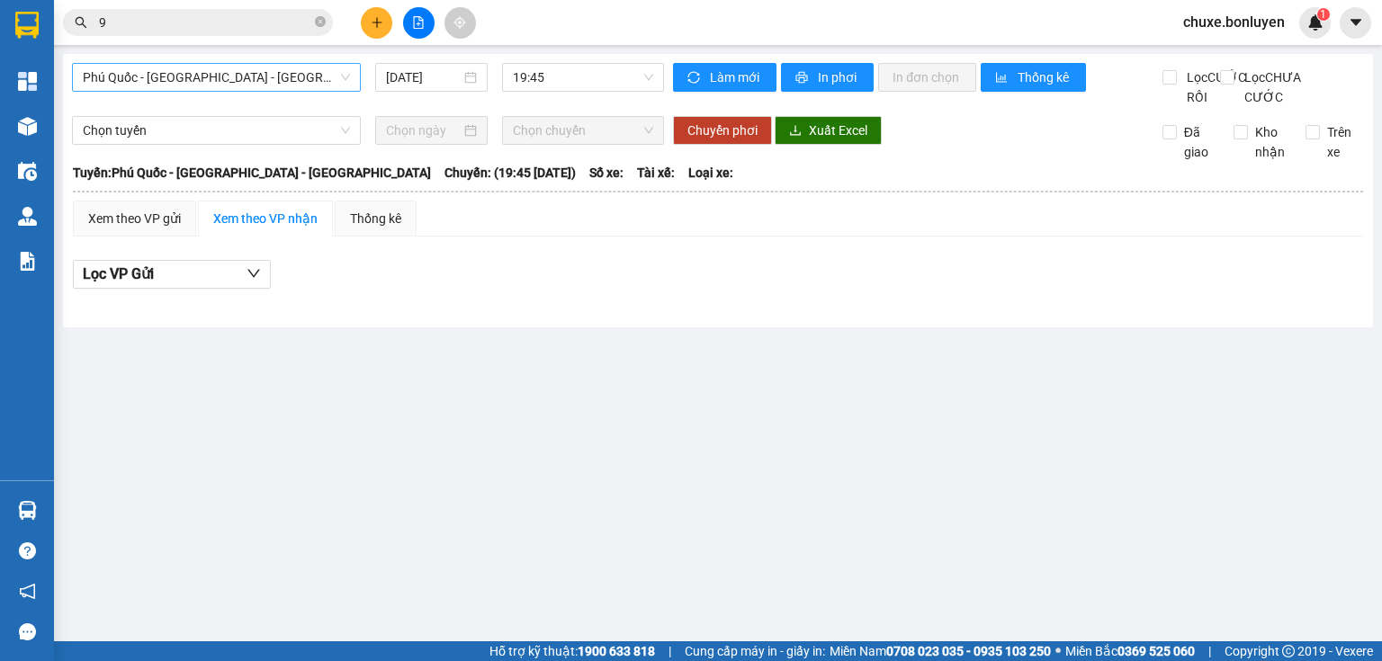
click at [276, 79] on span "Phú Quốc - [GEOGRAPHIC_DATA] - [GEOGRAPHIC_DATA]" at bounding box center [216, 77] width 267 height 27
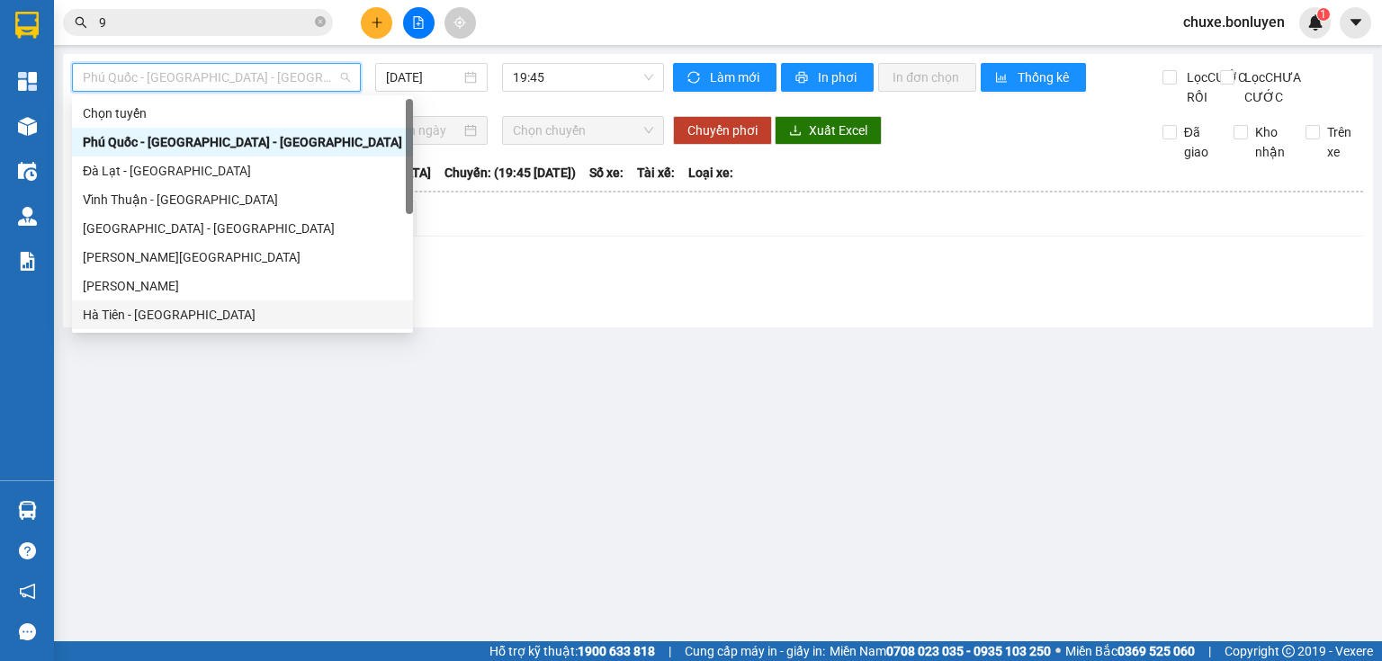
click at [198, 305] on div "Hà Tiên - [GEOGRAPHIC_DATA]" at bounding box center [242, 315] width 319 height 20
type input "[DATE]"
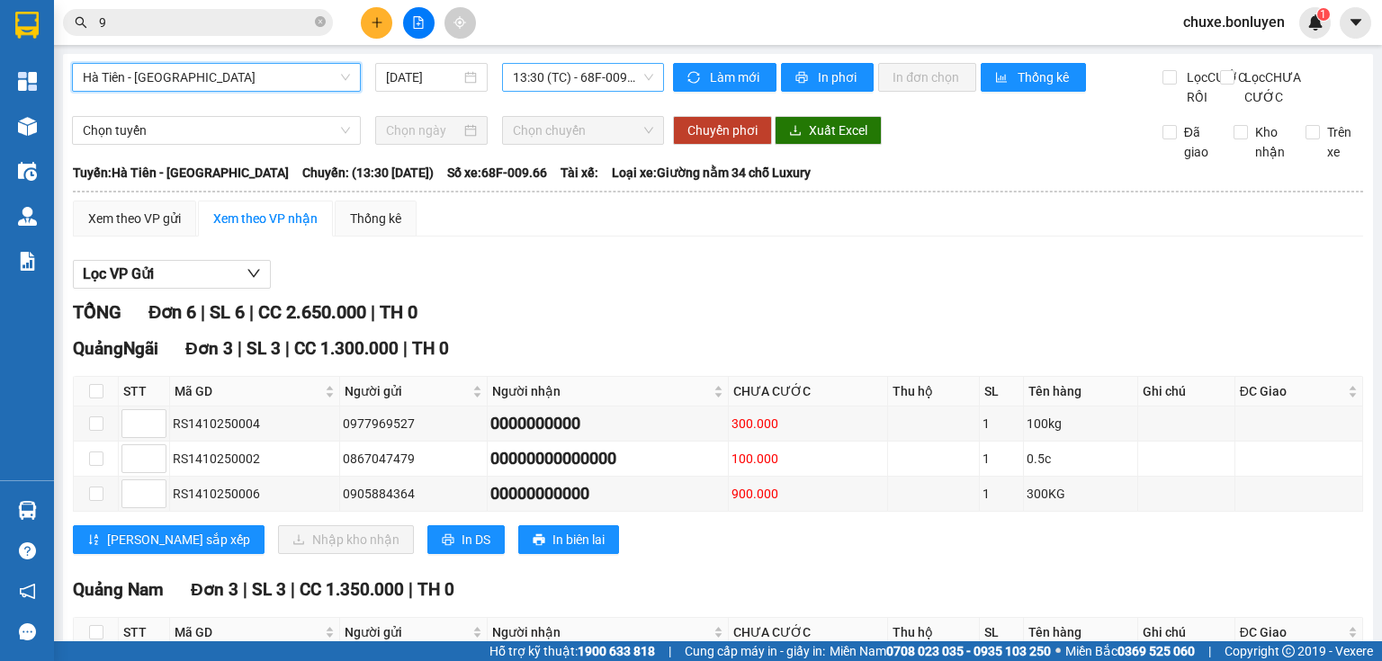
click at [546, 86] on span "13:30 (TC) - 68F-009.66" at bounding box center [583, 77] width 141 height 27
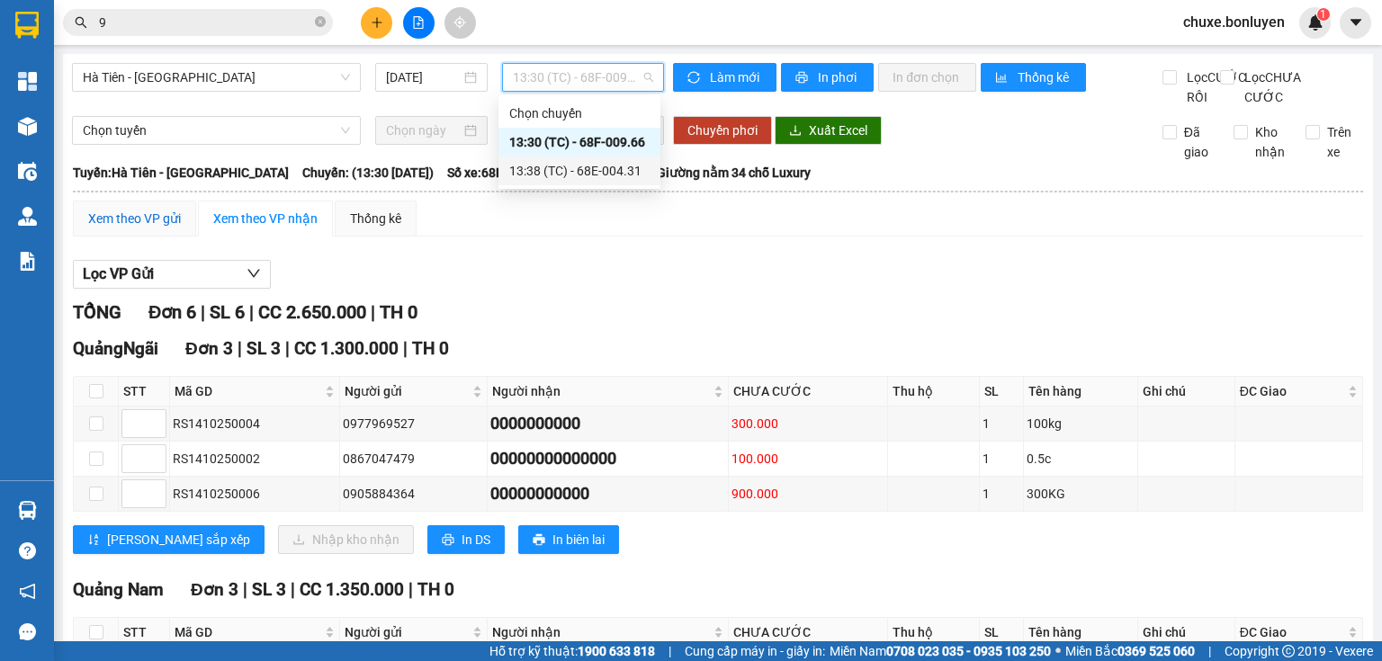
click at [159, 229] on div "Xem theo VP gửi" at bounding box center [134, 219] width 93 height 20
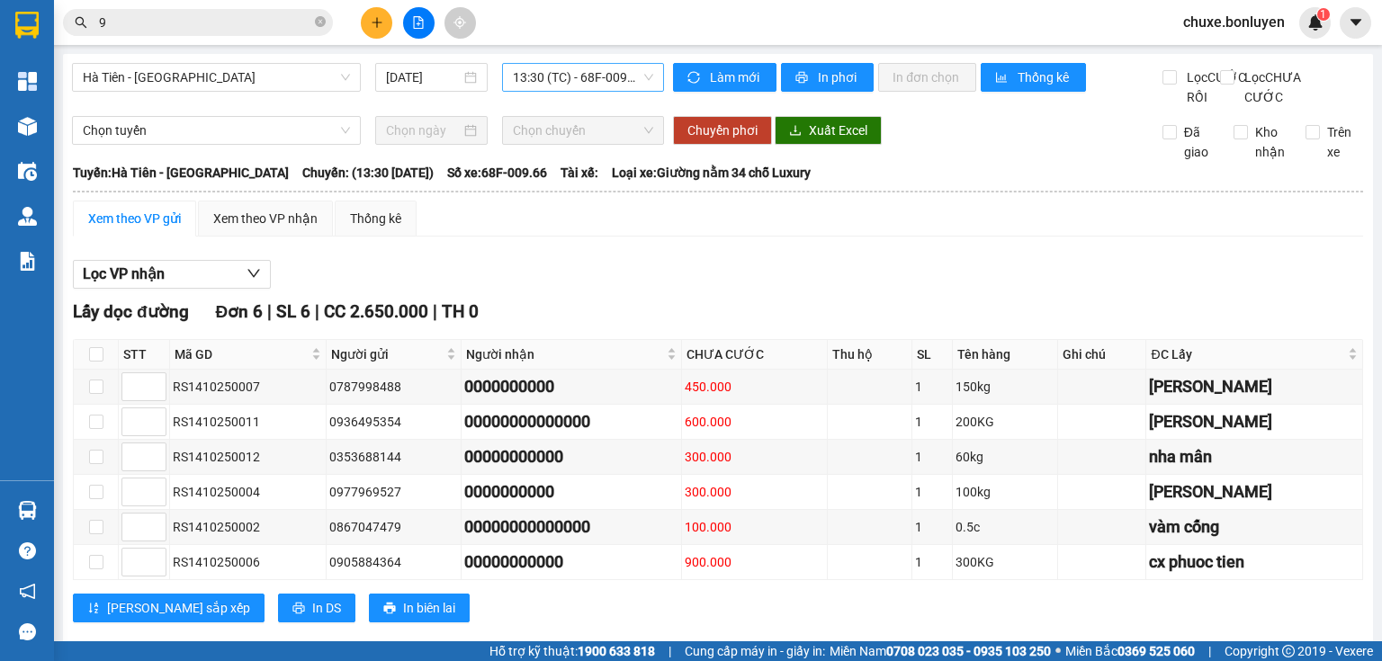
click at [621, 76] on span "13:30 (TC) - 68F-009.66" at bounding box center [583, 77] width 141 height 27
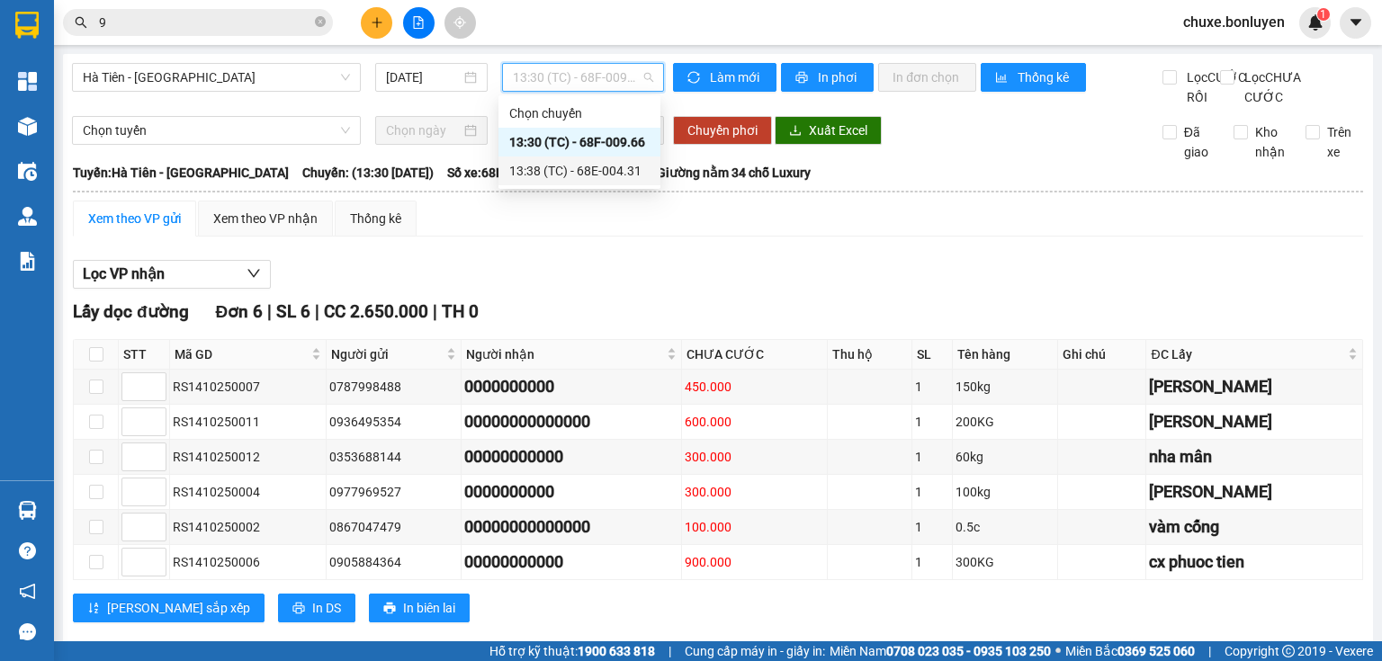
click at [561, 182] on div "13:38 (TC) - 68E-004.31" at bounding box center [579, 171] width 162 height 29
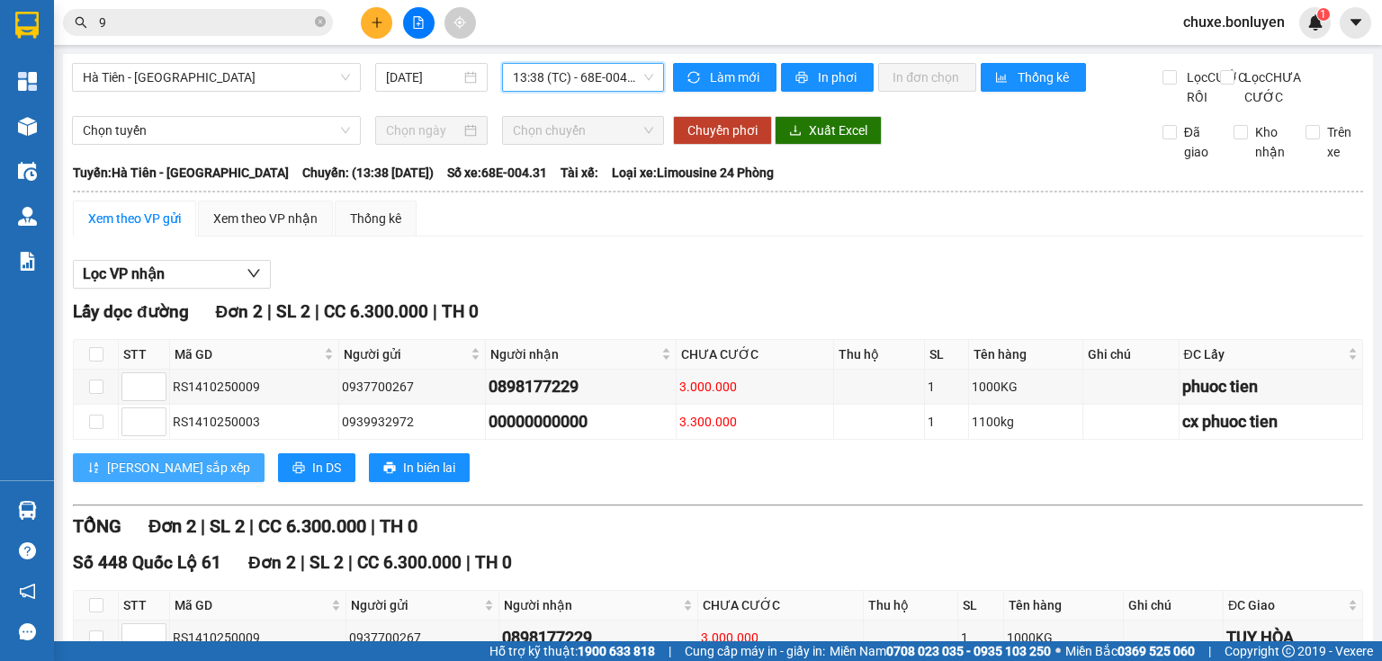
scroll to position [157, 0]
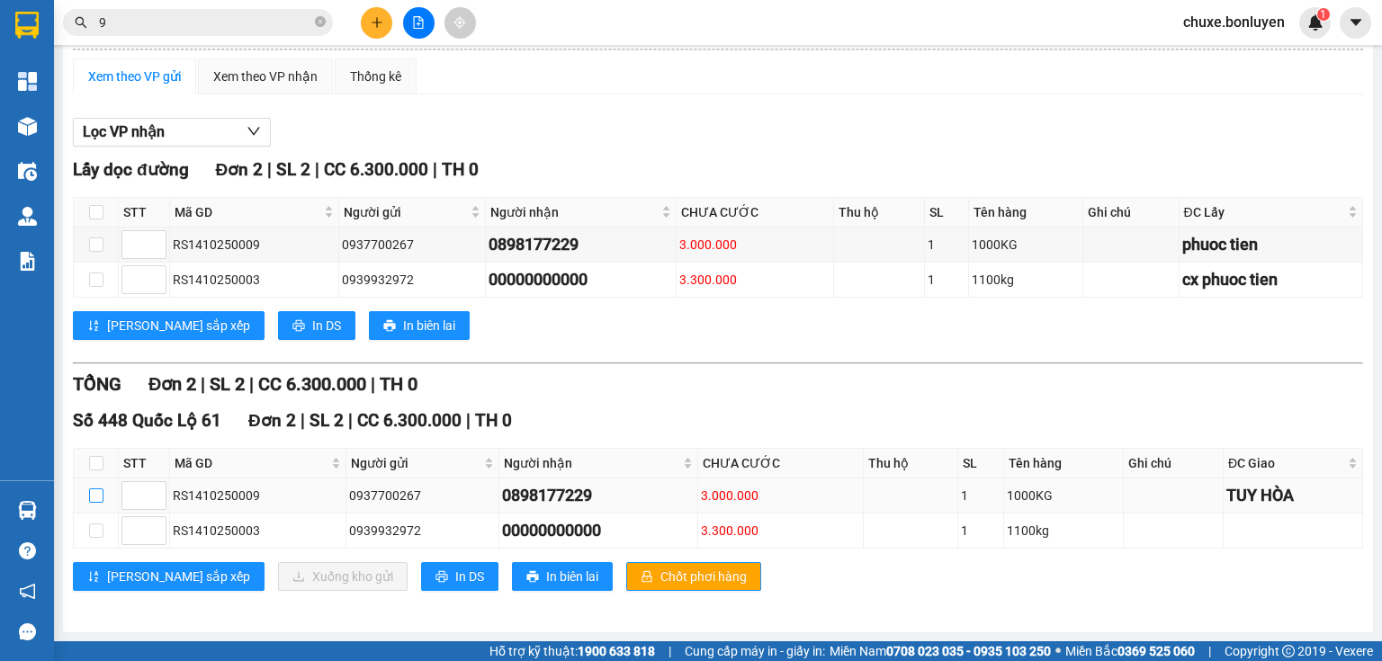
click at [99, 492] on input "checkbox" at bounding box center [96, 496] width 14 height 14
checkbox input "true"
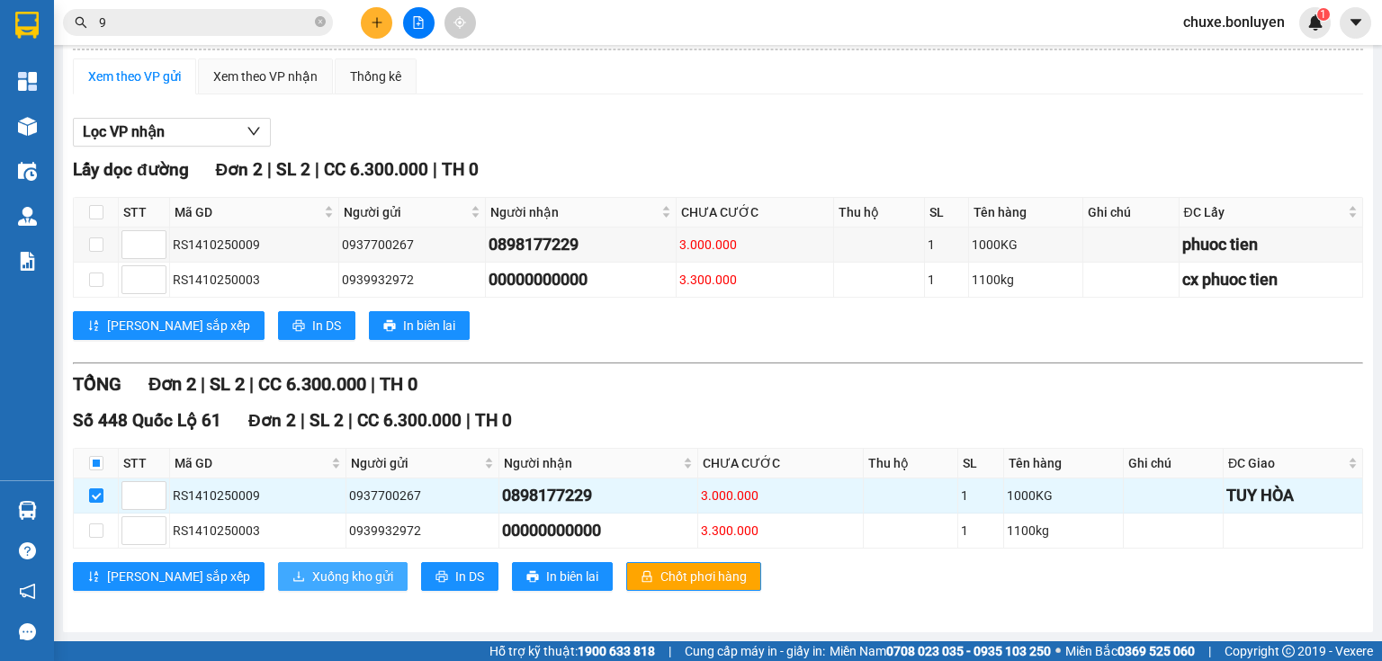
click at [292, 575] on icon "download" at bounding box center [298, 576] width 13 height 13
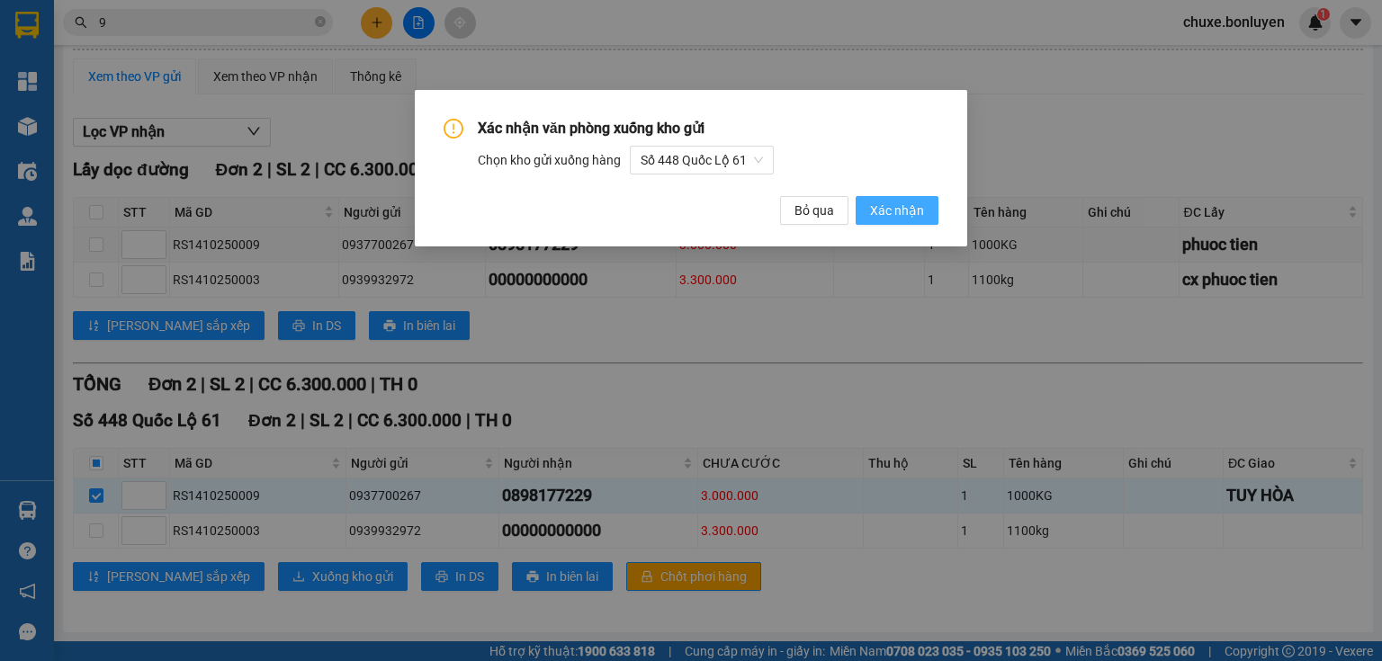
click at [915, 197] on div "Xác nhận văn phòng xuống kho gửi Chọn kho gửi xuống hàng Số 448 Quốc Lộ 61 Bỏ q…" at bounding box center [691, 172] width 495 height 106
click at [918, 207] on span "Xác nhận" at bounding box center [897, 211] width 54 height 20
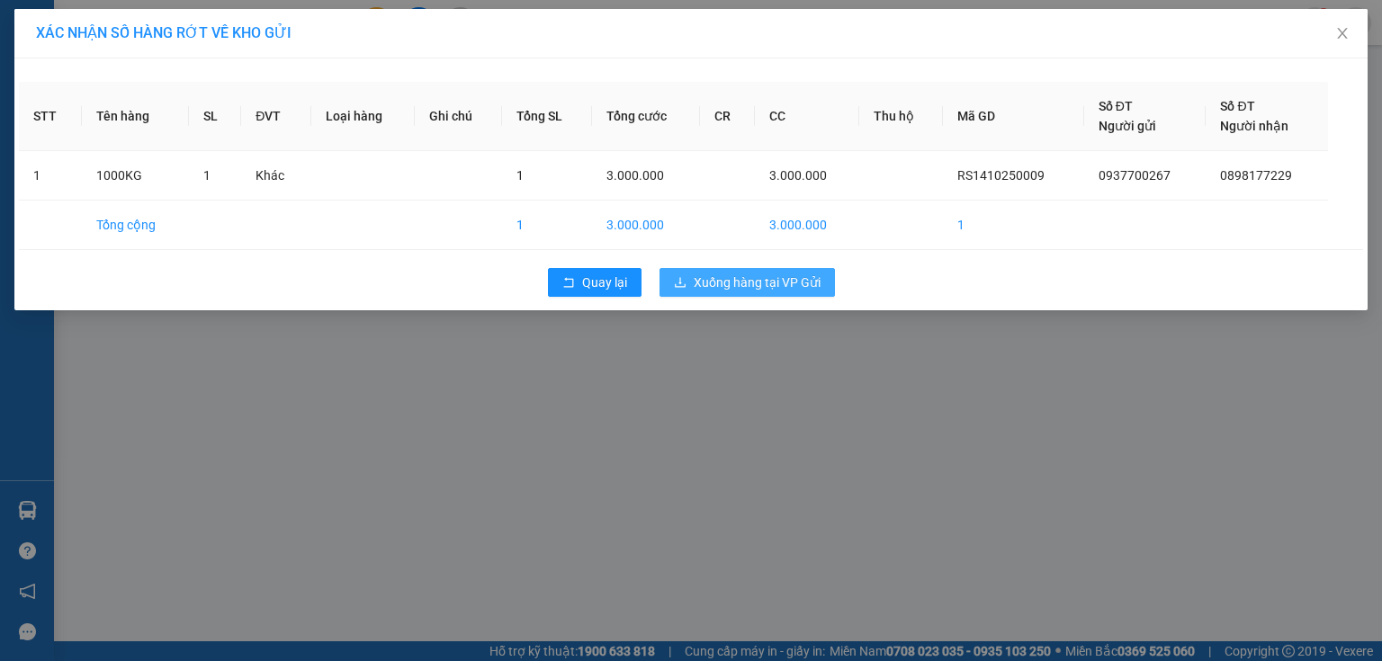
click at [759, 277] on span "Xuống hàng tại VP Gửi" at bounding box center [757, 283] width 127 height 20
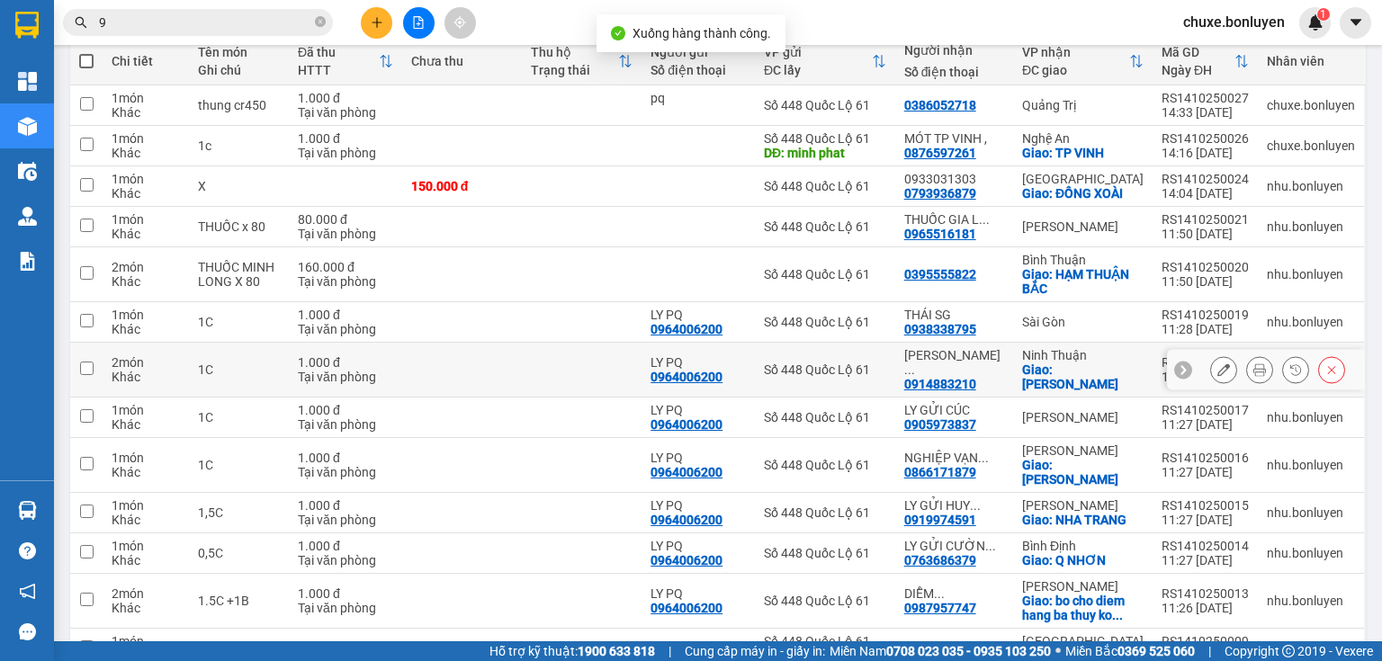
scroll to position [325, 0]
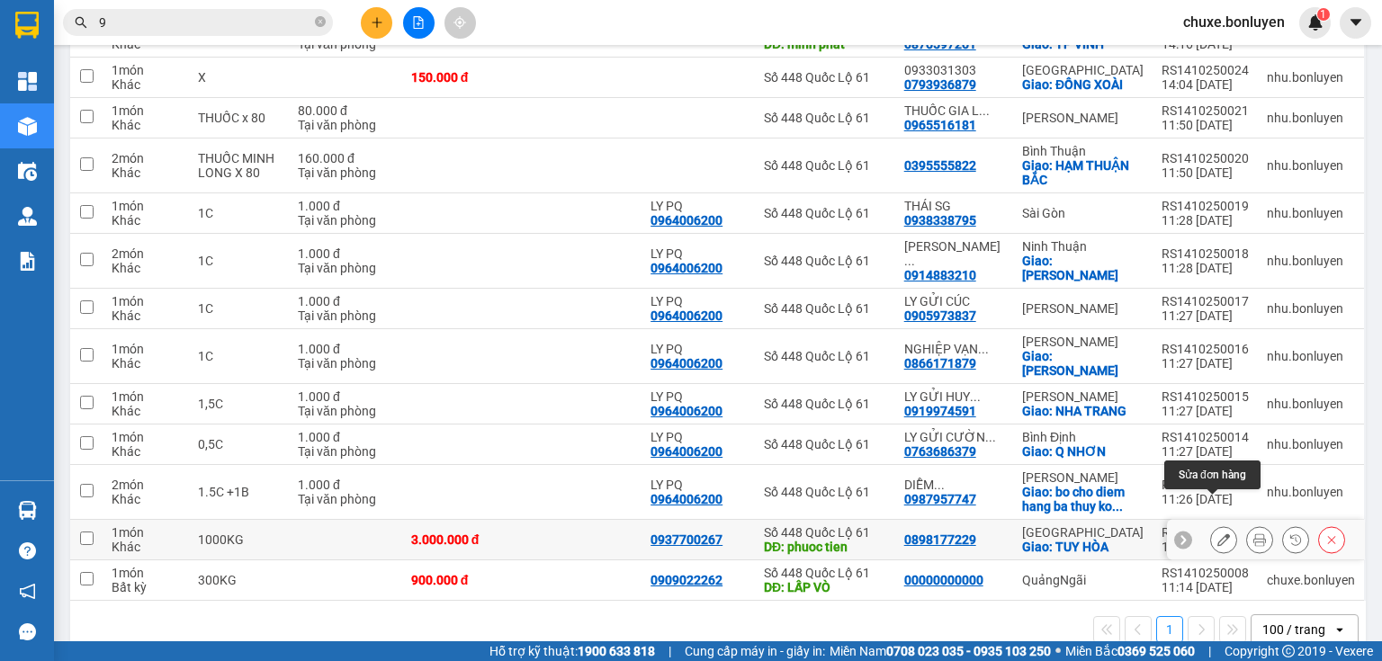
click at [1211, 525] on button at bounding box center [1223, 540] width 25 height 31
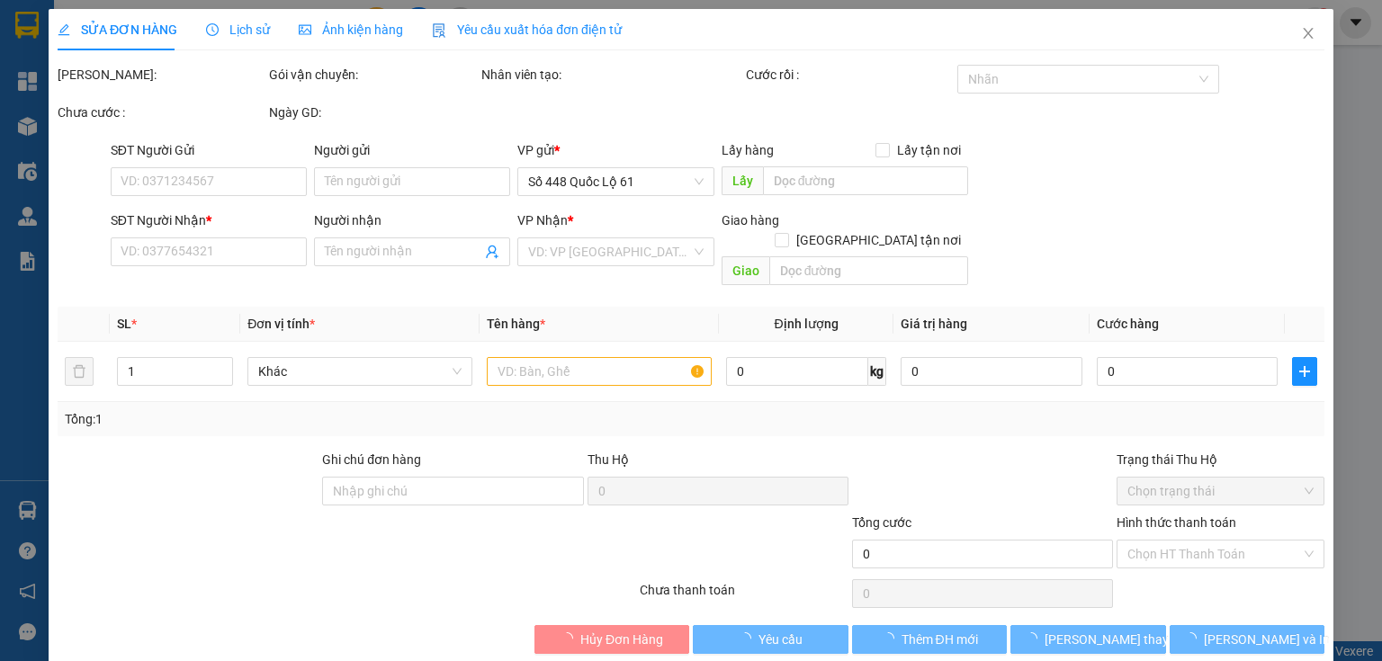
type input "0937700267"
type input "phuoc tien"
type input "0898177229"
checkbox input "true"
type input "TUY HÒA"
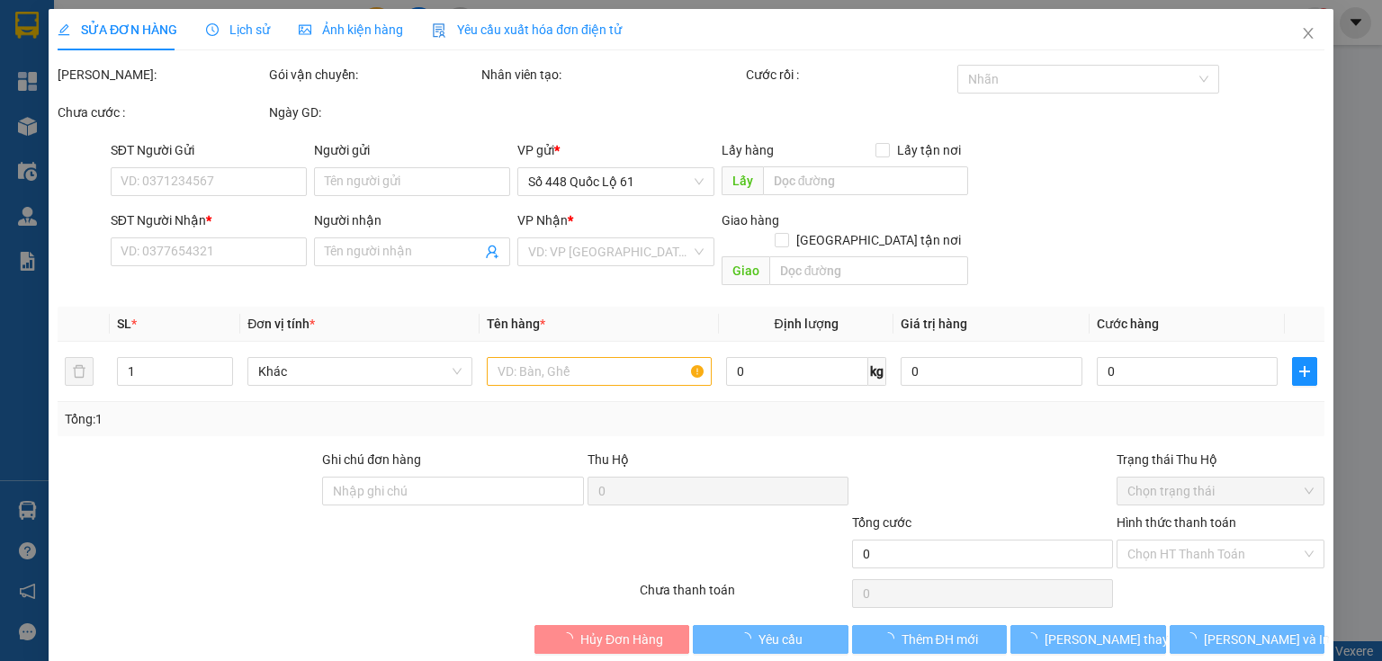
type input "3.000.000"
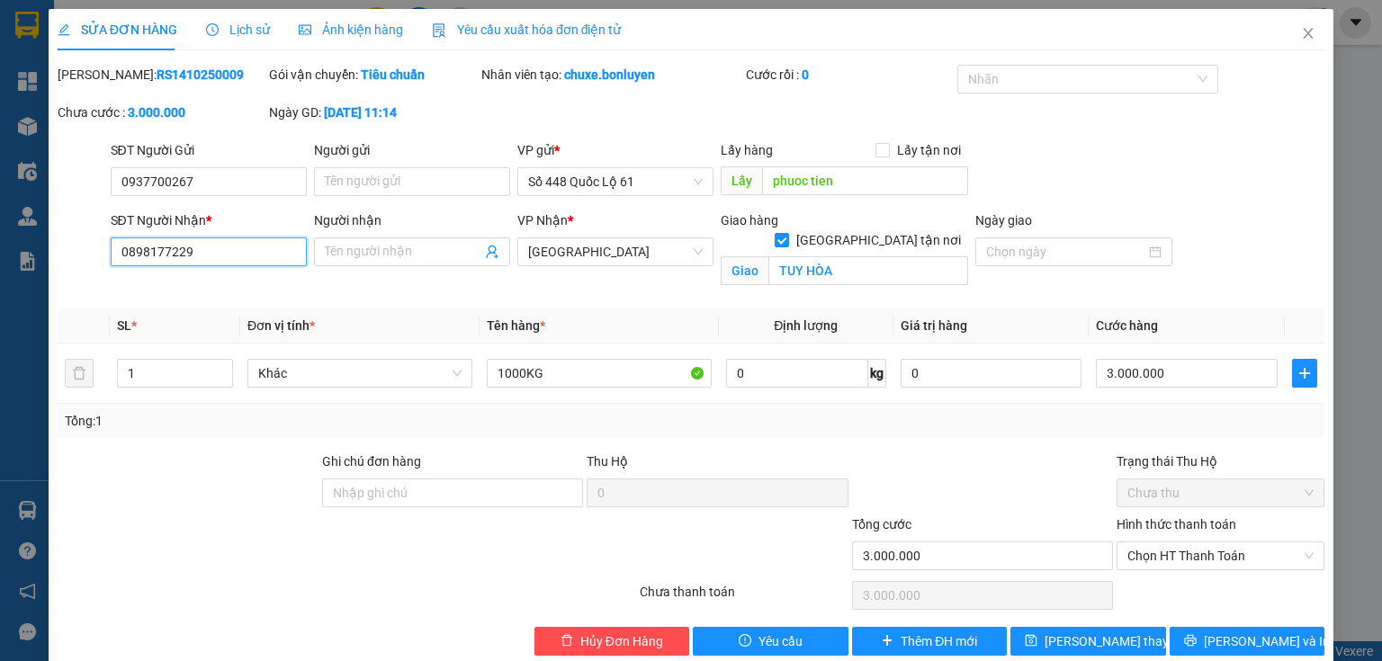
click at [244, 263] on input "0898177229" at bounding box center [209, 252] width 196 height 29
type input "0"
type input "0000000000"
click at [1061, 632] on span "[PERSON_NAME] thay đổi" at bounding box center [1117, 642] width 144 height 20
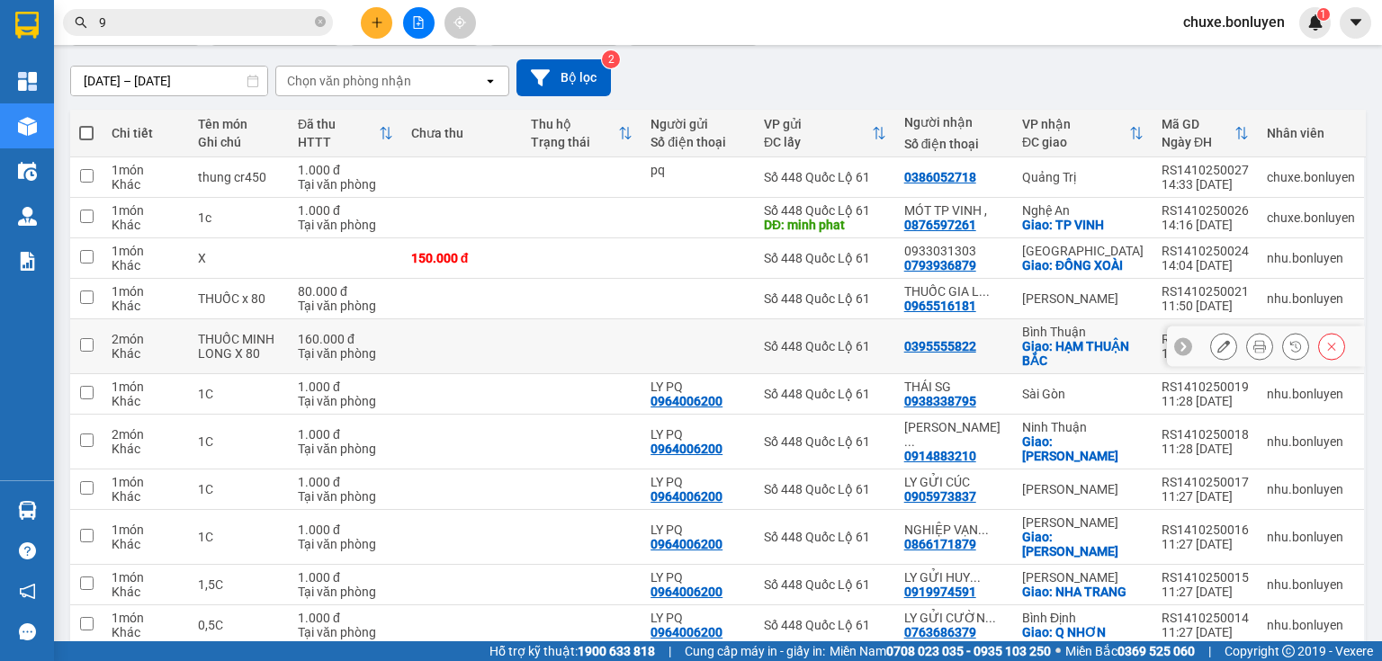
scroll to position [325, 0]
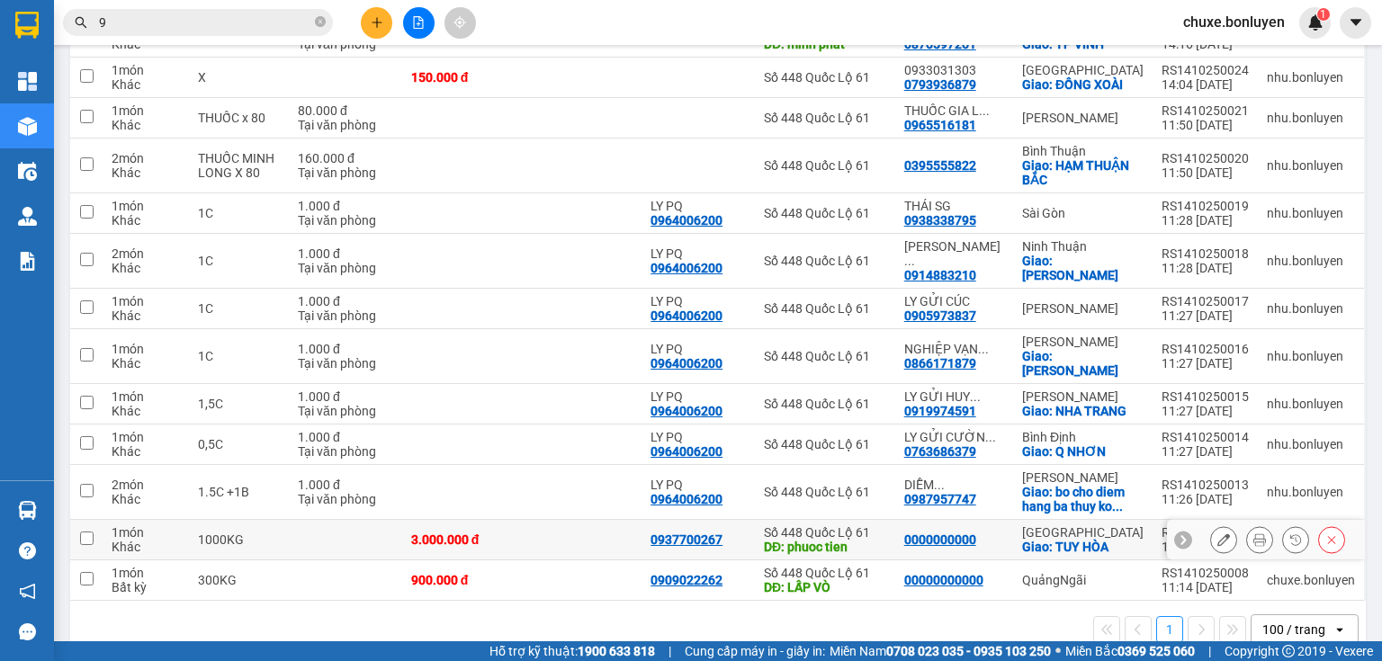
click at [565, 520] on td at bounding box center [582, 540] width 120 height 40
checkbox input "true"
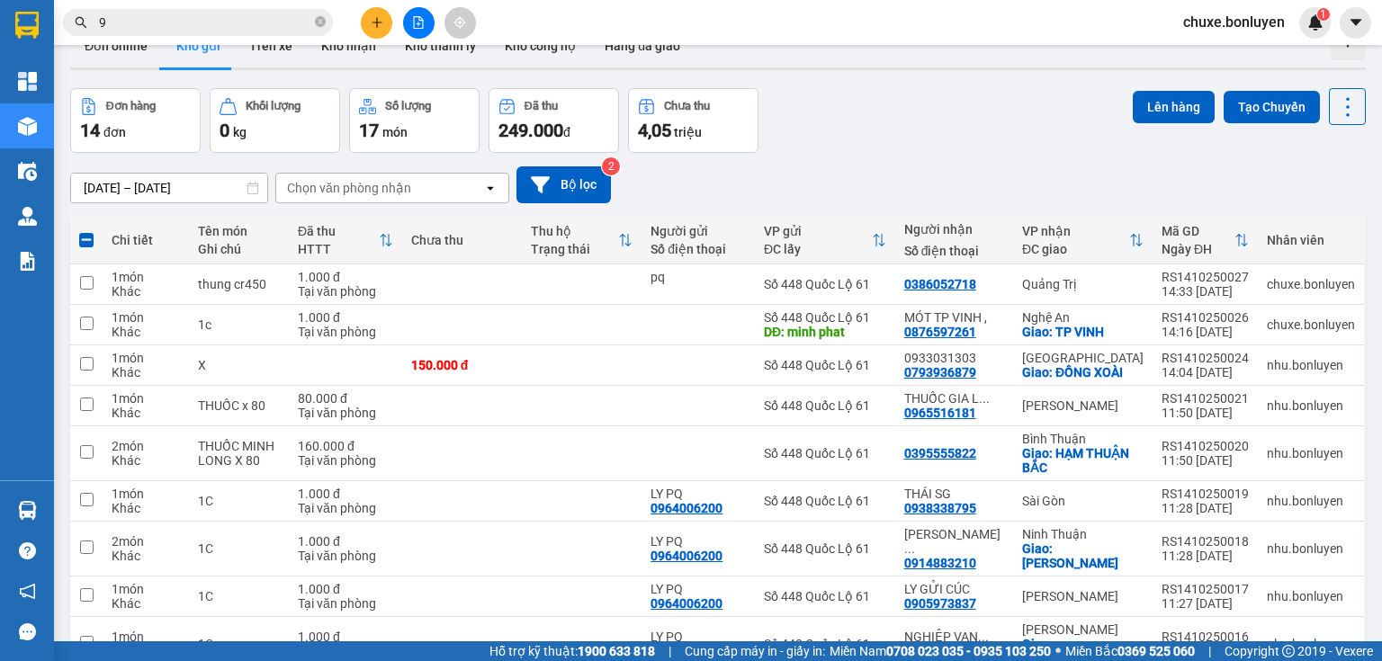
scroll to position [0, 0]
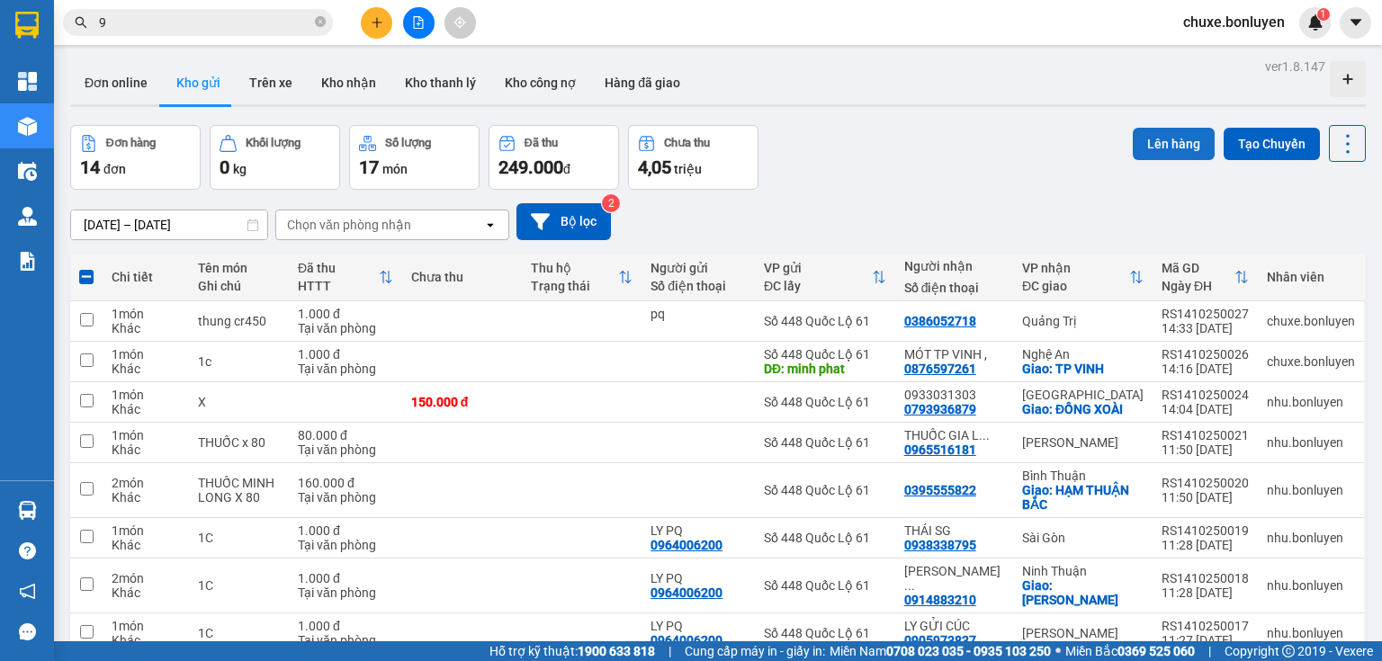
click at [1142, 144] on button "Lên hàng" at bounding box center [1174, 144] width 82 height 32
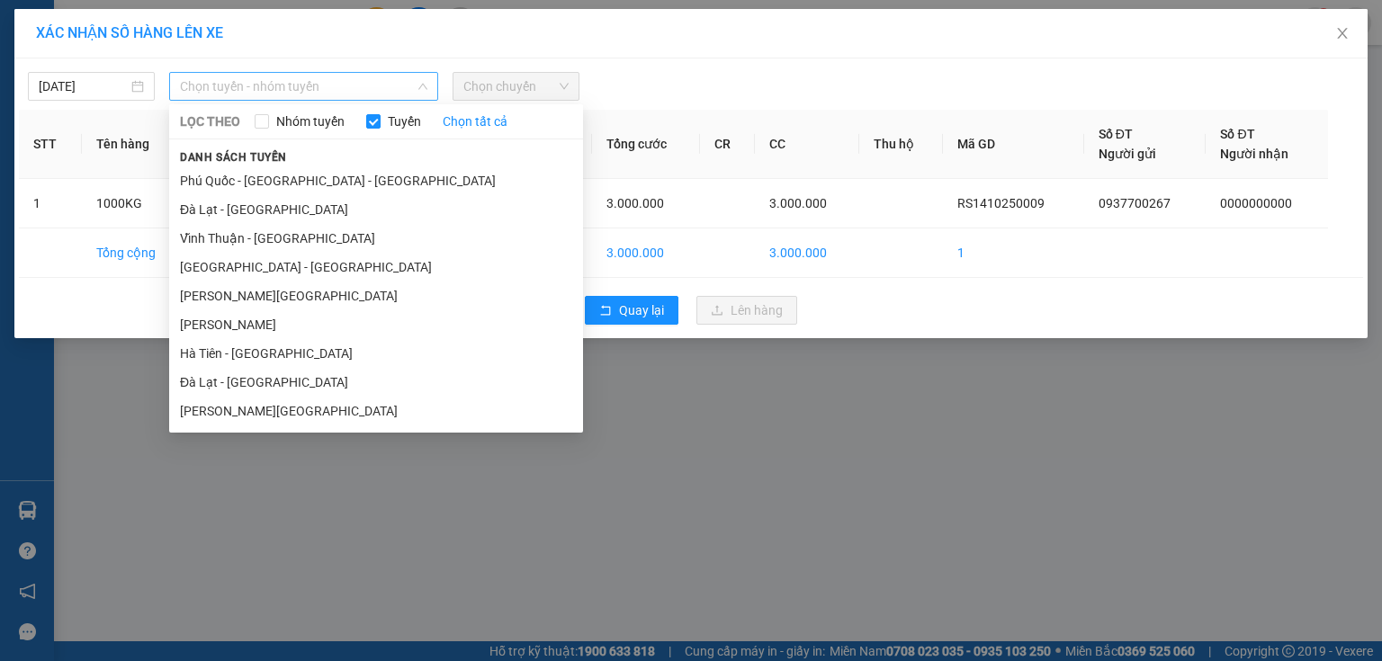
click at [406, 90] on span "Chọn tuyến - nhóm tuyến" at bounding box center [303, 86] width 247 height 27
drag, startPoint x: 311, startPoint y: 349, endPoint x: 335, endPoint y: 288, distance: 65.5
click at [312, 349] on li "Hà Tiên - [GEOGRAPHIC_DATA]" at bounding box center [376, 353] width 414 height 29
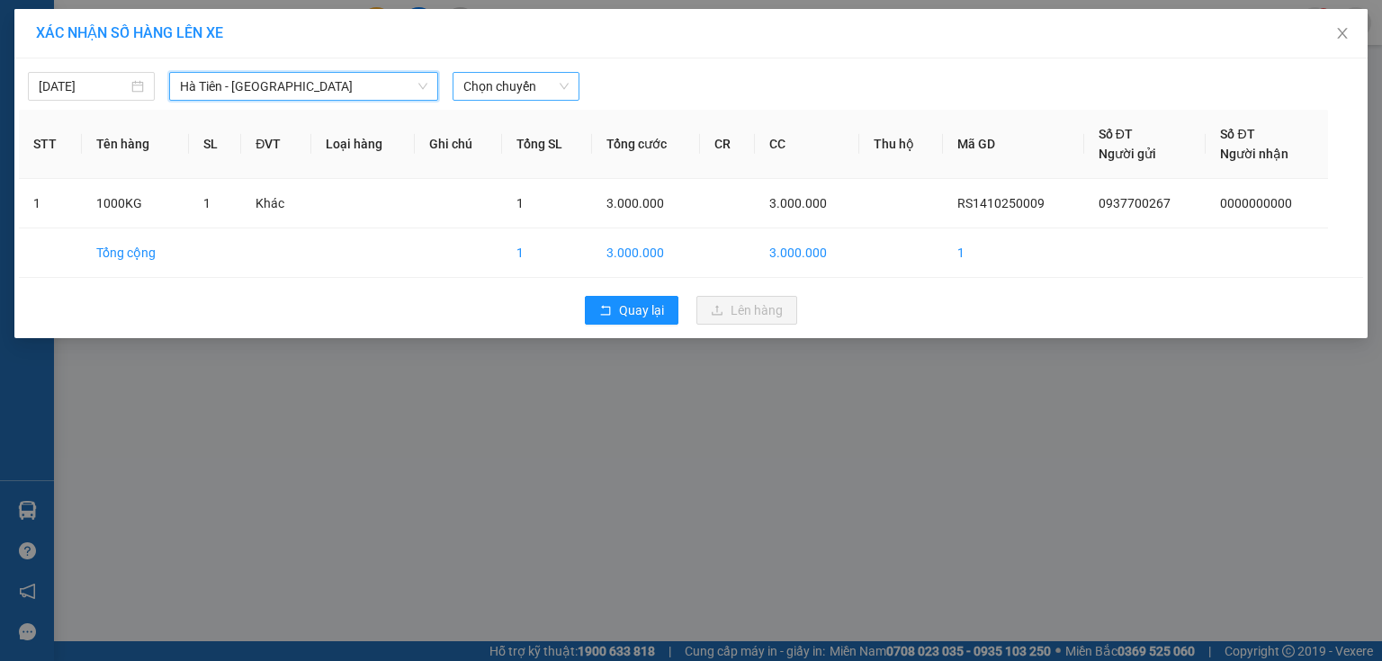
click at [508, 90] on span "Chọn chuyến" at bounding box center [515, 86] width 105 height 27
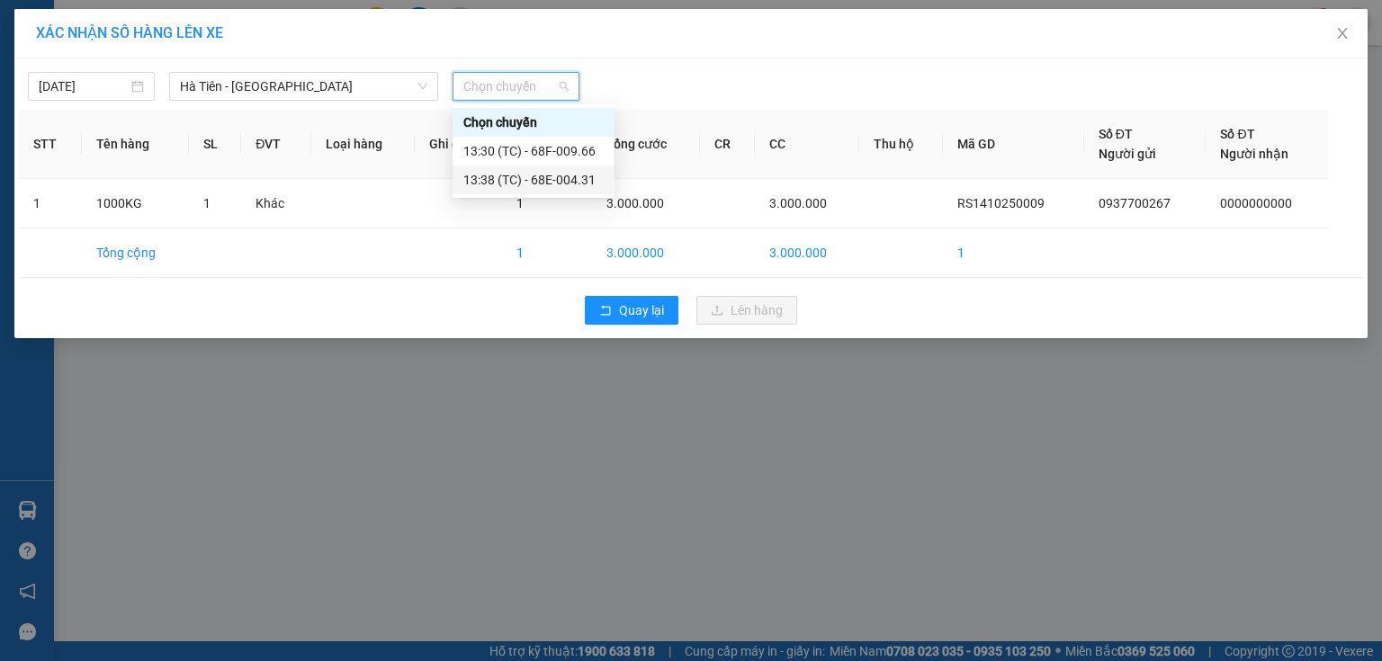
click at [528, 178] on div "13:38 (TC) - 68E-004.31" at bounding box center [533, 180] width 140 height 20
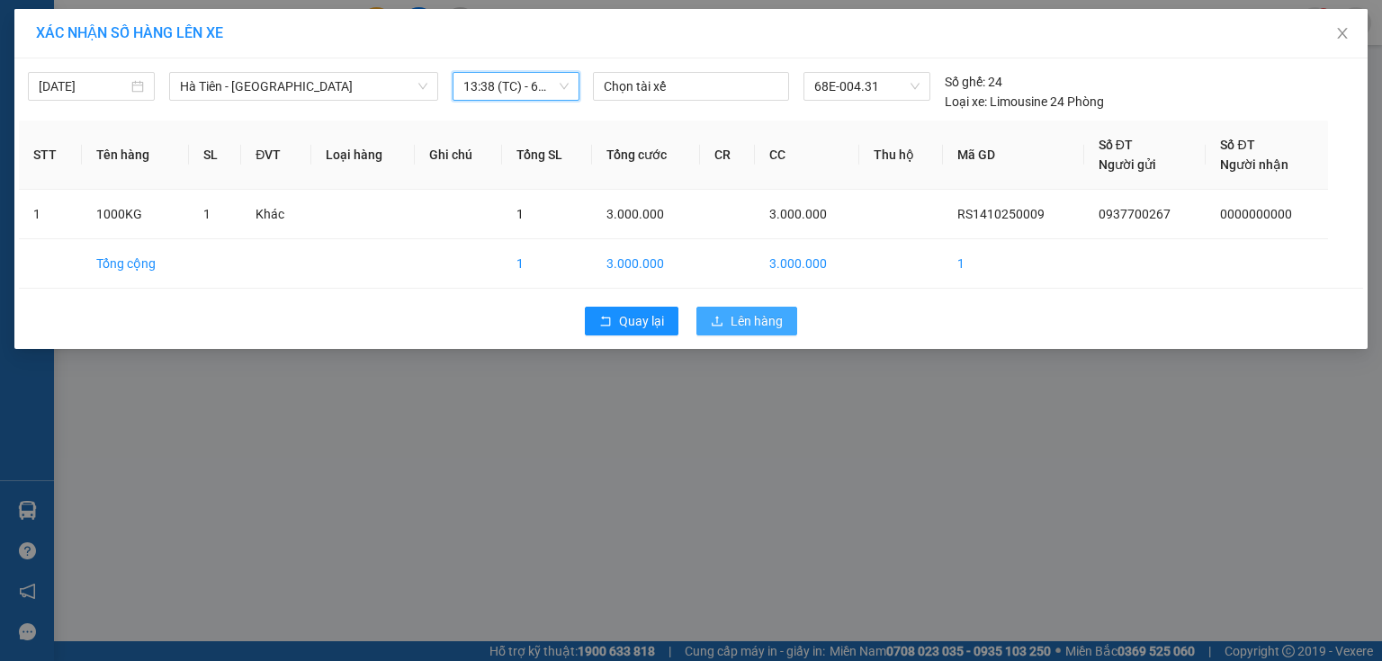
click at [742, 332] on button "Lên hàng" at bounding box center [746, 321] width 101 height 29
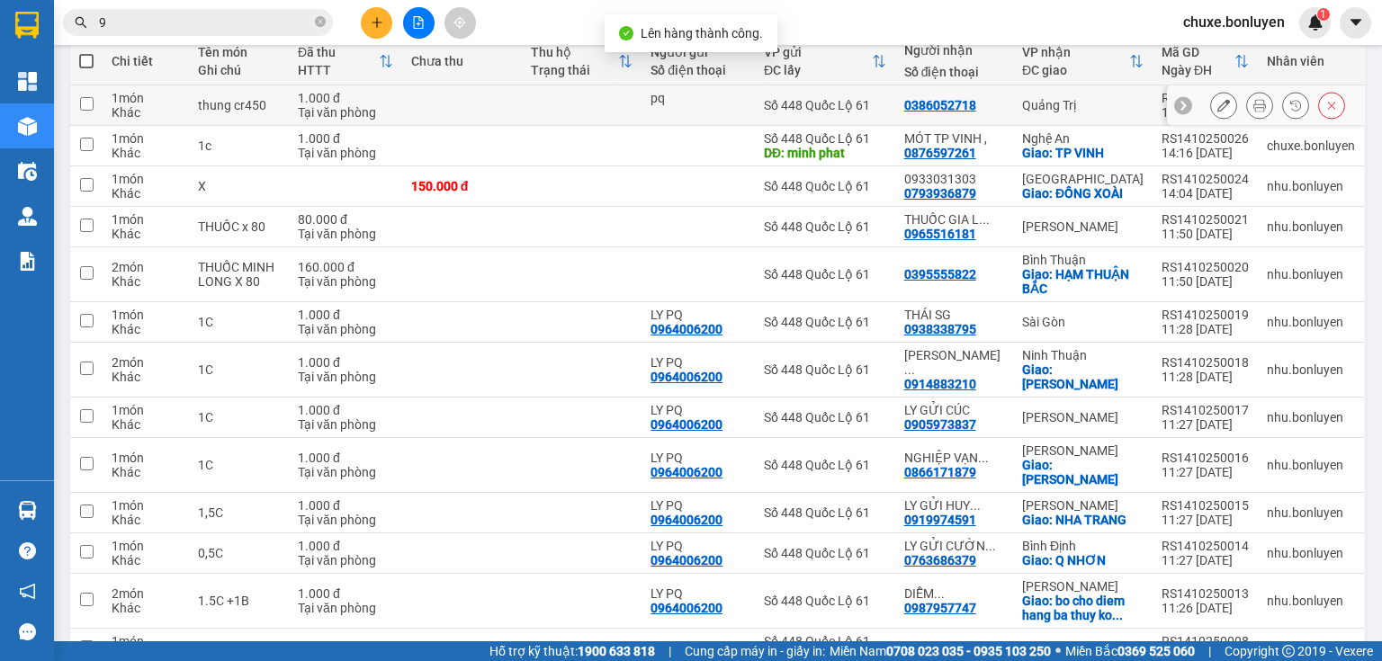
scroll to position [284, 0]
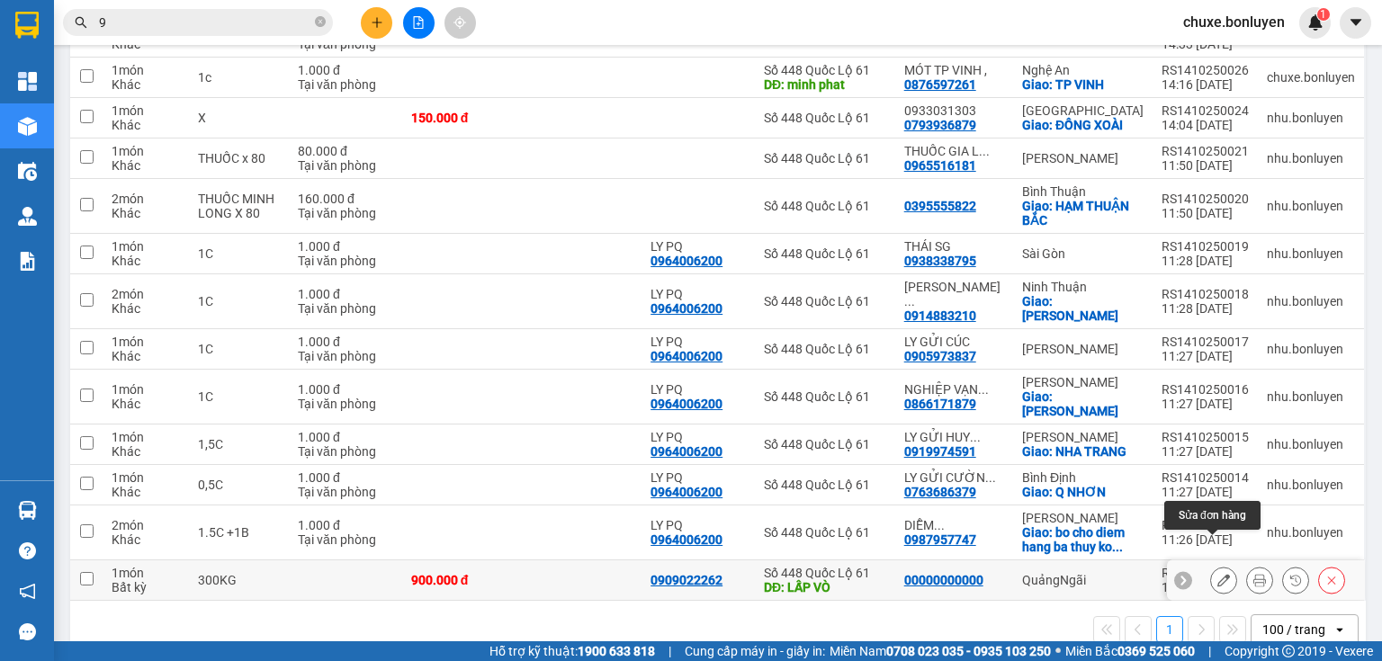
click at [1211, 565] on button at bounding box center [1223, 580] width 25 height 31
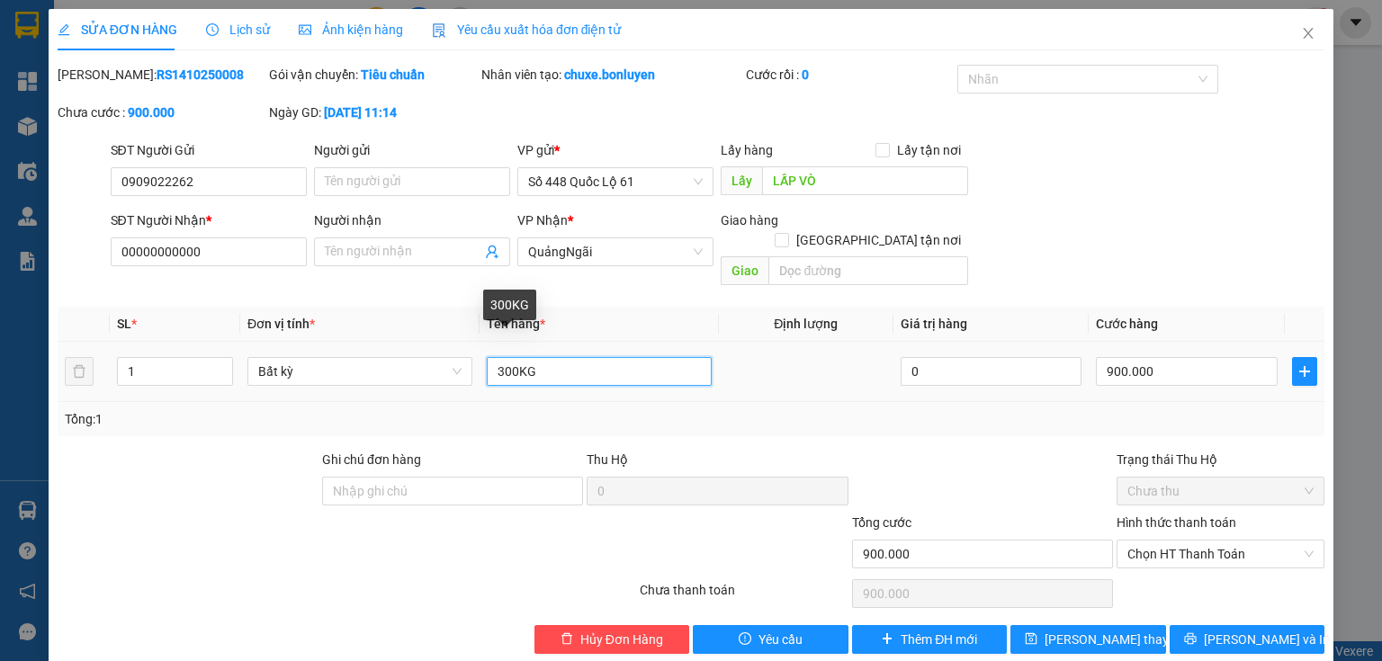
click at [642, 357] on input "300KG" at bounding box center [599, 371] width 225 height 29
click at [500, 357] on input "300KG" at bounding box center [599, 371] width 225 height 29
type input "500KG"
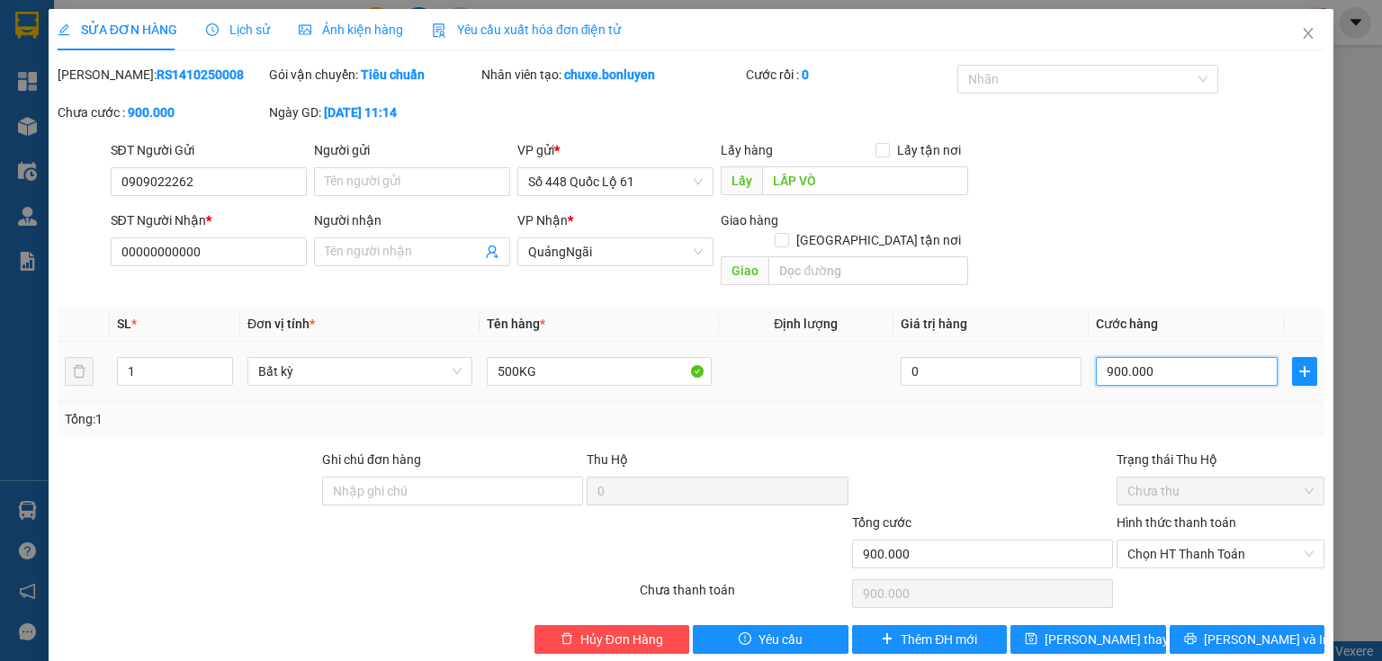
click at [1181, 357] on input "900.000" at bounding box center [1187, 371] width 182 height 29
type input "1"
type input "15"
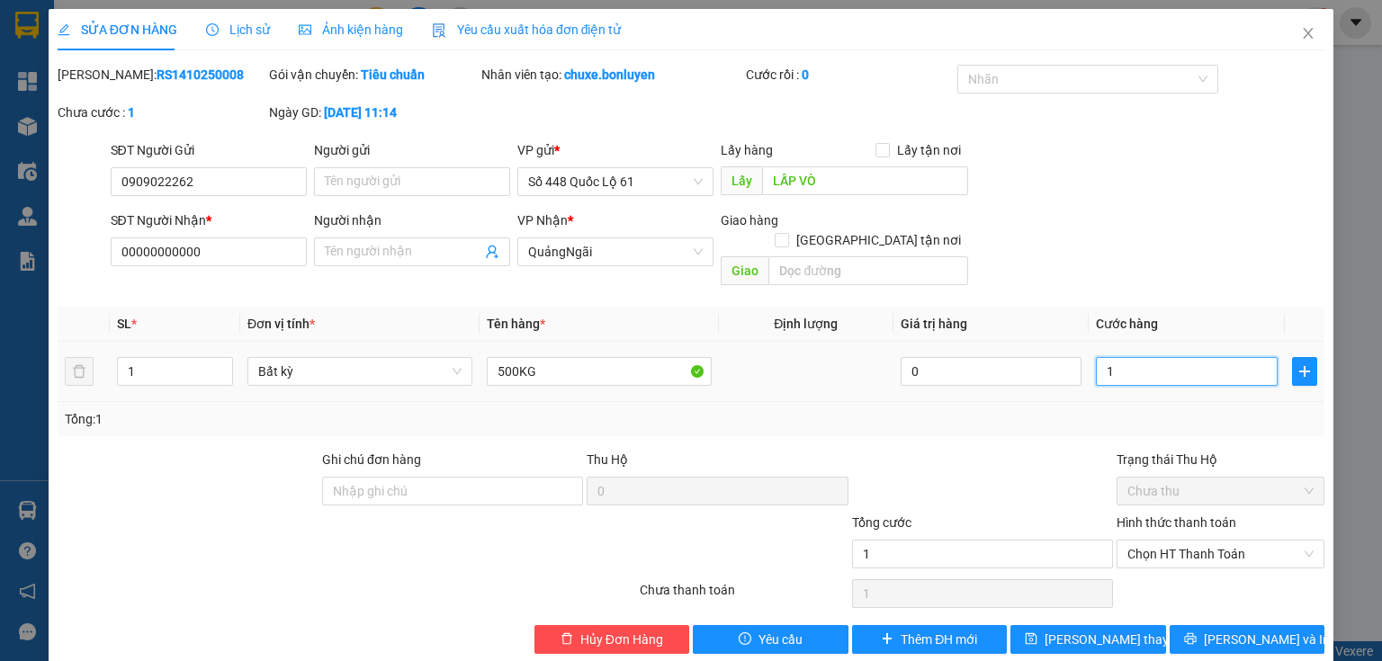
type input "15"
type input "150"
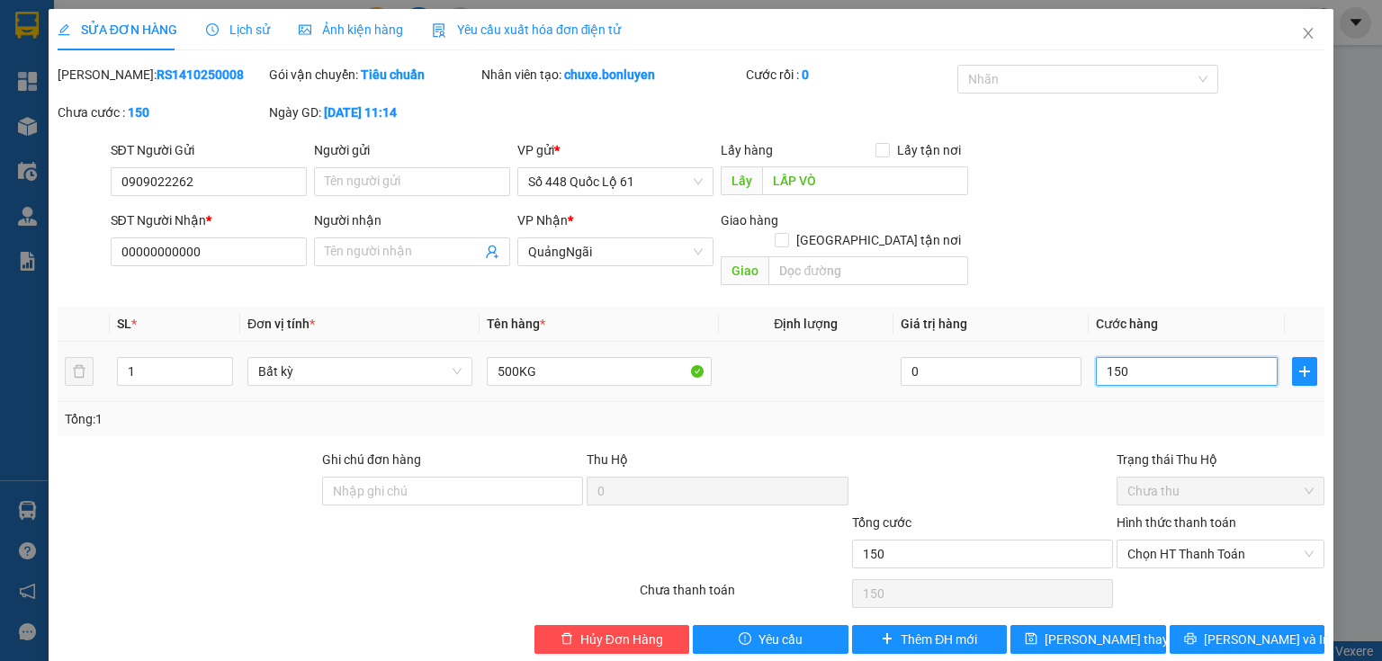
type input "1.500"
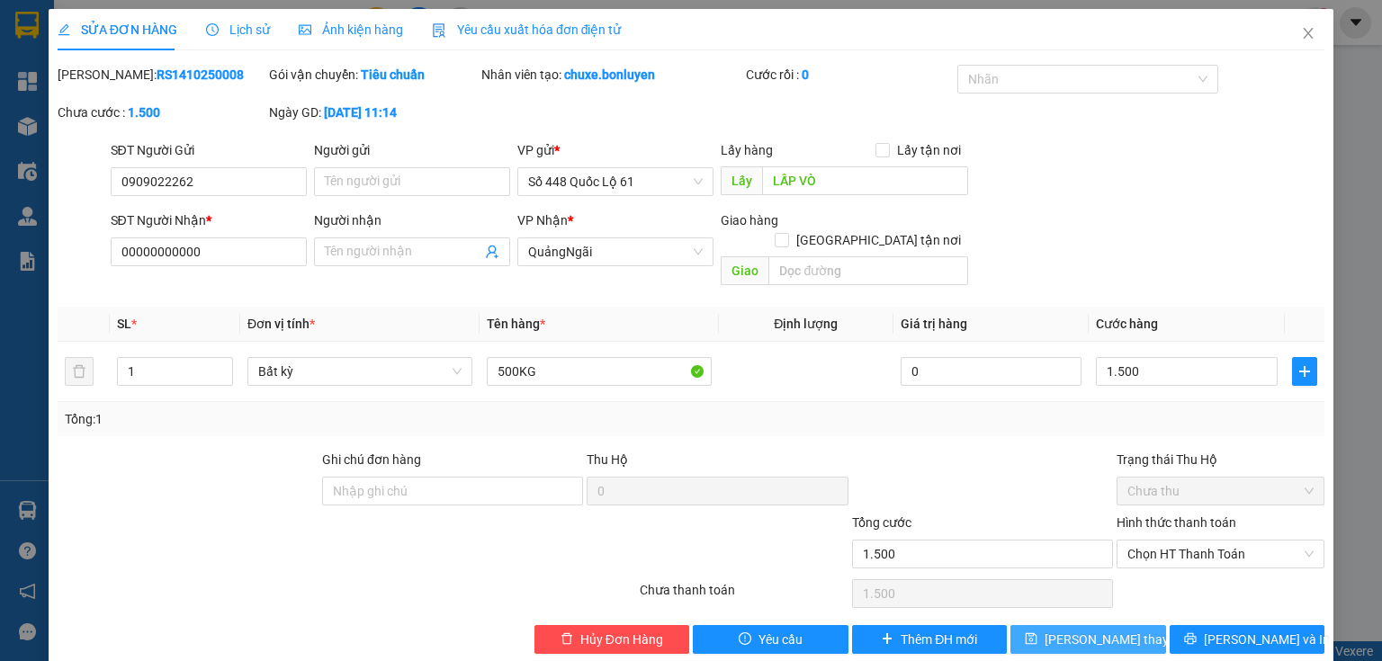
type input "1.500.000"
click at [1132, 625] on button "[PERSON_NAME] thay đổi" at bounding box center [1088, 639] width 156 height 29
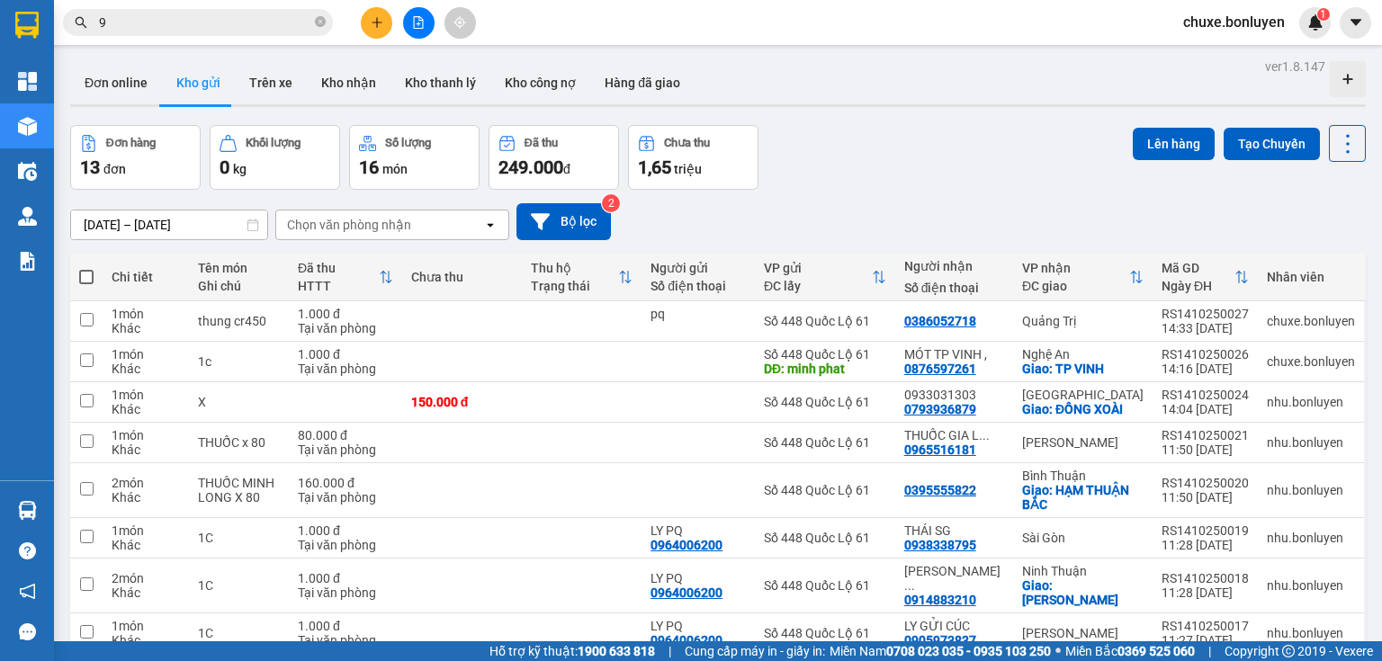
click at [241, 31] on input "9" at bounding box center [205, 23] width 212 height 20
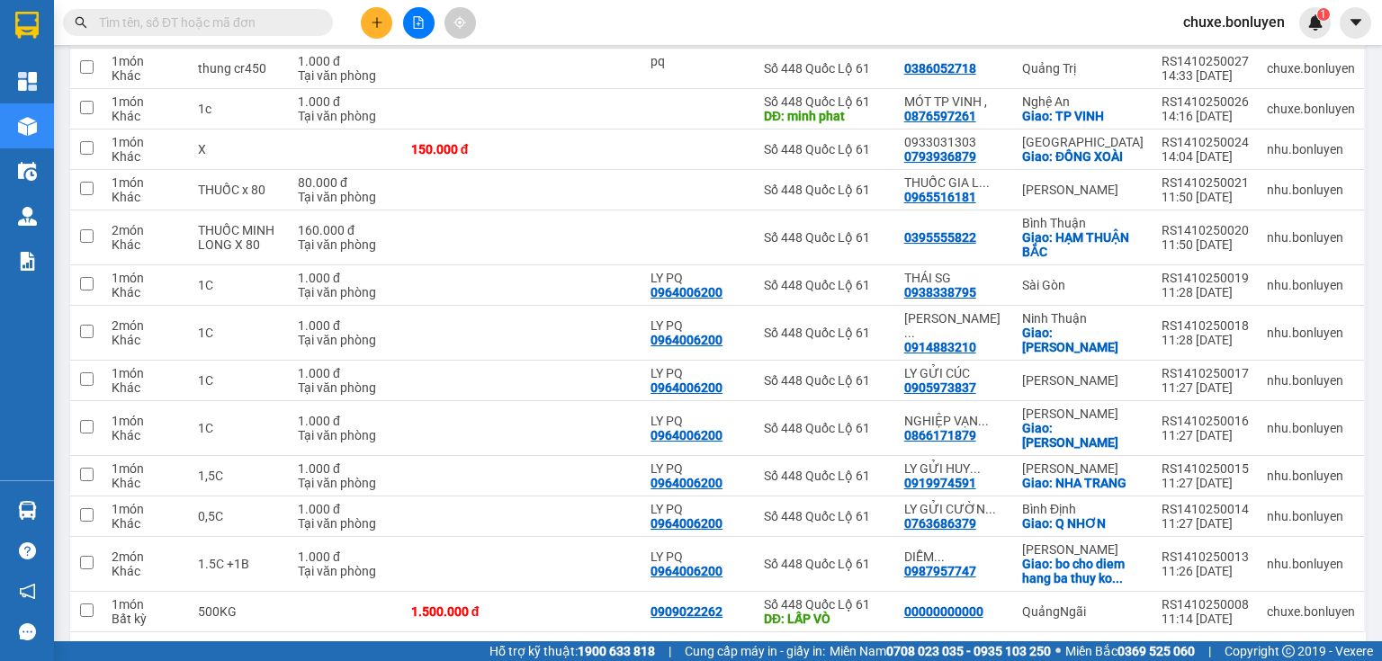
scroll to position [284, 0]
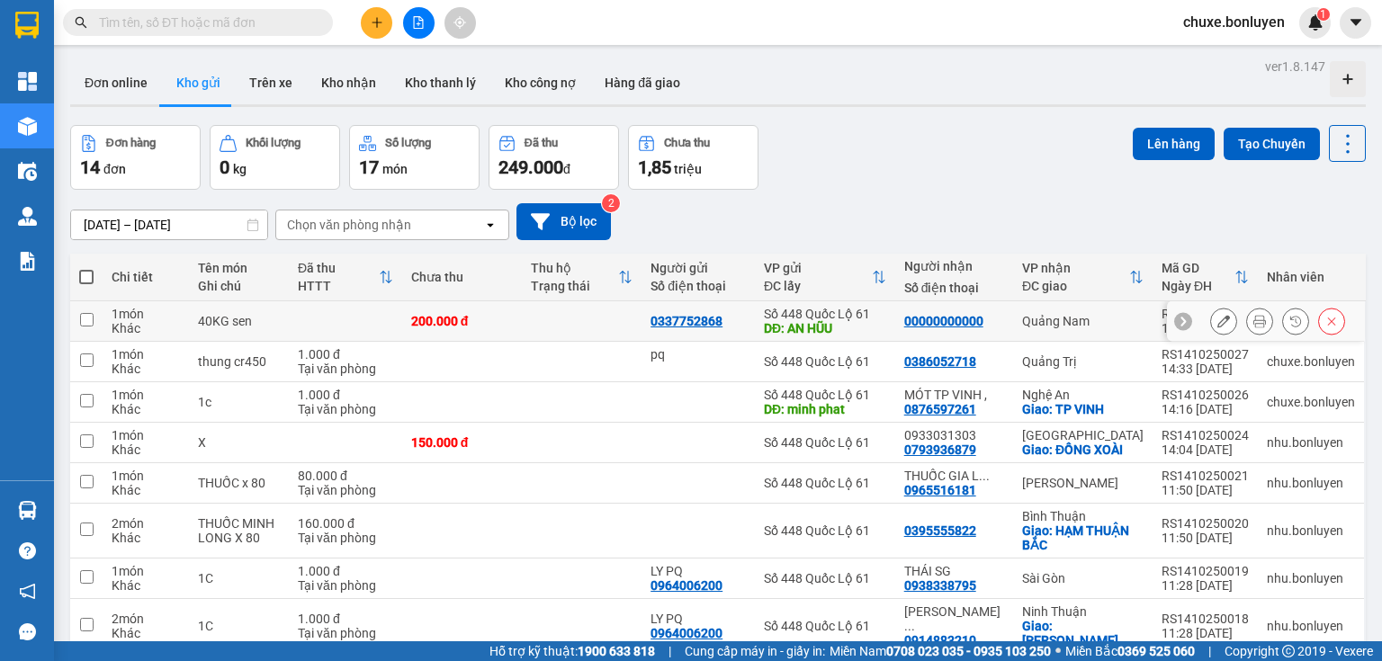
click at [550, 318] on td at bounding box center [582, 321] width 120 height 40
checkbox input "true"
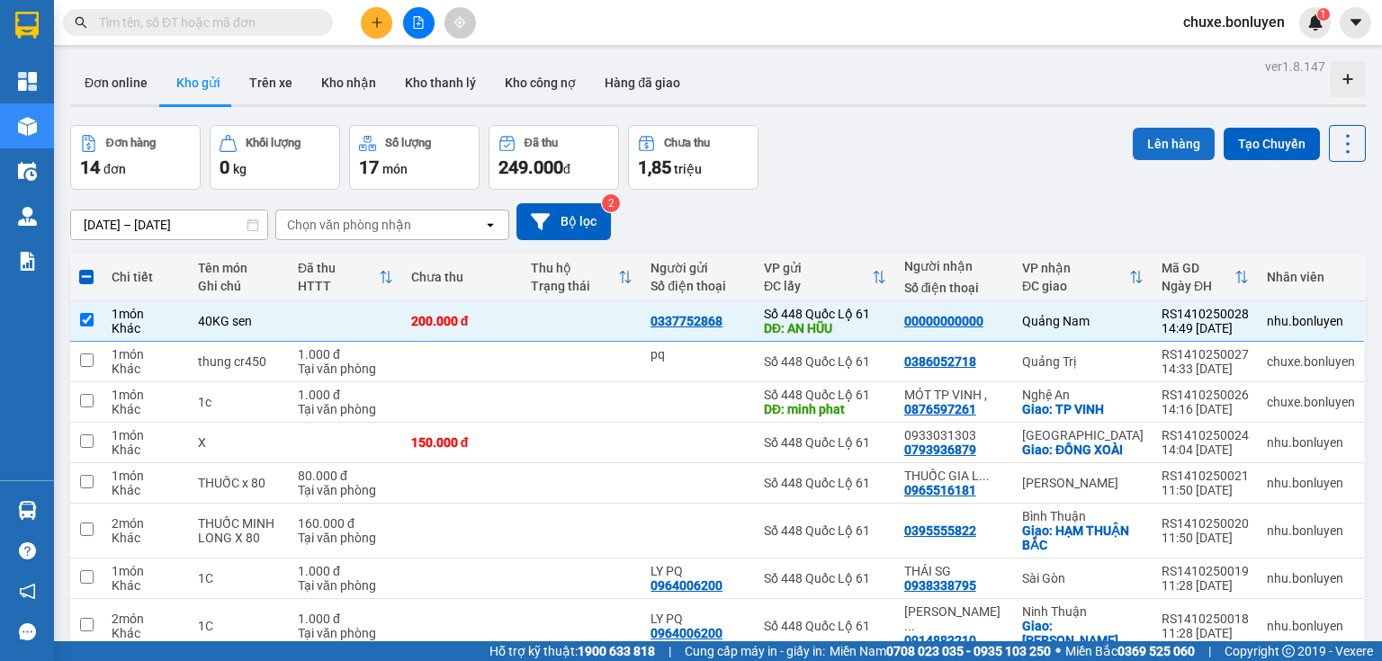
click at [1168, 130] on button "Lên hàng" at bounding box center [1174, 144] width 82 height 32
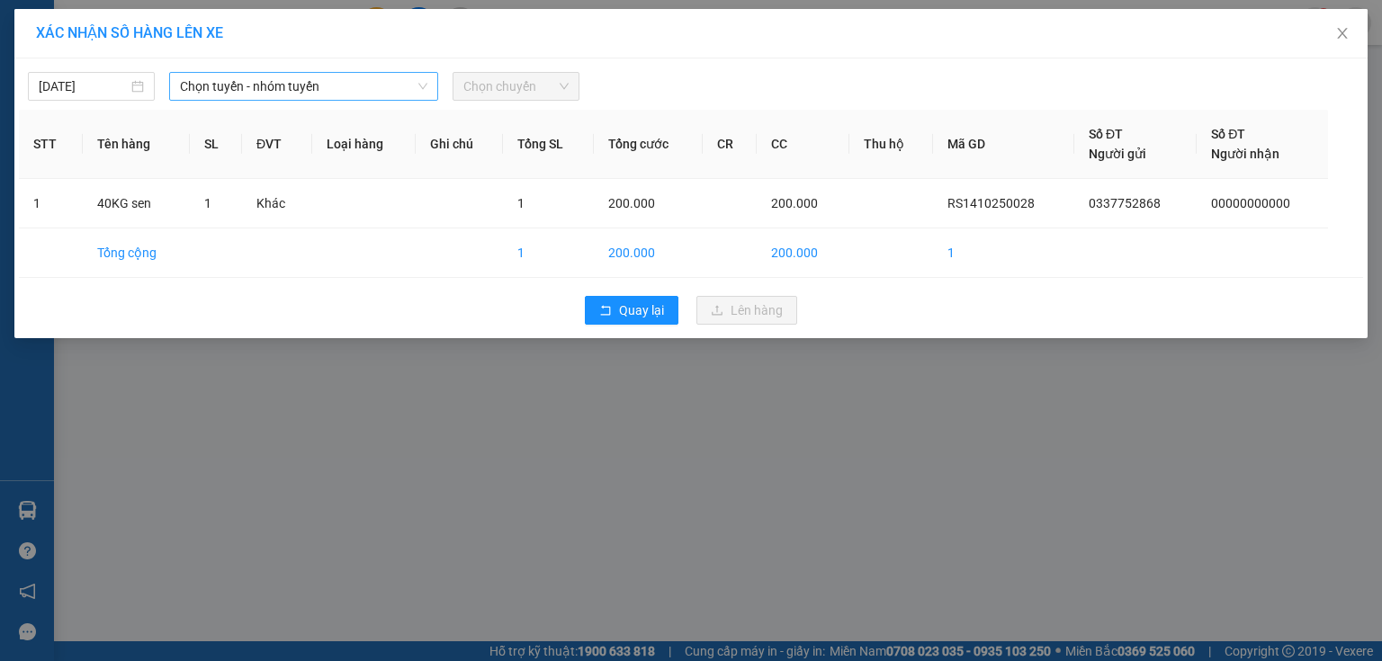
click at [403, 86] on span "Chọn tuyến - nhóm tuyến" at bounding box center [303, 86] width 247 height 27
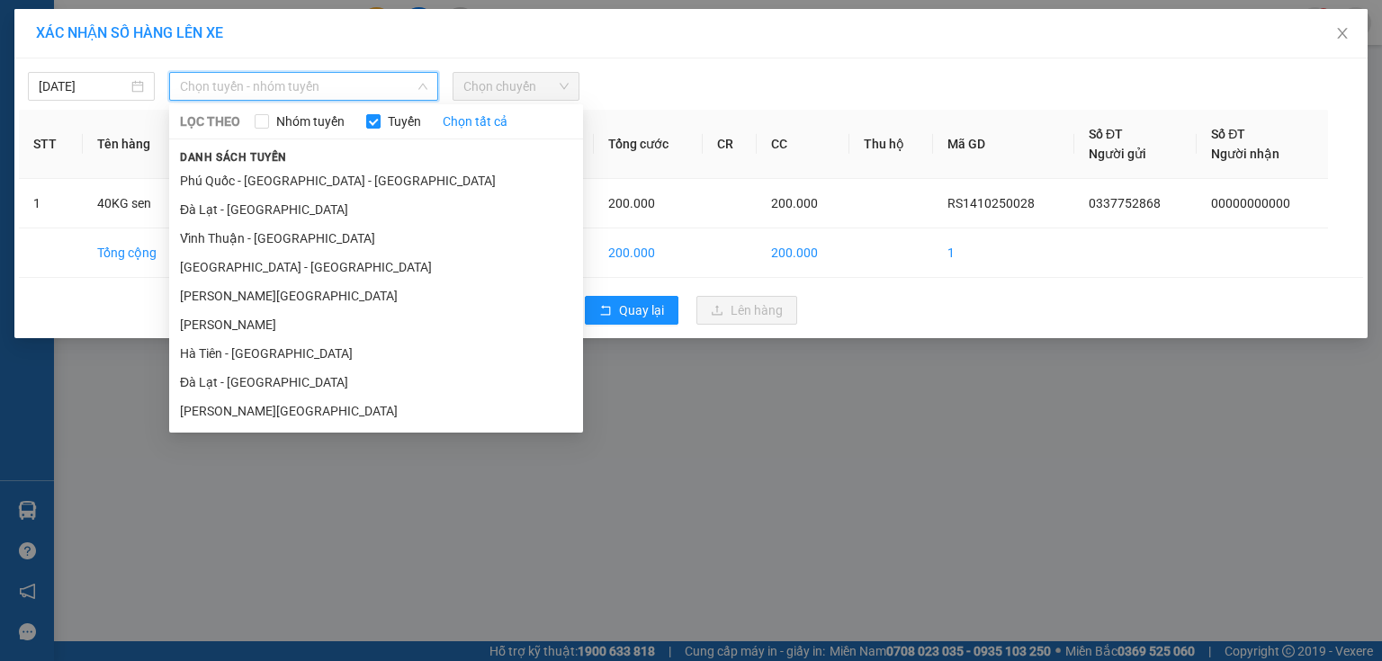
click at [292, 350] on li "Hà Tiên - [GEOGRAPHIC_DATA]" at bounding box center [376, 353] width 414 height 29
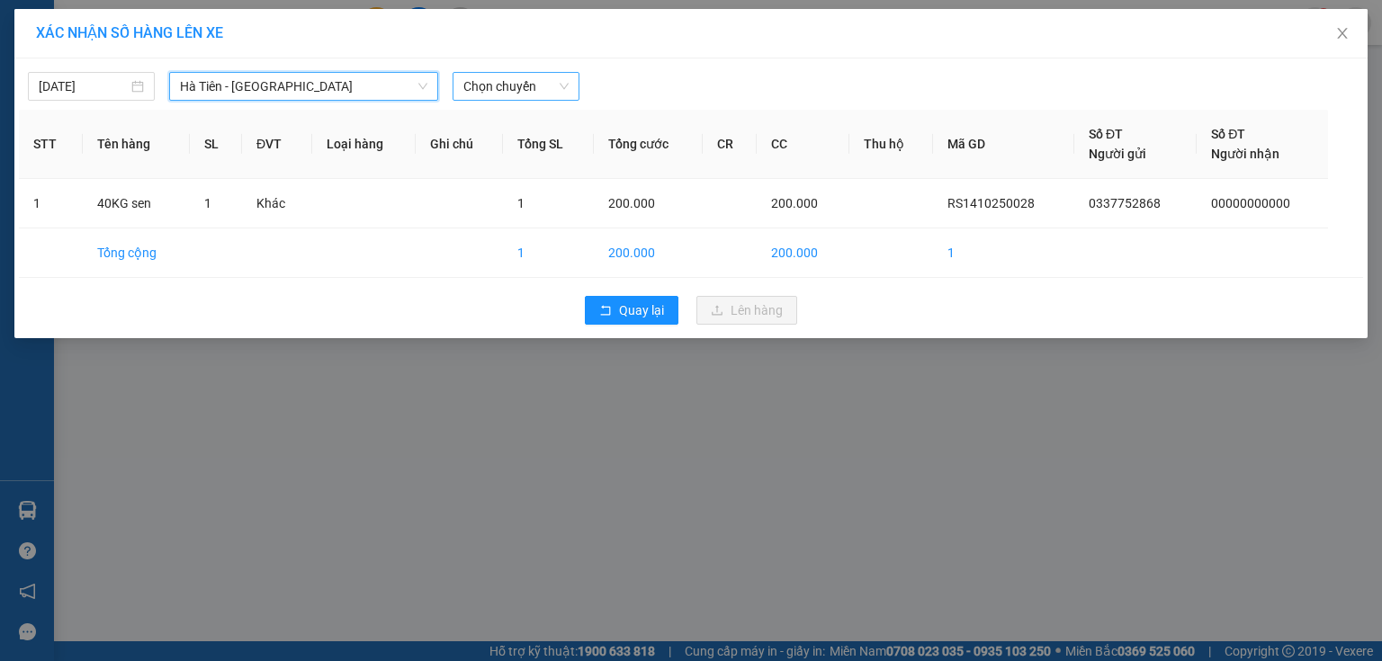
click at [550, 86] on span "Chọn chuyến" at bounding box center [515, 86] width 105 height 27
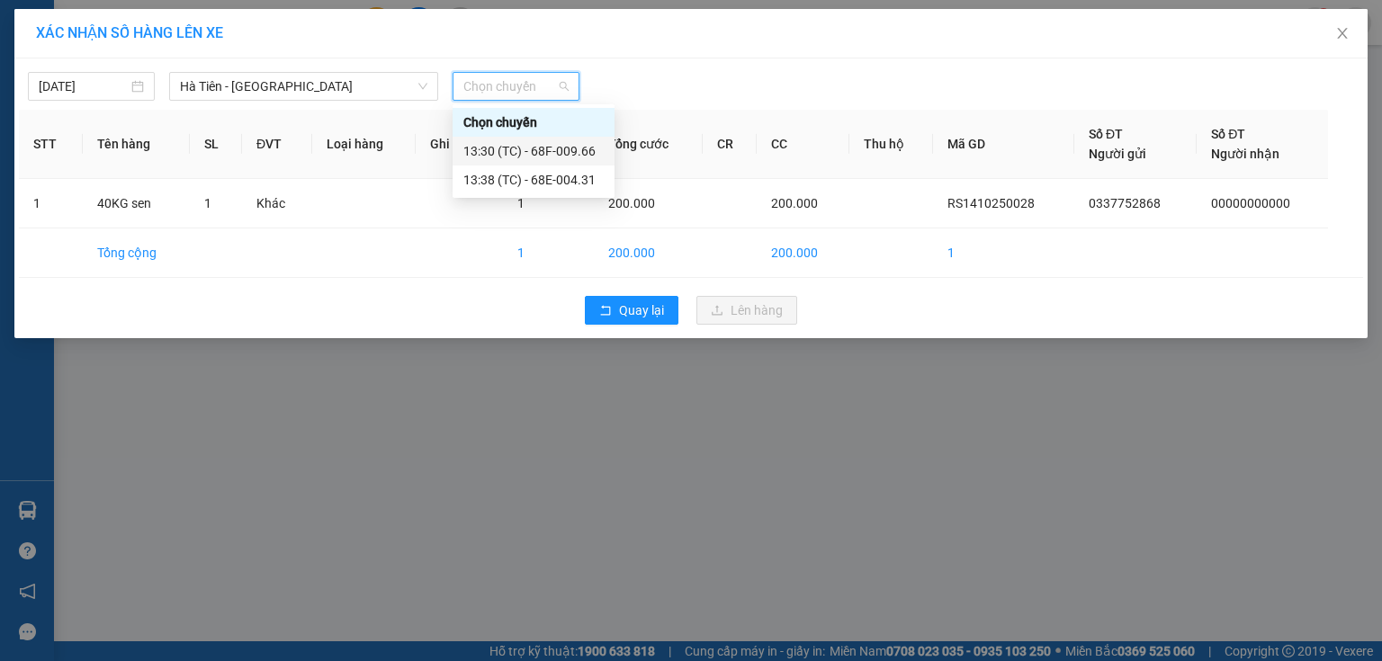
click at [564, 152] on div "13:30 (TC) - 68F-009.66" at bounding box center [533, 151] width 140 height 20
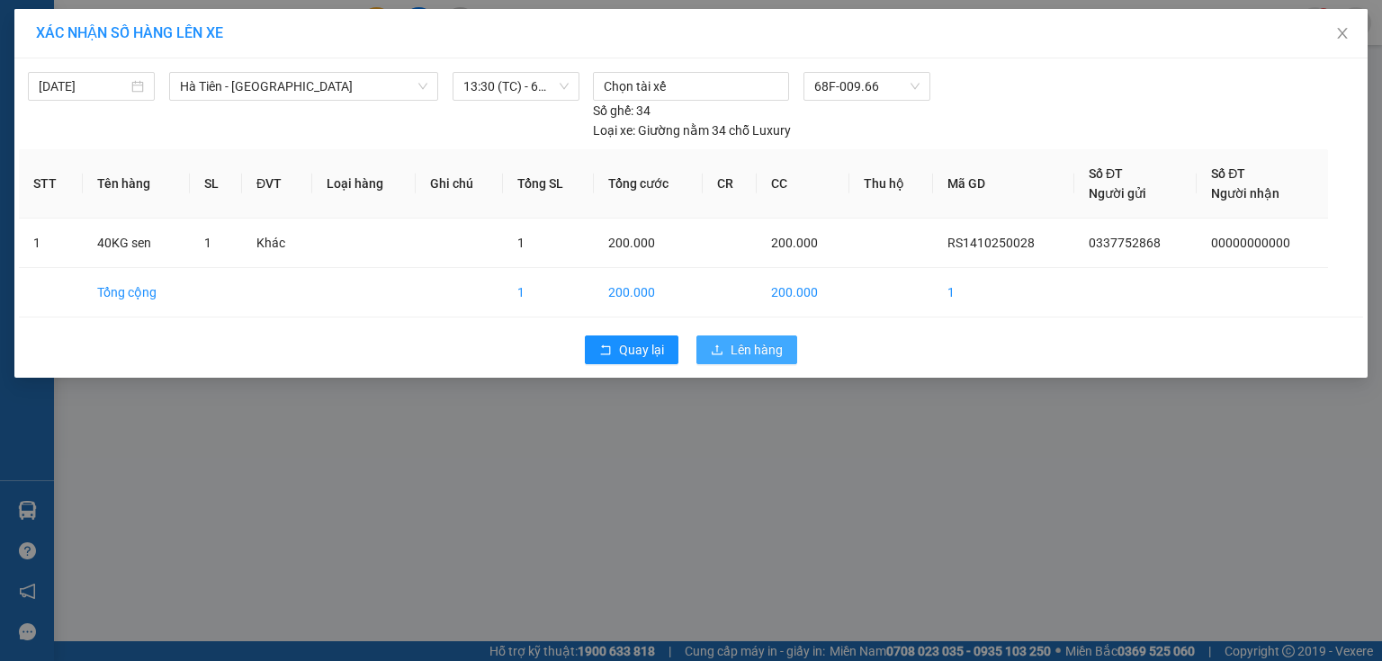
click at [762, 340] on span "Lên hàng" at bounding box center [757, 350] width 52 height 20
